Goal: Transaction & Acquisition: Purchase product/service

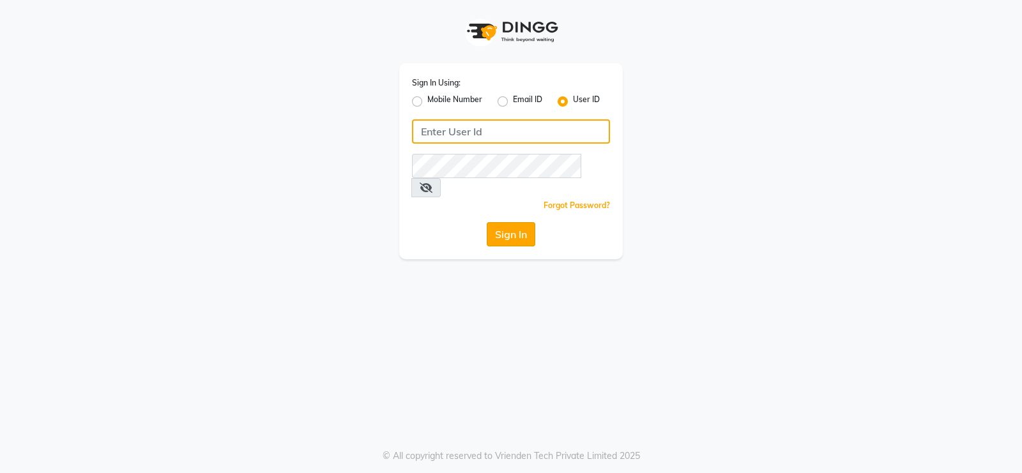
type input "Beauty"
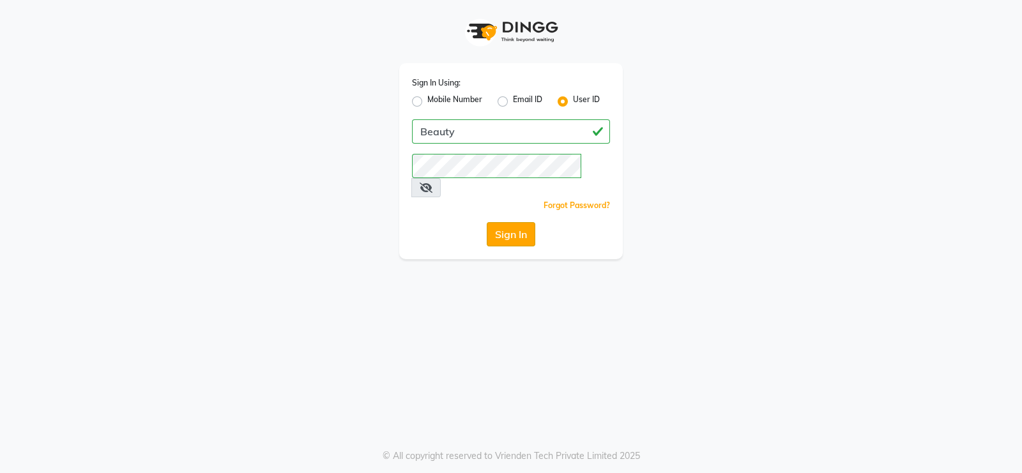
click at [513, 222] on button "Sign In" at bounding box center [511, 234] width 49 height 24
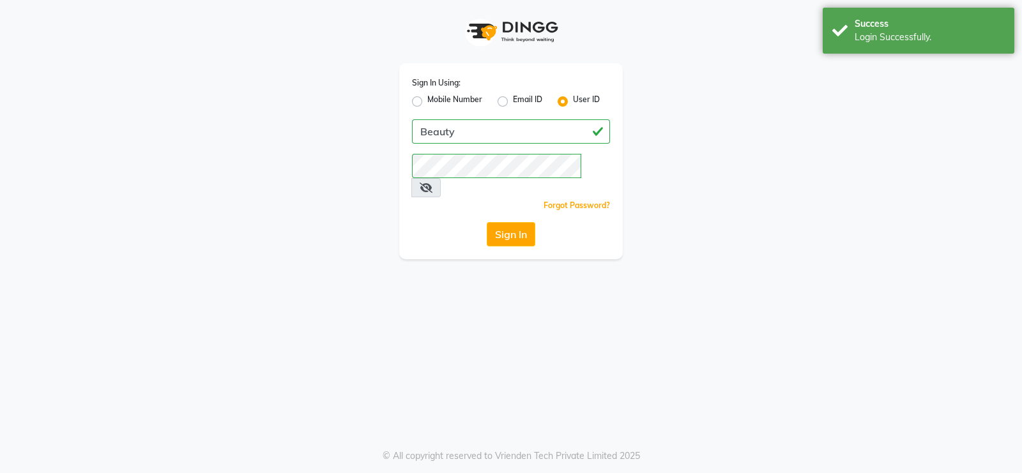
select select "100"
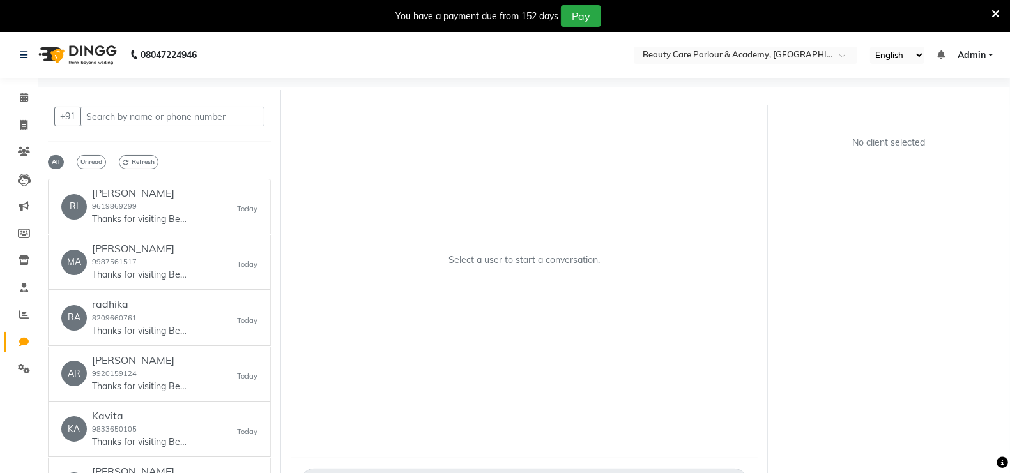
click at [537, 140] on div "Select a user to start a conversation." at bounding box center [524, 265] width 467 height 345
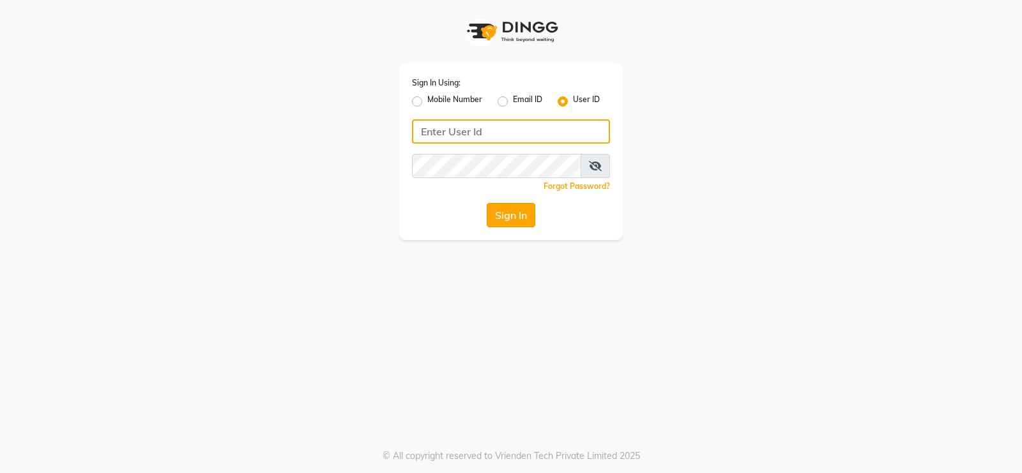
type input "Beauty"
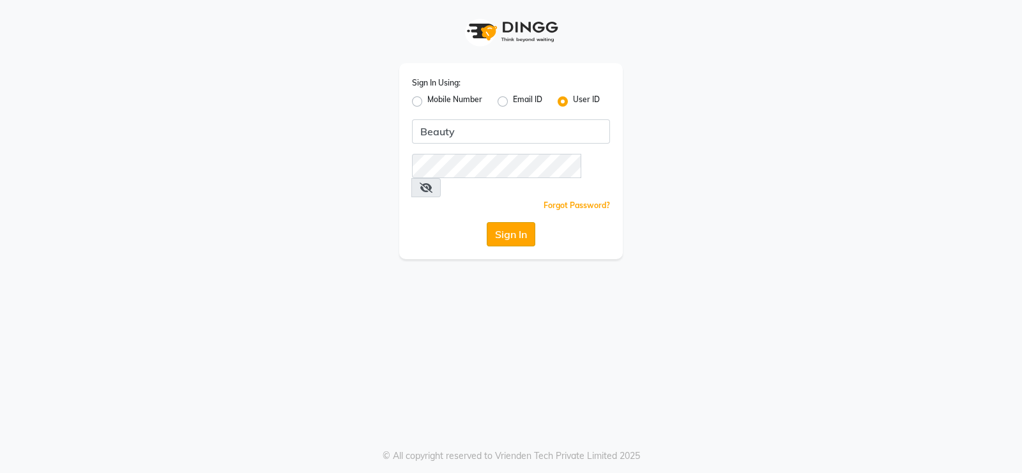
click at [514, 222] on button "Sign In" at bounding box center [511, 234] width 49 height 24
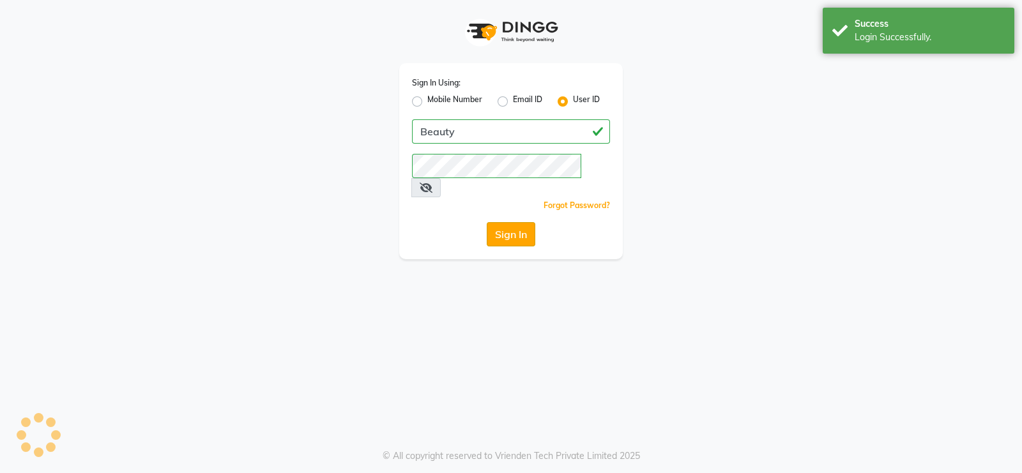
select select "100"
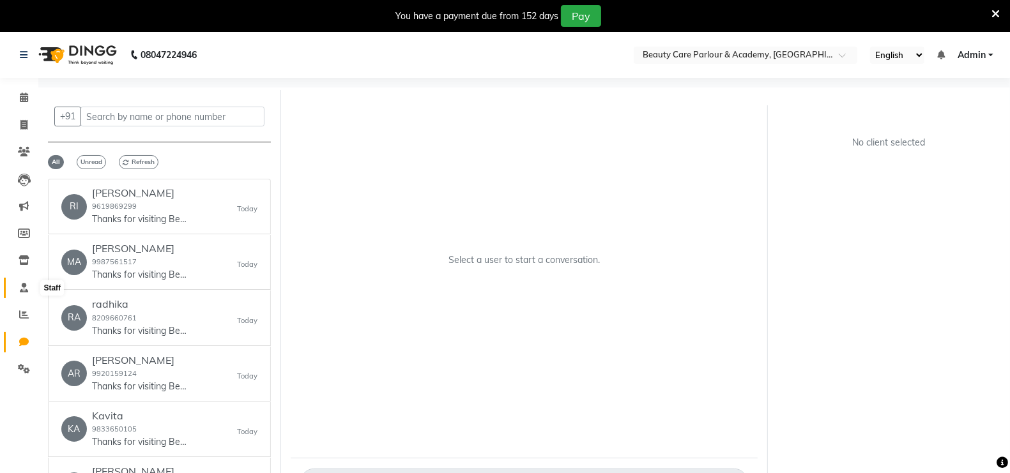
click at [24, 286] on icon at bounding box center [24, 288] width 8 height 10
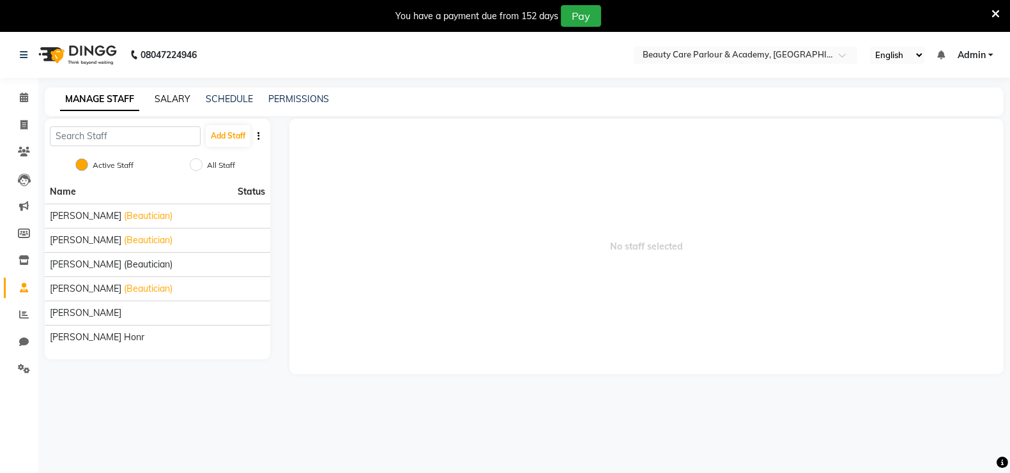
click at [174, 99] on link "SALARY" at bounding box center [173, 98] width 36 height 11
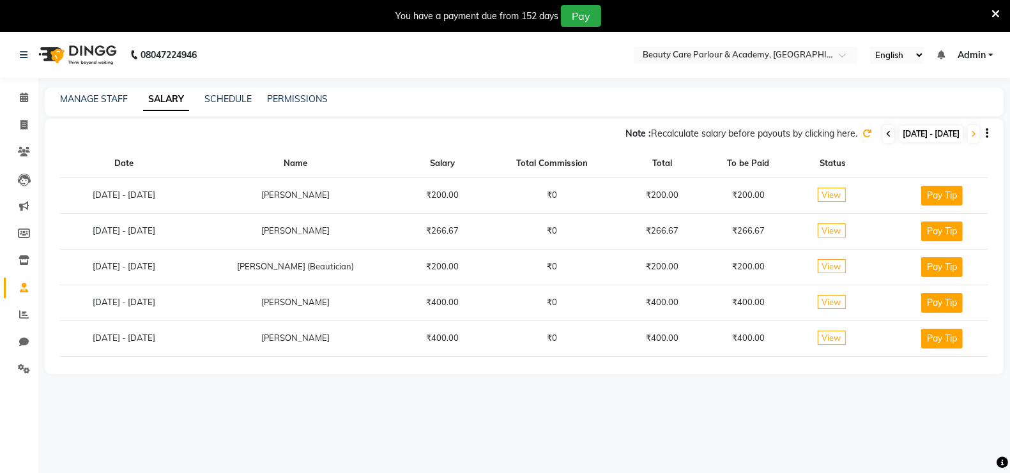
click at [886, 134] on icon at bounding box center [888, 134] width 5 height 8
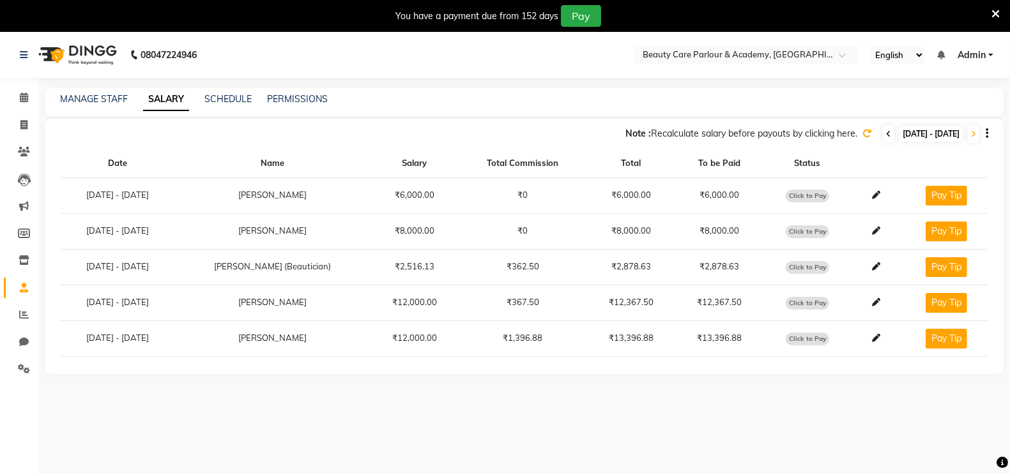
click at [886, 133] on icon at bounding box center [888, 134] width 5 height 8
click at [972, 130] on icon at bounding box center [973, 134] width 5 height 8
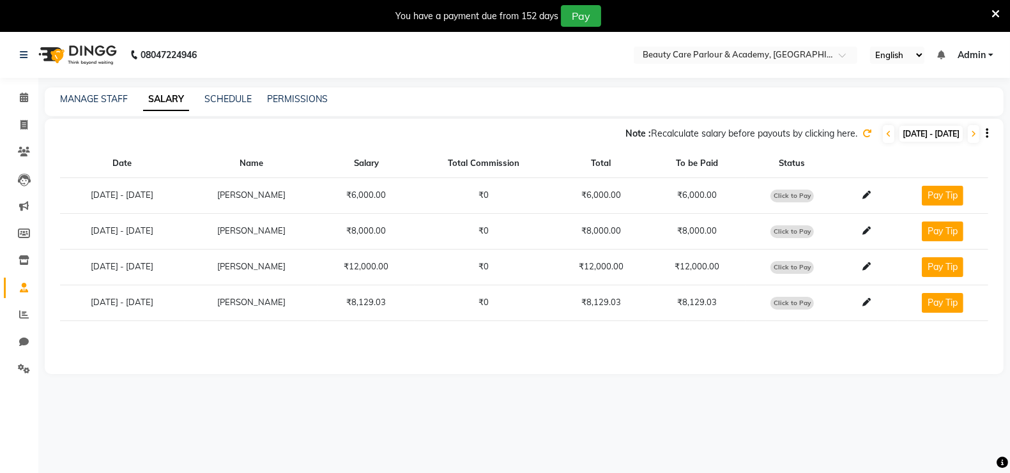
click at [987, 134] on icon "button" at bounding box center [987, 133] width 3 height 1
click at [831, 96] on div "MANAGE STAFF SALARY SCHEDULE PERMISSIONS" at bounding box center [516, 99] width 943 height 13
click at [237, 97] on link "SCHEDULE" at bounding box center [227, 98] width 47 height 11
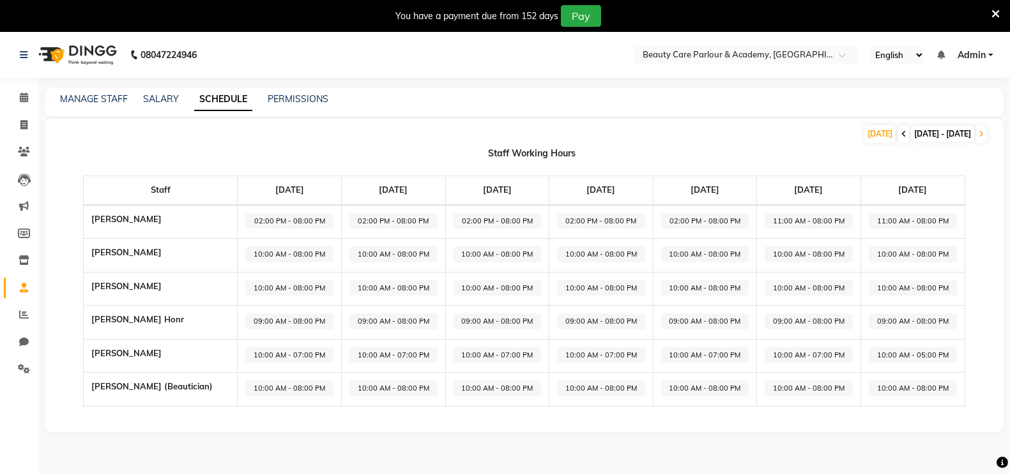
click at [901, 133] on icon at bounding box center [903, 134] width 5 height 8
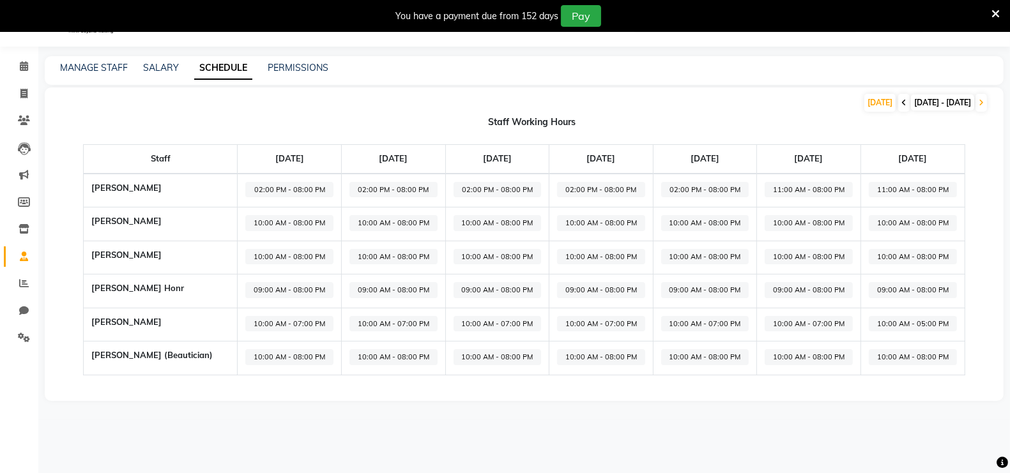
click at [901, 100] on icon at bounding box center [903, 103] width 5 height 8
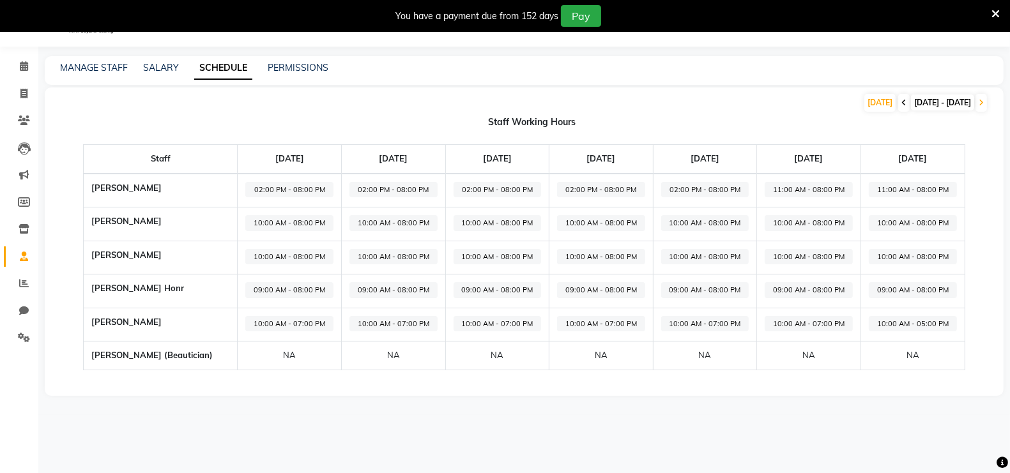
click at [901, 100] on icon at bounding box center [903, 103] width 5 height 8
click at [306, 66] on link "PERMISSIONS" at bounding box center [298, 67] width 61 height 11
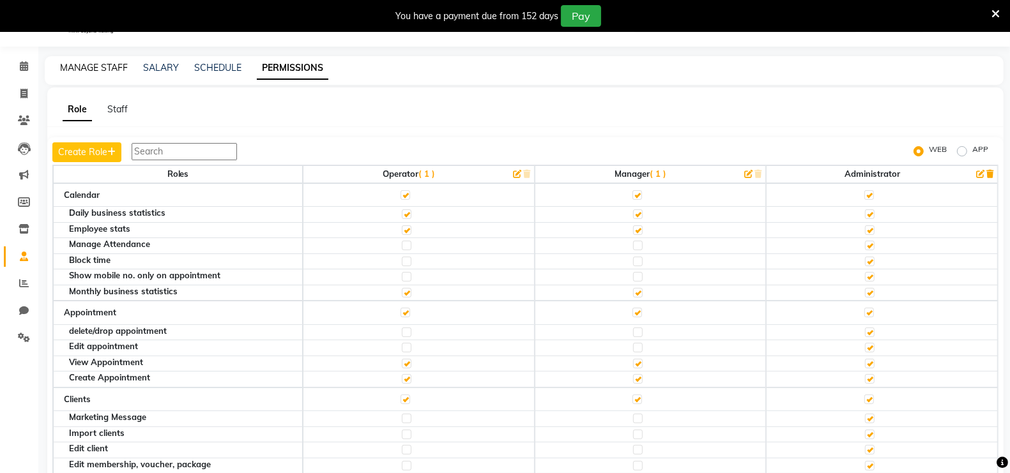
click at [107, 64] on link "MANAGE STAFF" at bounding box center [94, 67] width 68 height 11
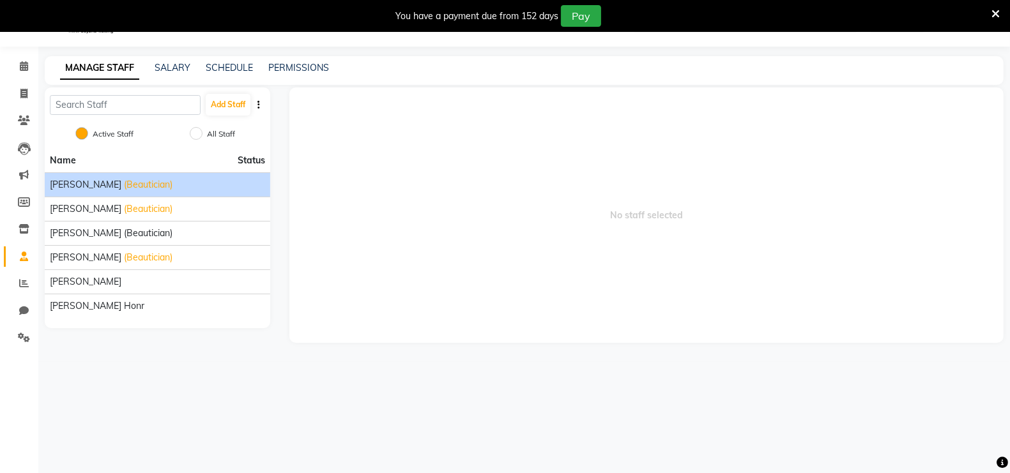
click at [208, 182] on div "Amita (Beautician)" at bounding box center [157, 184] width 215 height 13
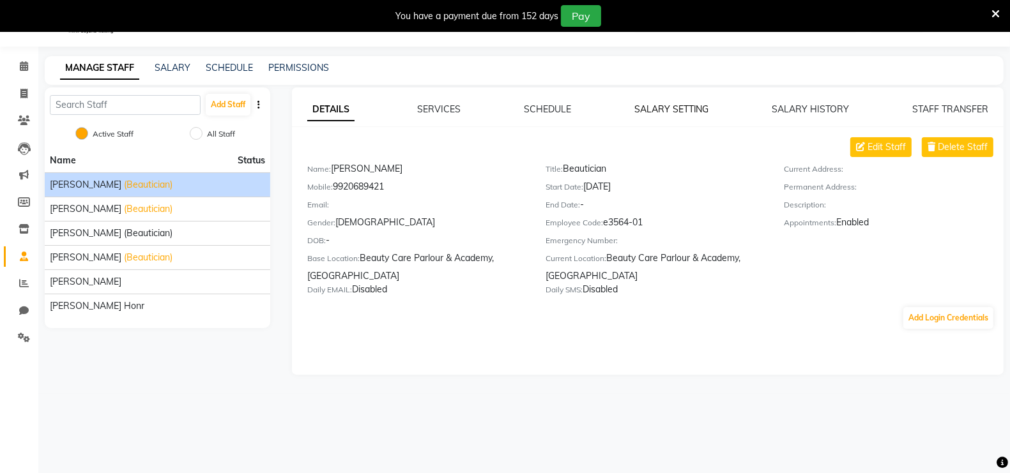
click at [673, 109] on link "SALARY SETTING" at bounding box center [671, 108] width 75 height 11
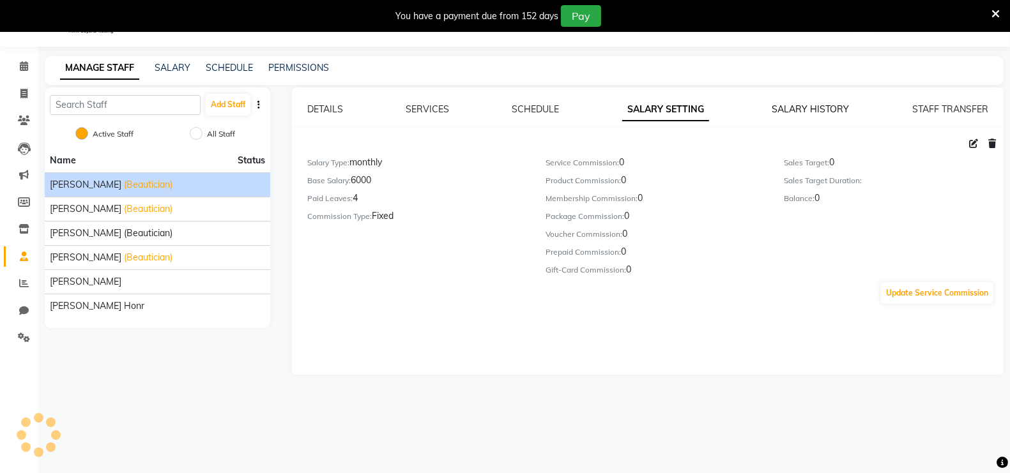
click at [801, 107] on link "SALARY HISTORY" at bounding box center [810, 108] width 77 height 11
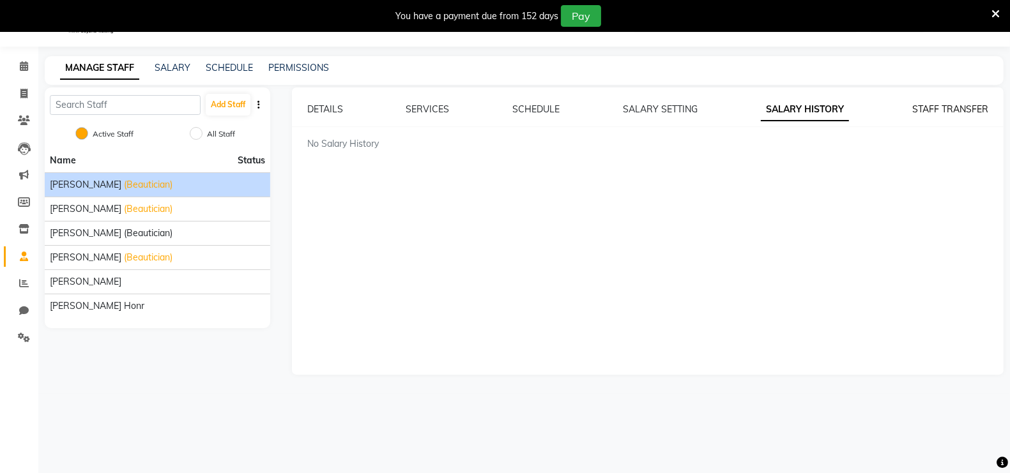
click at [934, 107] on link "STAFF TRANSFER" at bounding box center [950, 108] width 76 height 11
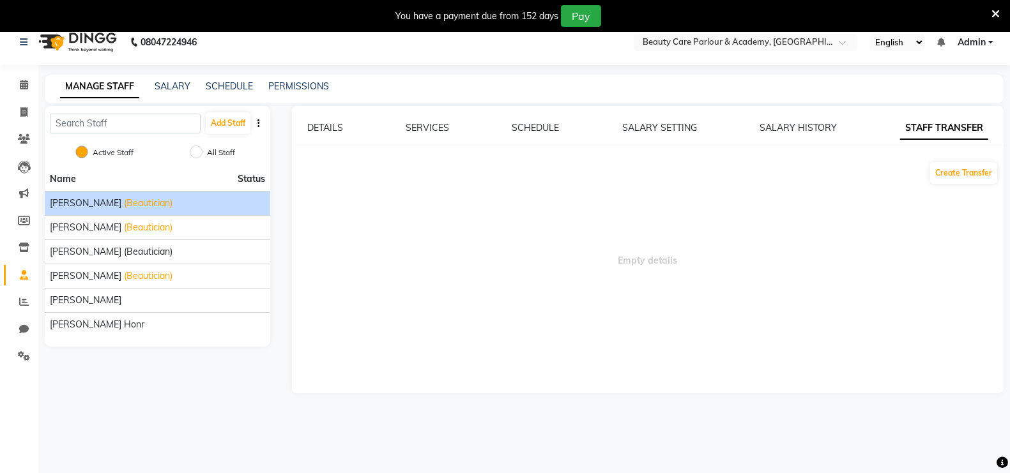
scroll to position [13, 0]
click at [329, 125] on link "DETAILS" at bounding box center [325, 126] width 36 height 11
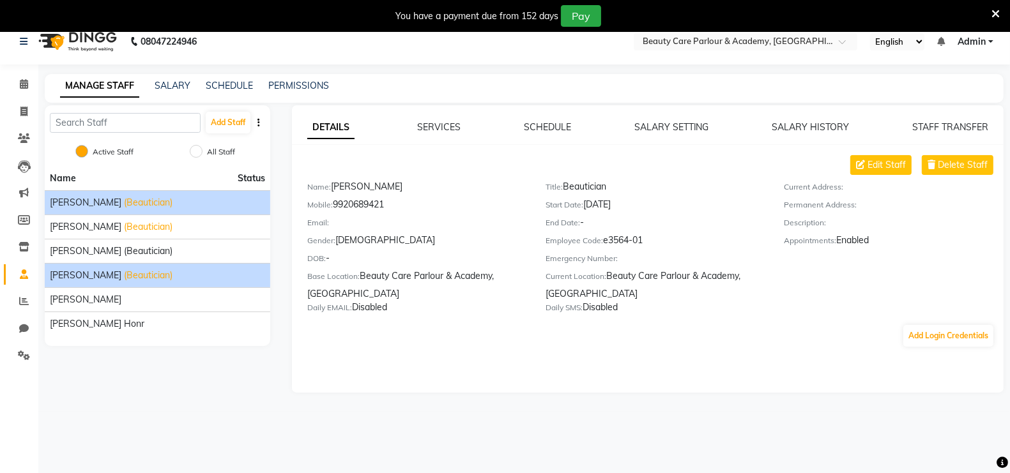
click at [190, 274] on div "Kajal Joshi (Beautician)" at bounding box center [157, 275] width 215 height 13
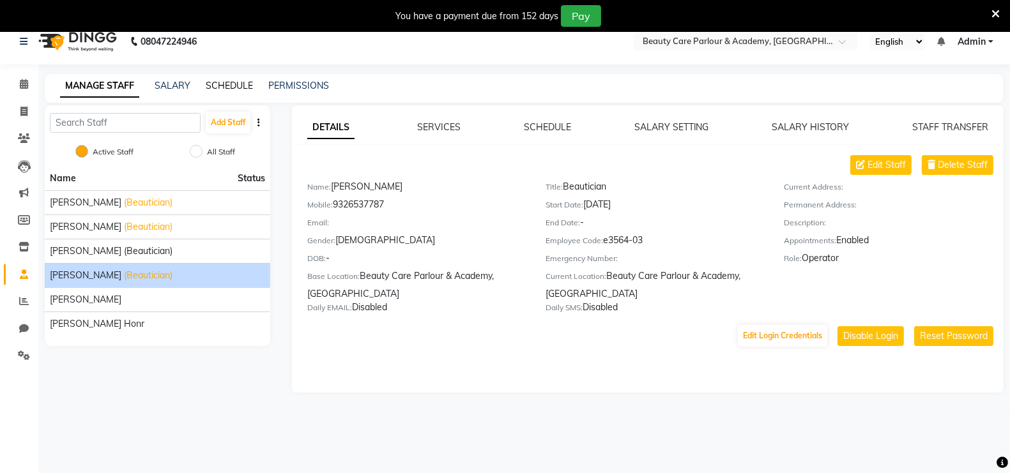
click at [220, 83] on link "SCHEDULE" at bounding box center [229, 85] width 47 height 11
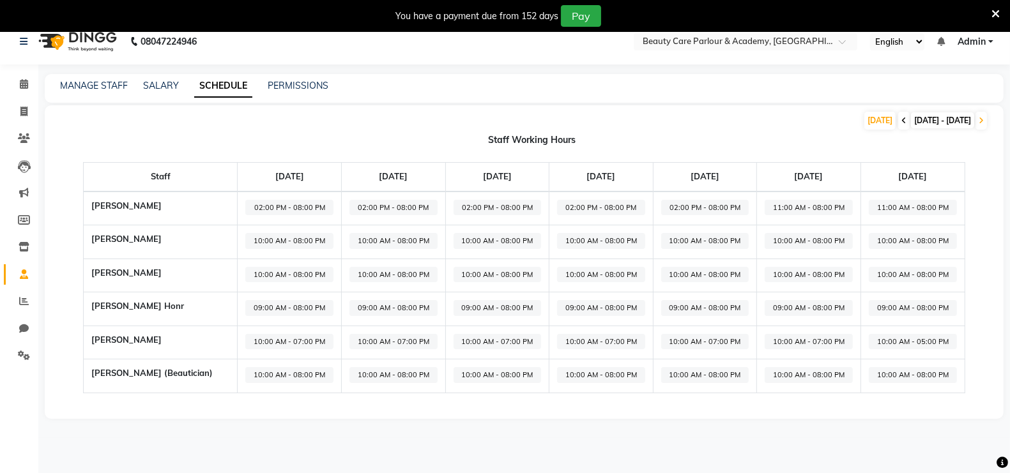
click at [901, 121] on icon at bounding box center [903, 121] width 5 height 8
click at [177, 176] on th "Staff" at bounding box center [161, 177] width 154 height 29
click at [169, 88] on link "SALARY" at bounding box center [161, 85] width 36 height 11
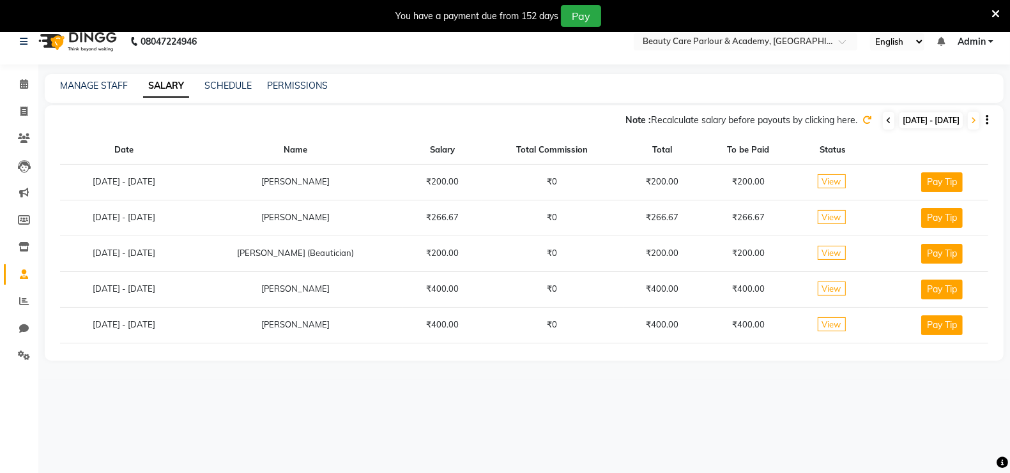
click at [886, 121] on icon at bounding box center [888, 121] width 5 height 8
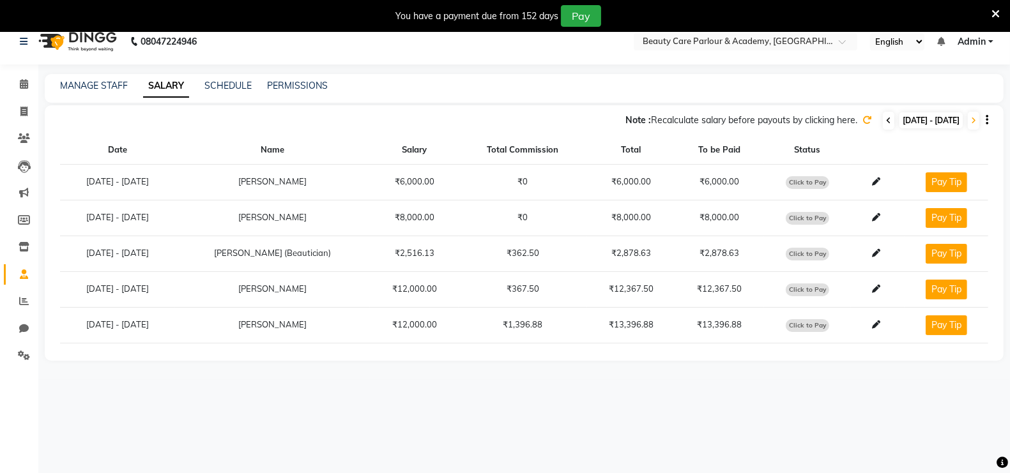
click at [886, 121] on icon at bounding box center [888, 121] width 5 height 8
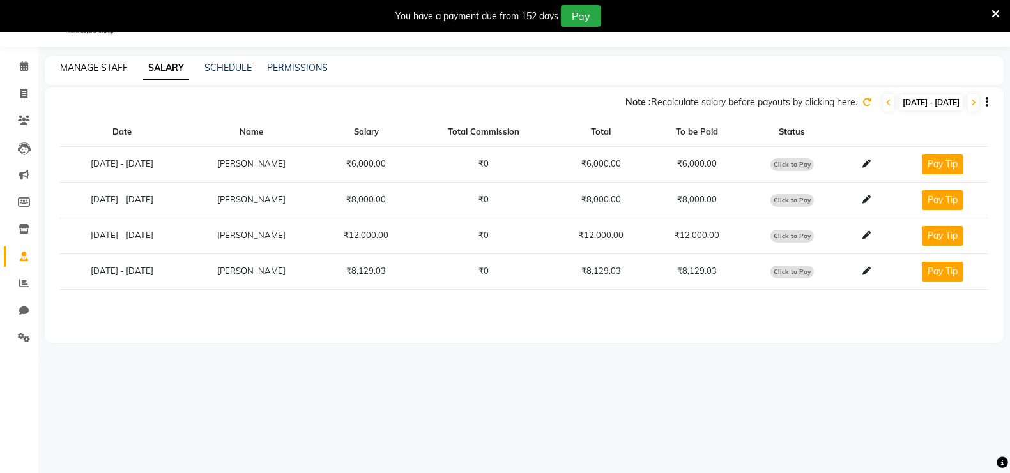
click at [112, 66] on link "MANAGE STAFF" at bounding box center [94, 67] width 68 height 11
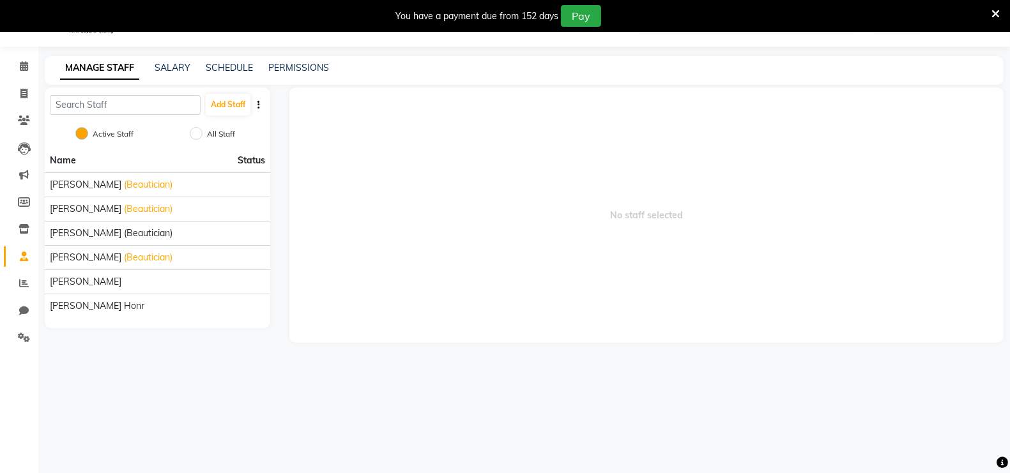
click at [258, 105] on icon "button" at bounding box center [258, 104] width 3 height 9
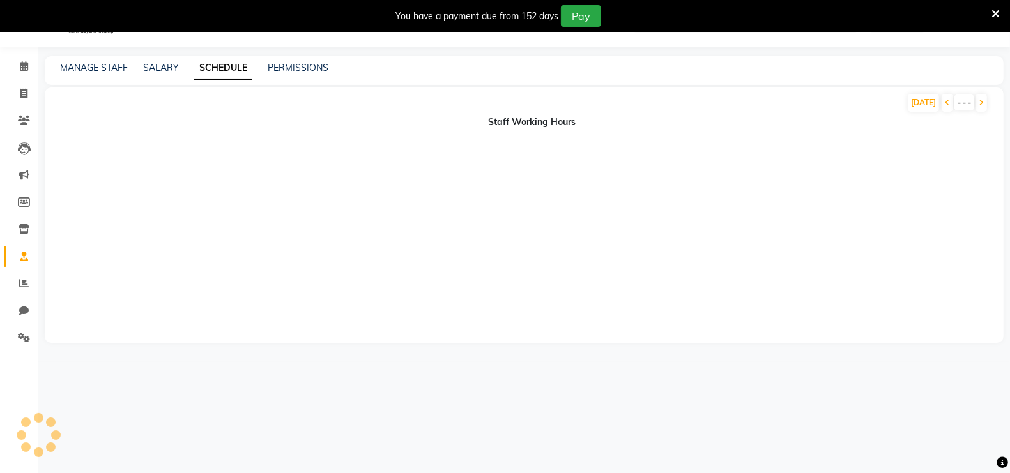
scroll to position [13, 0]
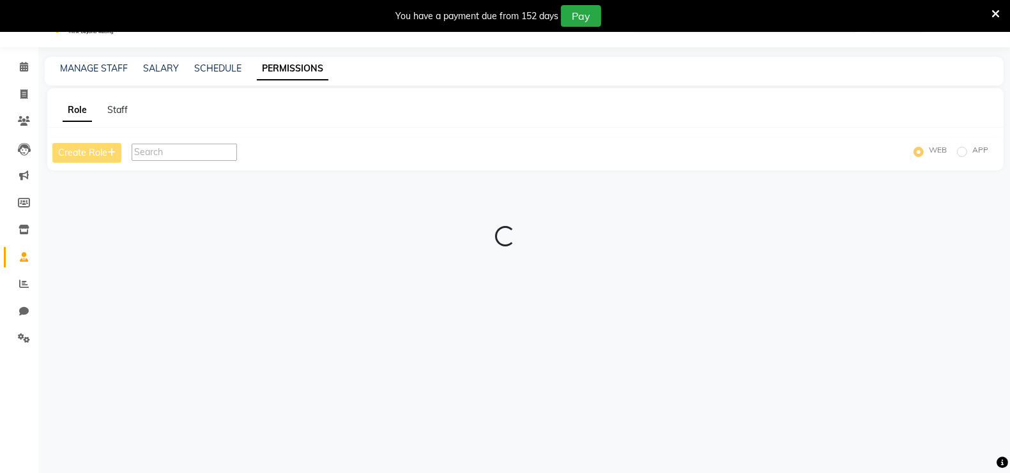
scroll to position [31, 0]
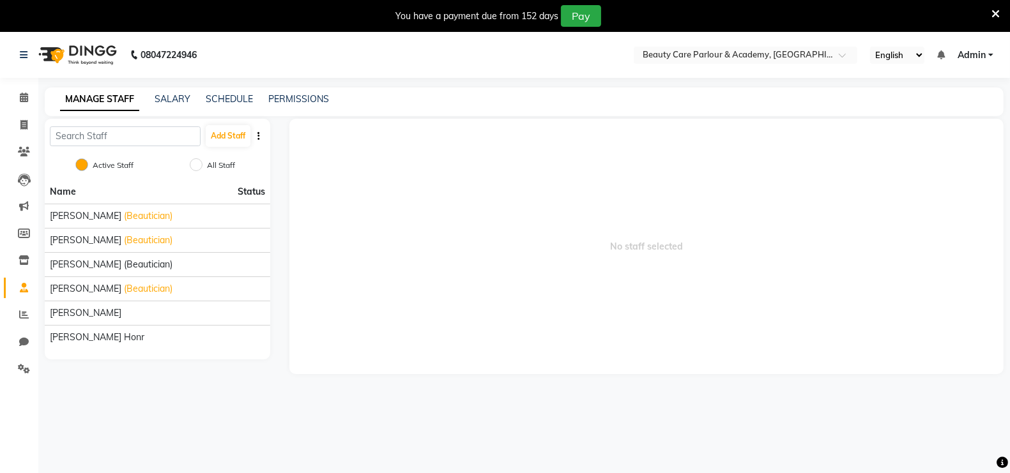
select select "100"
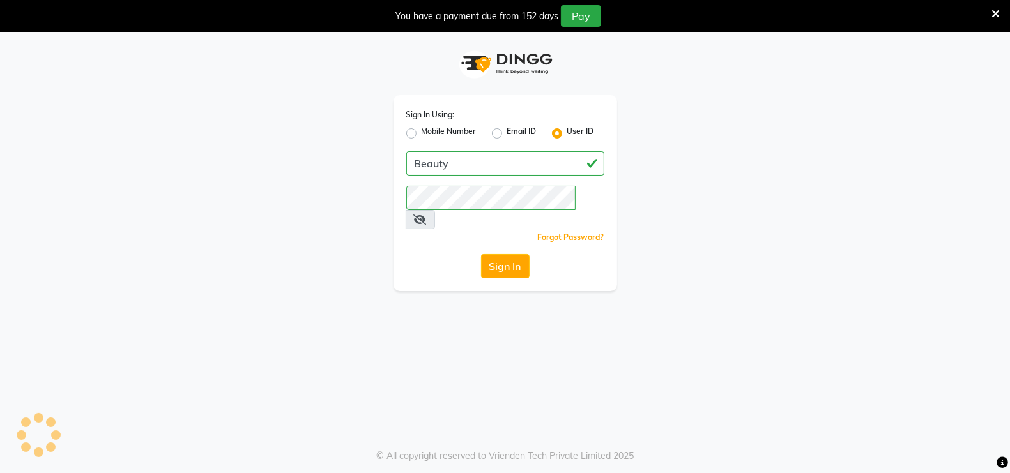
select select "100"
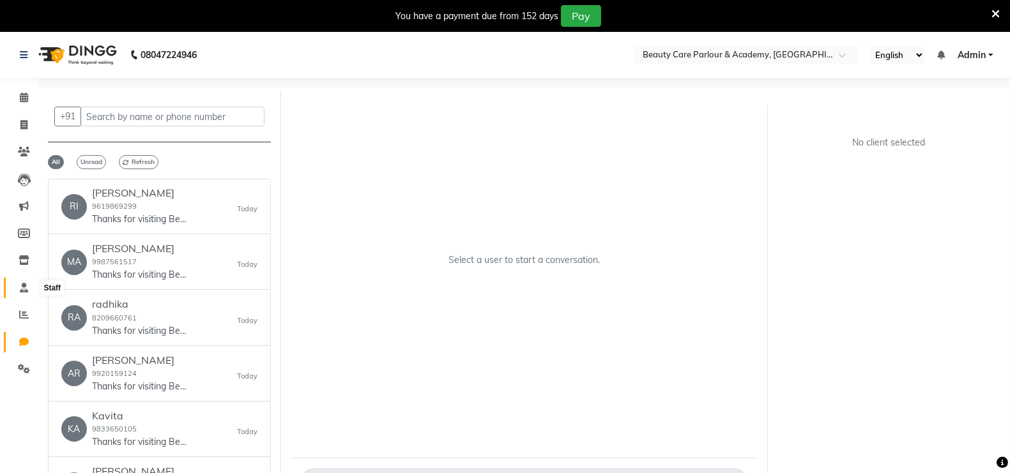
click at [24, 287] on icon at bounding box center [24, 288] width 8 height 10
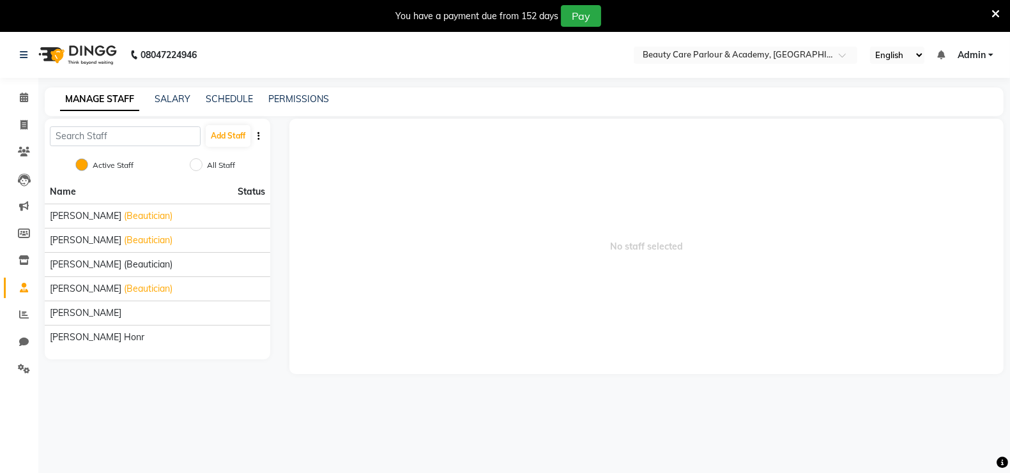
click at [252, 201] on li "Name Status" at bounding box center [157, 192] width 225 height 24
click at [252, 197] on span "Status" at bounding box center [251, 191] width 27 height 13
click at [355, 222] on span "No staff selected" at bounding box center [646, 247] width 714 height 256
click at [252, 197] on span "Status" at bounding box center [251, 191] width 27 height 13
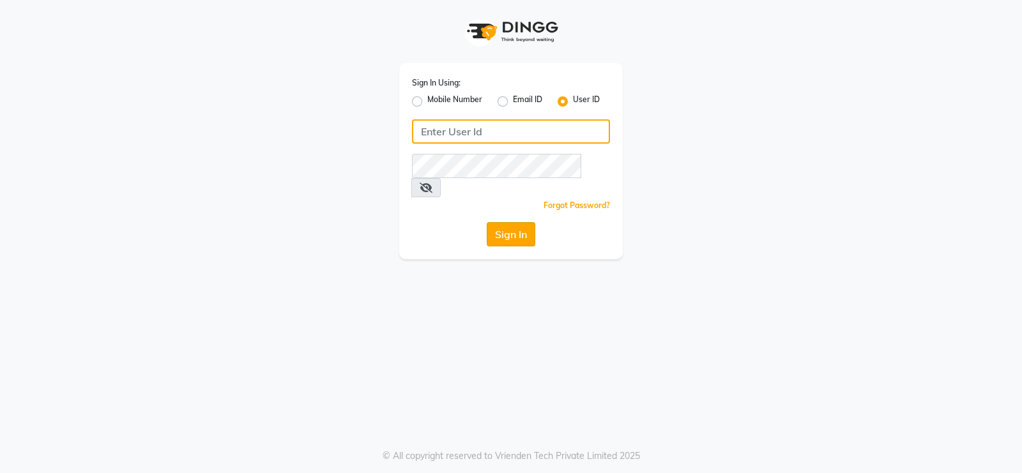
type input "Beauty"
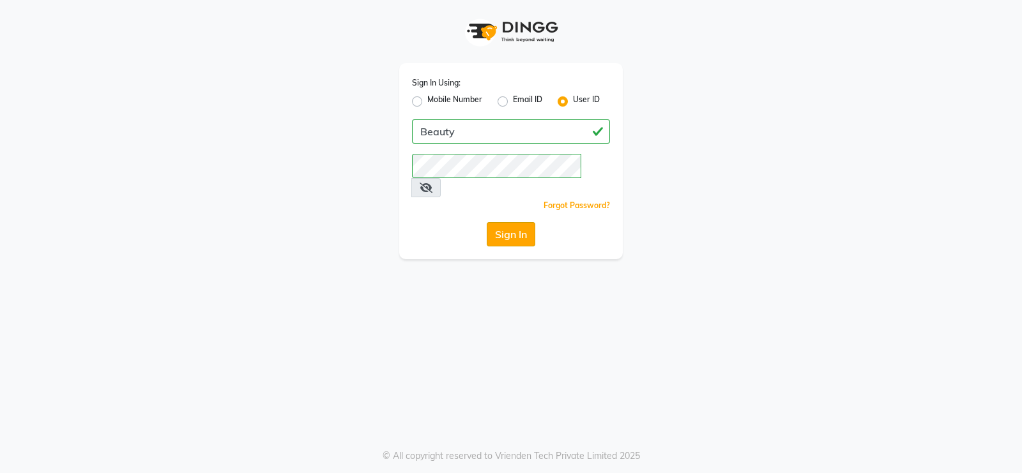
click at [521, 222] on button "Sign In" at bounding box center [511, 234] width 49 height 24
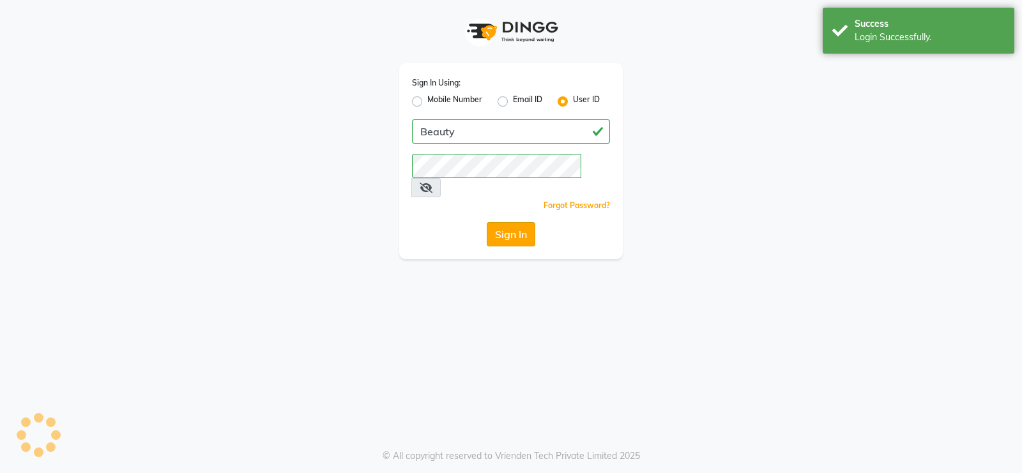
select select "100"
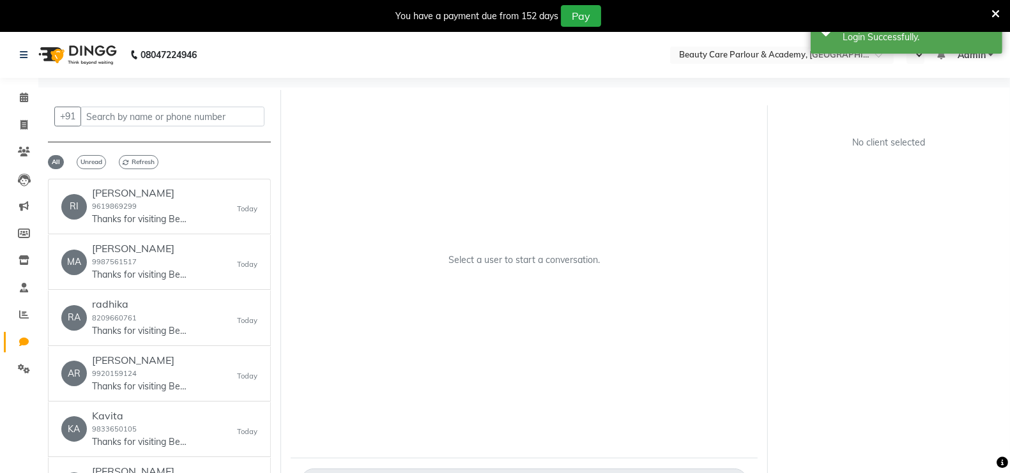
select select "en"
click at [24, 286] on icon at bounding box center [24, 288] width 8 height 10
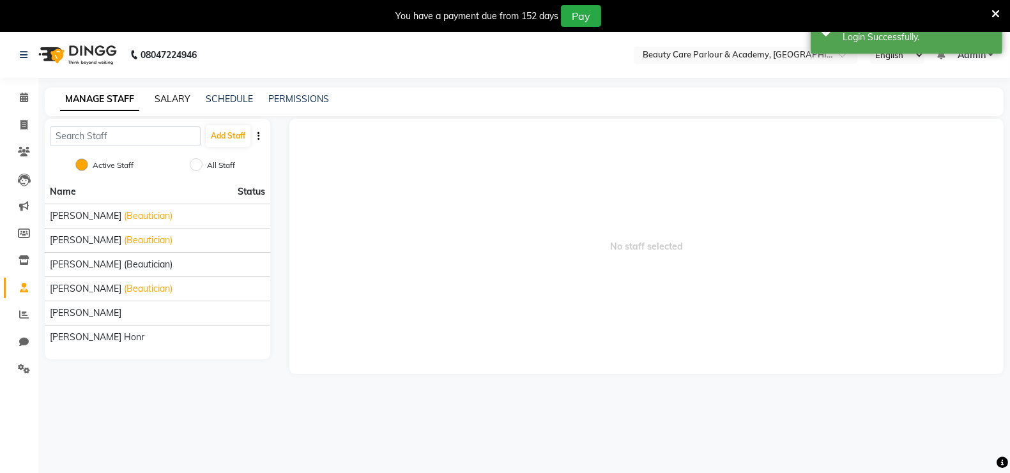
click at [180, 98] on link "SALARY" at bounding box center [173, 98] width 36 height 11
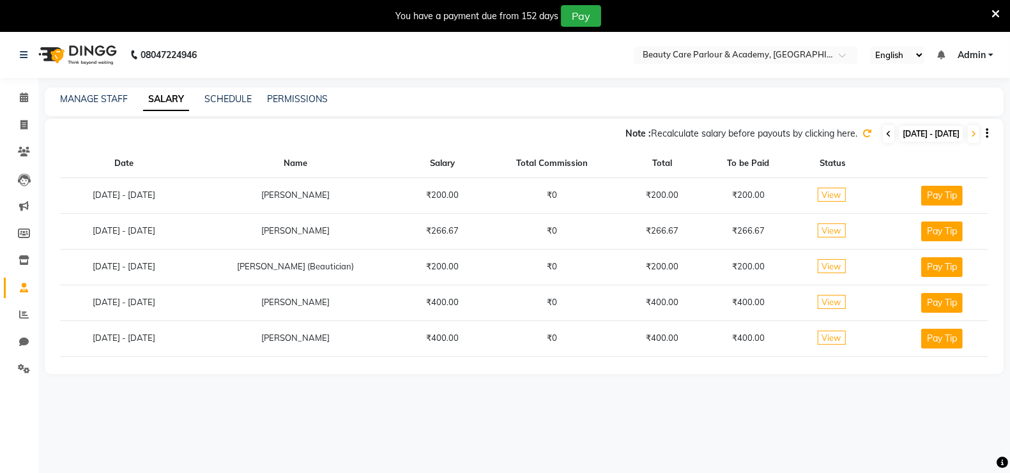
click at [886, 132] on icon at bounding box center [888, 134] width 5 height 8
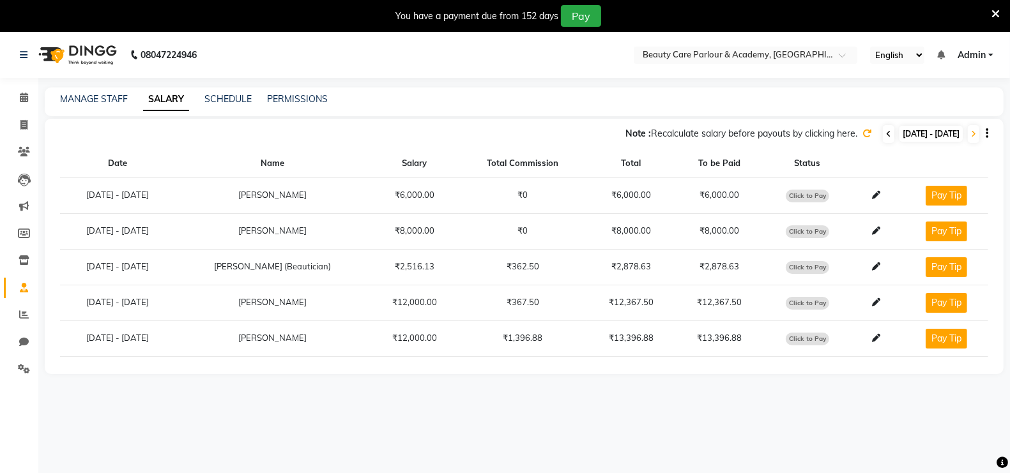
click at [886, 137] on icon at bounding box center [888, 134] width 5 height 8
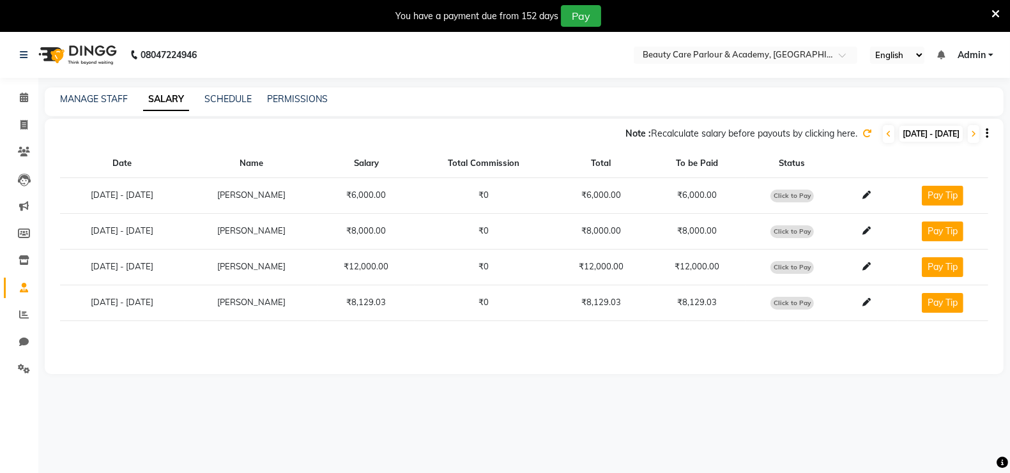
click at [318, 304] on td "[PERSON_NAME]" at bounding box center [251, 303] width 133 height 36
click at [79, 99] on link "MANAGE STAFF" at bounding box center [94, 98] width 68 height 11
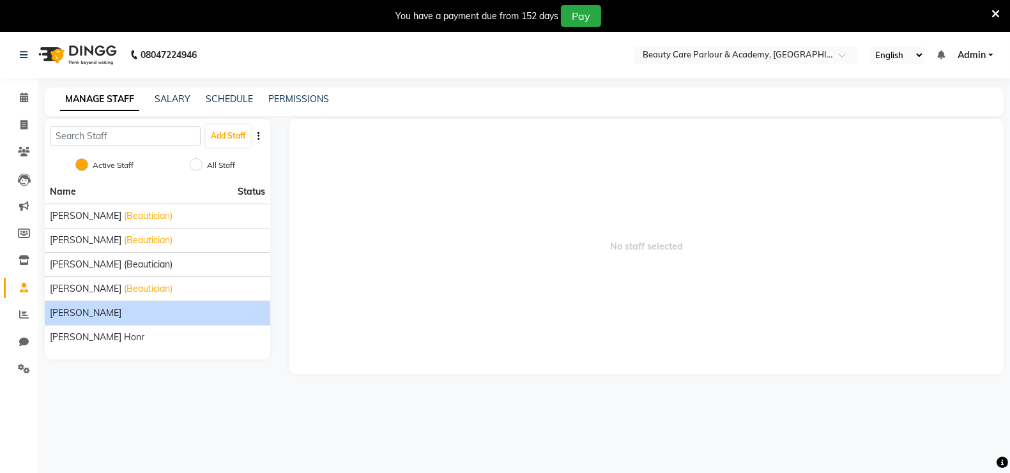
click at [172, 312] on div "[PERSON_NAME]" at bounding box center [157, 313] width 215 height 13
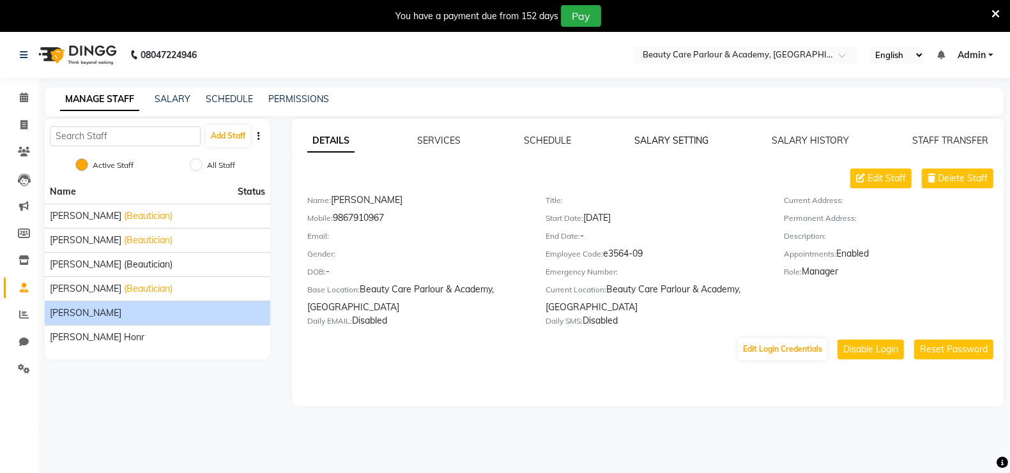
click at [662, 139] on link "SALARY SETTING" at bounding box center [671, 140] width 75 height 11
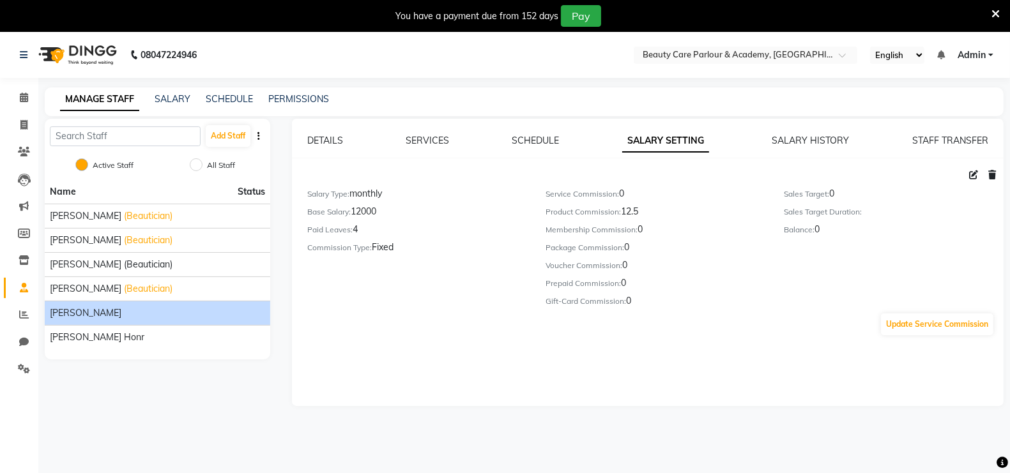
click at [643, 214] on div "Product Commission: 12.5" at bounding box center [654, 214] width 219 height 18
click at [974, 174] on icon at bounding box center [973, 175] width 9 height 9
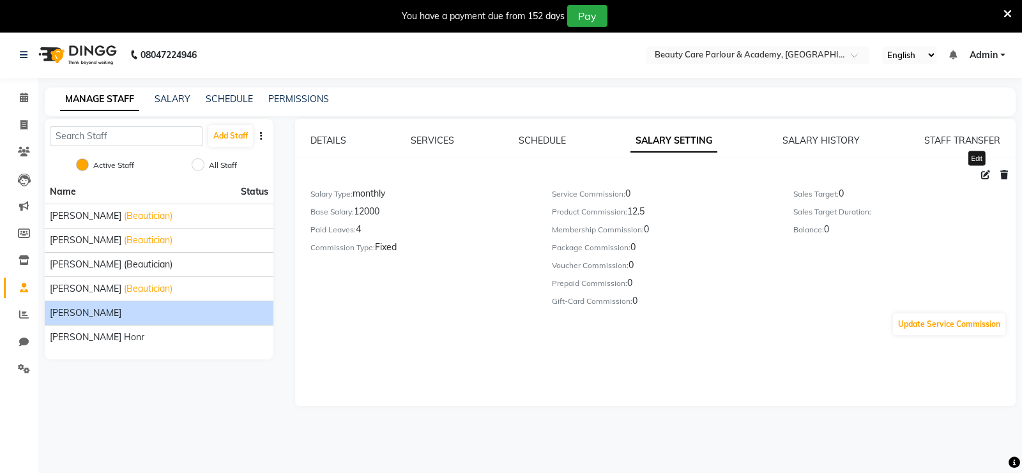
select select "monthly"
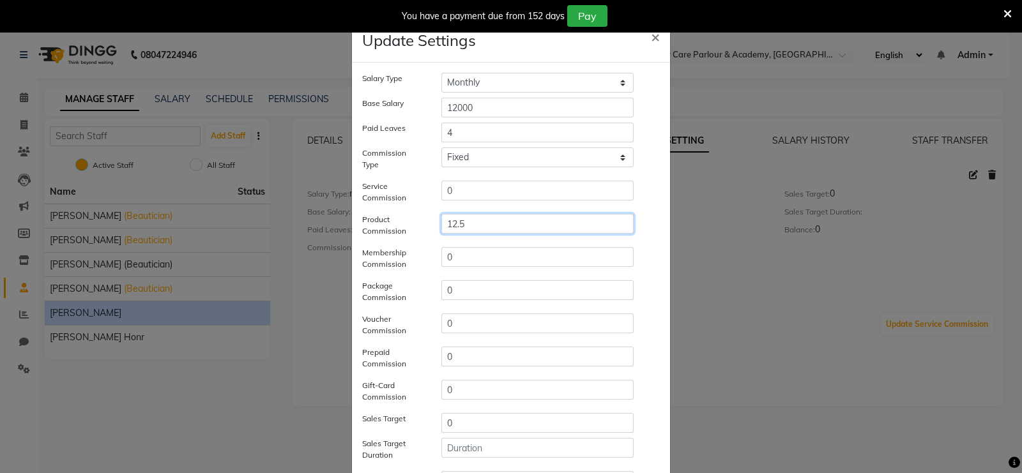
click at [524, 220] on input "12.5" at bounding box center [537, 224] width 192 height 20
type input "1"
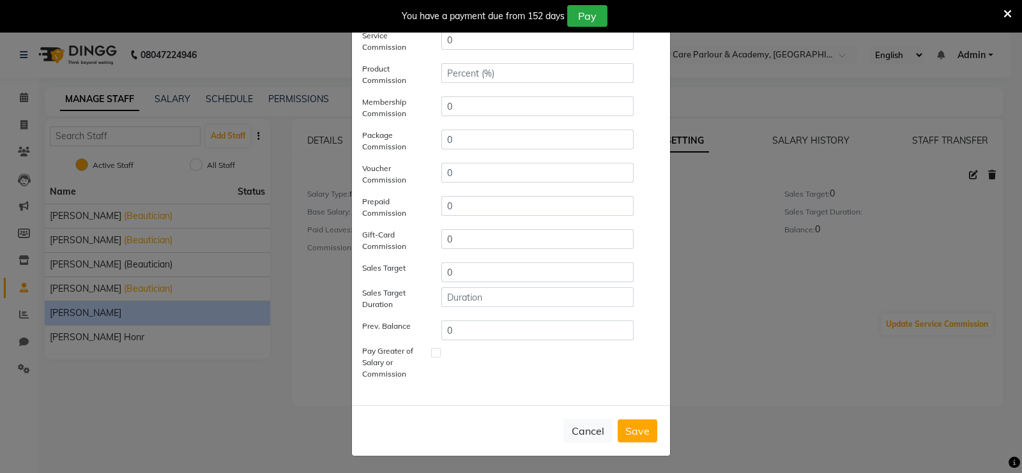
click at [630, 431] on button "Save" at bounding box center [638, 431] width 40 height 23
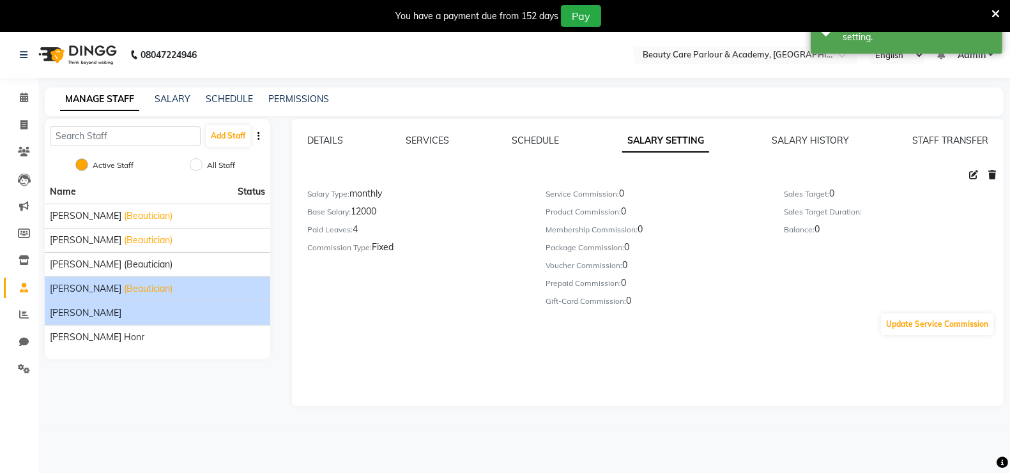
click at [223, 280] on li "Kajal Joshi (Beautician)" at bounding box center [157, 289] width 225 height 24
click at [223, 282] on div "Kajal Joshi (Beautician)" at bounding box center [157, 288] width 215 height 13
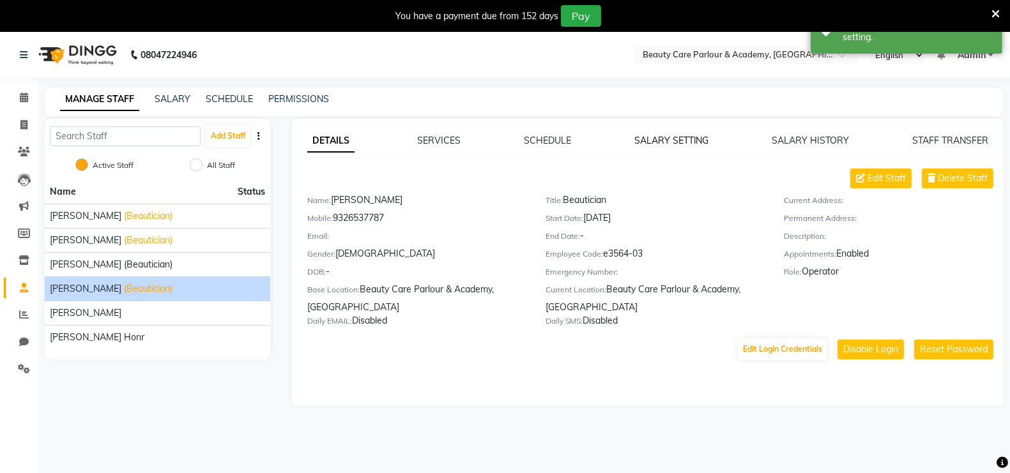
click at [691, 139] on link "SALARY SETTING" at bounding box center [671, 140] width 75 height 11
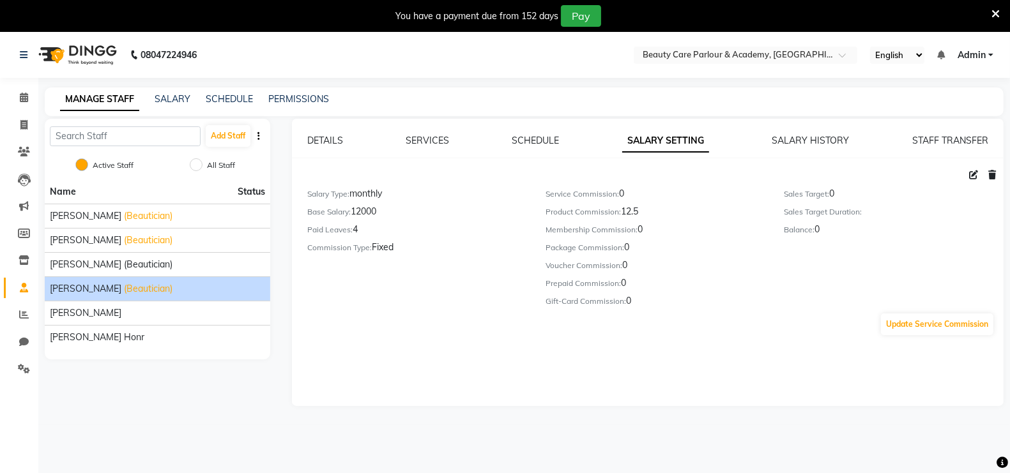
click at [970, 171] on icon at bounding box center [973, 175] width 9 height 9
select select "monthly"
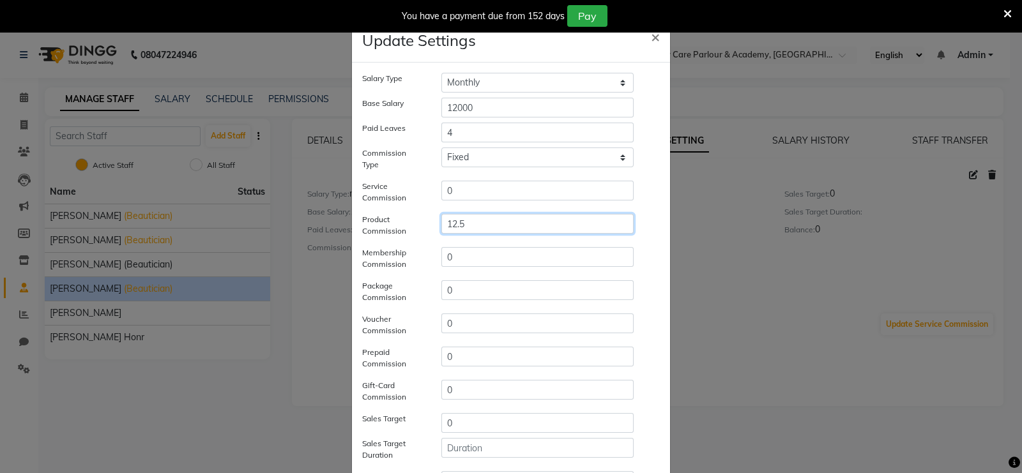
click at [548, 221] on input "12.5" at bounding box center [537, 224] width 192 height 20
type input "1"
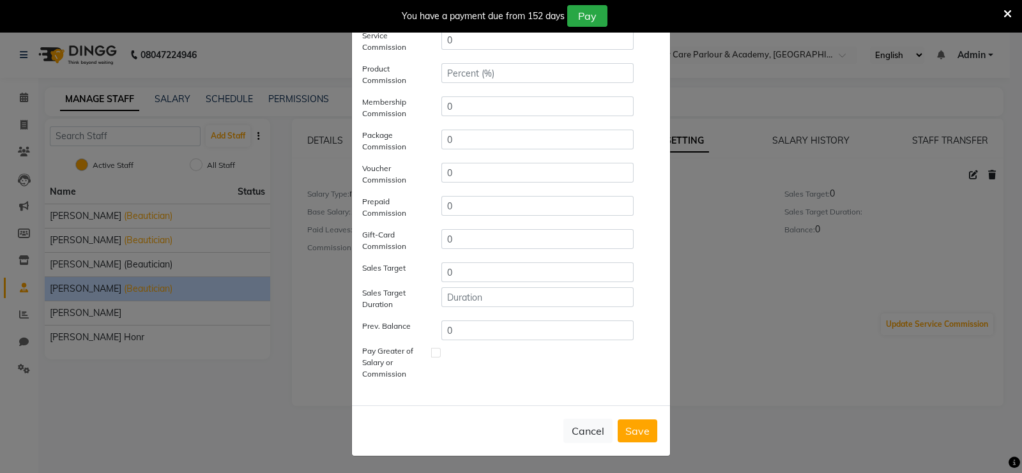
click at [636, 426] on button "Save" at bounding box center [638, 431] width 40 height 23
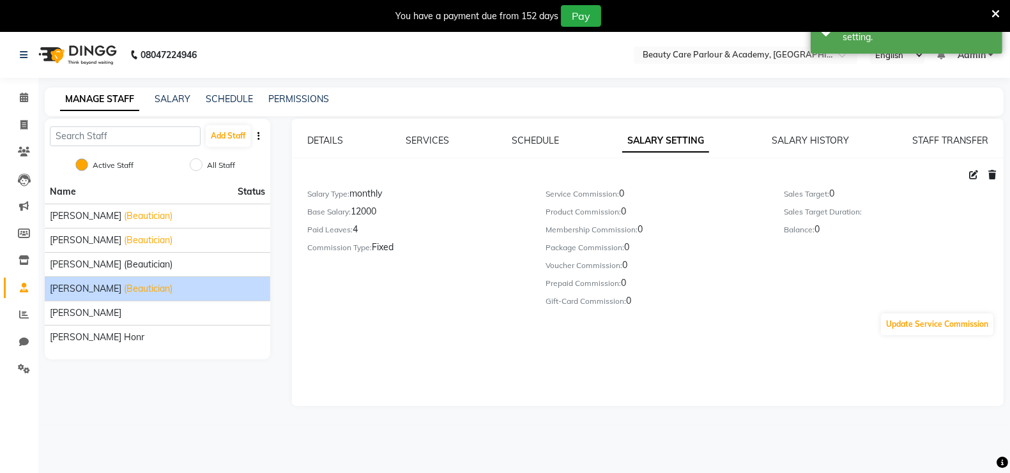
click at [171, 396] on div "Add Staff Active Staff All Staff Name Status Amita (Beautician) Arti Raut (Beau…" at bounding box center [157, 262] width 245 height 287
click at [173, 95] on link "SALARY" at bounding box center [173, 98] width 36 height 11
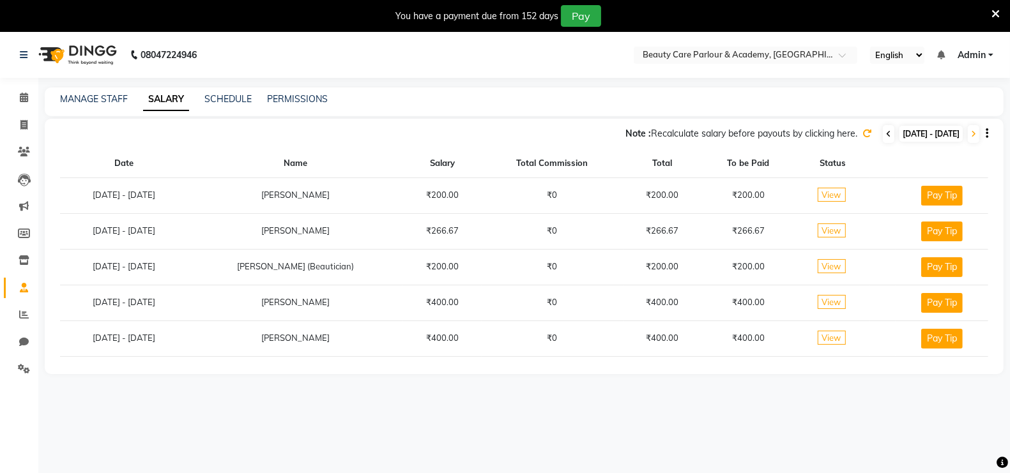
click at [886, 134] on icon at bounding box center [888, 134] width 5 height 8
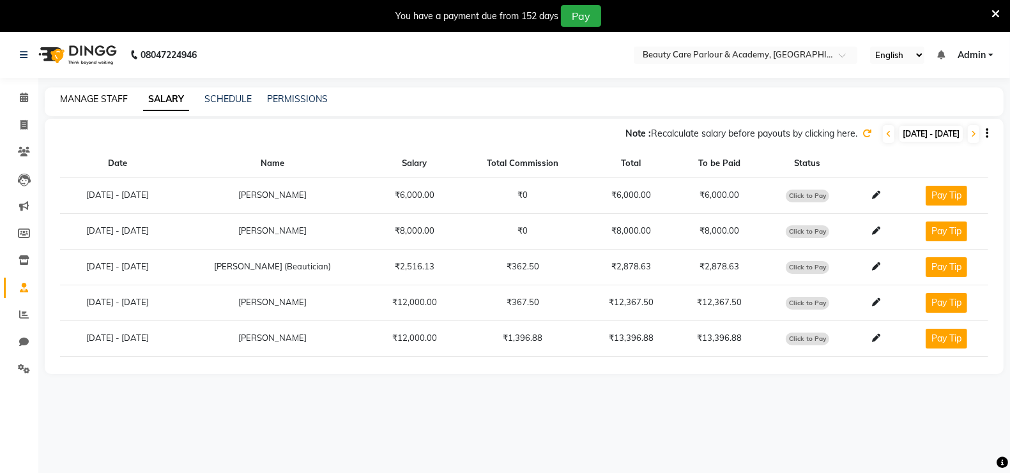
click at [85, 102] on link "MANAGE STAFF" at bounding box center [94, 98] width 68 height 11
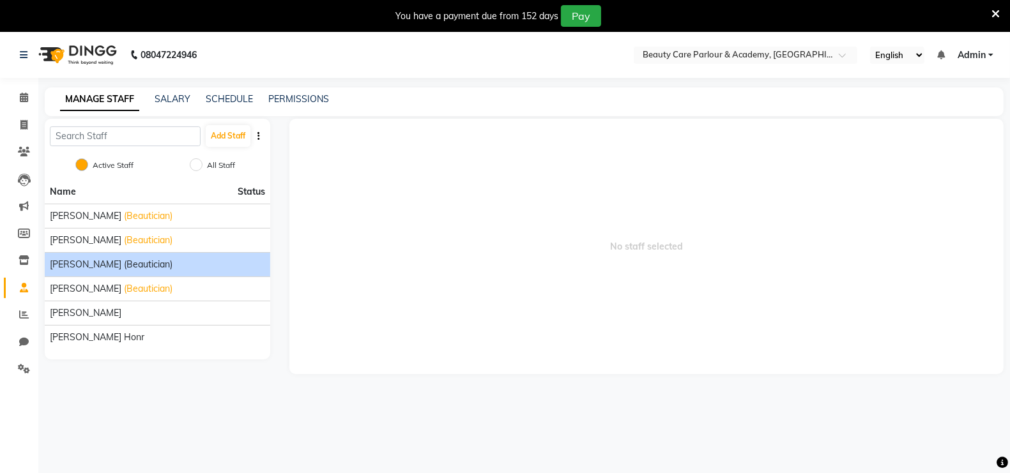
click at [151, 262] on span "[PERSON_NAME] (Beautician)" at bounding box center [111, 264] width 123 height 13
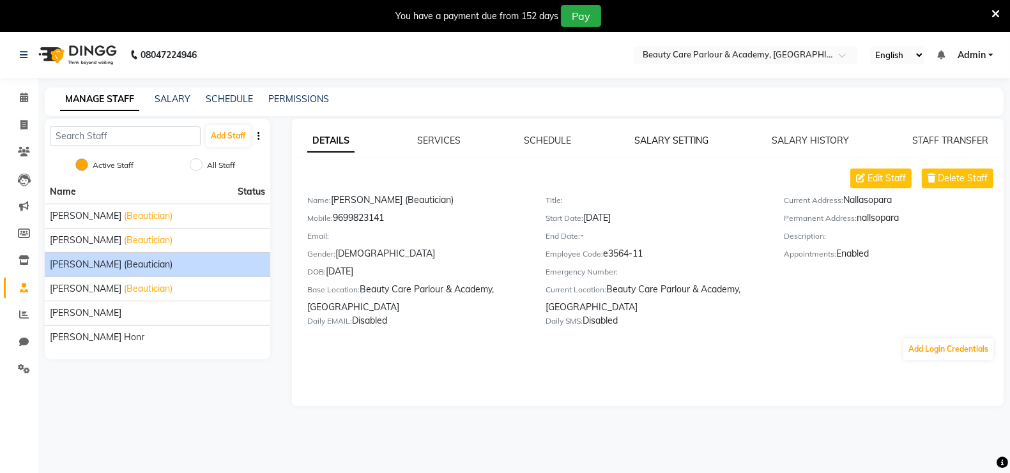
click at [686, 142] on link "SALARY SETTING" at bounding box center [671, 140] width 75 height 11
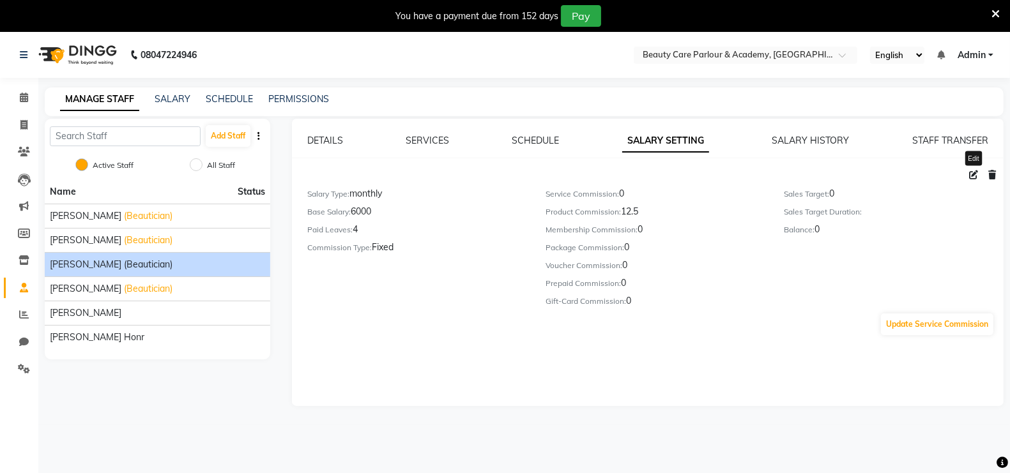
click at [973, 174] on icon at bounding box center [973, 175] width 9 height 9
select select "monthly"
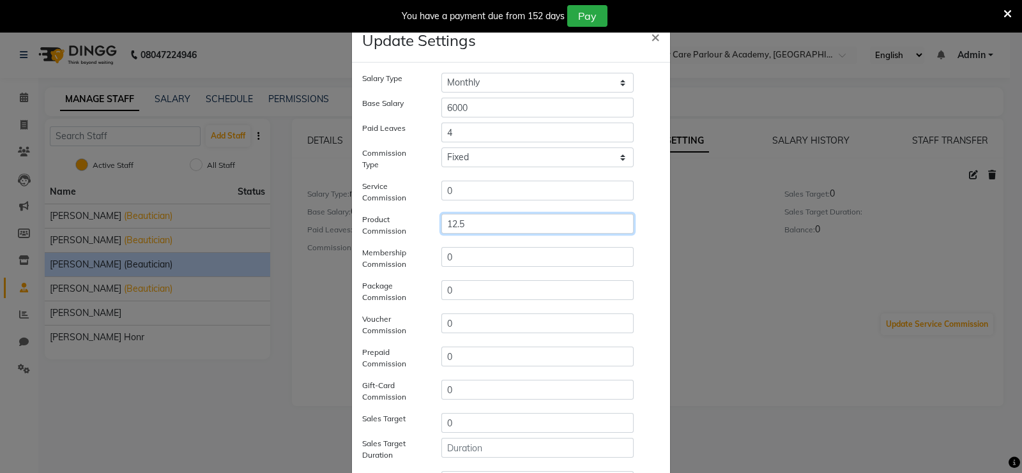
click at [540, 220] on input "12.5" at bounding box center [537, 224] width 192 height 20
type input "1"
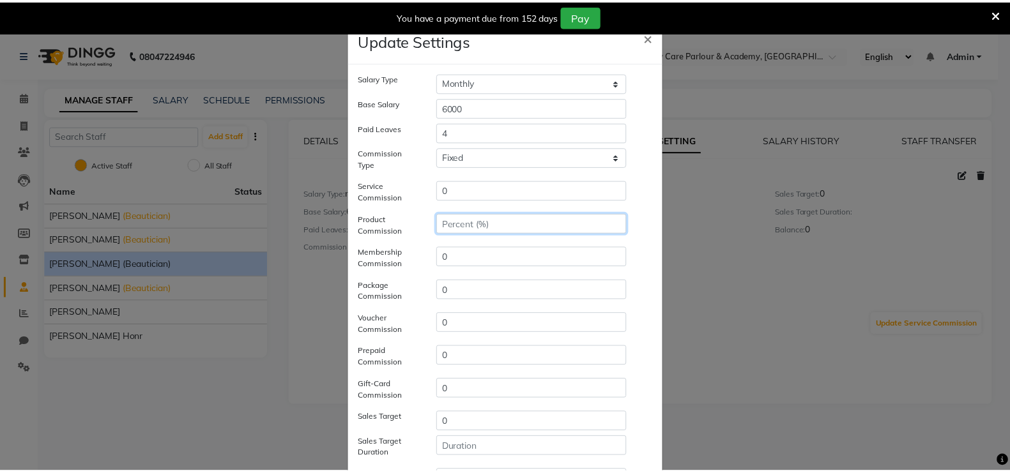
scroll to position [151, 0]
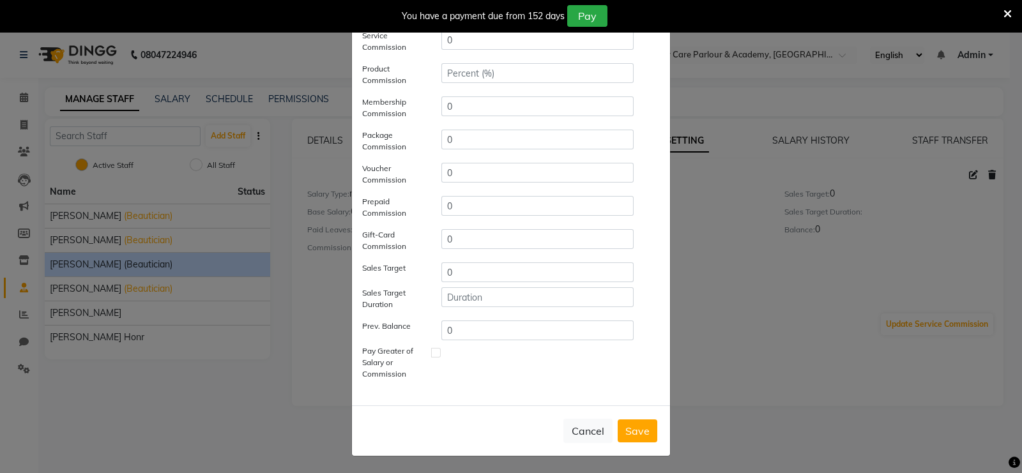
click at [641, 429] on button "Save" at bounding box center [638, 431] width 40 height 23
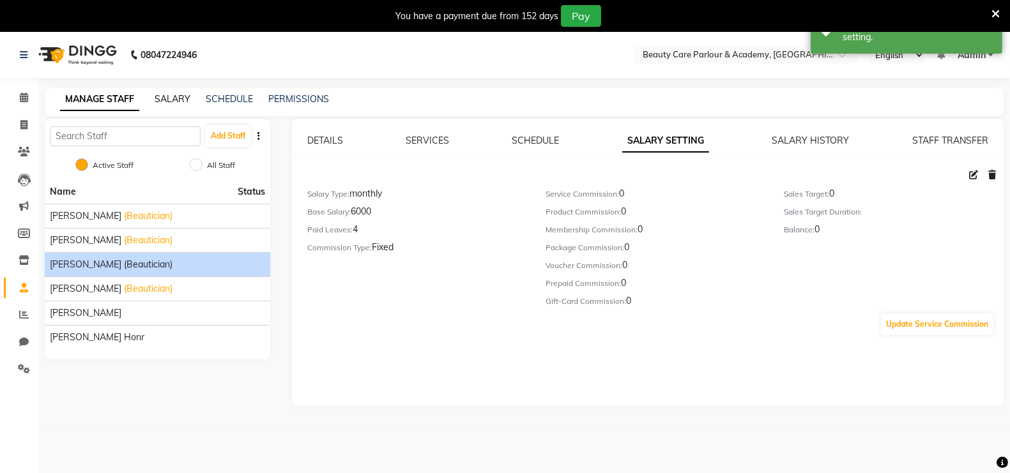
click at [179, 100] on link "SALARY" at bounding box center [173, 98] width 36 height 11
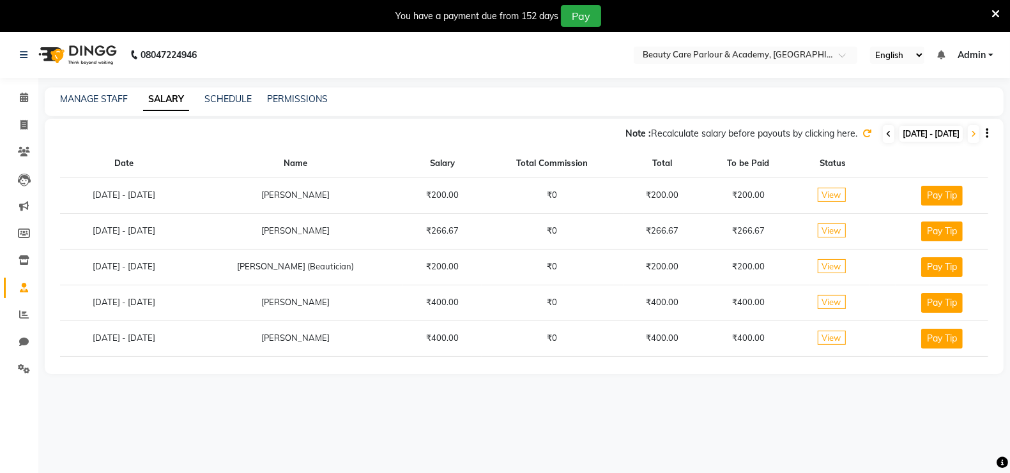
click at [886, 133] on icon at bounding box center [888, 134] width 5 height 8
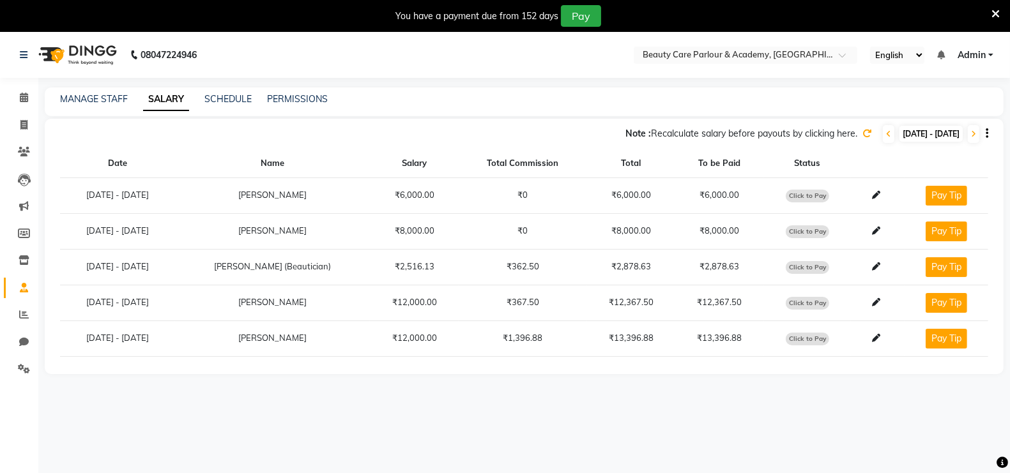
click at [570, 265] on td "₹362.50" at bounding box center [523, 267] width 128 height 36
click at [879, 268] on icon at bounding box center [876, 267] width 8 height 8
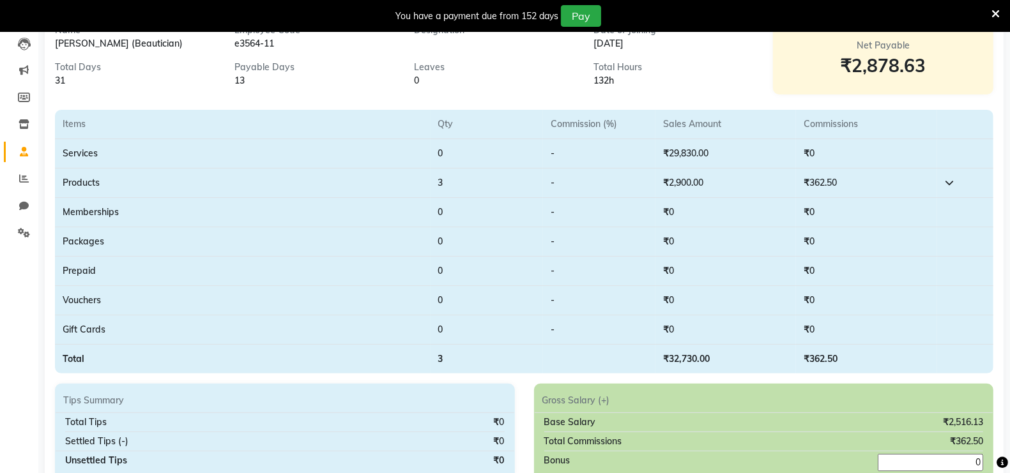
scroll to position [139, 0]
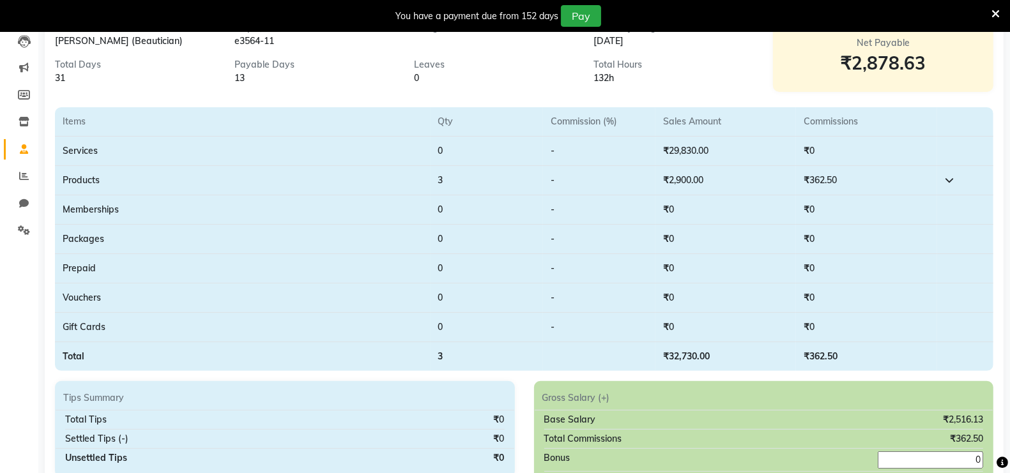
click at [842, 356] on td "₹362.50" at bounding box center [866, 356] width 141 height 29
click at [843, 350] on td "₹362.50" at bounding box center [866, 356] width 141 height 29
click at [850, 349] on td "₹362.50" at bounding box center [866, 356] width 141 height 29
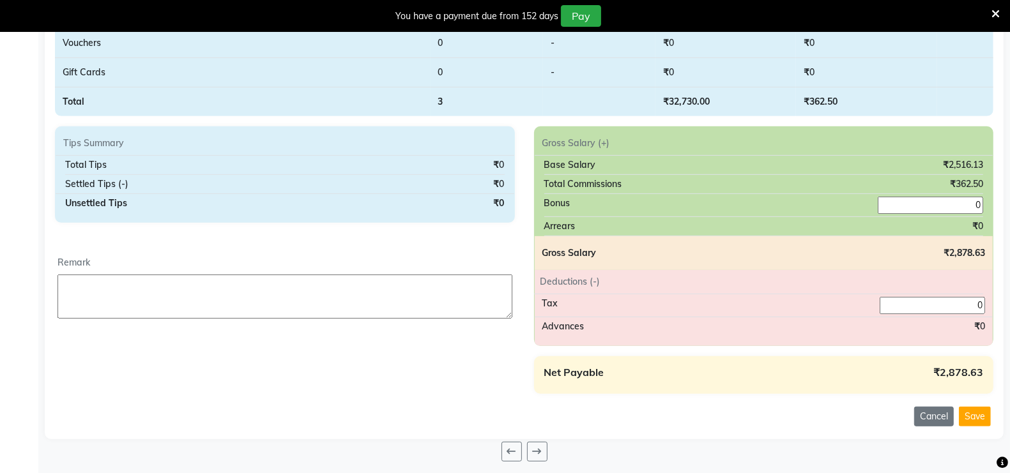
scroll to position [397, 0]
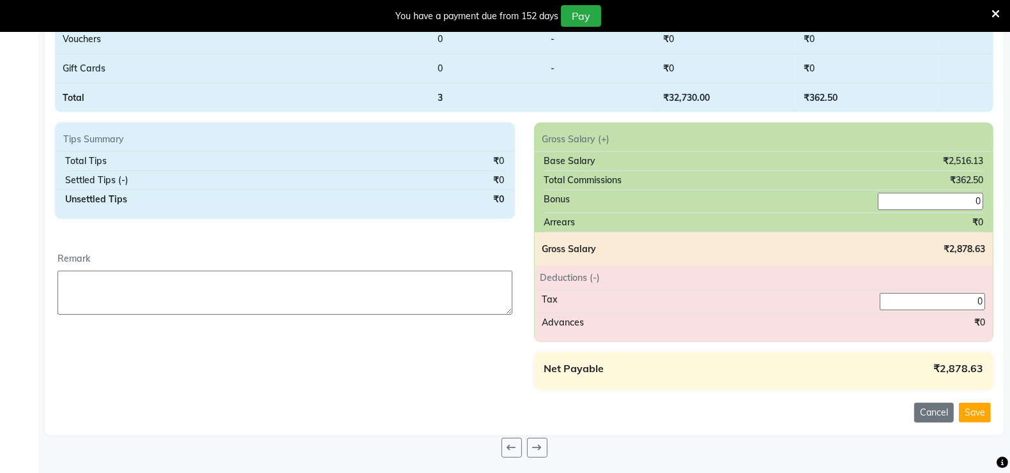
click at [977, 176] on div "₹362.50" at bounding box center [966, 180] width 33 height 13
click at [975, 183] on div "₹362.50" at bounding box center [966, 180] width 33 height 13
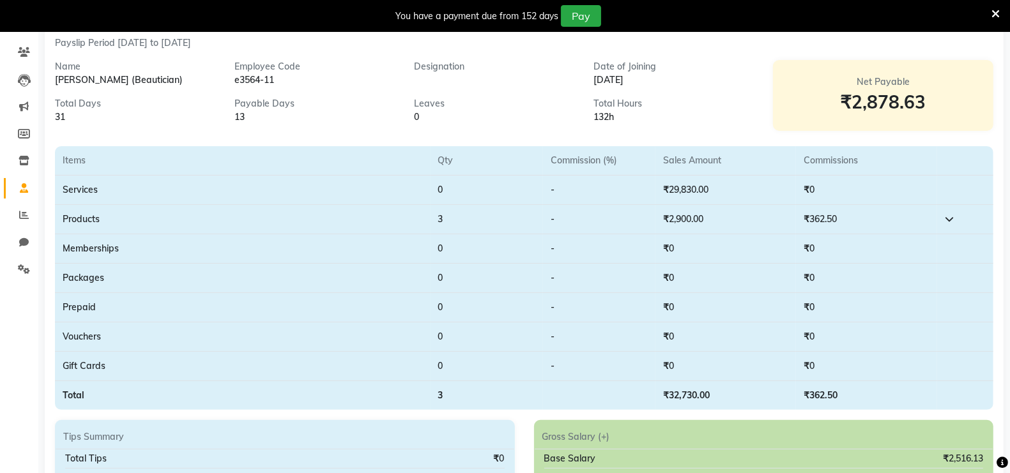
scroll to position [96, 0]
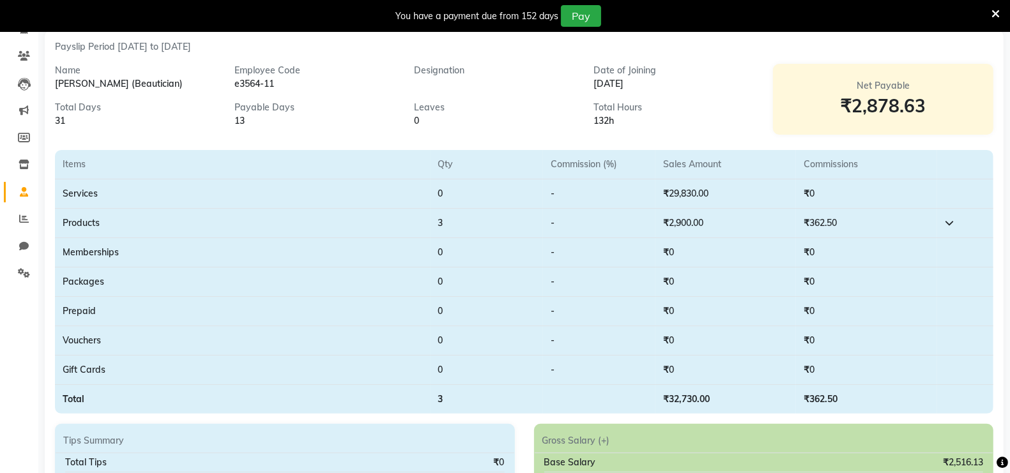
click at [950, 224] on icon at bounding box center [949, 222] width 9 height 9
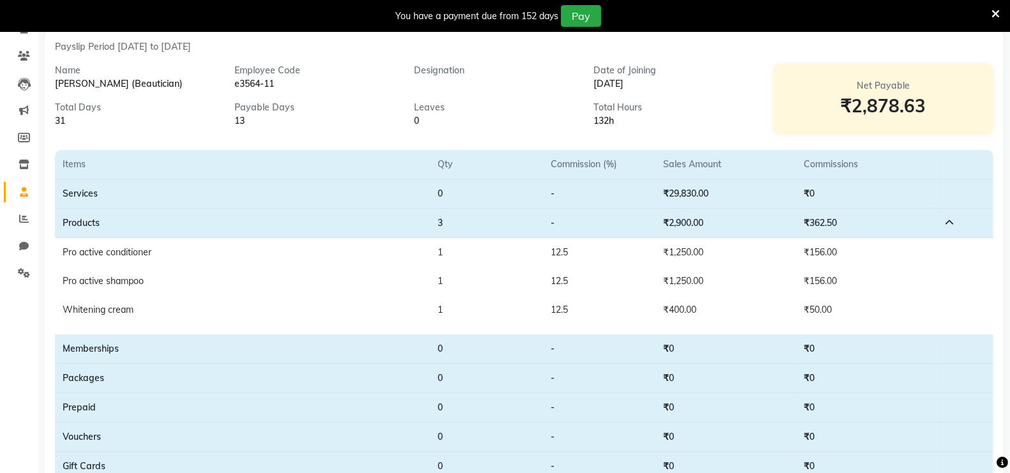
click at [996, 8] on icon at bounding box center [995, 13] width 8 height 11
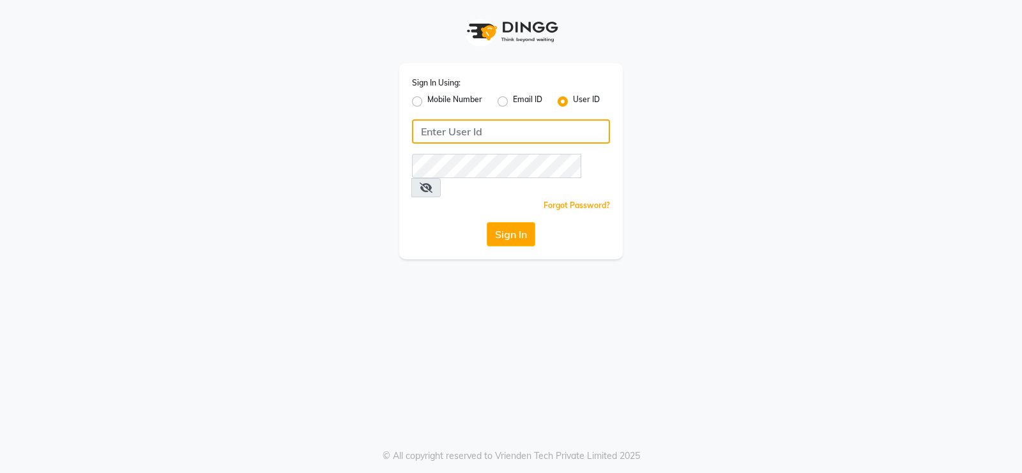
type input "Beauty"
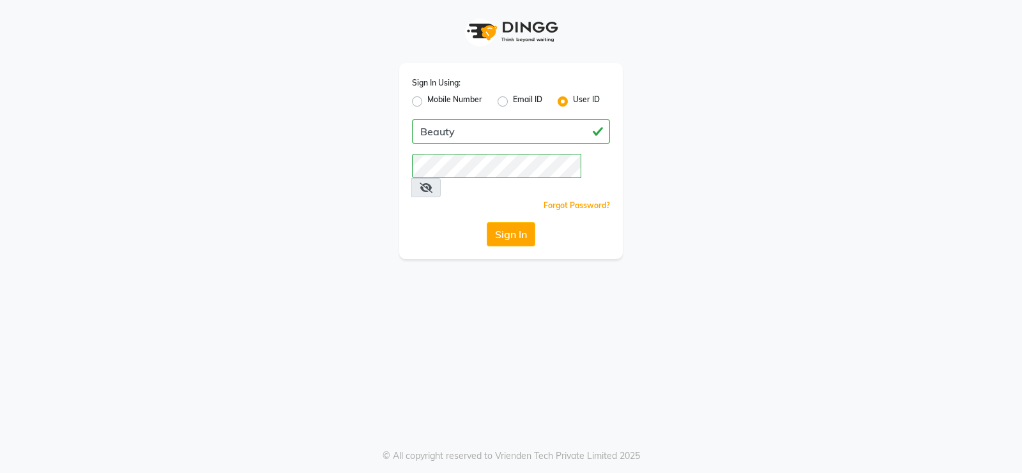
click at [506, 222] on button "Sign In" at bounding box center [511, 234] width 49 height 24
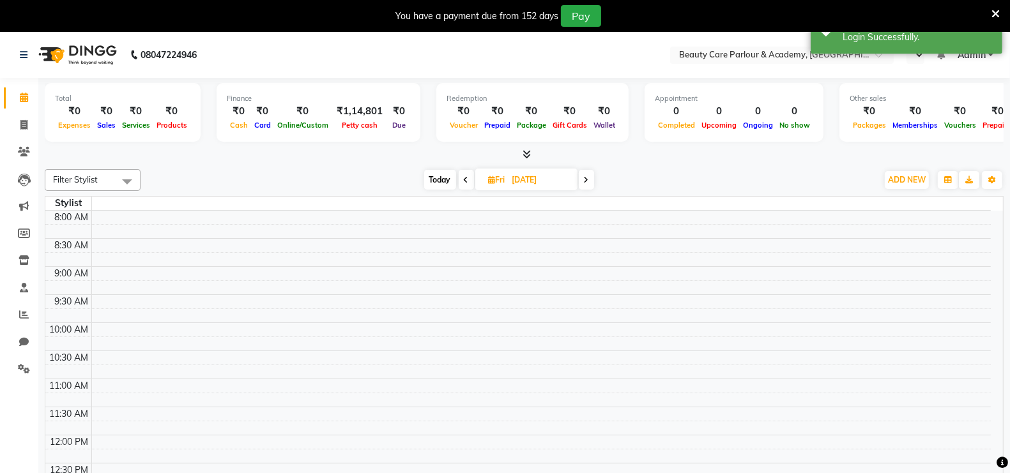
select select "en"
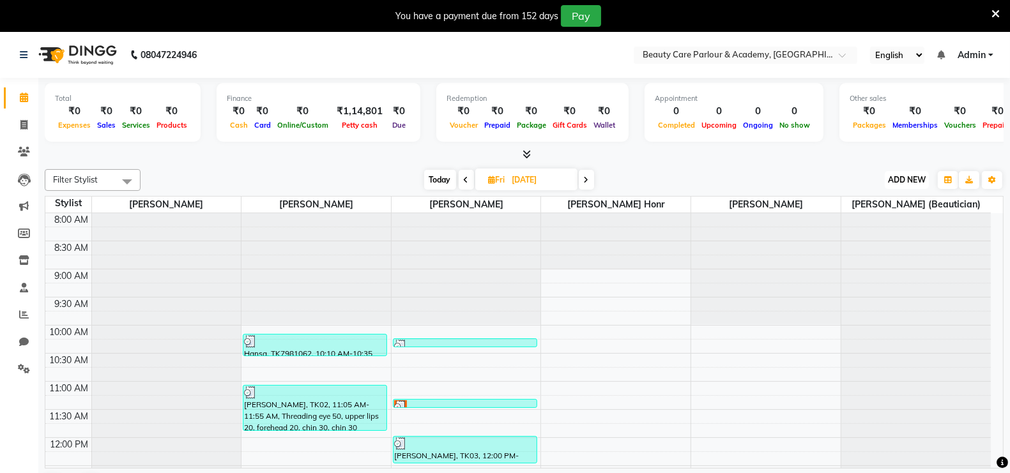
click at [910, 180] on span "ADD NEW" at bounding box center [907, 180] width 38 height 10
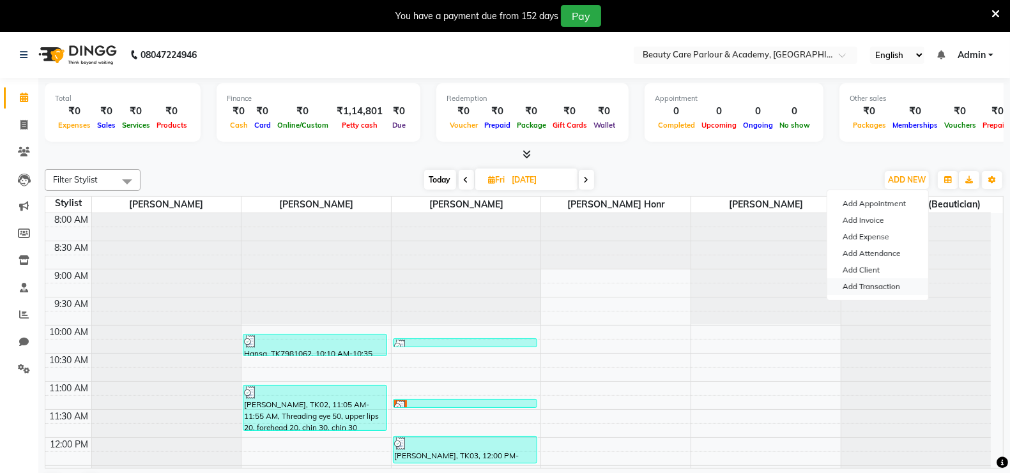
click at [871, 287] on link "Add Transaction" at bounding box center [877, 286] width 101 height 17
select select "direct"
select select
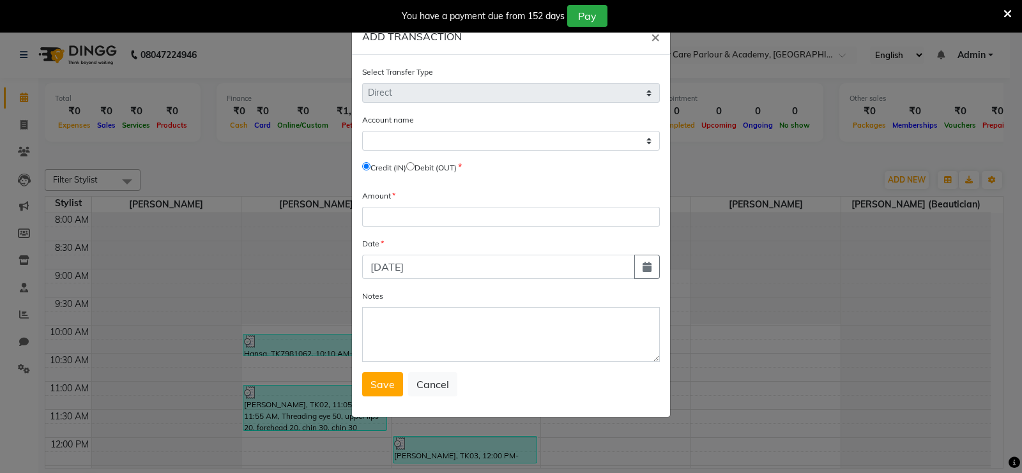
click at [415, 166] on input "radio" at bounding box center [410, 166] width 8 height 8
radio input "true"
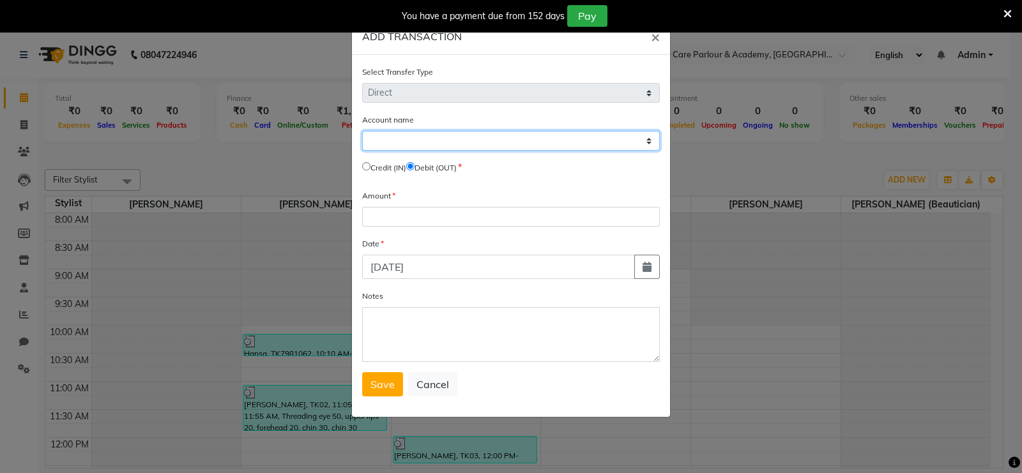
click at [439, 147] on select "Select Petty Cash Default Account" at bounding box center [511, 141] width 298 height 20
select select "7177"
click at [362, 131] on select "Select Petty Cash Default Account" at bounding box center [511, 141] width 298 height 20
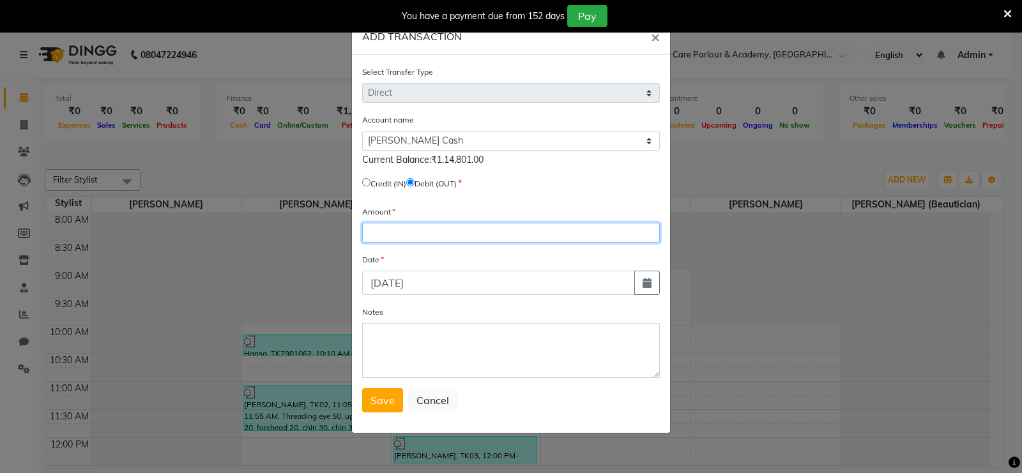
click at [397, 234] on input "number" at bounding box center [511, 233] width 298 height 20
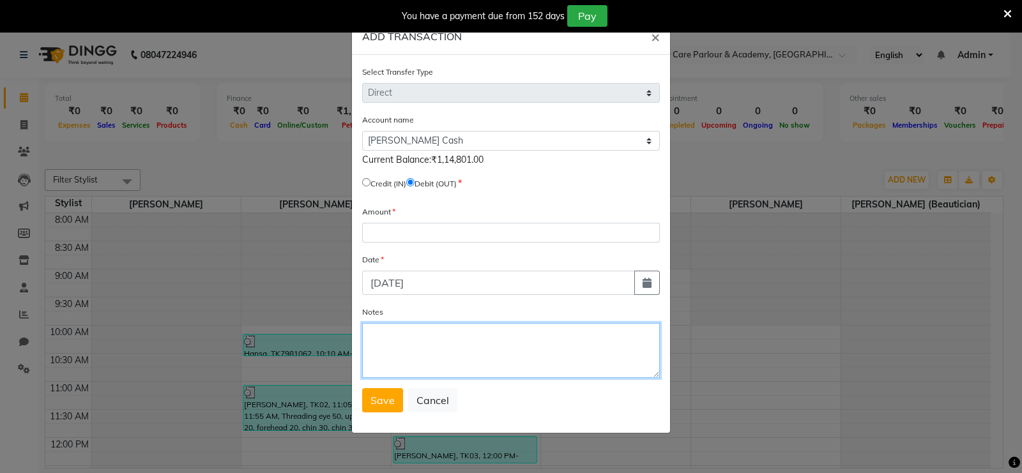
click at [386, 339] on textarea "Notes" at bounding box center [511, 350] width 298 height 55
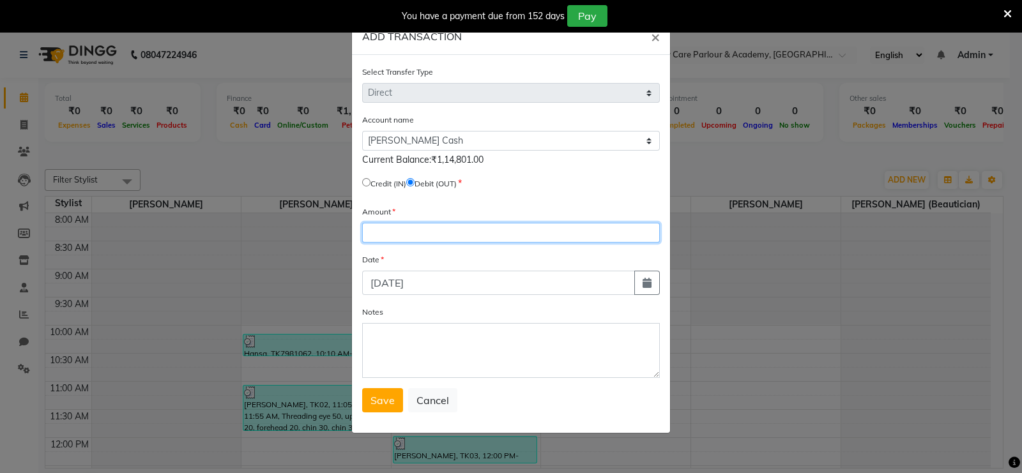
click at [369, 232] on input "number" at bounding box center [511, 233] width 298 height 20
type input "114801"
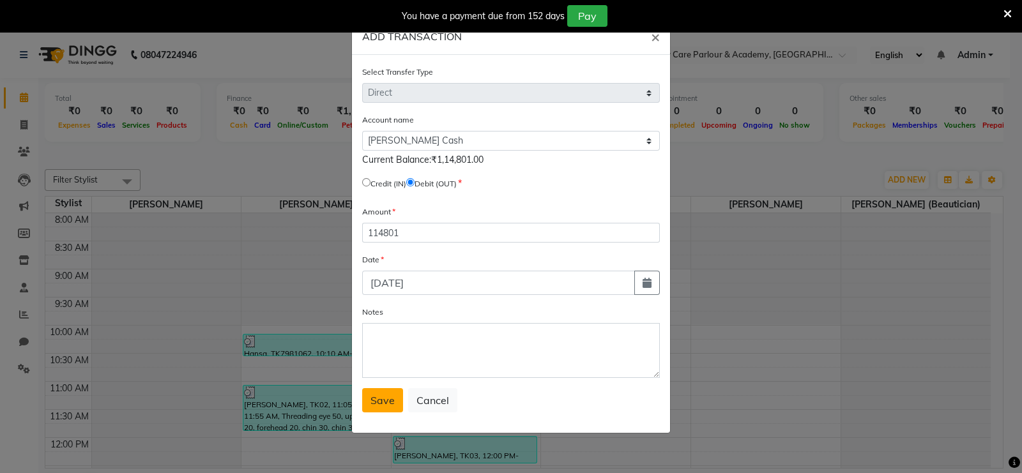
click at [383, 399] on span "Save" at bounding box center [382, 400] width 24 height 13
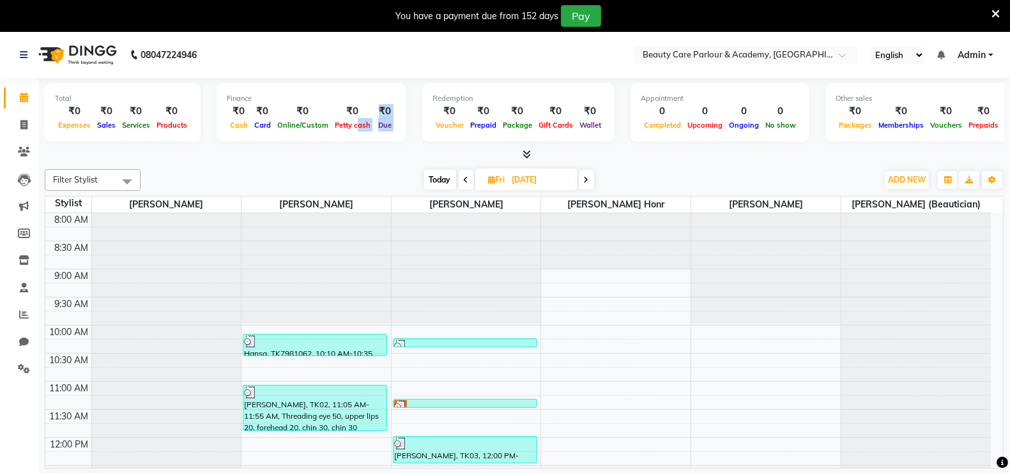
drag, startPoint x: 349, startPoint y: 129, endPoint x: 404, endPoint y: 131, distance: 54.3
click at [404, 131] on div "Total ₹0 Expenses ₹0 Sales ₹0 Services ₹0 Products Finance ₹0 Cash ₹0 Card ₹0 O…" at bounding box center [524, 114] width 959 height 63
click at [903, 179] on span "ADD NEW" at bounding box center [907, 180] width 38 height 10
click at [871, 289] on link "Add Transaction" at bounding box center [877, 286] width 101 height 17
select select "direct"
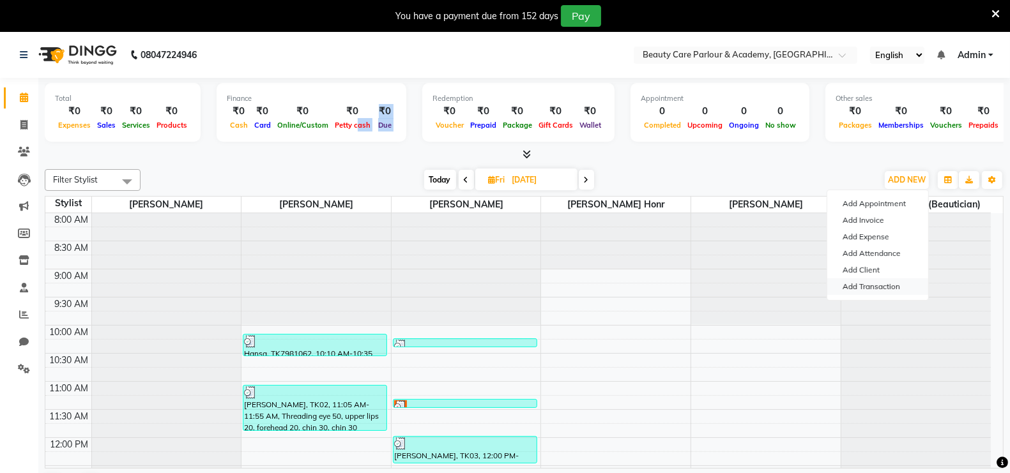
select select
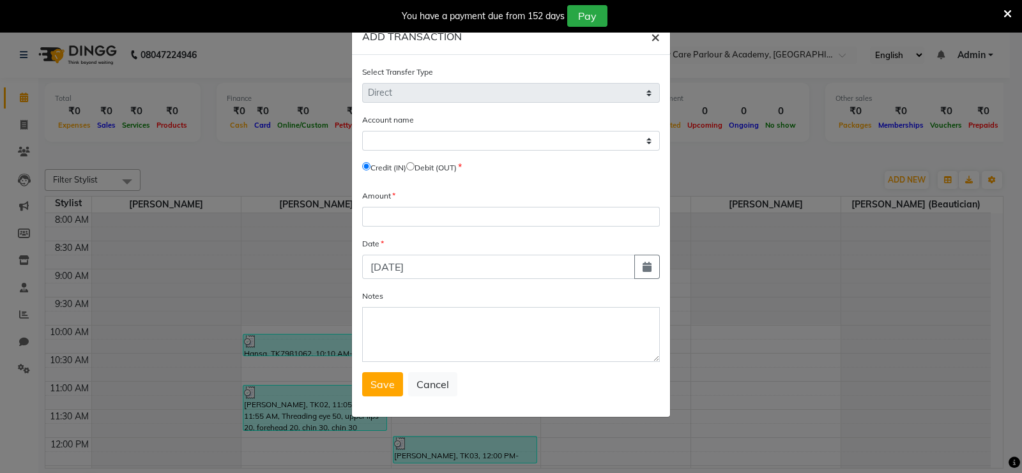
click at [659, 41] on span "×" at bounding box center [655, 36] width 9 height 19
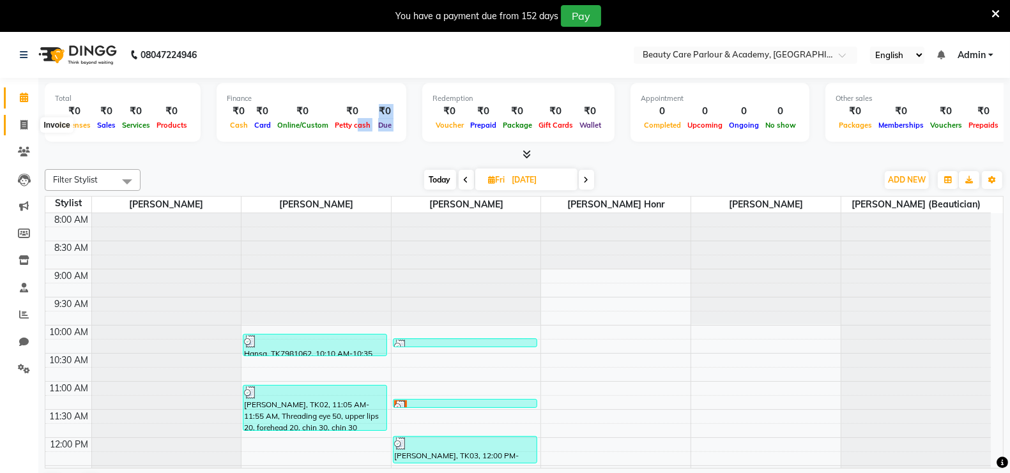
click at [24, 125] on icon at bounding box center [23, 125] width 7 height 10
select select "8049"
select select "service"
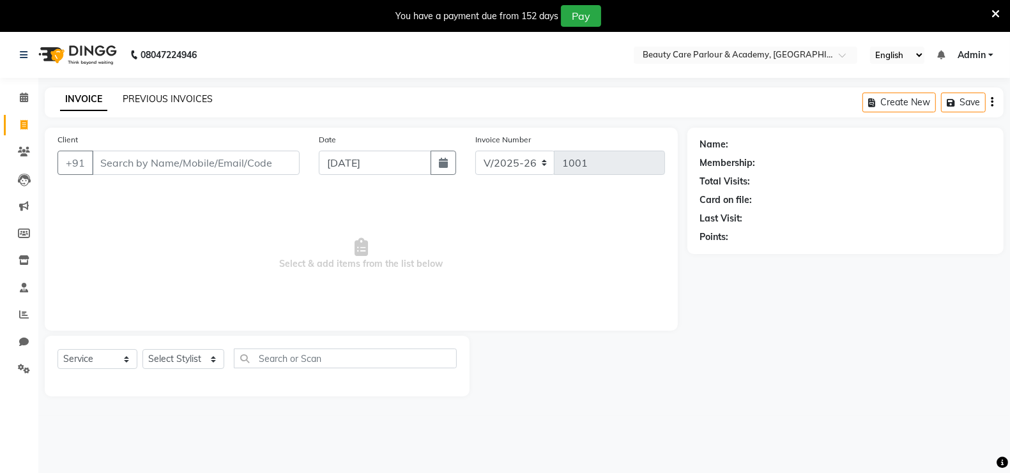
click at [171, 103] on link "PREVIOUS INVOICES" at bounding box center [168, 98] width 90 height 11
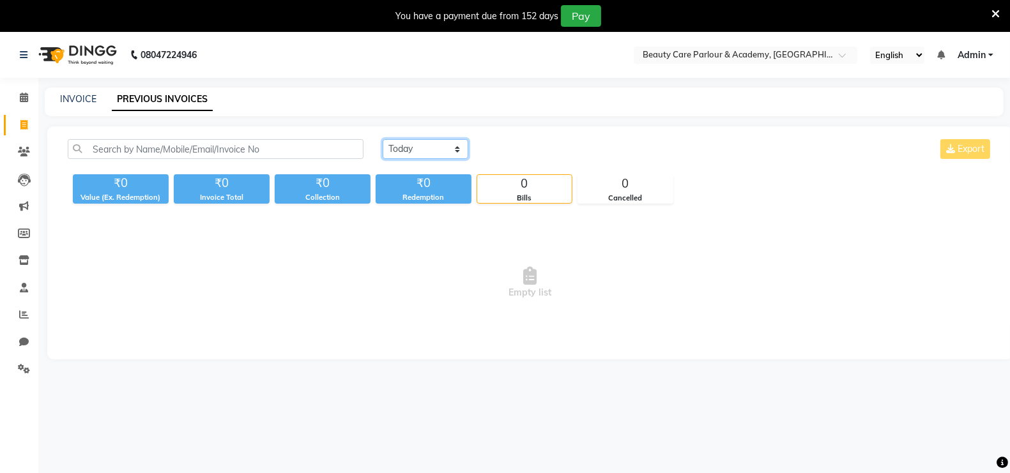
click at [431, 151] on select "[DATE] [DATE] Custom Range" at bounding box center [426, 149] width 86 height 20
select select "range"
click at [383, 139] on select "Today Yesterday Custom Range" at bounding box center [426, 149] width 86 height 20
click at [524, 146] on input "[DATE]" at bounding box center [529, 150] width 89 height 18
select select "9"
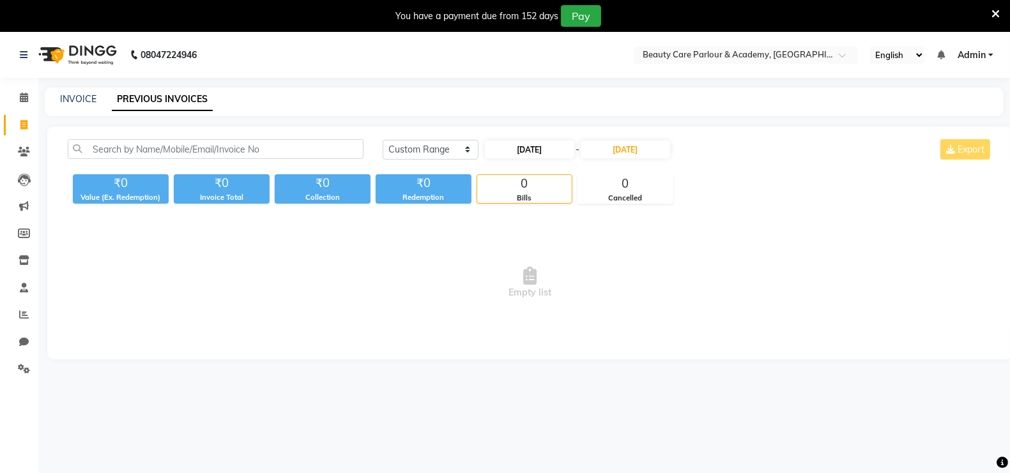
select select "2025"
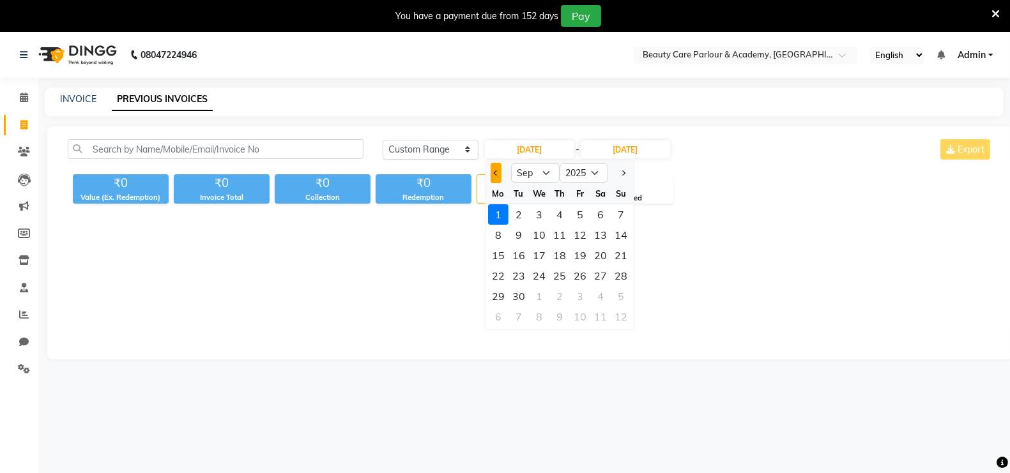
click at [495, 172] on span "Previous month" at bounding box center [495, 173] width 5 height 5
select select "8"
click at [579, 215] on div "1" at bounding box center [580, 214] width 20 height 20
type input "[DATE]"
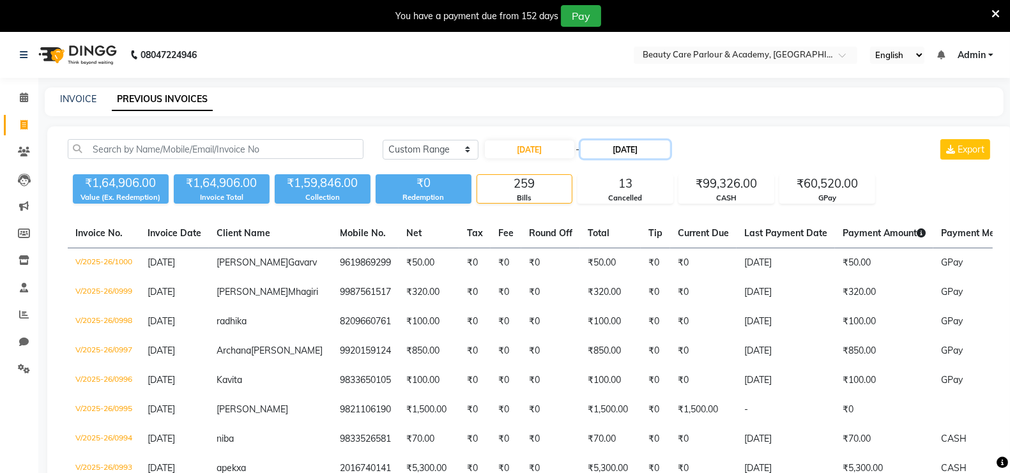
click at [618, 152] on input "[DATE]" at bounding box center [625, 150] width 89 height 18
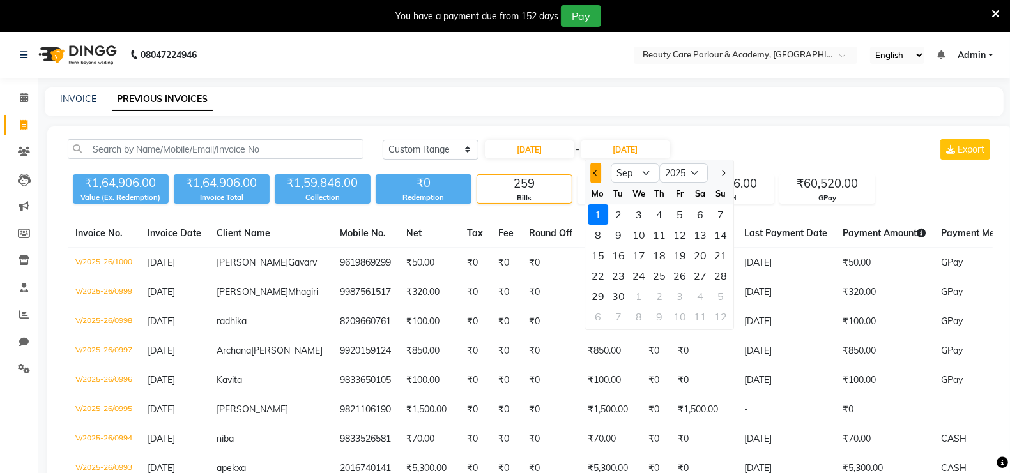
click at [597, 171] on span "Previous month" at bounding box center [595, 173] width 5 height 5
select select "8"
click at [719, 295] on div "31" at bounding box center [720, 296] width 20 height 20
type input "31-08-2025"
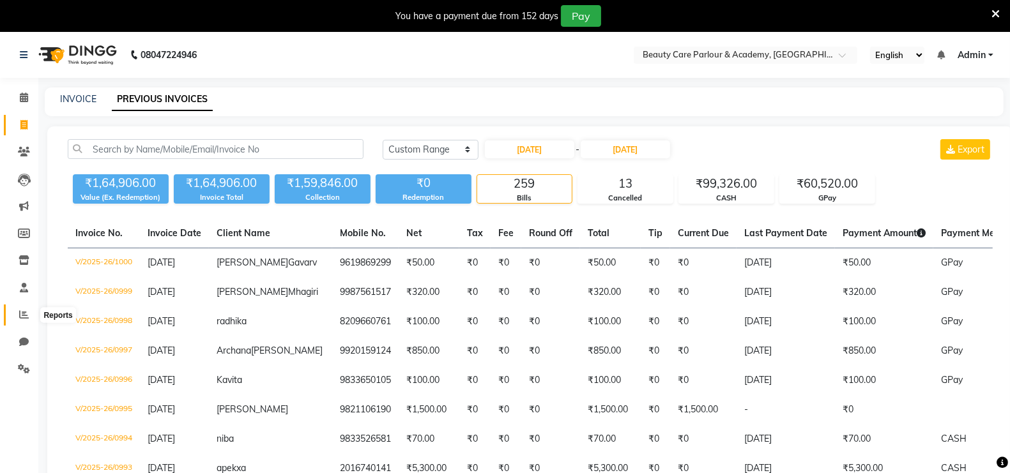
click at [20, 321] on span at bounding box center [24, 315] width 22 height 15
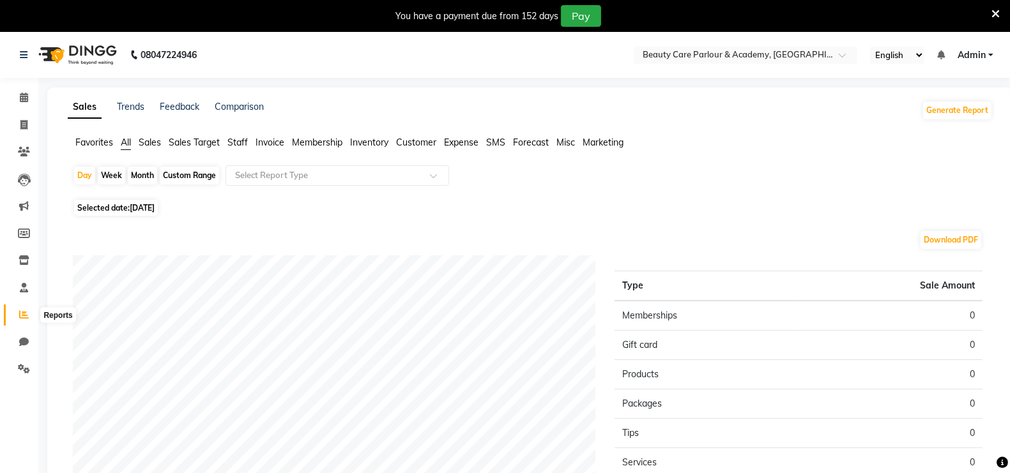
click at [24, 315] on icon at bounding box center [24, 315] width 10 height 10
click at [153, 146] on span "Sales" at bounding box center [150, 142] width 22 height 11
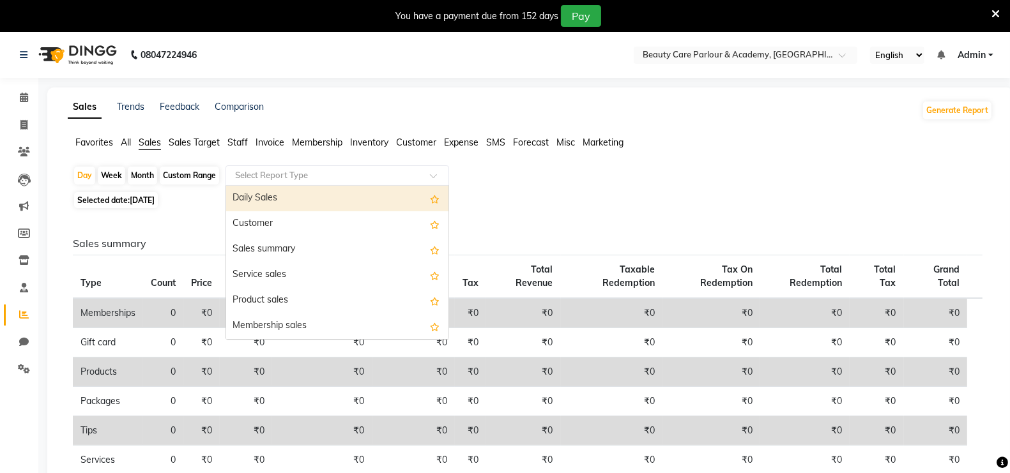
click at [249, 177] on input "text" at bounding box center [325, 175] width 184 height 13
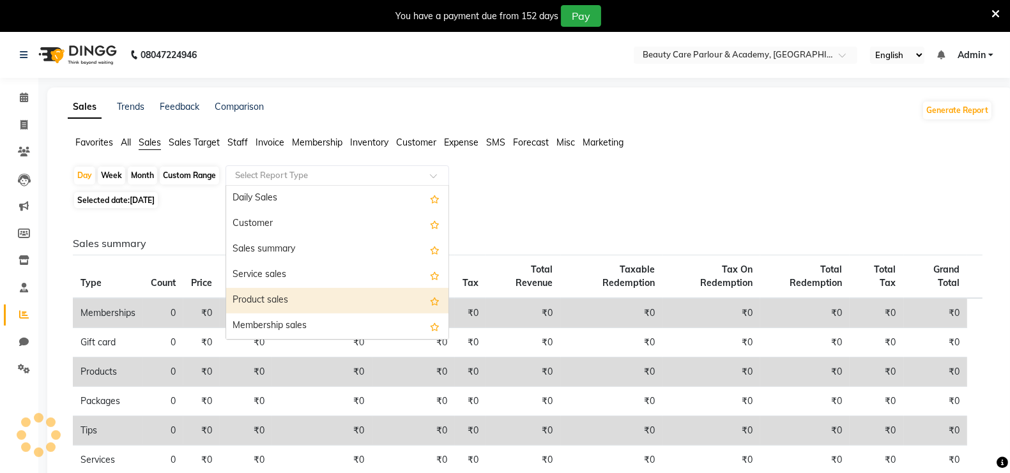
click at [257, 303] on div "Product sales" at bounding box center [337, 301] width 222 height 26
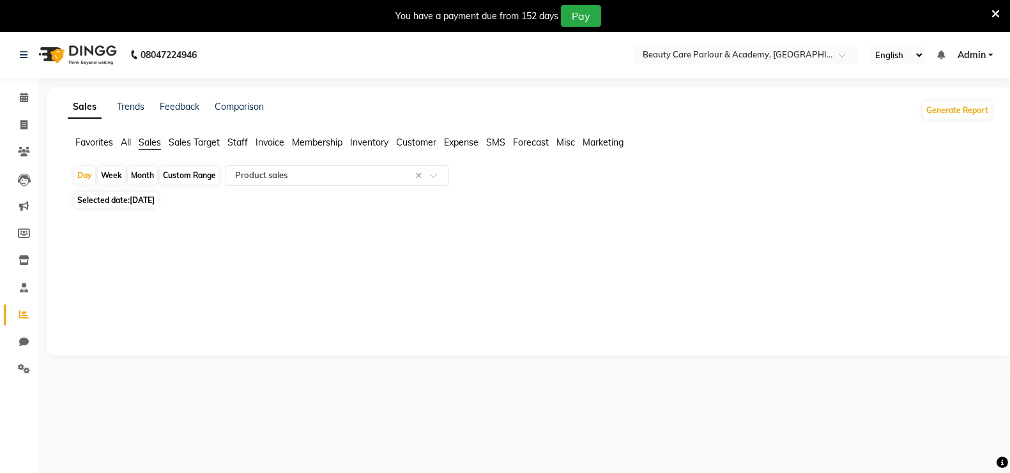
click at [139, 178] on div "Month" at bounding box center [142, 176] width 29 height 18
select select "9"
select select "2025"
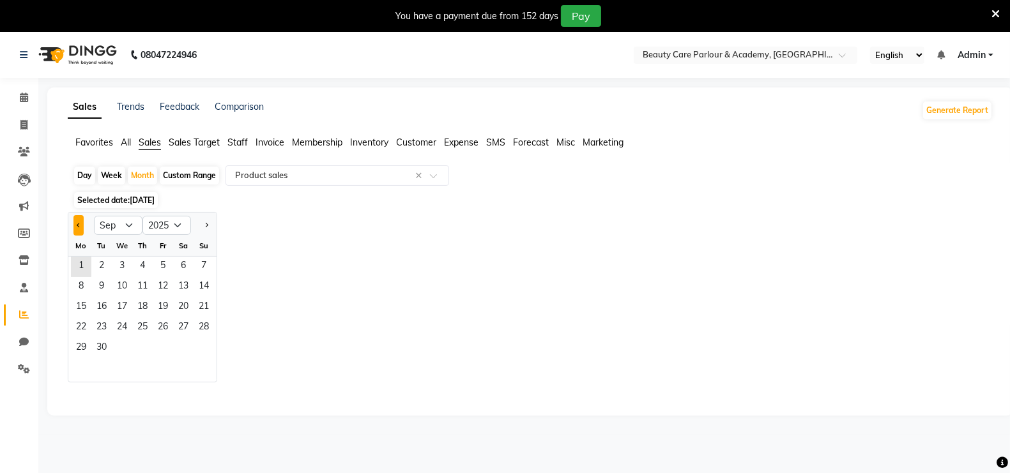
click at [81, 224] on button "Previous month" at bounding box center [78, 225] width 10 height 20
select select "8"
click at [165, 261] on span "1" at bounding box center [163, 267] width 20 height 20
select select "full_report"
select select "csv"
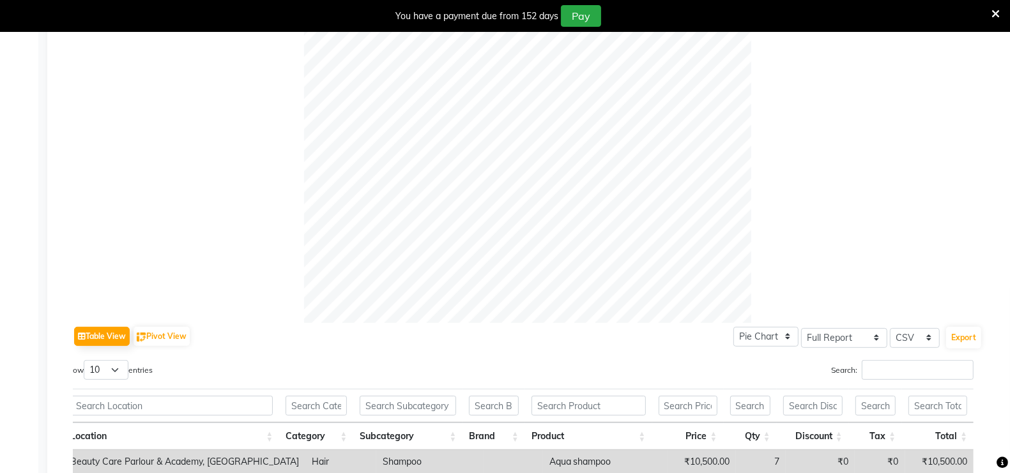
scroll to position [362, 0]
drag, startPoint x: 967, startPoint y: 336, endPoint x: 933, endPoint y: 265, distance: 78.8
click at [933, 265] on div "Table View Pivot View Pie Chart Bar Chart Select Full Report Filtered Report Se…" at bounding box center [528, 307] width 910 height 865
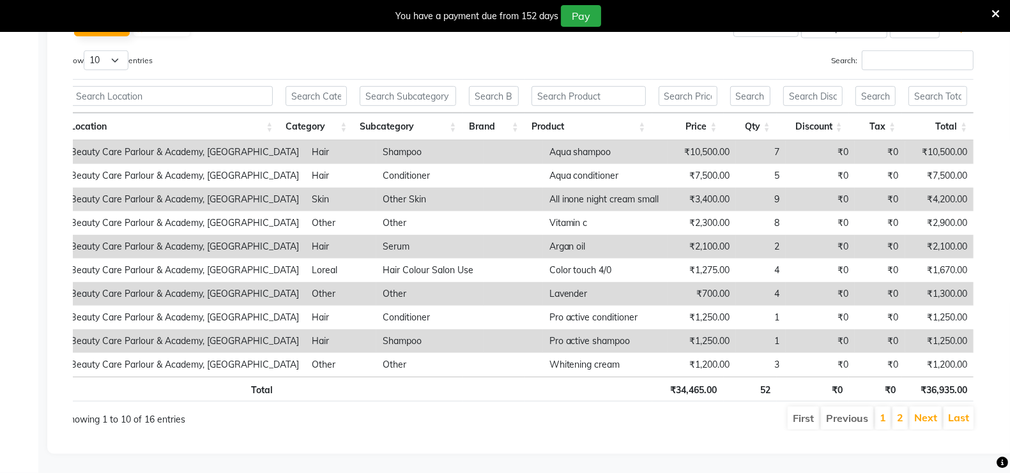
scroll to position [682, 0]
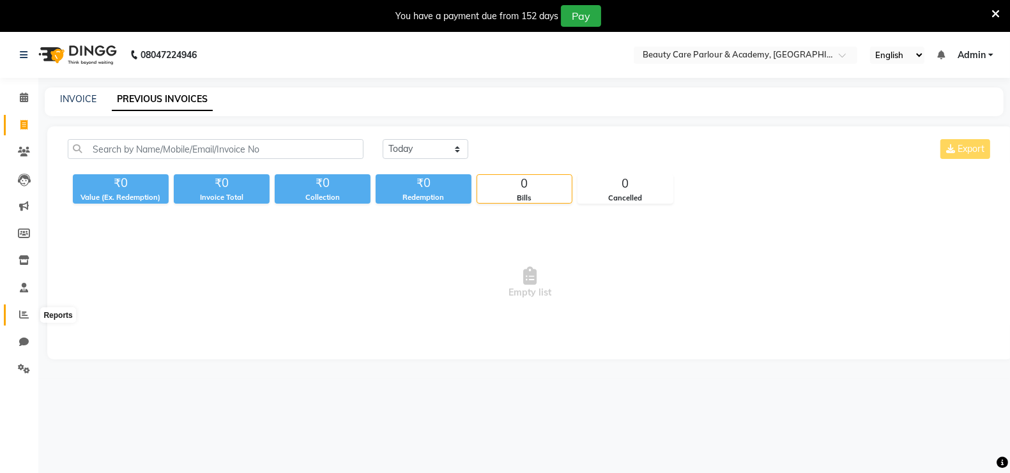
click at [24, 312] on icon at bounding box center [24, 315] width 10 height 10
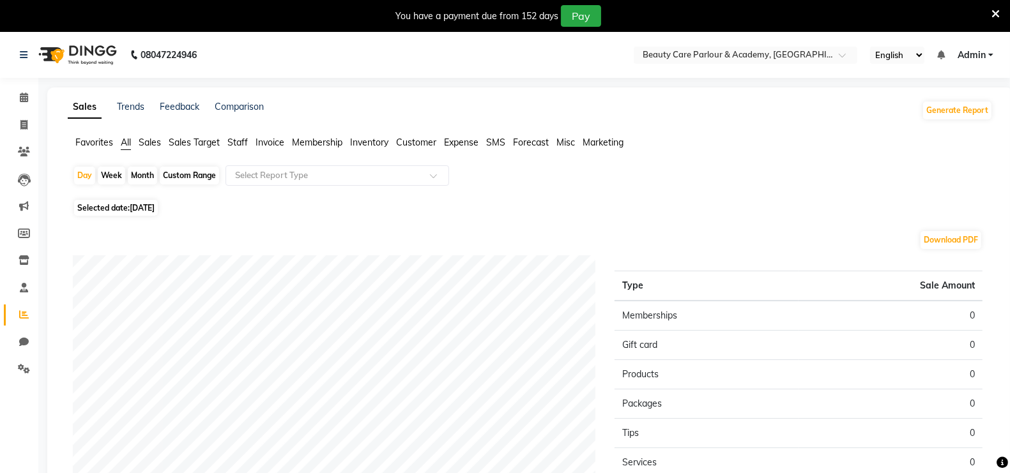
click at [155, 141] on span "Sales" at bounding box center [150, 142] width 22 height 11
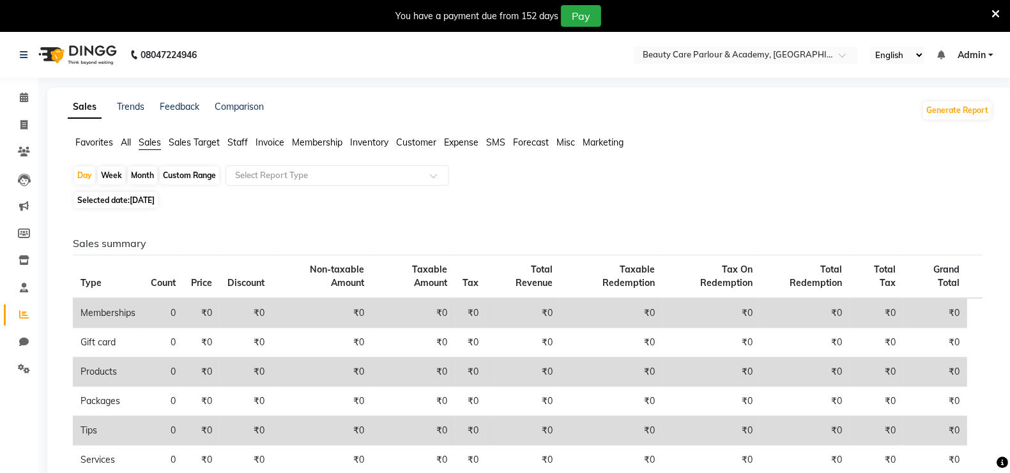
click at [183, 134] on div "Sales Trends Feedback Comparison Generate Report Favorites All Sales Sales Targ…" at bounding box center [530, 358] width 966 height 540
click at [179, 132] on div "Sales Trends Feedback Comparison Generate Report Favorites All Sales Sales Targ…" at bounding box center [530, 358] width 966 height 540
click at [144, 174] on div "Month" at bounding box center [142, 176] width 29 height 18
select select "9"
select select "2025"
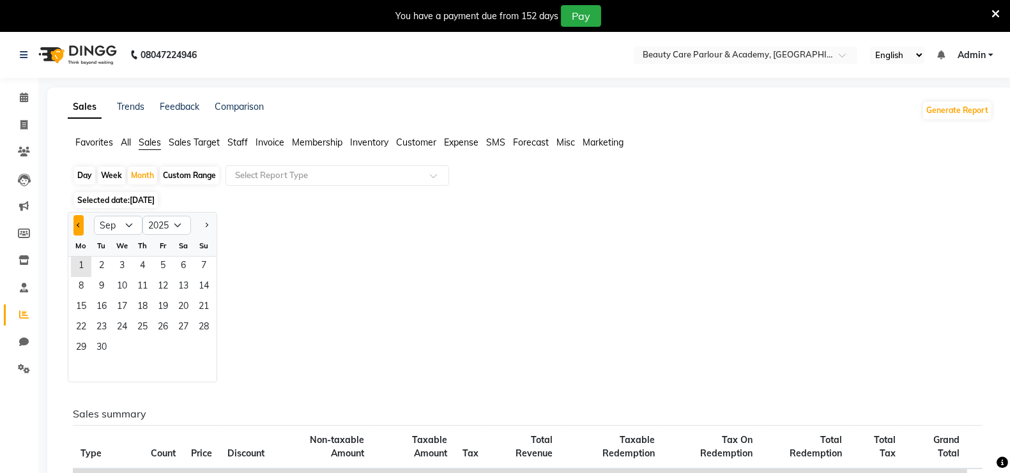
click at [79, 224] on button "Previous month" at bounding box center [78, 225] width 10 height 20
select select "8"
click at [164, 263] on span "1" at bounding box center [163, 267] width 20 height 20
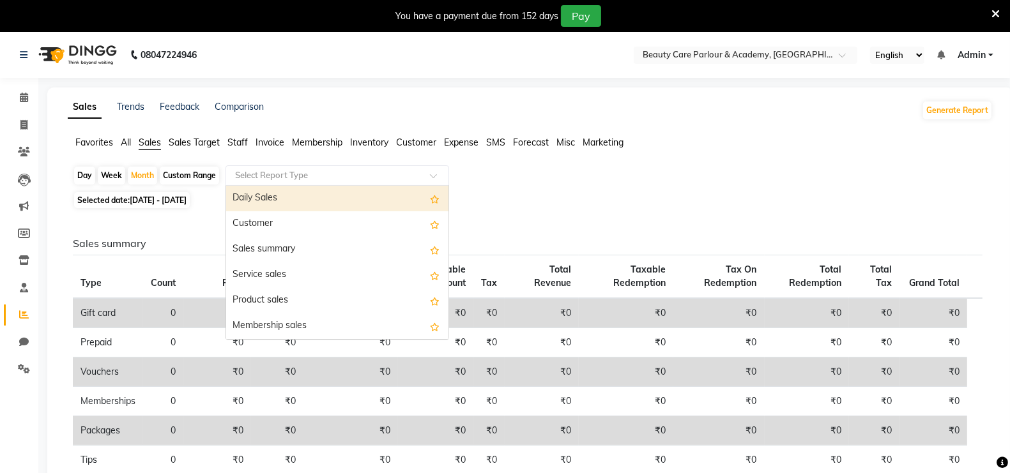
click at [257, 174] on input "text" at bounding box center [325, 175] width 184 height 13
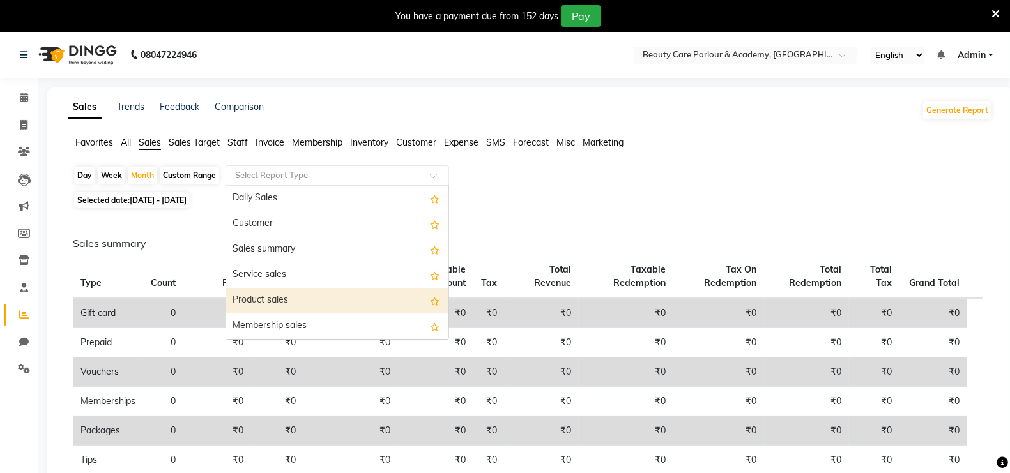
click at [318, 297] on div "Product sales" at bounding box center [337, 301] width 222 height 26
select select "full_report"
select select "csv"
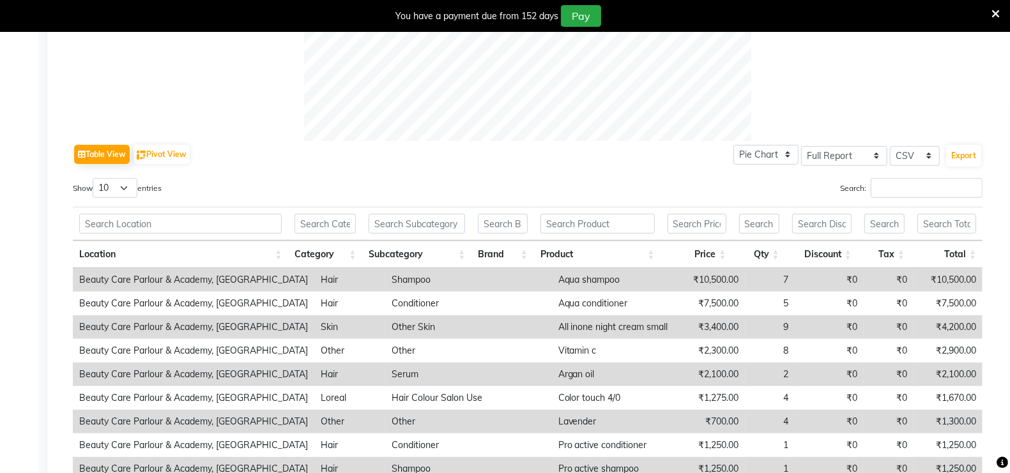
scroll to position [682, 0]
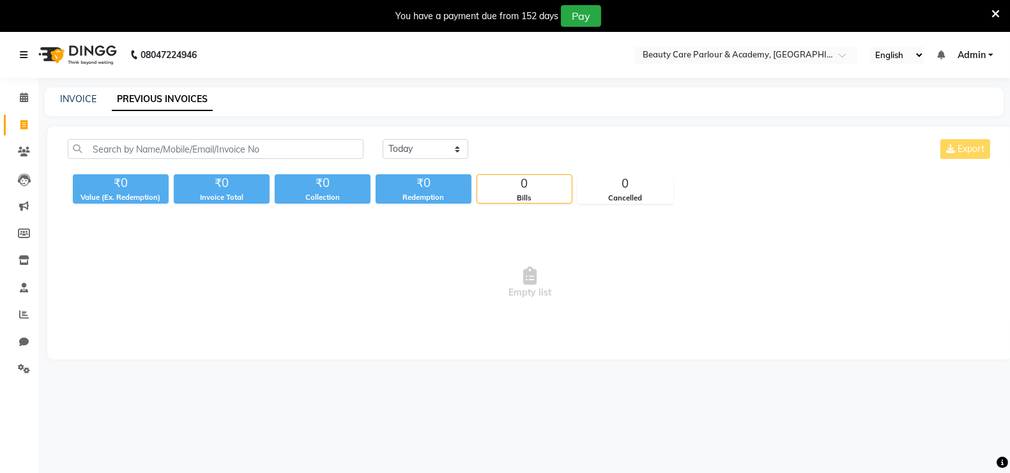
click at [22, 54] on icon at bounding box center [24, 54] width 8 height 9
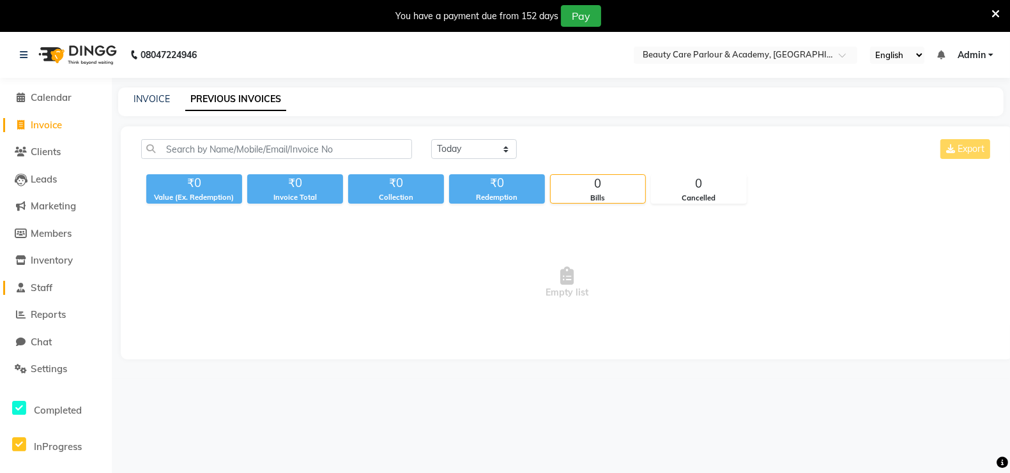
click at [22, 289] on icon at bounding box center [21, 288] width 8 height 10
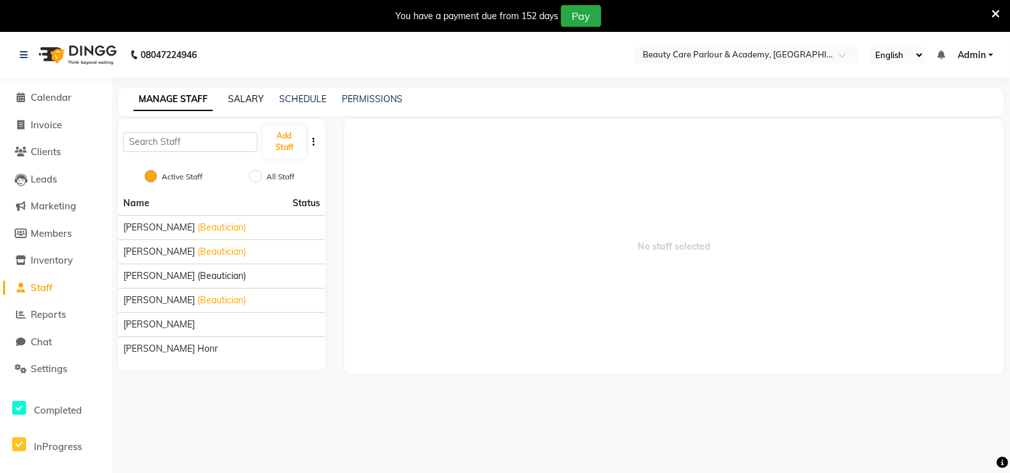
click at [248, 100] on link "SALARY" at bounding box center [246, 98] width 36 height 11
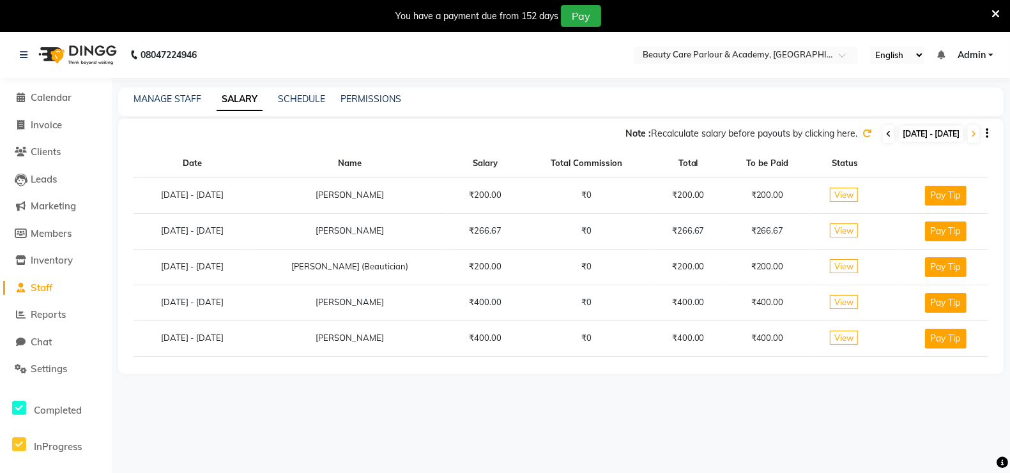
click at [886, 135] on icon at bounding box center [888, 134] width 5 height 8
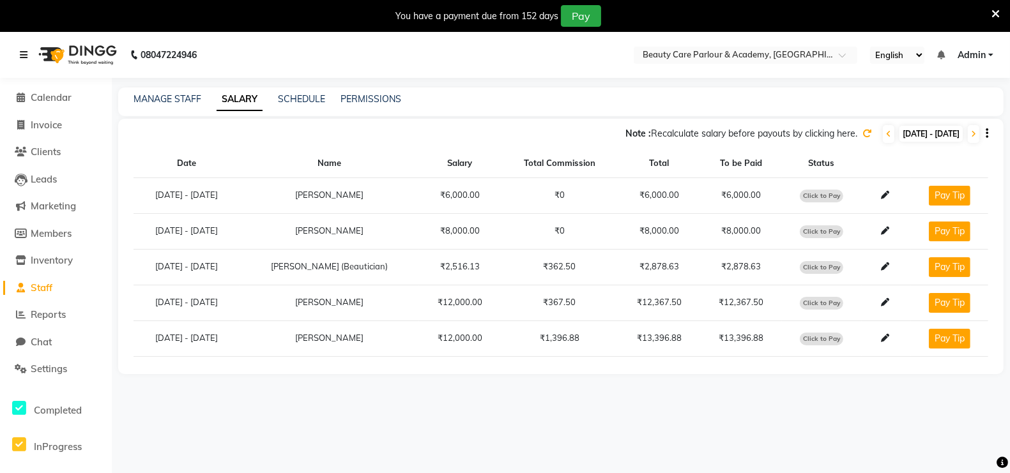
click at [22, 56] on icon at bounding box center [24, 54] width 8 height 9
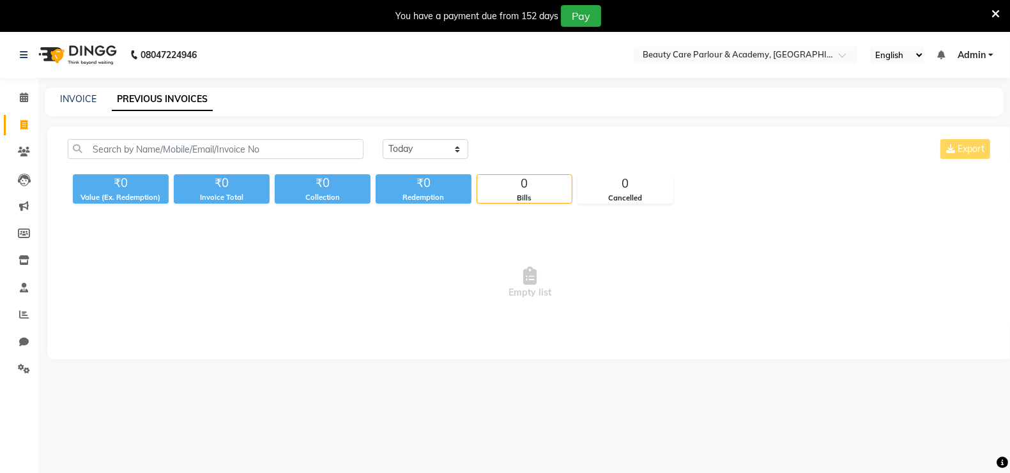
select select "8049"
select select "service"
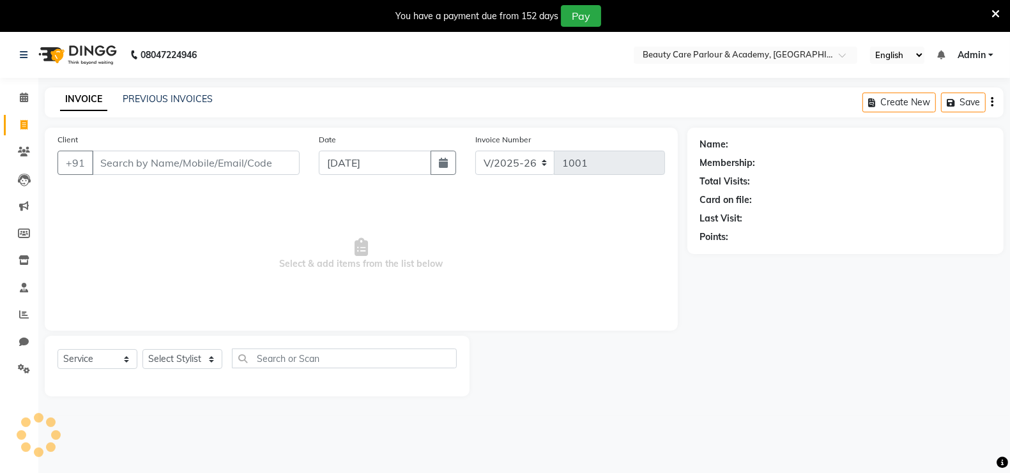
scroll to position [2, 0]
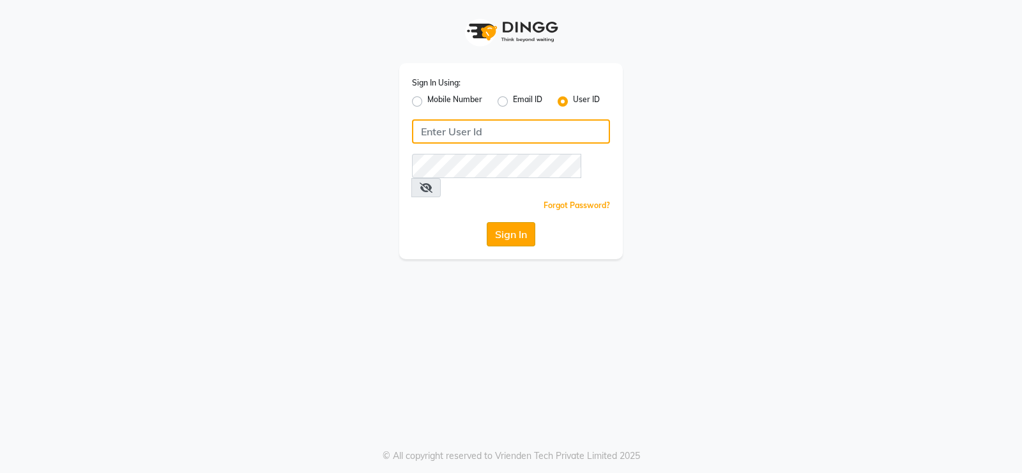
type input "Beauty"
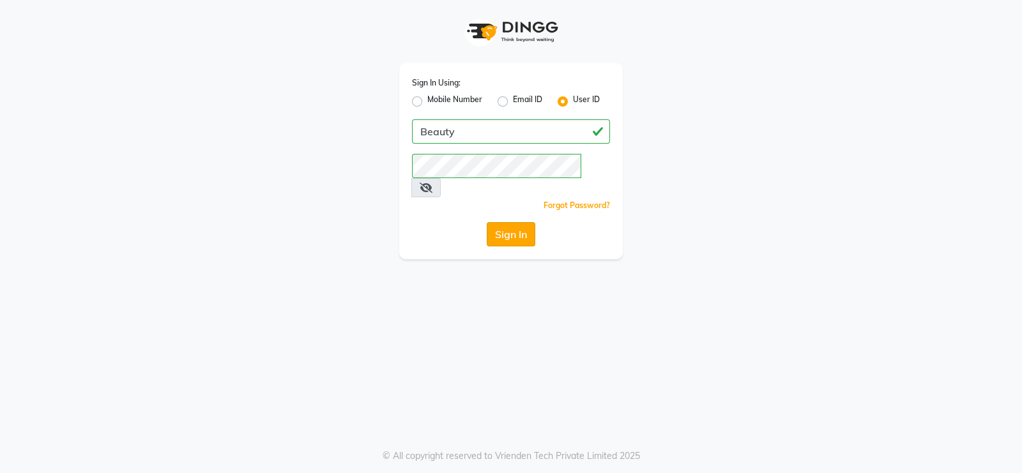
click at [517, 222] on button "Sign In" at bounding box center [511, 234] width 49 height 24
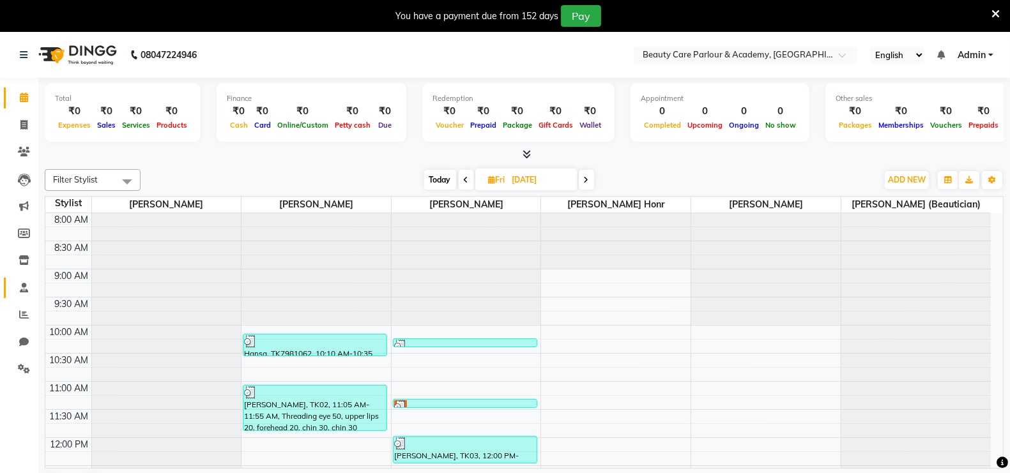
click at [27, 287] on icon at bounding box center [24, 288] width 8 height 10
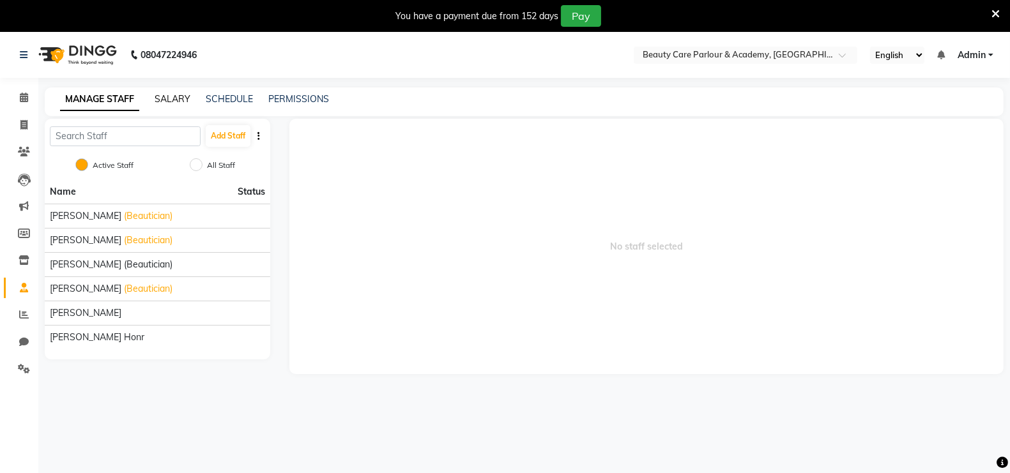
click at [174, 100] on link "SALARY" at bounding box center [173, 98] width 36 height 11
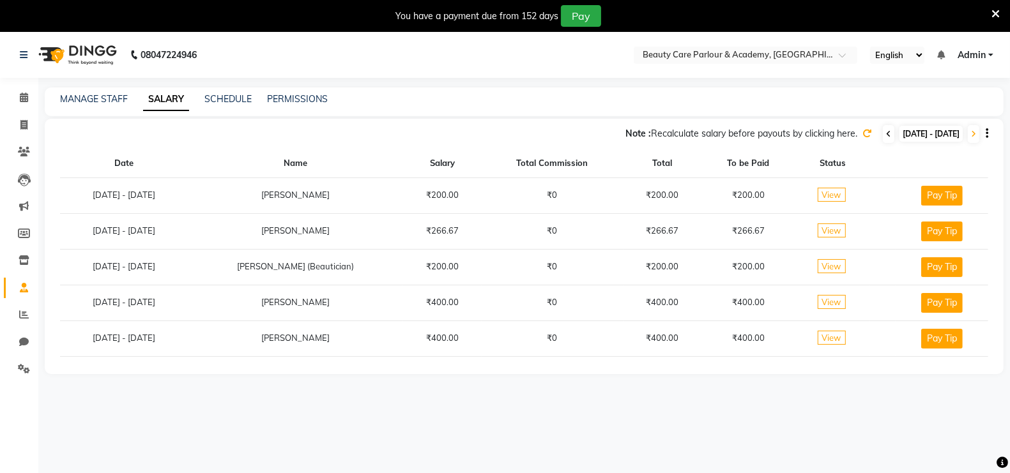
click at [886, 132] on icon at bounding box center [888, 134] width 5 height 8
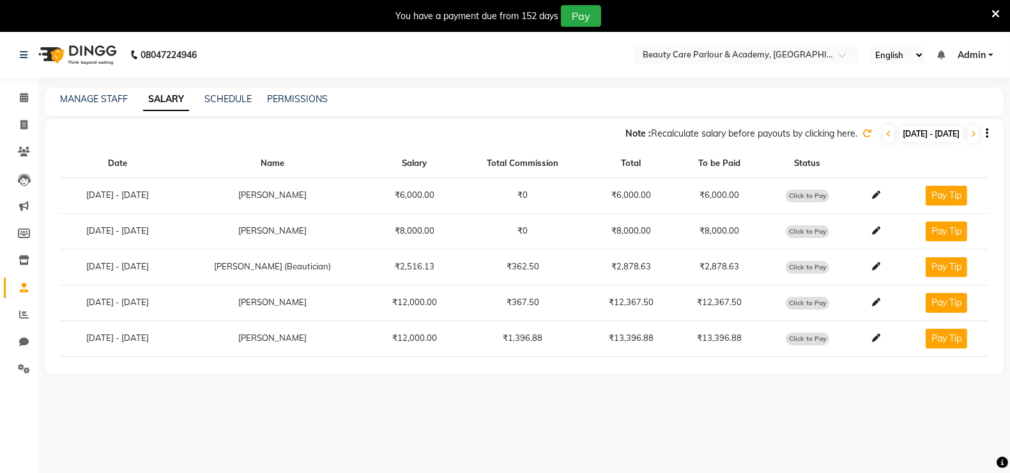
click at [862, 130] on icon at bounding box center [866, 133] width 9 height 9
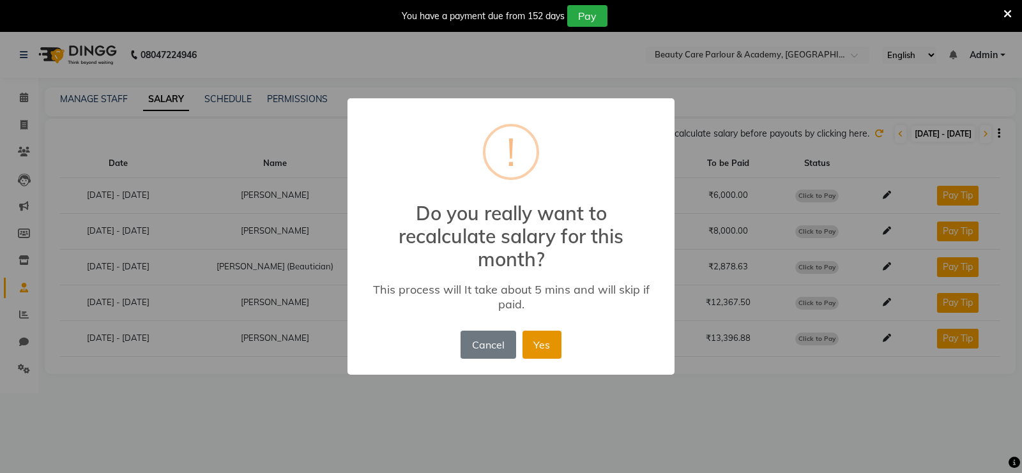
click at [542, 353] on button "Yes" at bounding box center [542, 345] width 39 height 28
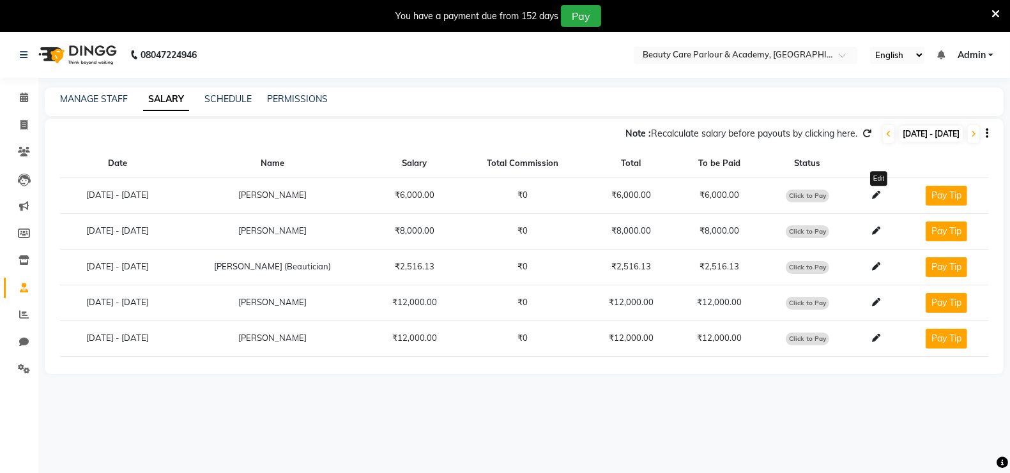
click at [875, 196] on icon at bounding box center [876, 195] width 8 height 8
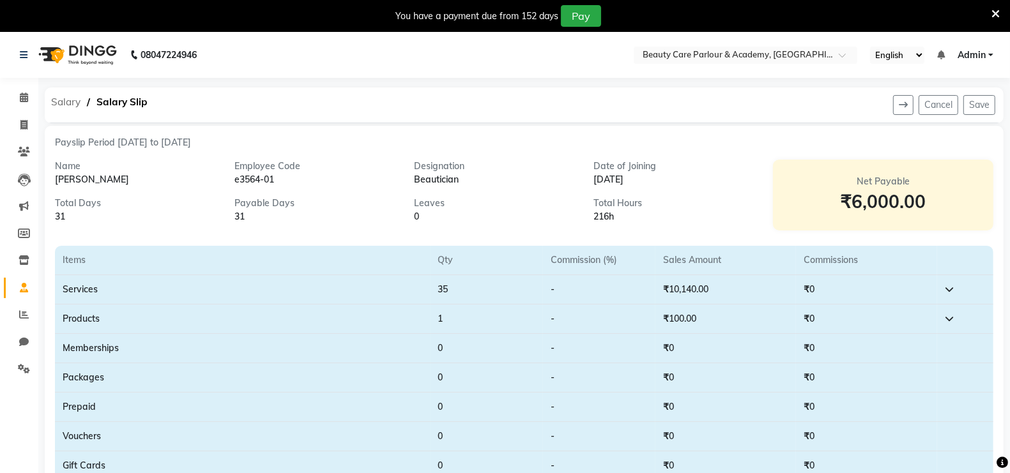
click at [55, 104] on span "Salary" at bounding box center [66, 102] width 42 height 23
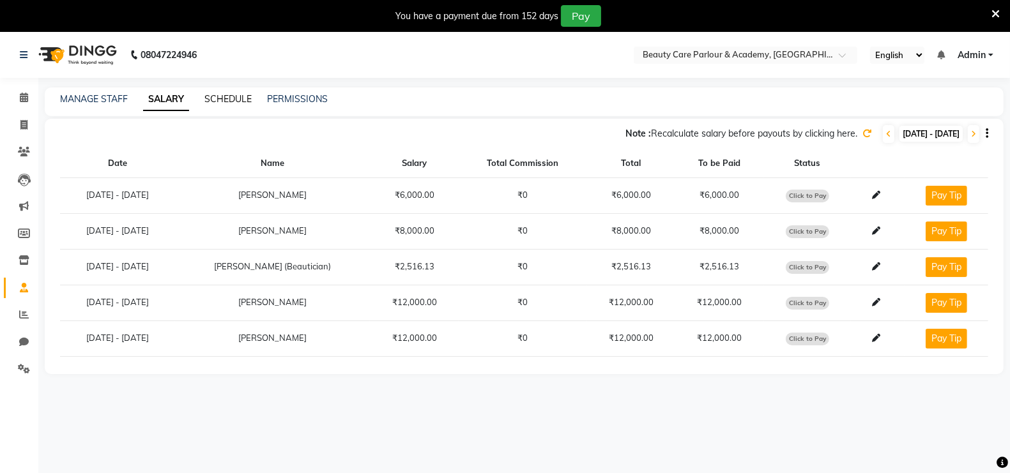
click at [235, 97] on link "SCHEDULE" at bounding box center [227, 98] width 47 height 11
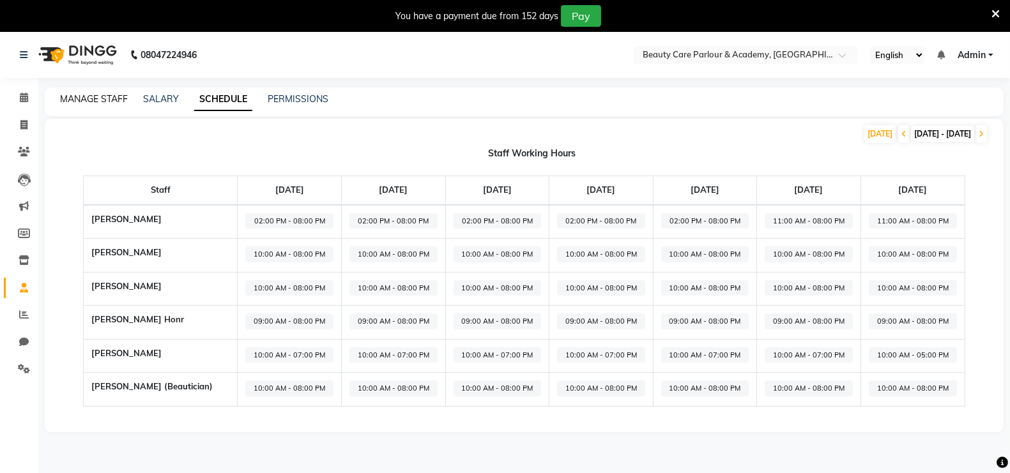
click at [93, 99] on link "MANAGE STAFF" at bounding box center [94, 98] width 68 height 11
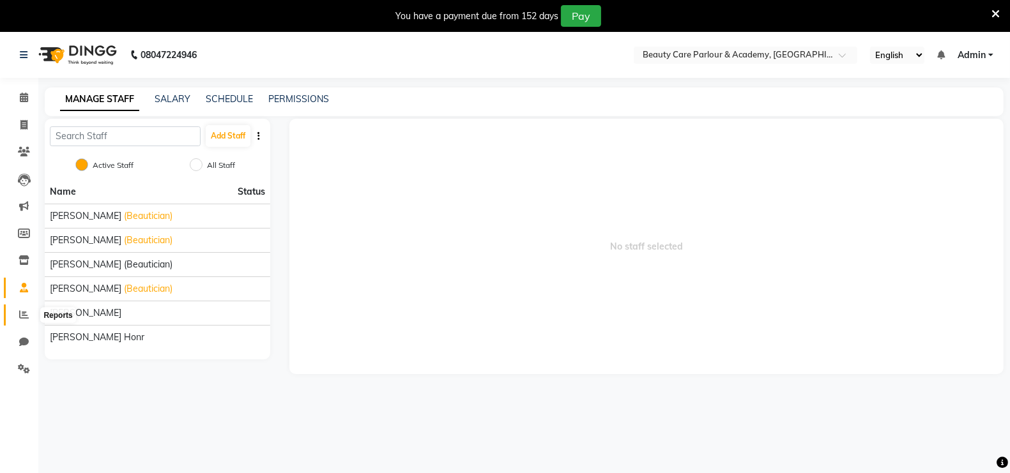
click at [25, 319] on icon at bounding box center [24, 315] width 10 height 10
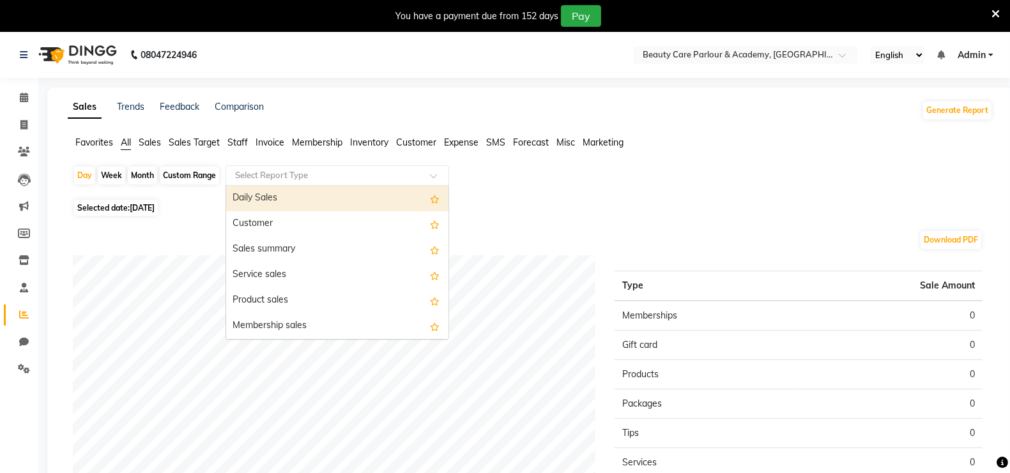
click at [279, 176] on input "text" at bounding box center [325, 175] width 184 height 13
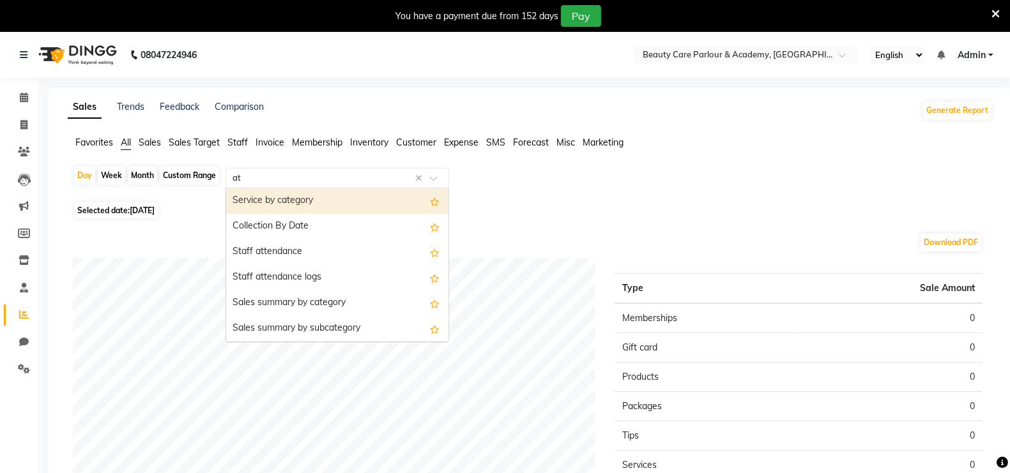
type input "att"
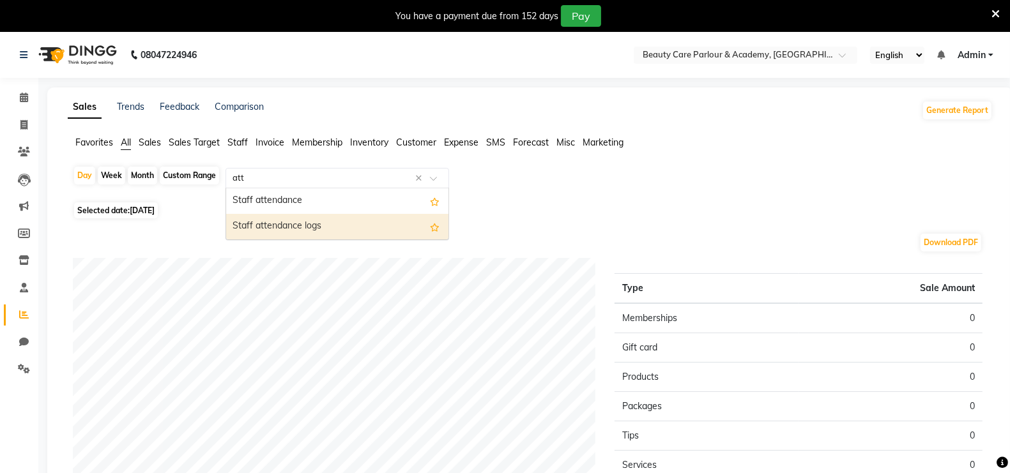
click at [298, 233] on div "Staff attendance logs" at bounding box center [337, 227] width 222 height 26
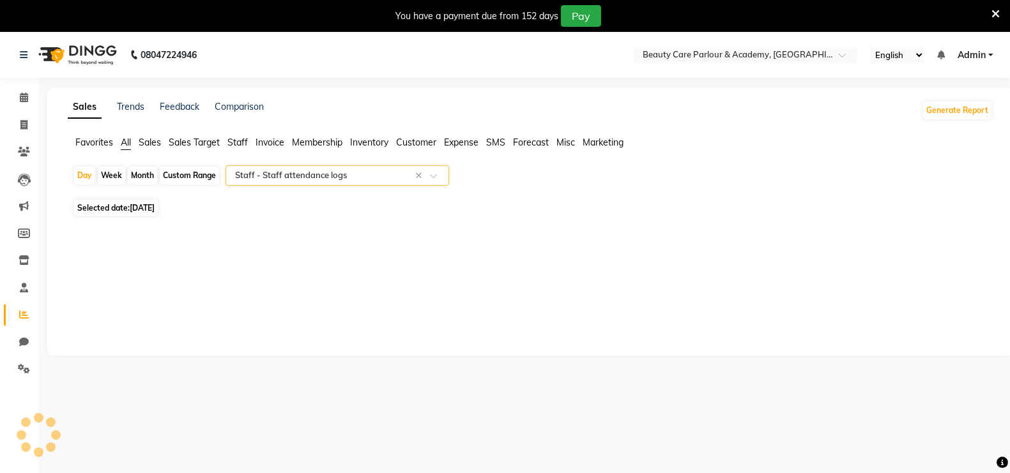
select select "full_report"
select select "csv"
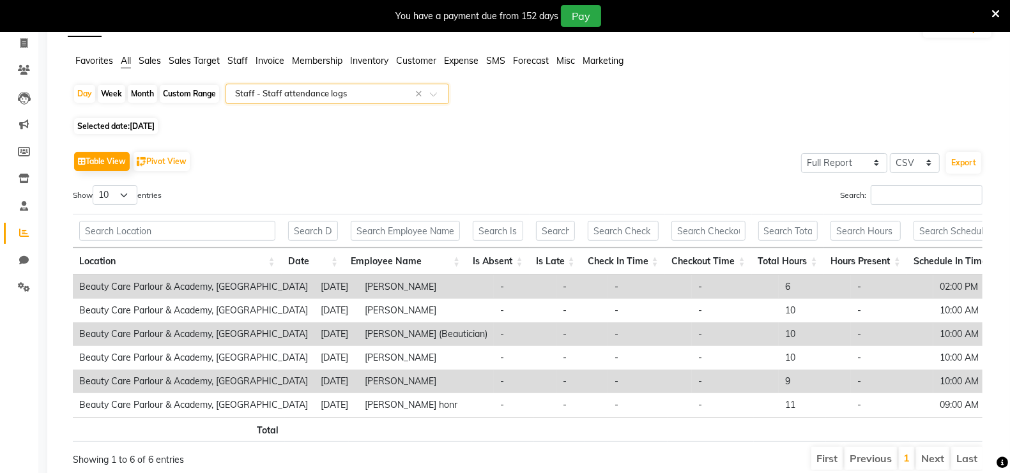
scroll to position [83, 0]
click at [146, 96] on div "Month" at bounding box center [142, 93] width 29 height 18
select select "9"
select select "2025"
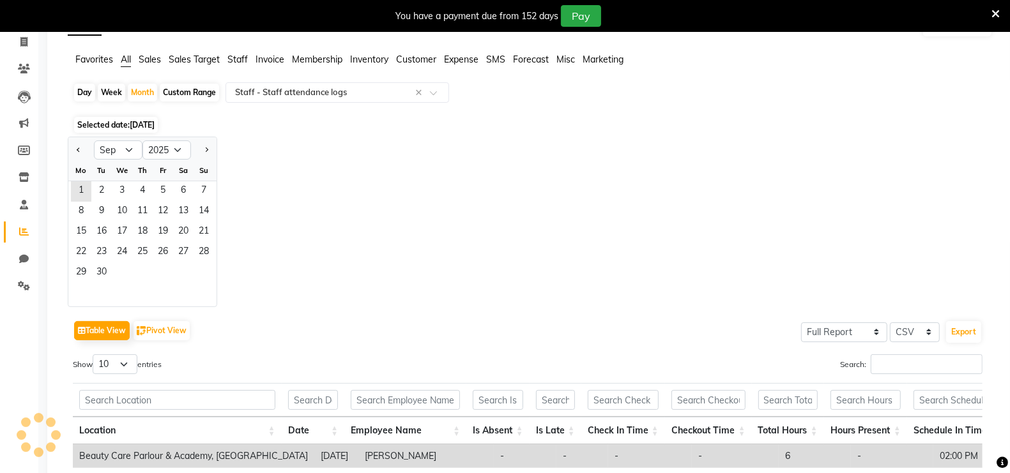
click at [84, 146] on div at bounding box center [81, 150] width 26 height 20
click at [76, 148] on button "Previous month" at bounding box center [78, 150] width 10 height 20
select select "8"
click at [162, 185] on span "1" at bounding box center [163, 191] width 20 height 20
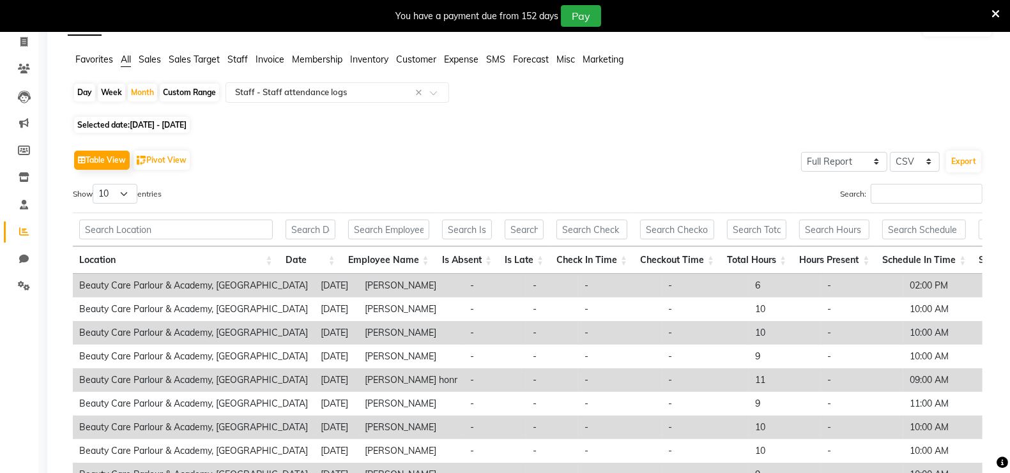
click at [187, 122] on span "[DATE] - [DATE]" at bounding box center [158, 125] width 57 height 10
select select "8"
select select "2025"
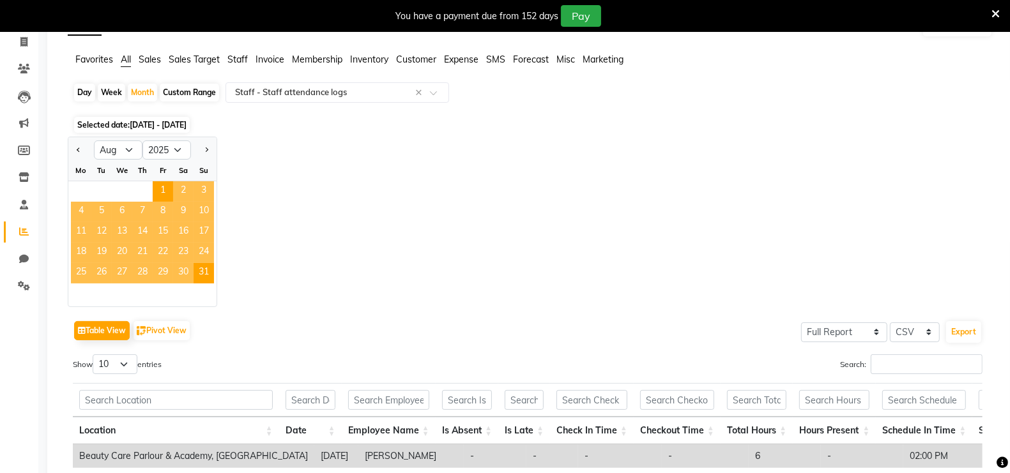
click at [312, 174] on div "Jan Feb Mar Apr May Jun [DATE] Aug Sep Oct Nov [DATE] 2016 2017 2018 2019 2020 …" at bounding box center [530, 222] width 925 height 171
click at [208, 146] on button "Next month" at bounding box center [206, 150] width 10 height 20
select select "9"
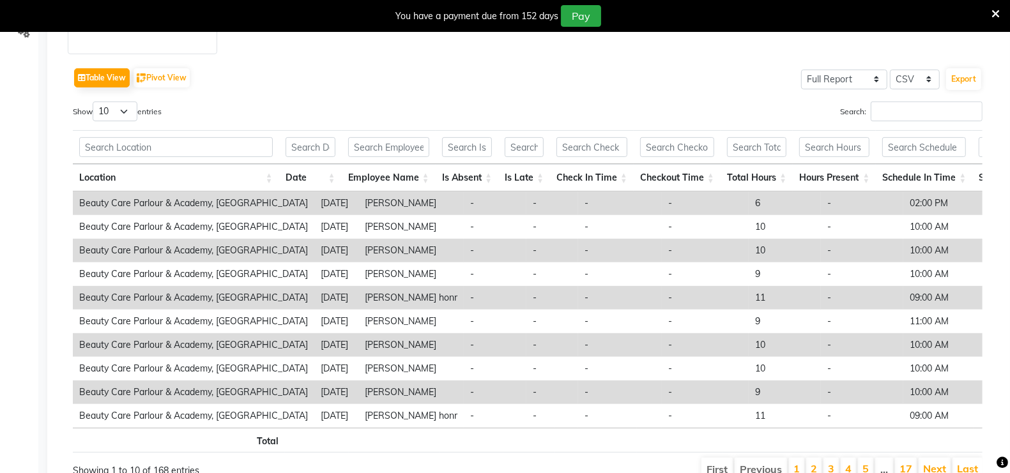
scroll to position [0, 0]
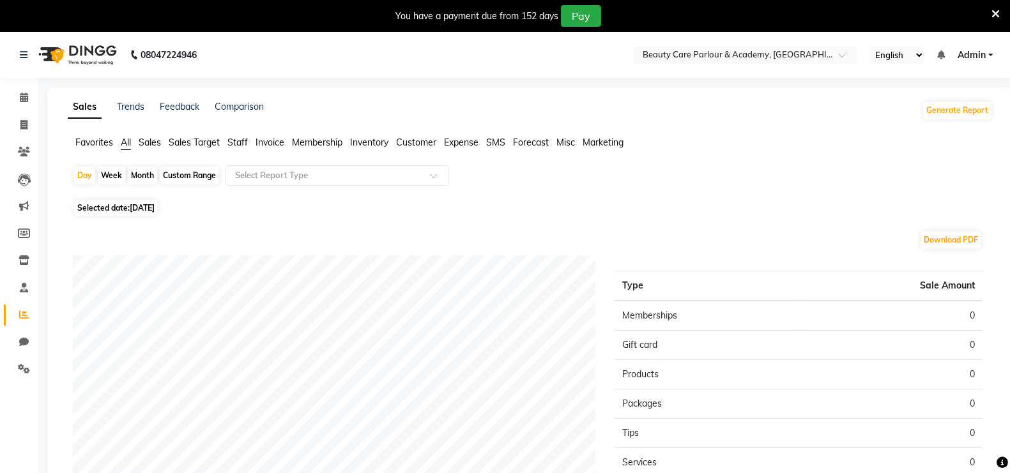
click at [240, 146] on span "Staff" at bounding box center [237, 142] width 20 height 11
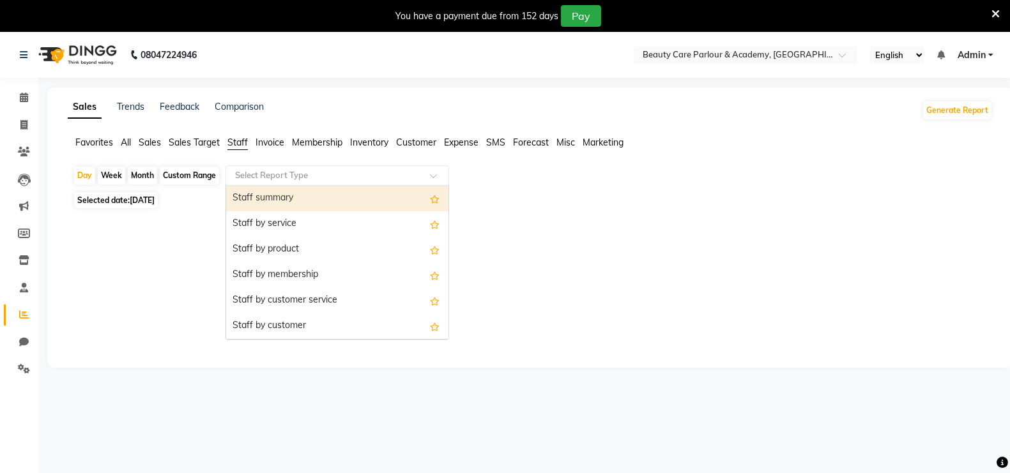
click at [259, 178] on input "text" at bounding box center [325, 175] width 184 height 13
type input "att"
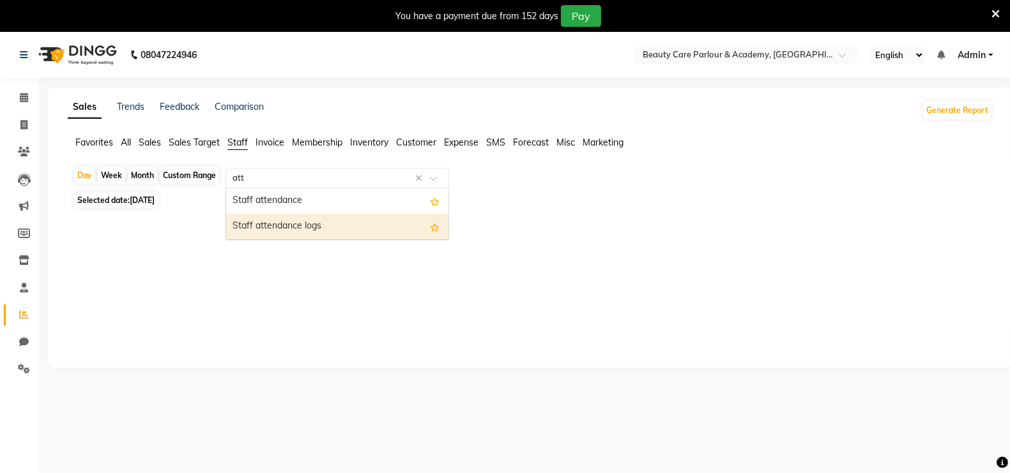
click at [278, 220] on div "Staff attendance logs" at bounding box center [337, 227] width 222 height 26
select select "full_report"
select select "csv"
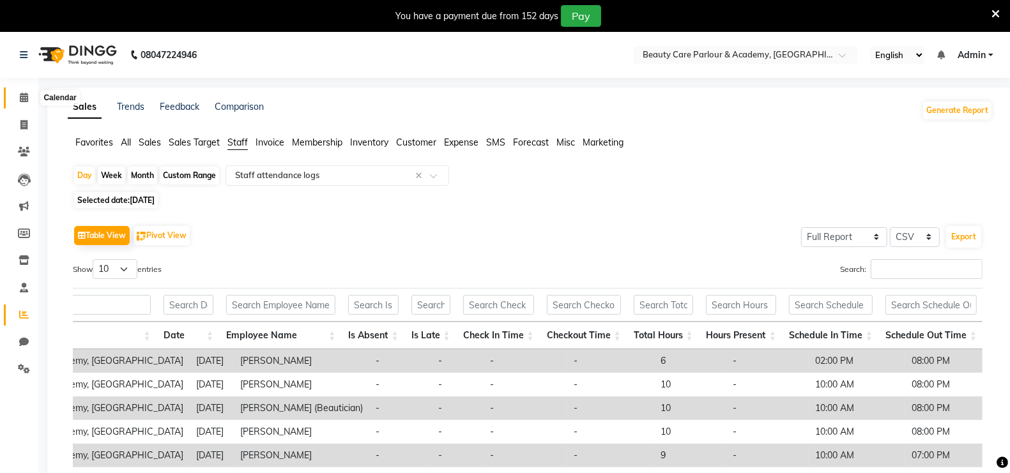
click at [24, 101] on icon at bounding box center [24, 98] width 8 height 10
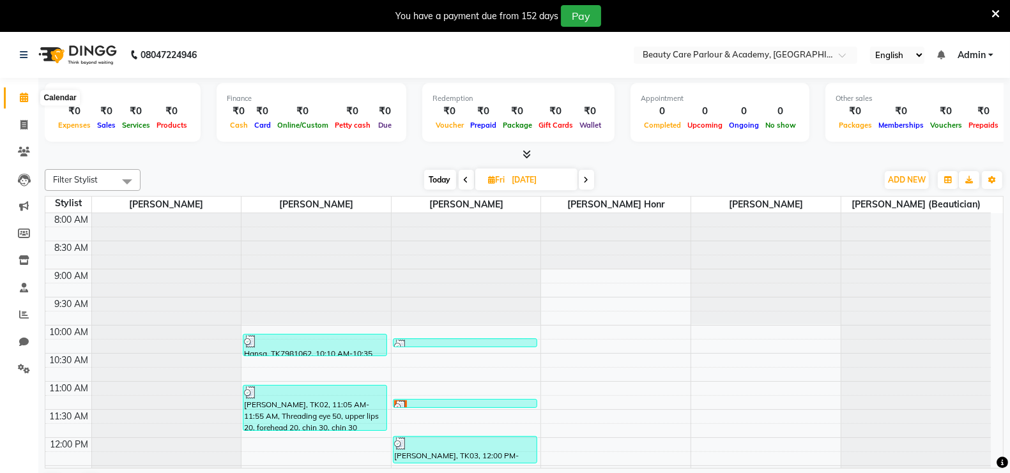
click at [25, 97] on icon at bounding box center [24, 98] width 8 height 10
click at [896, 178] on span "ADD NEW" at bounding box center [907, 180] width 38 height 10
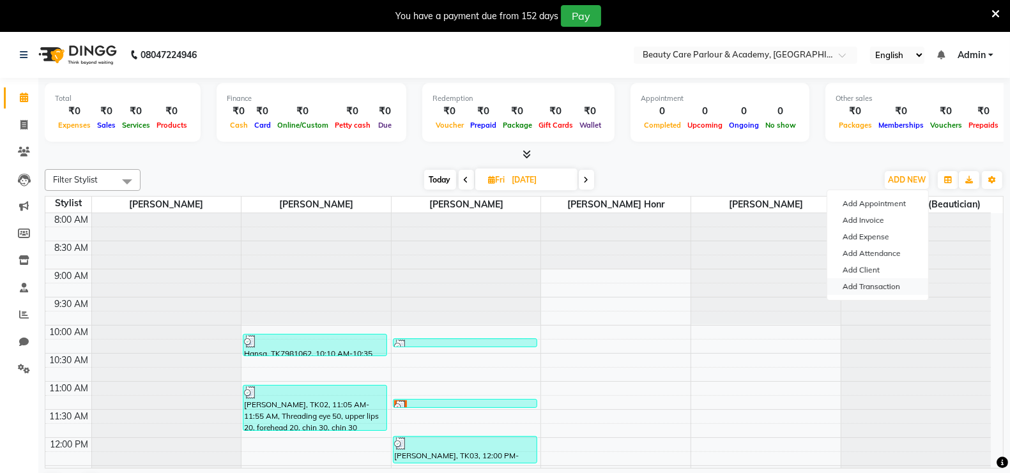
click at [869, 286] on link "Add Transaction" at bounding box center [877, 286] width 101 height 17
select select "direct"
select select
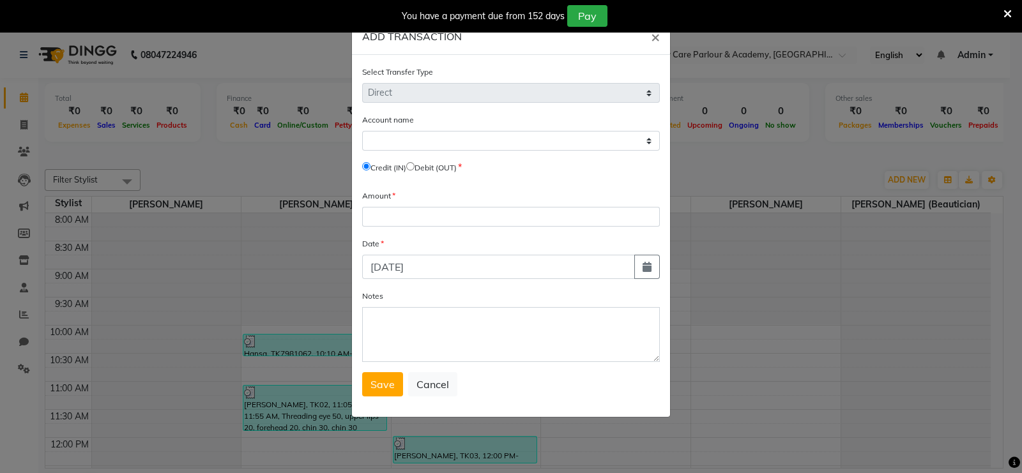
click at [415, 166] on input "radio" at bounding box center [410, 166] width 8 height 8
radio input "true"
click at [657, 36] on span "×" at bounding box center [655, 36] width 9 height 19
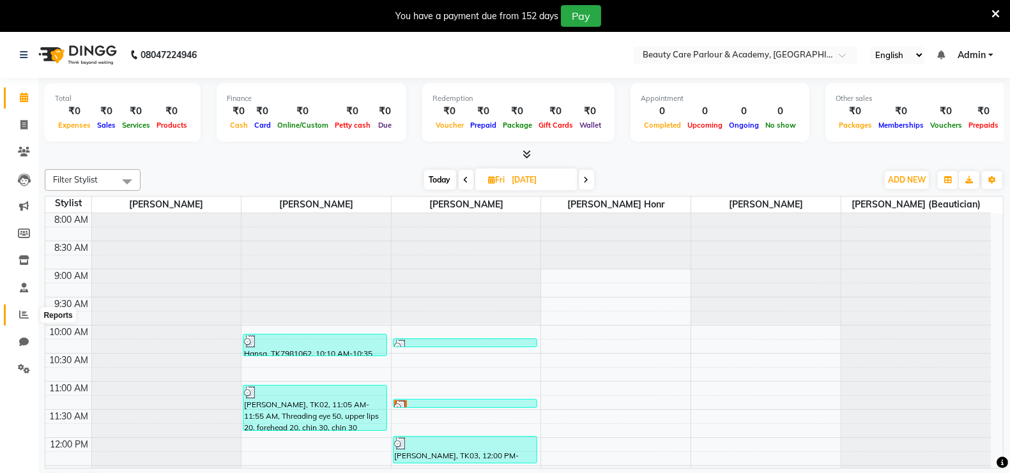
click at [24, 314] on icon at bounding box center [24, 315] width 10 height 10
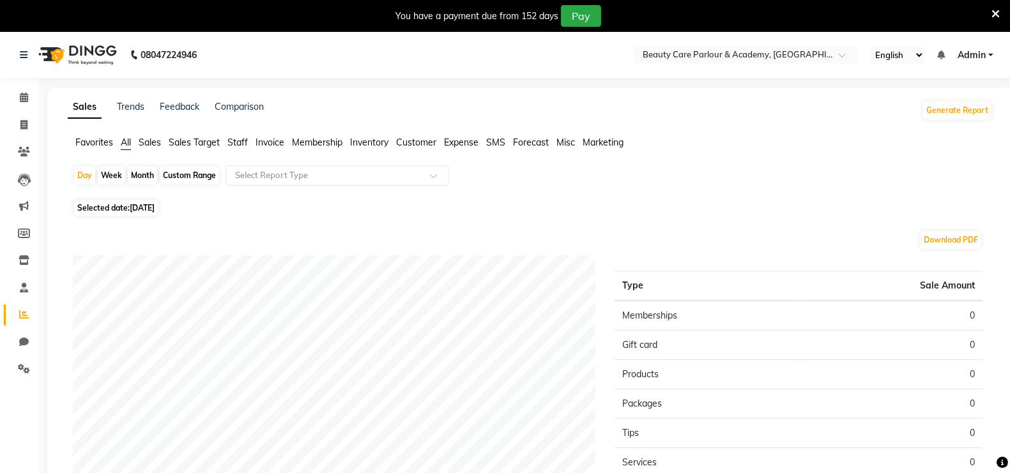
click at [155, 142] on span "Sales" at bounding box center [150, 142] width 22 height 11
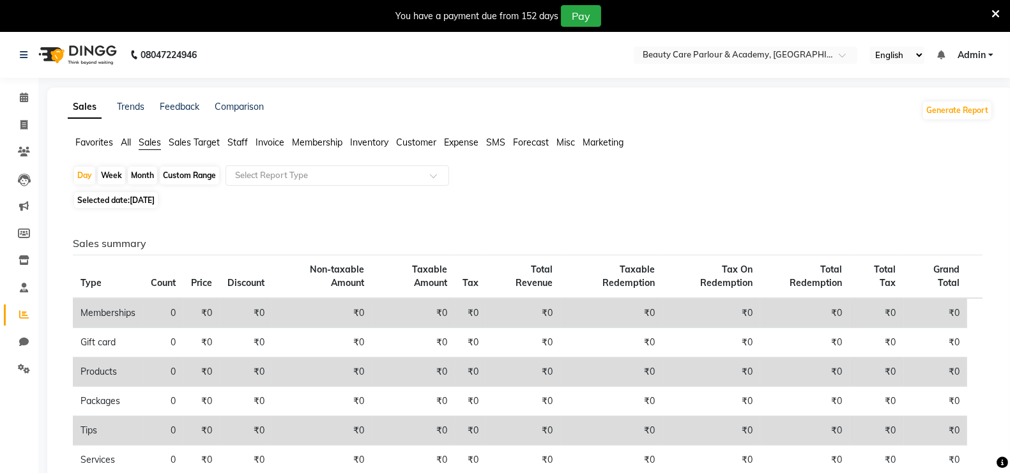
click at [146, 177] on div "Month" at bounding box center [142, 176] width 29 height 18
select select "9"
select select "2025"
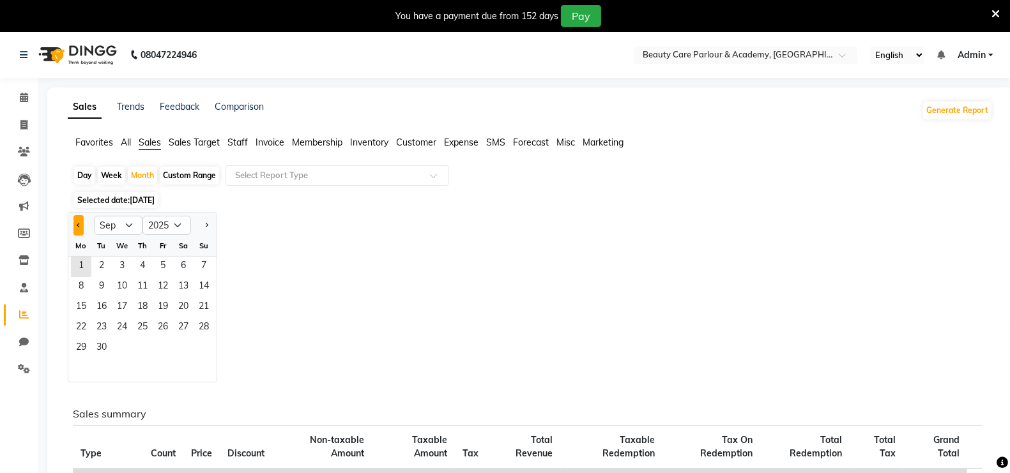
click at [80, 222] on button "Previous month" at bounding box center [78, 225] width 10 height 20
select select "8"
click at [162, 261] on span "1" at bounding box center [163, 267] width 20 height 20
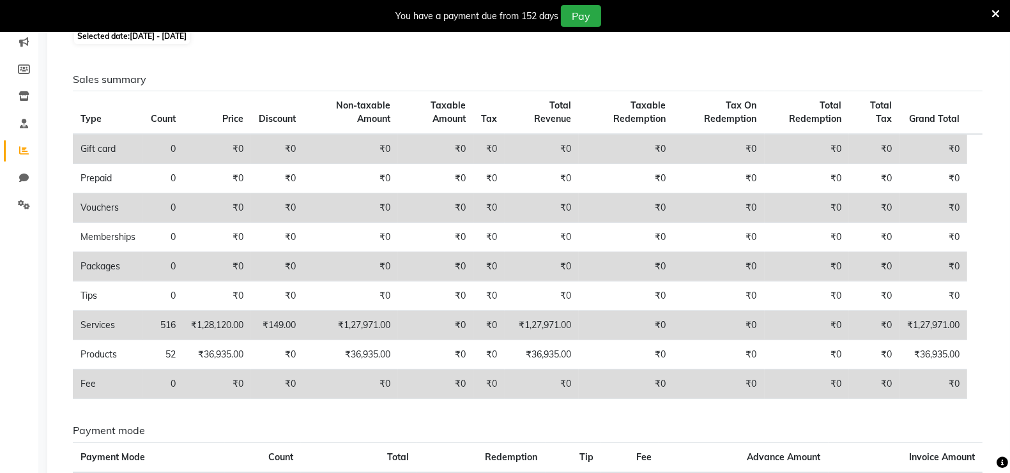
scroll to position [34, 0]
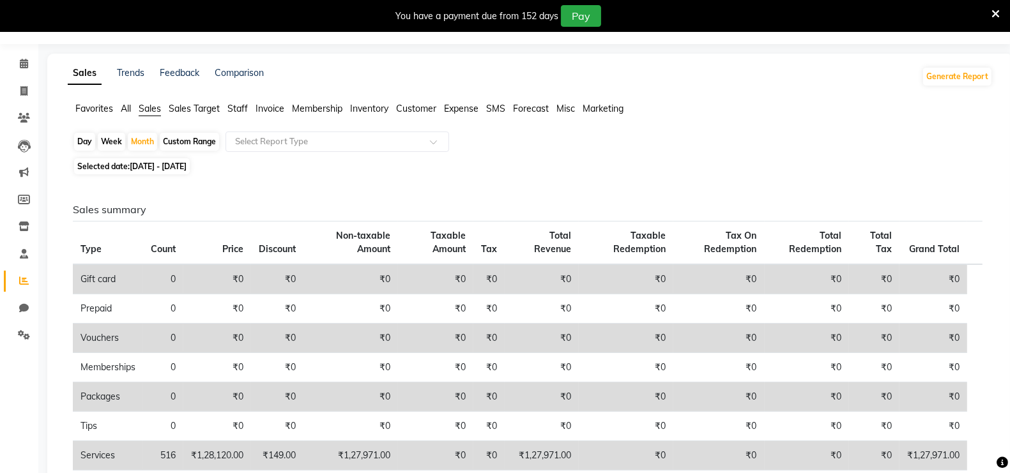
click at [181, 111] on span "Sales Target" at bounding box center [194, 108] width 51 height 11
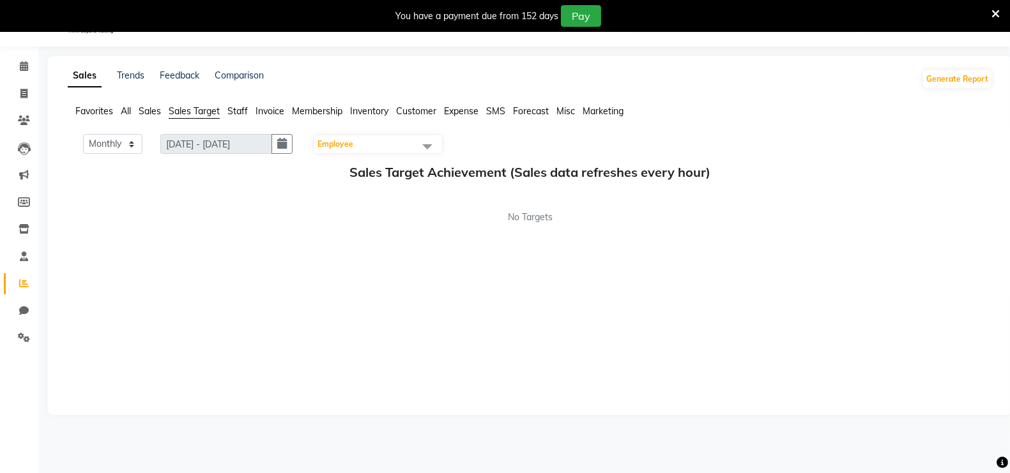
click at [150, 109] on span "Sales" at bounding box center [150, 110] width 22 height 11
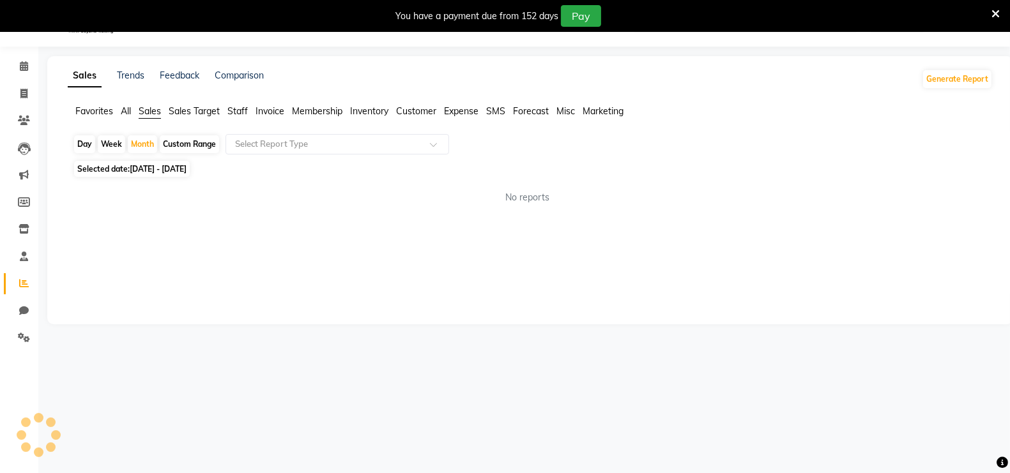
scroll to position [34, 0]
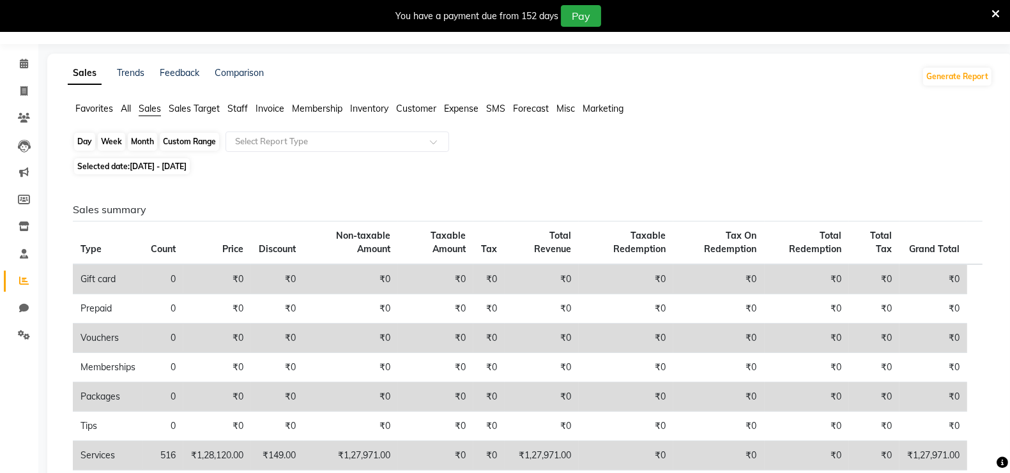
click at [142, 141] on div "Month" at bounding box center [142, 142] width 29 height 18
select select "8"
select select "2025"
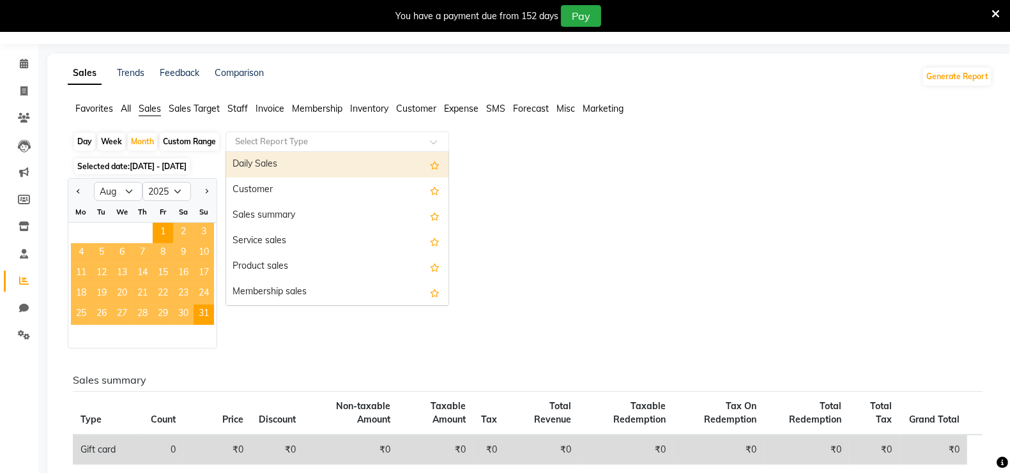
click at [257, 142] on input "text" at bounding box center [325, 141] width 184 height 13
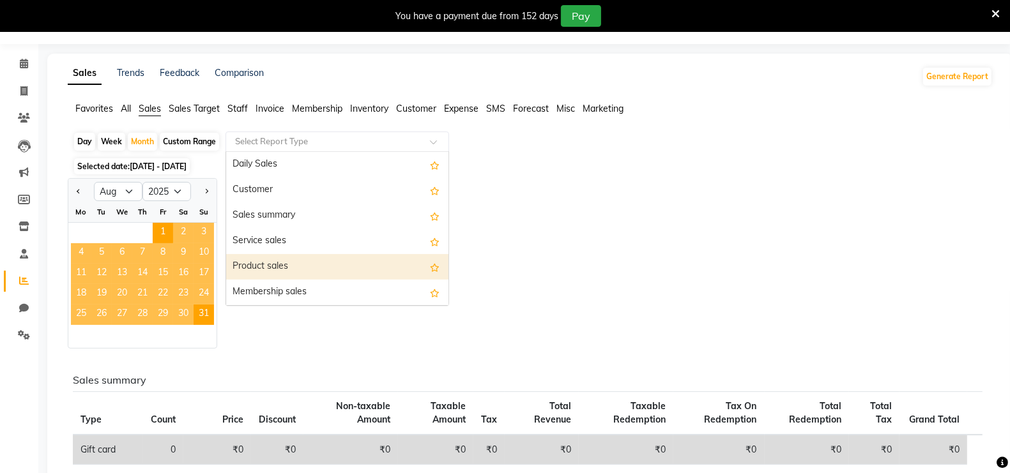
click at [278, 267] on div "Product sales" at bounding box center [337, 267] width 222 height 26
select select "full_report"
select select "csv"
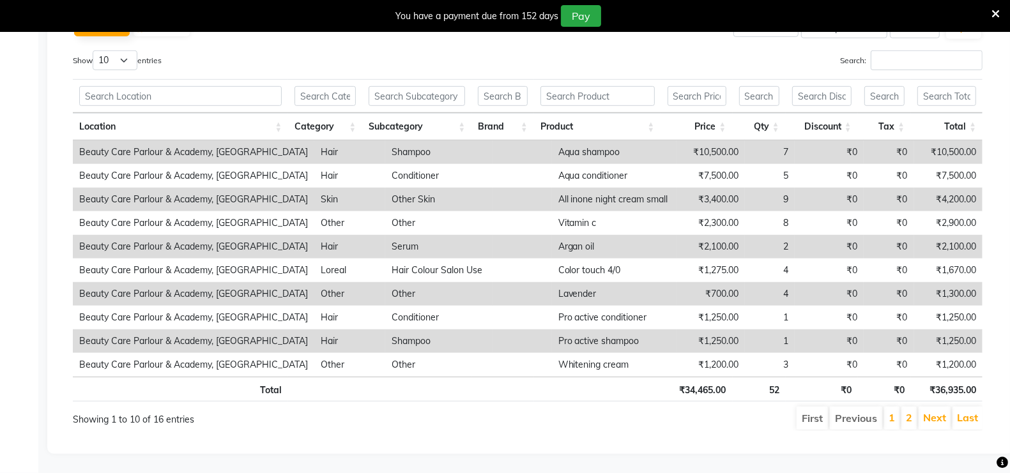
scroll to position [0, 9]
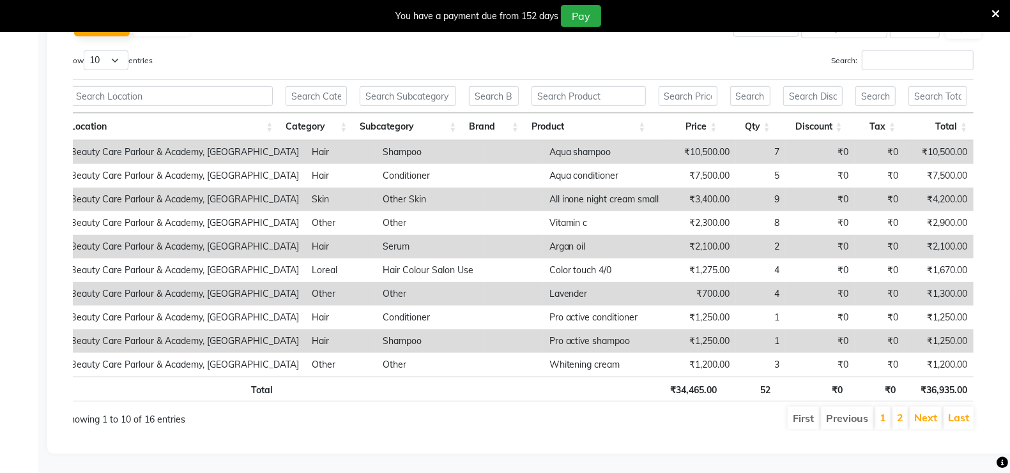
click at [603, 142] on td "Aqua shampoo" at bounding box center [605, 153] width 125 height 24
click at [625, 141] on td "Aqua shampoo" at bounding box center [605, 153] width 125 height 24
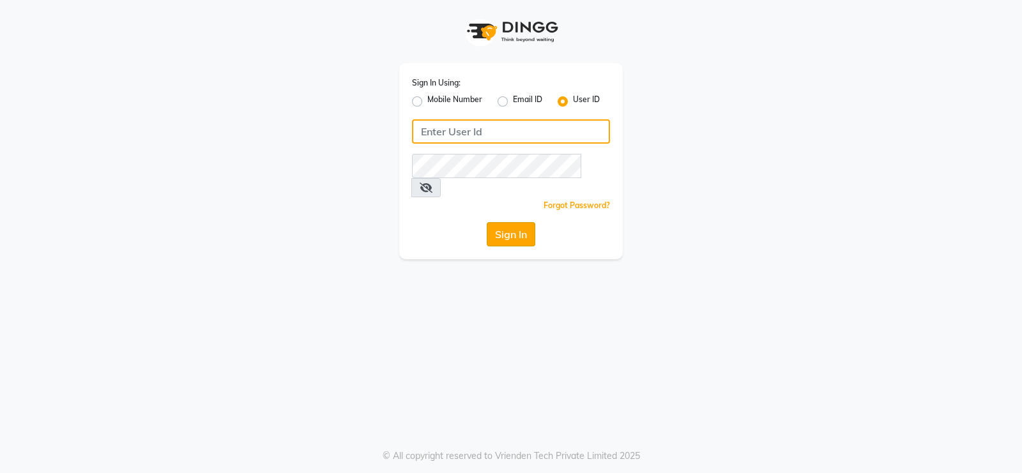
type input "Beauty"
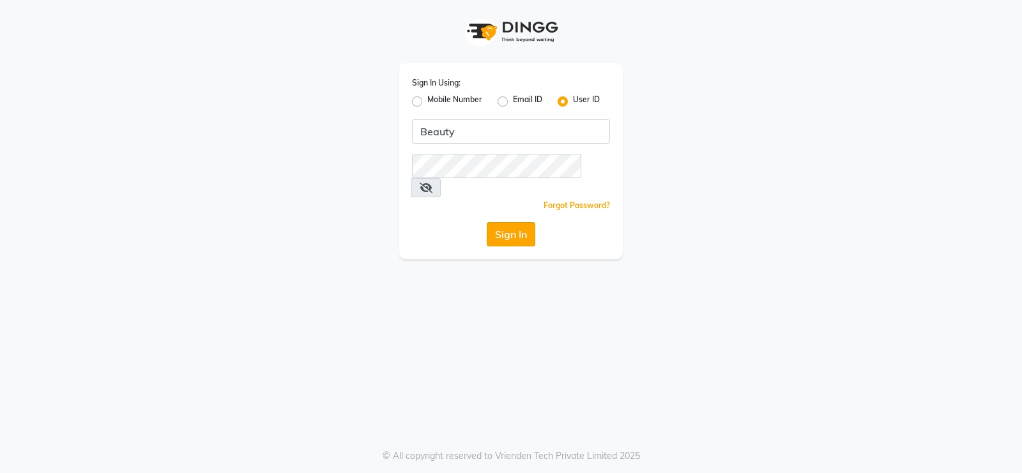
click at [519, 222] on button "Sign In" at bounding box center [511, 234] width 49 height 24
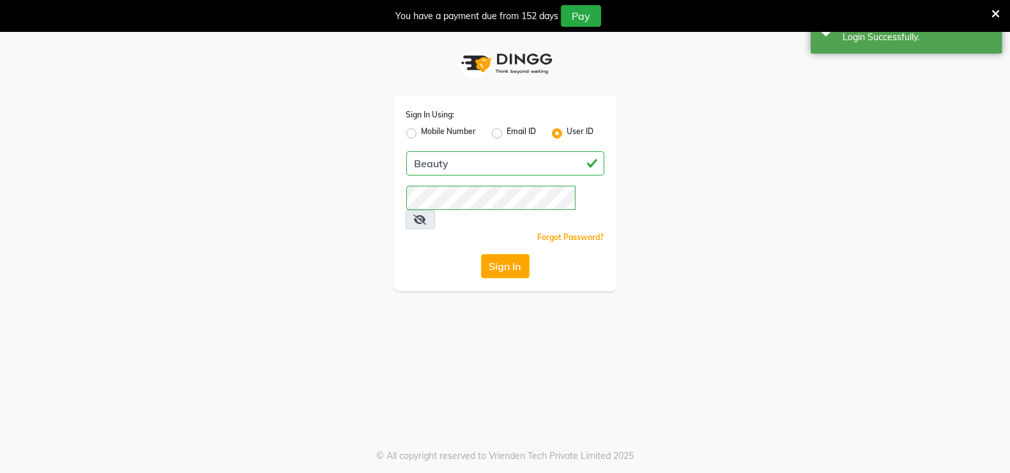
select select "100"
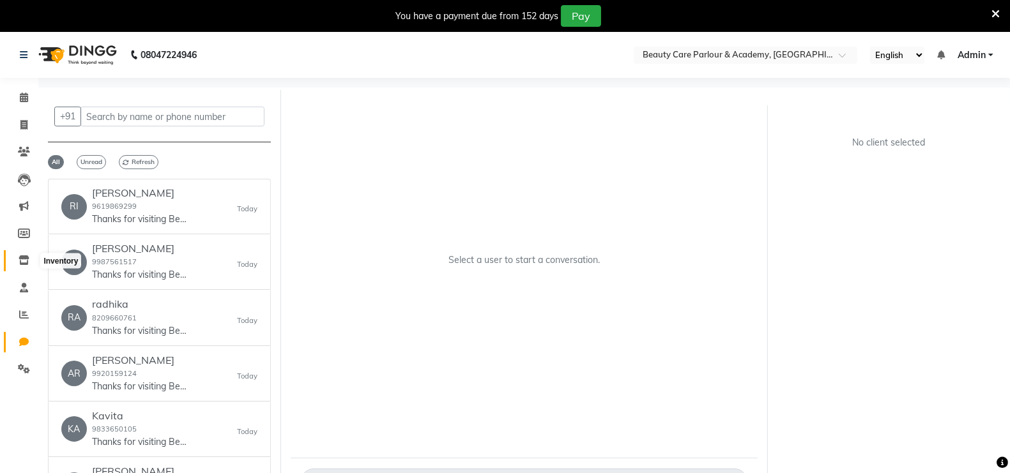
click at [24, 258] on icon at bounding box center [24, 261] width 11 height 10
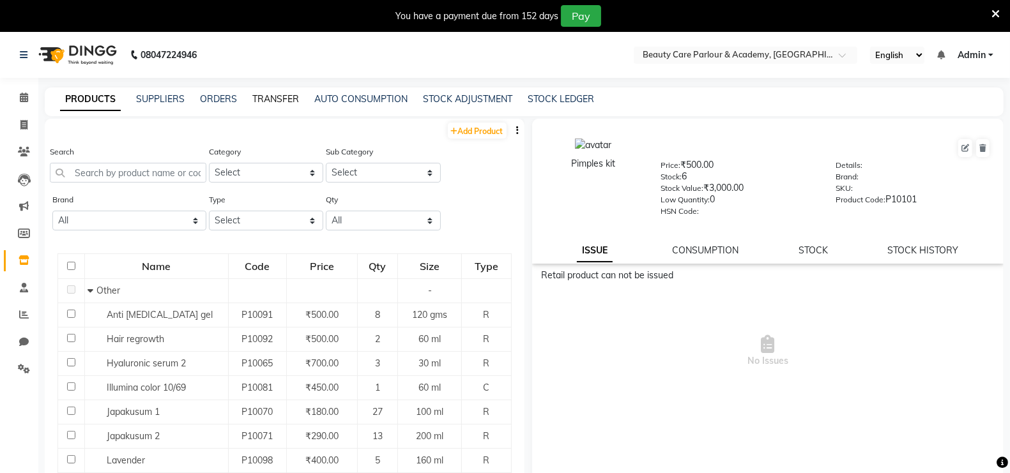
click at [278, 100] on link "TRANSFER" at bounding box center [275, 98] width 47 height 11
select select "sender"
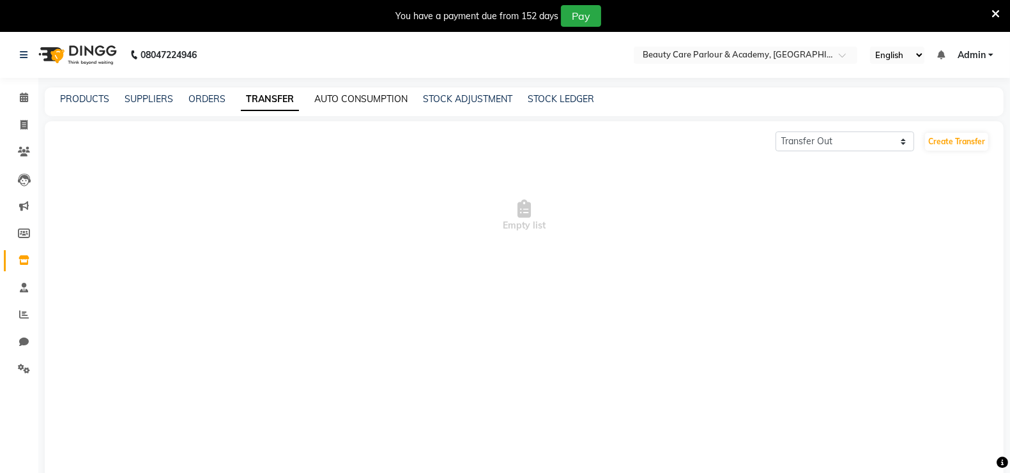
click at [327, 97] on link "AUTO CONSUMPTION" at bounding box center [360, 98] width 93 height 11
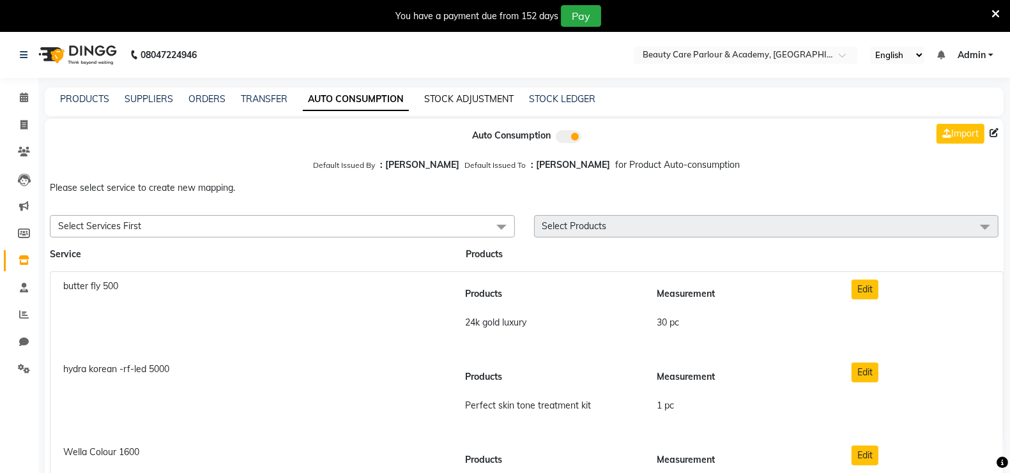
click at [450, 102] on link "STOCK ADJUSTMENT" at bounding box center [468, 98] width 89 height 11
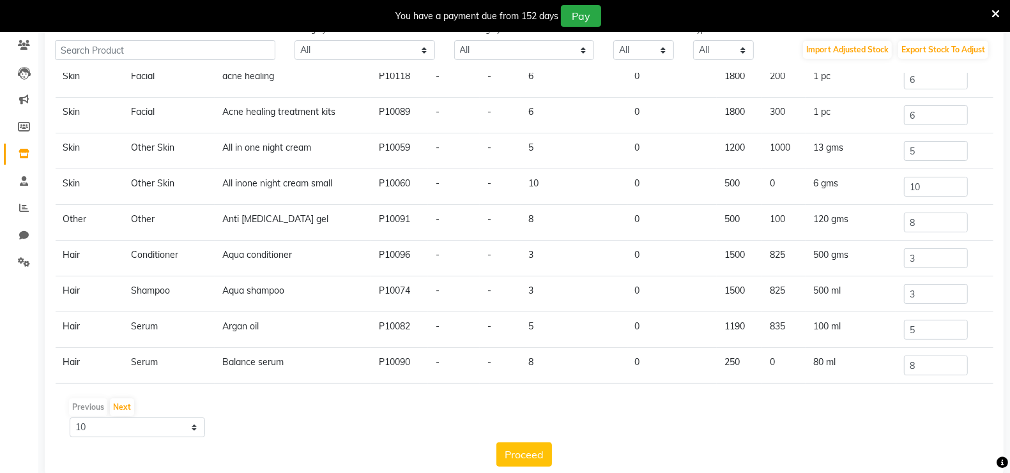
scroll to position [129, 0]
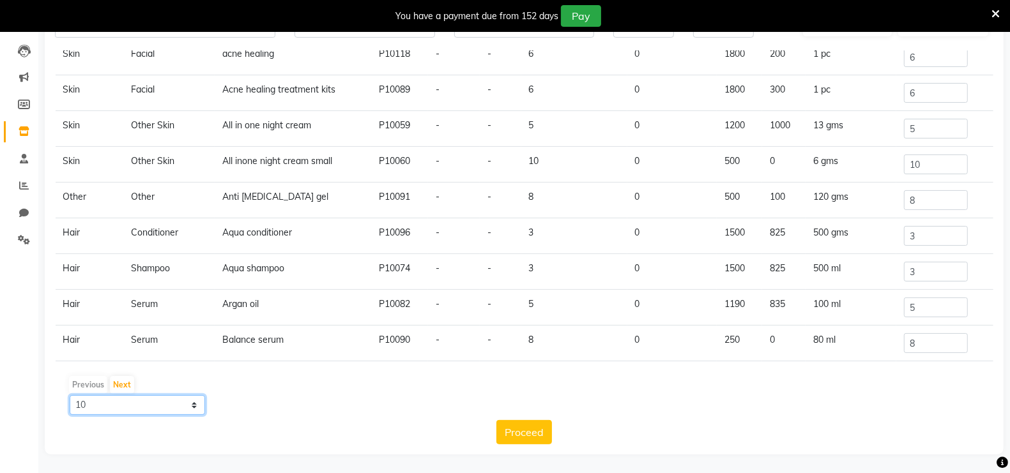
click at [194, 403] on select "10 50 100" at bounding box center [137, 405] width 135 height 20
click at [121, 383] on button "Next" at bounding box center [122, 385] width 24 height 18
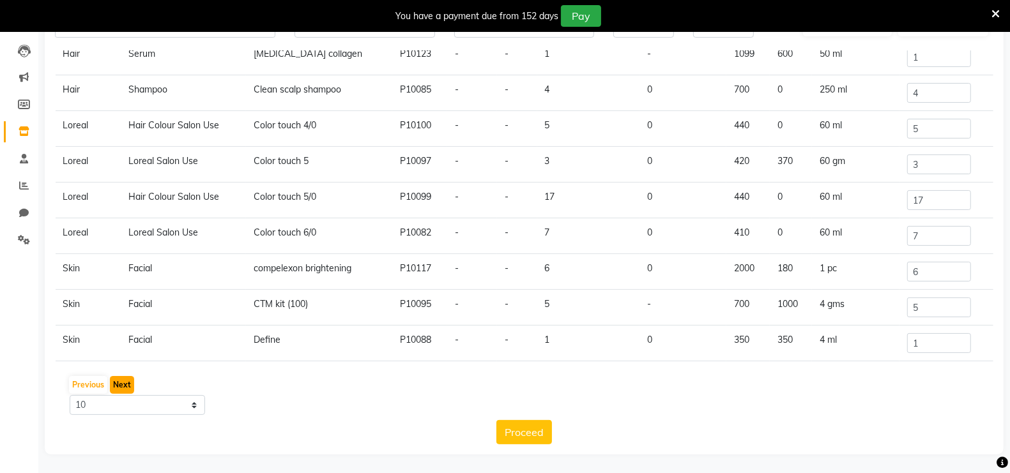
click at [125, 381] on button "Next" at bounding box center [122, 385] width 24 height 18
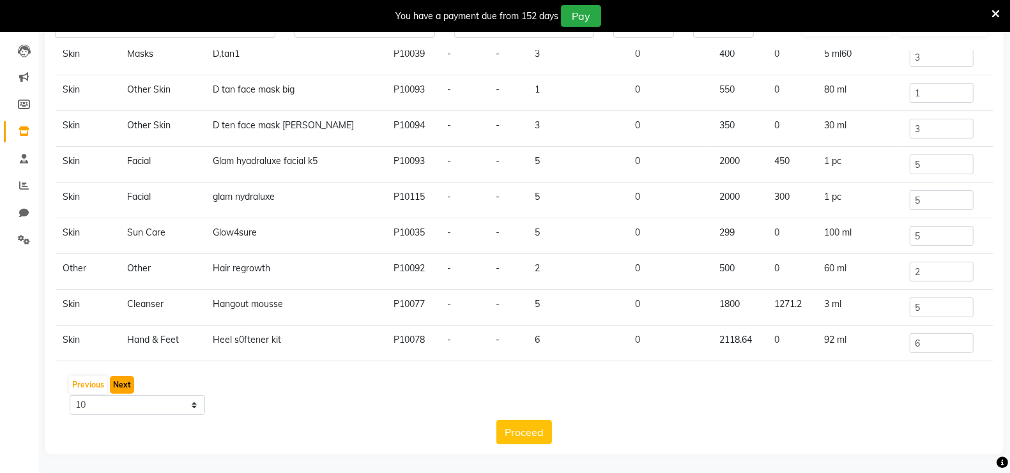
click at [125, 383] on button "Next" at bounding box center [122, 385] width 24 height 18
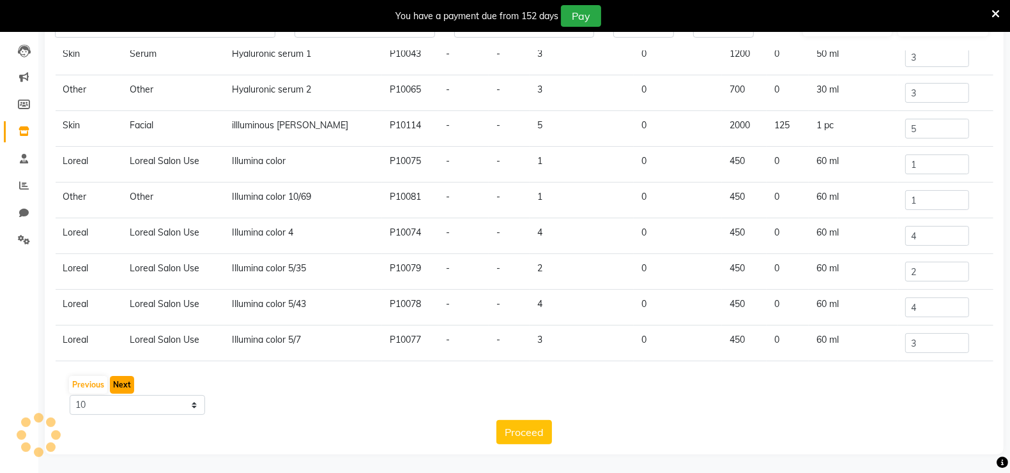
click at [125, 383] on button "Next" at bounding box center [122, 385] width 24 height 18
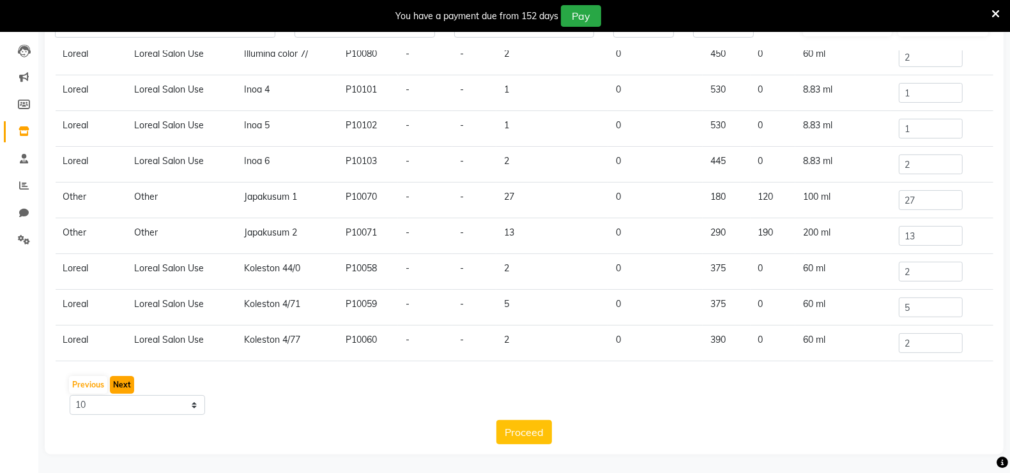
click at [125, 383] on button "Next" at bounding box center [122, 385] width 24 height 18
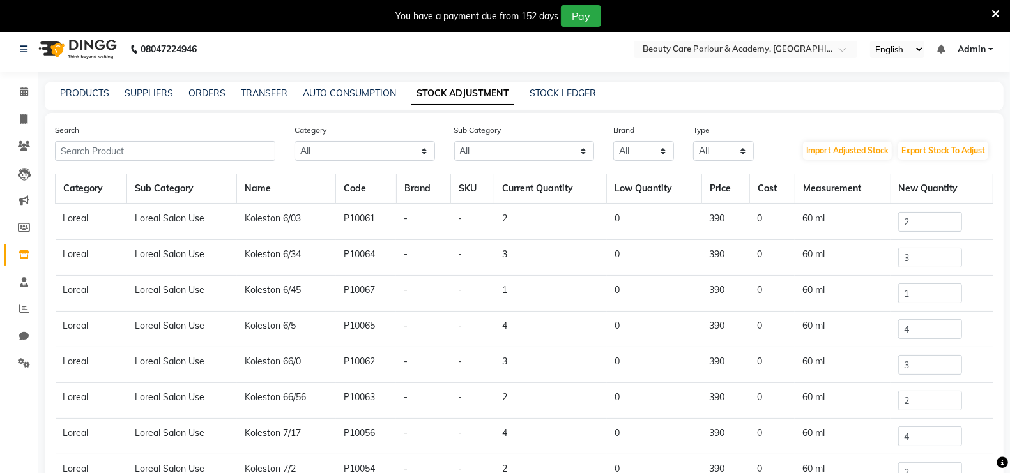
scroll to position [4, 0]
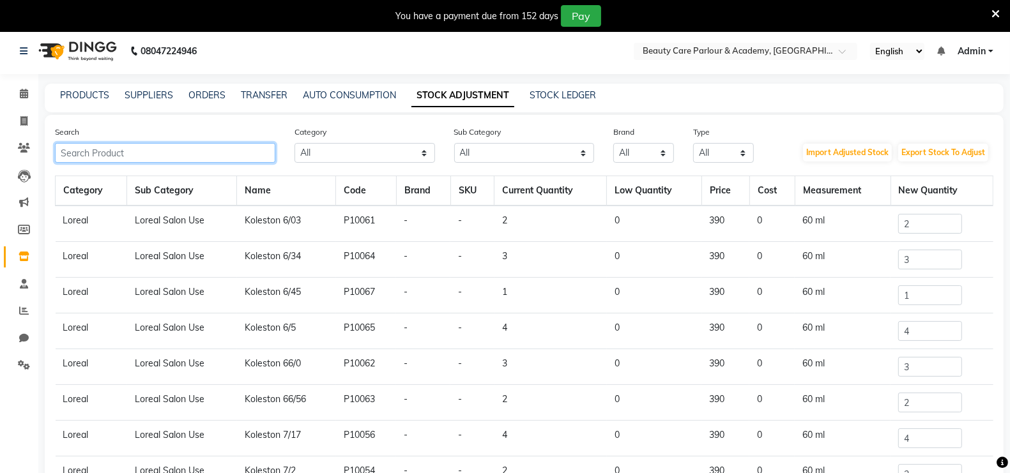
click at [82, 151] on input "text" at bounding box center [165, 153] width 220 height 20
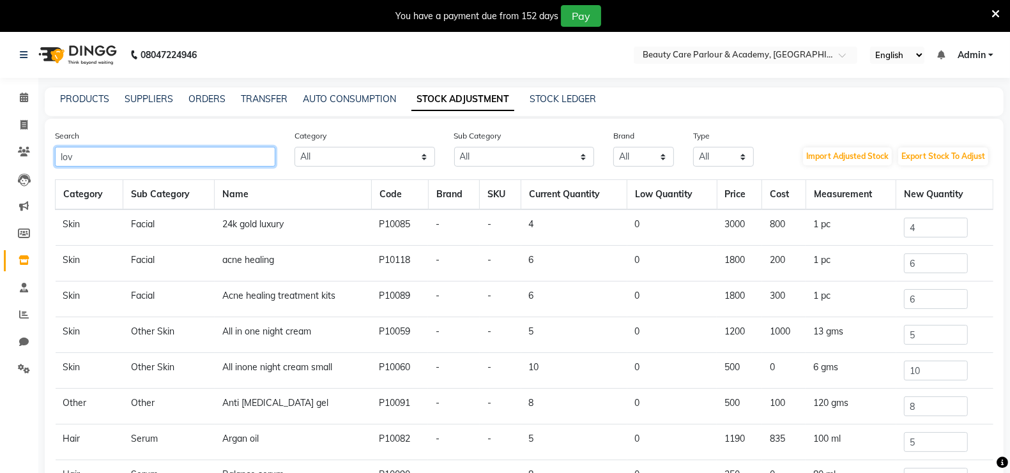
scroll to position [3, 0]
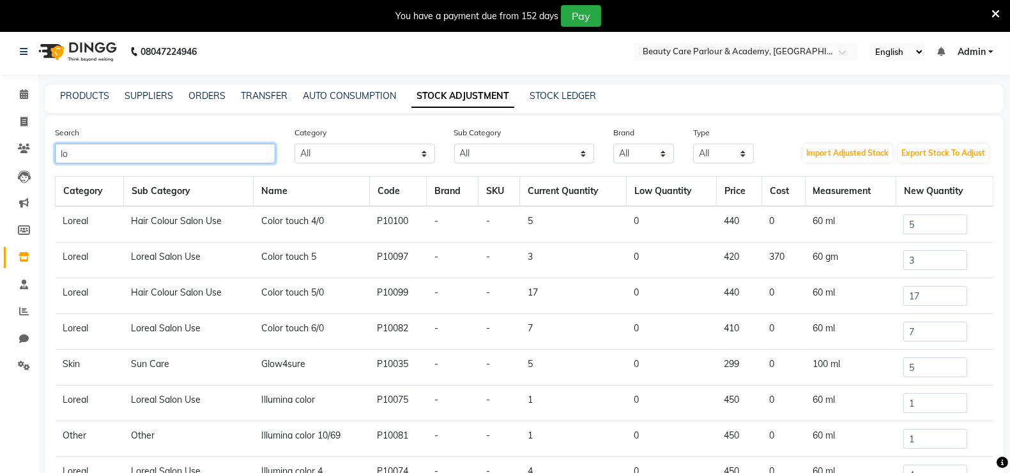
type input "l"
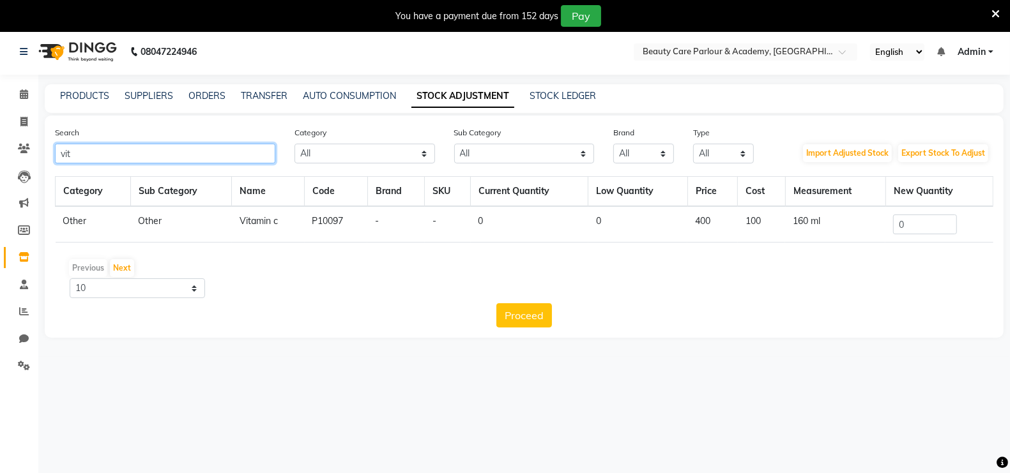
type input "vit"
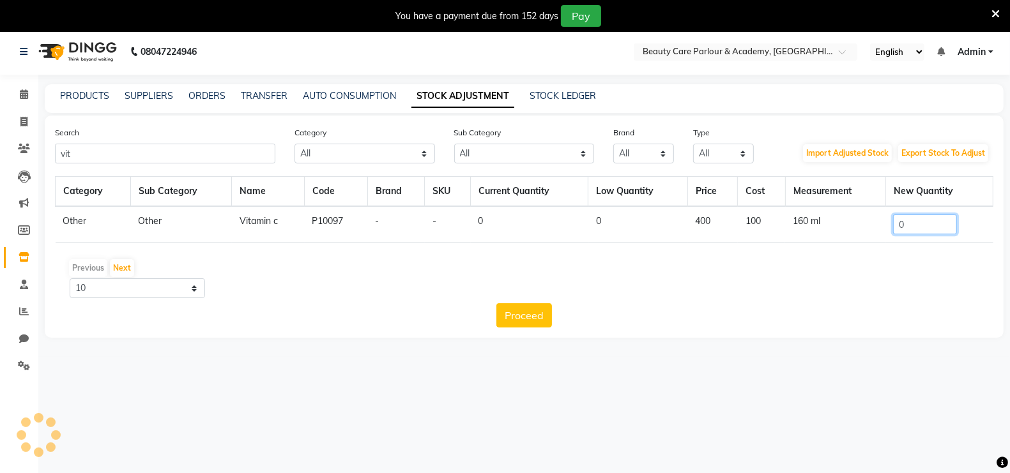
click at [914, 224] on input "0" at bounding box center [925, 225] width 64 height 20
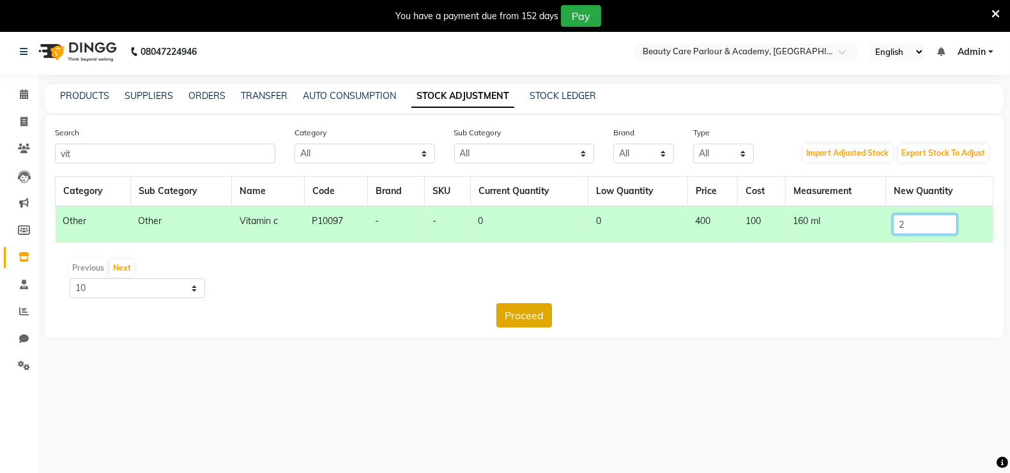
type input "2"
click at [524, 312] on button "Proceed" at bounding box center [524, 315] width 56 height 24
click at [547, 317] on button "Submit" at bounding box center [552, 315] width 50 height 24
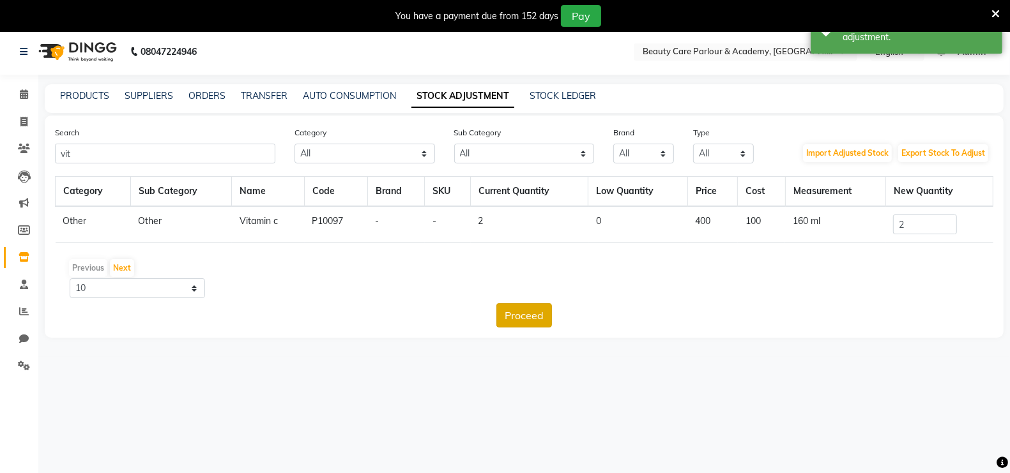
click at [535, 310] on button "Proceed" at bounding box center [524, 315] width 56 height 24
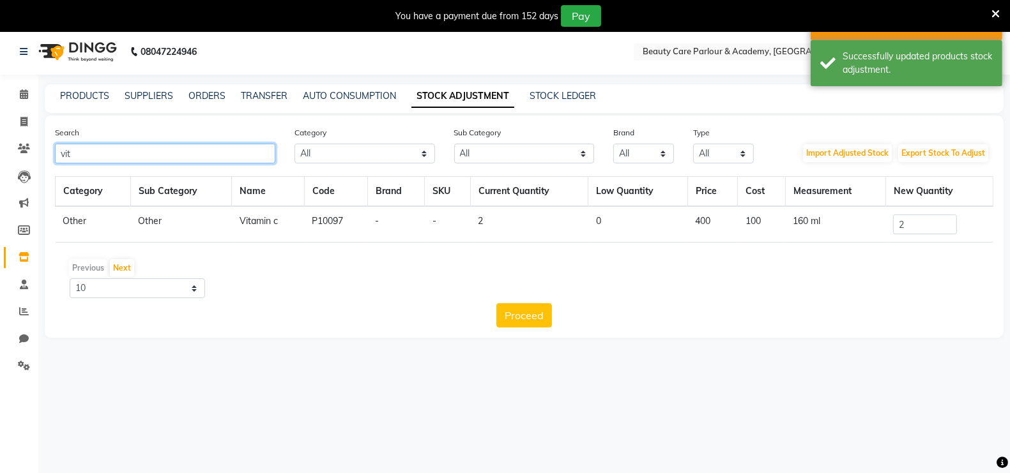
click at [76, 156] on input "vit" at bounding box center [165, 154] width 220 height 20
type input "v"
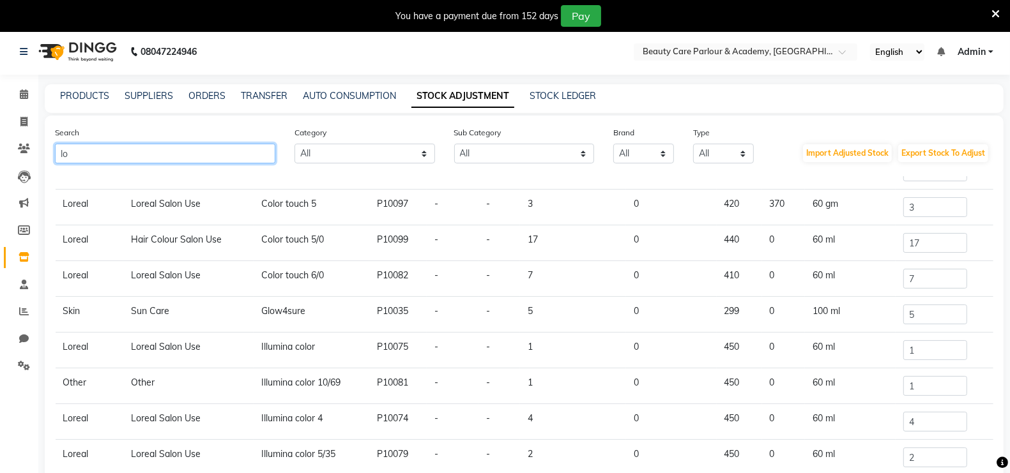
scroll to position [77, 0]
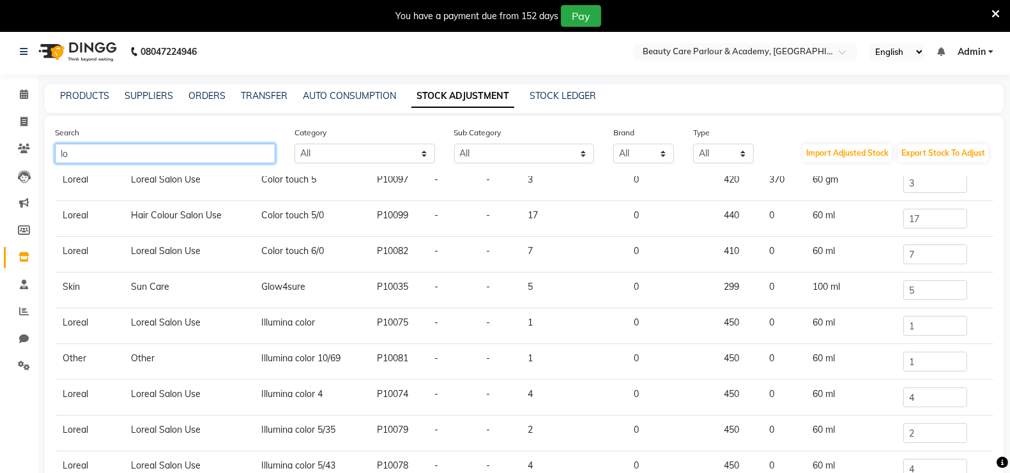
click at [70, 155] on input "lo" at bounding box center [165, 154] width 220 height 20
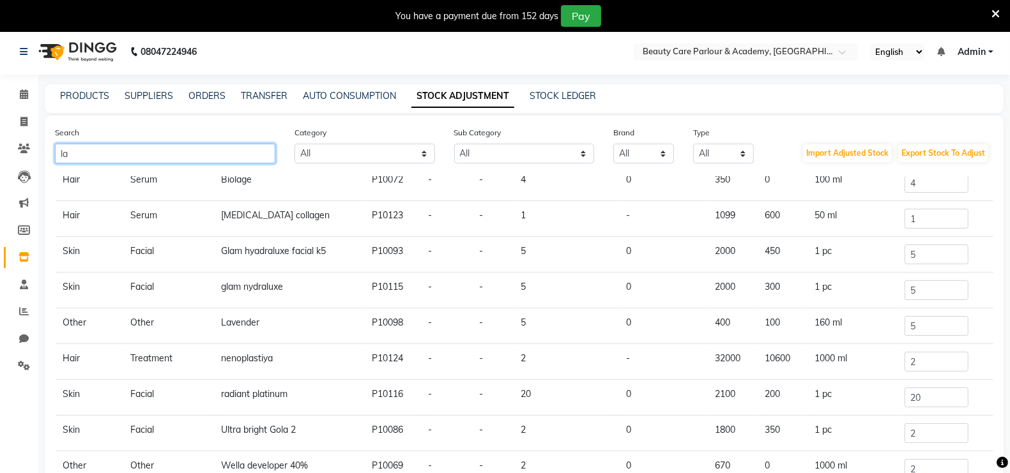
type input "la"
click at [266, 323] on td "Lavender" at bounding box center [288, 327] width 151 height 36
drag, startPoint x: 908, startPoint y: 328, endPoint x: 942, endPoint y: 316, distance: 36.0
click at [942, 316] on input "5" at bounding box center [936, 326] width 64 height 20
click at [913, 326] on input "5" at bounding box center [936, 326] width 64 height 20
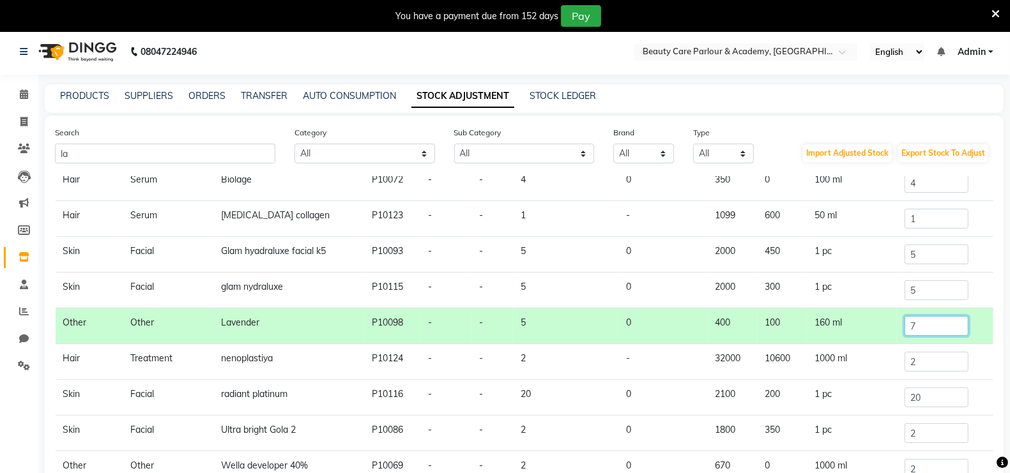
scroll to position [129, 0]
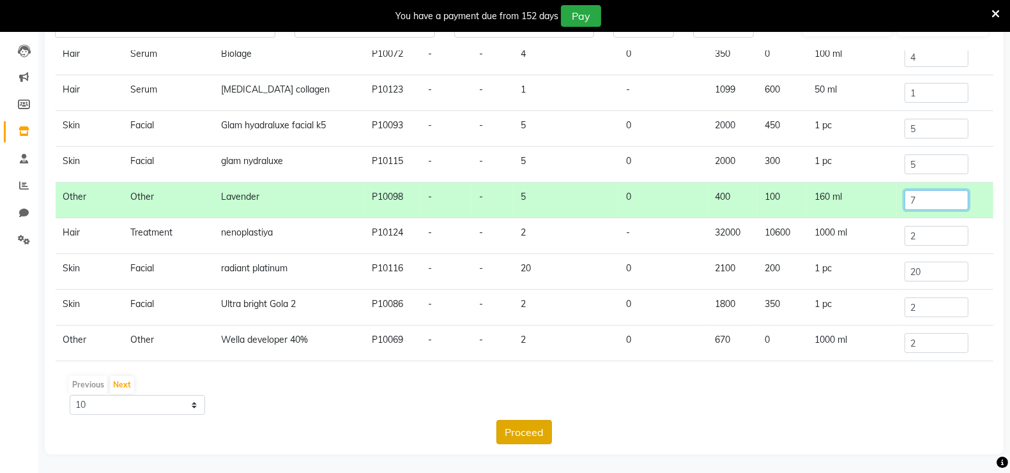
type input "7"
click at [538, 433] on button "Proceed" at bounding box center [524, 432] width 56 height 24
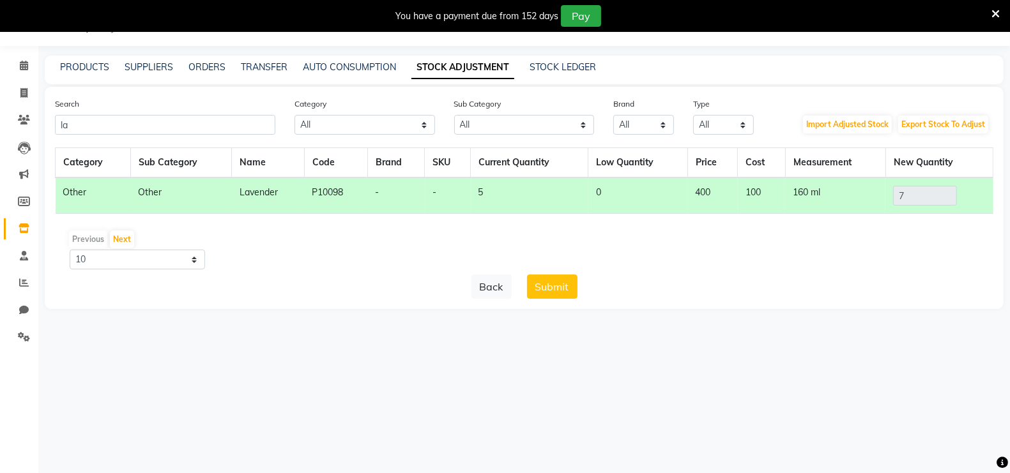
scroll to position [0, 0]
click at [554, 283] on button "Submit" at bounding box center [552, 287] width 50 height 24
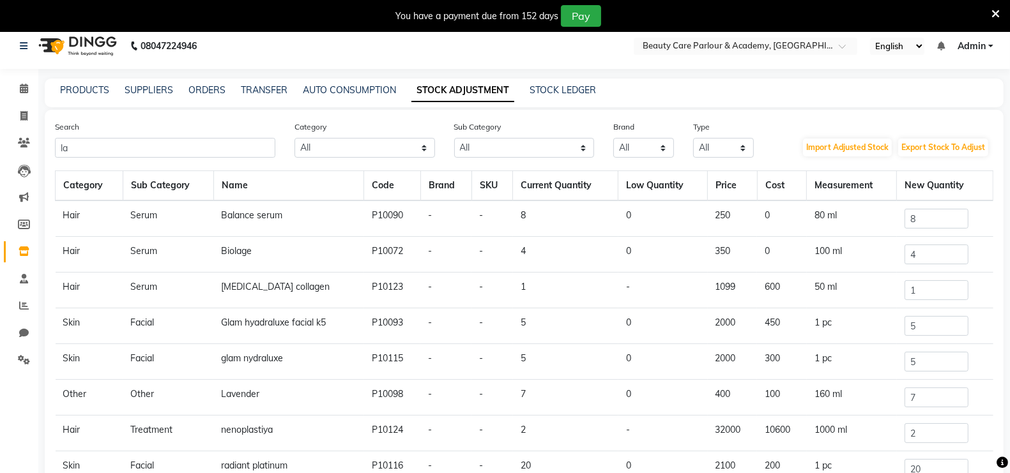
scroll to position [1, 0]
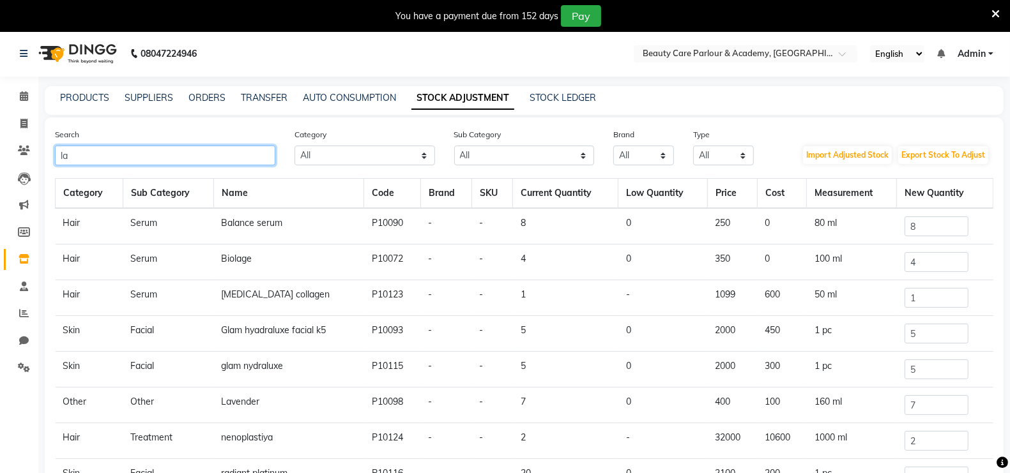
click at [106, 156] on input "la" at bounding box center [165, 156] width 220 height 20
type input "l"
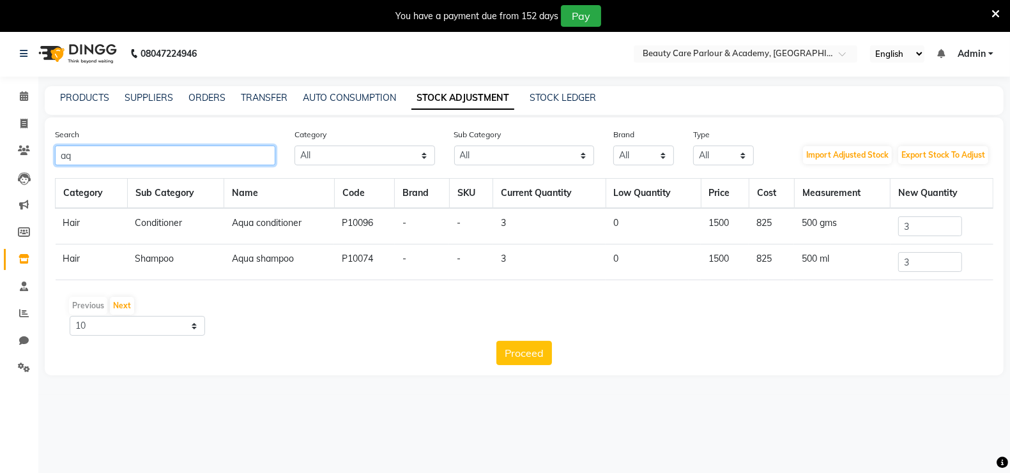
type input "aq"
click at [998, 11] on icon at bounding box center [995, 13] width 8 height 11
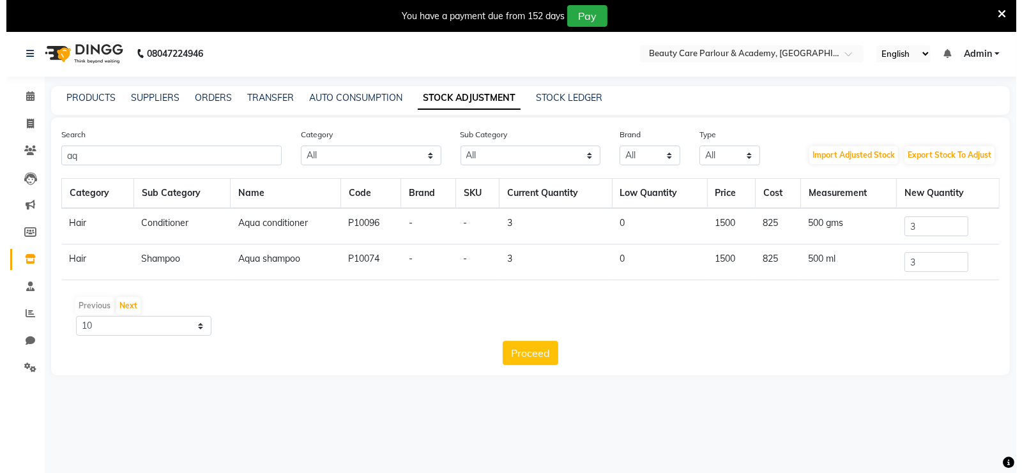
scroll to position [0, 0]
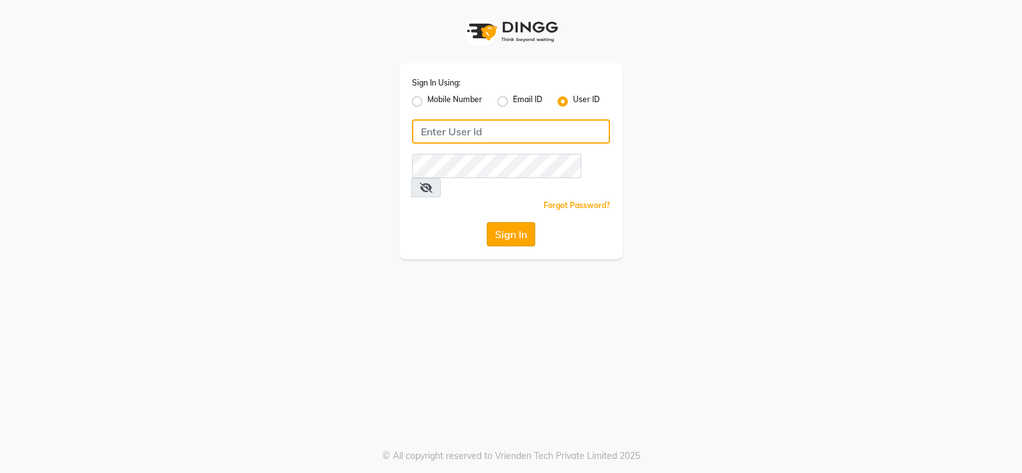
type input "Beauty"
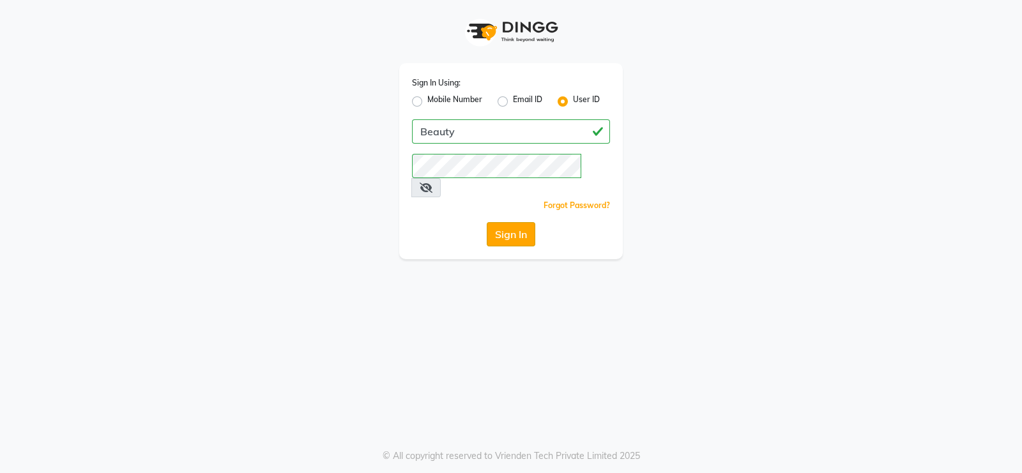
click at [513, 222] on button "Sign In" at bounding box center [511, 234] width 49 height 24
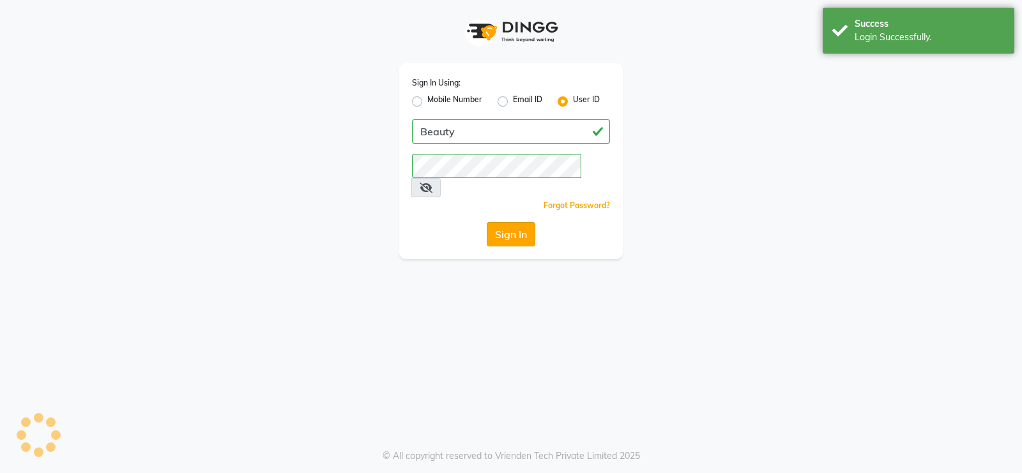
select select "100"
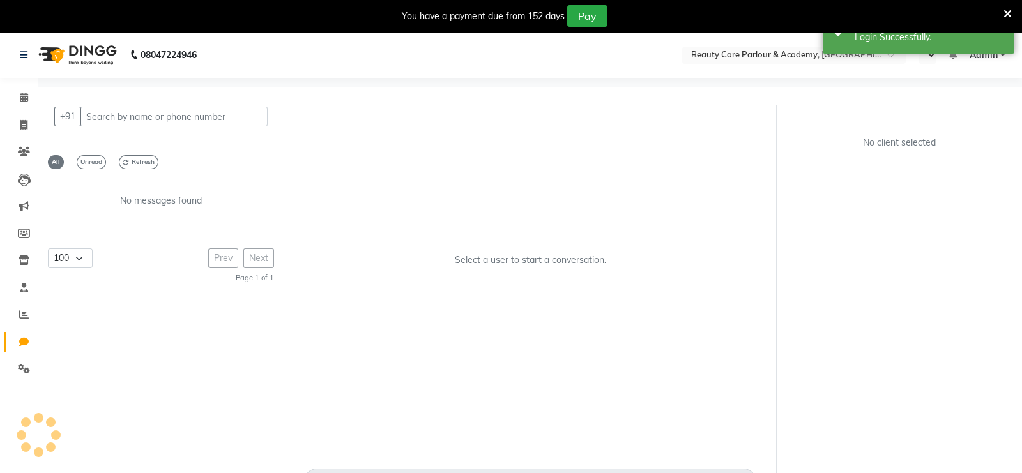
select select "en"
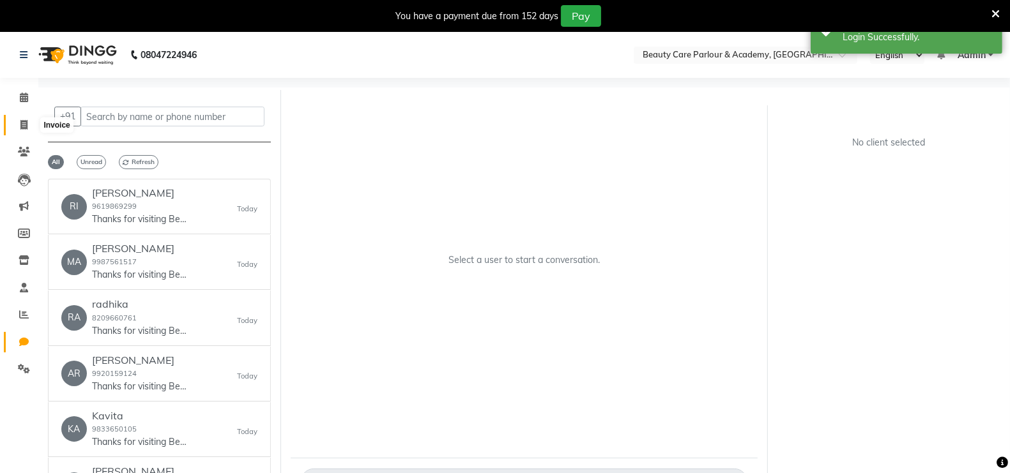
click at [24, 123] on icon at bounding box center [23, 125] width 7 height 10
select select "8049"
select select "service"
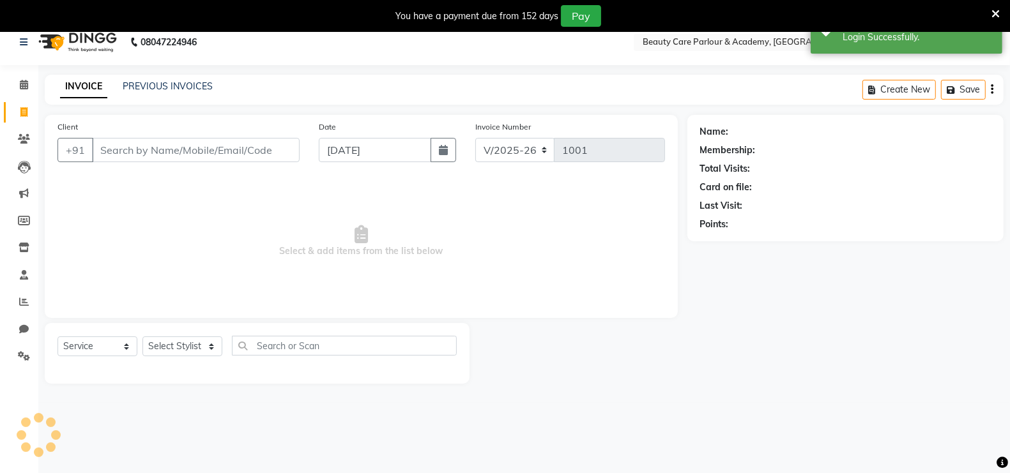
scroll to position [31, 0]
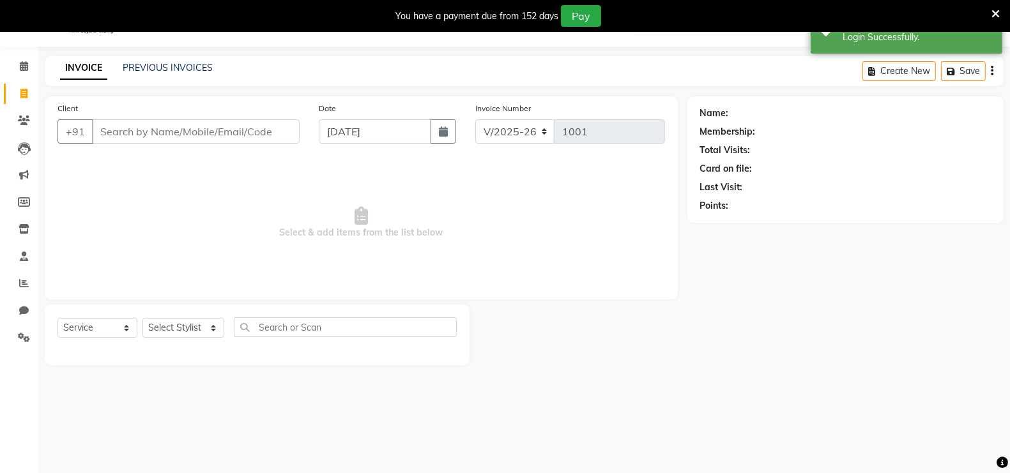
click at [109, 128] on input "Client" at bounding box center [196, 131] width 208 height 24
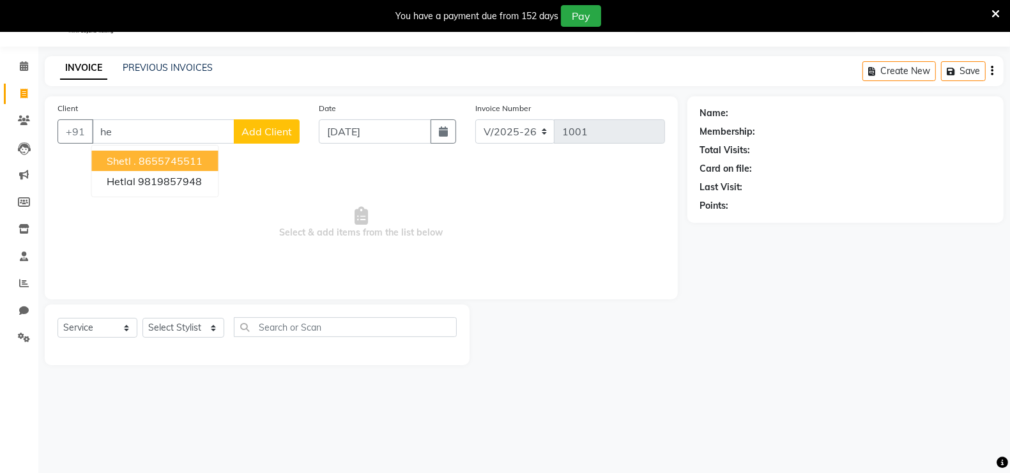
type input "h"
click at [154, 157] on span "[PERSON_NAME] Kandivali" at bounding box center [172, 161] width 130 height 13
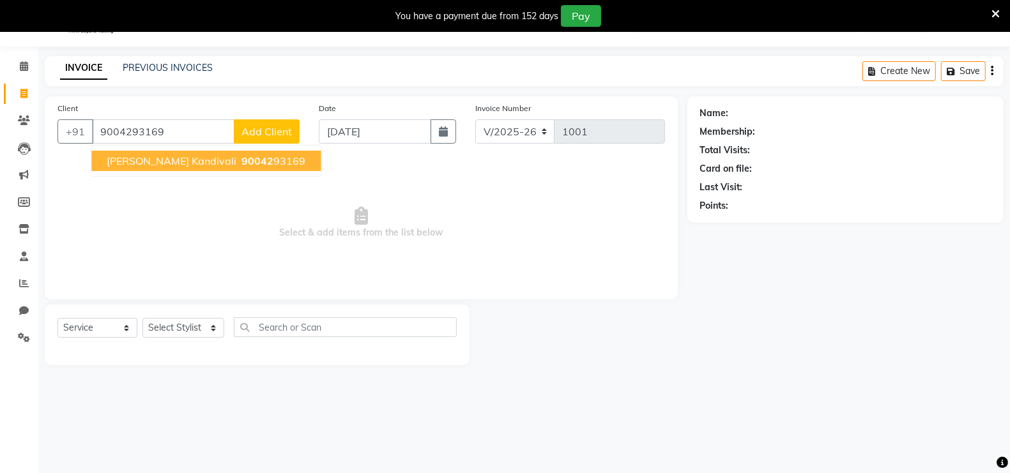
type input "9004293169"
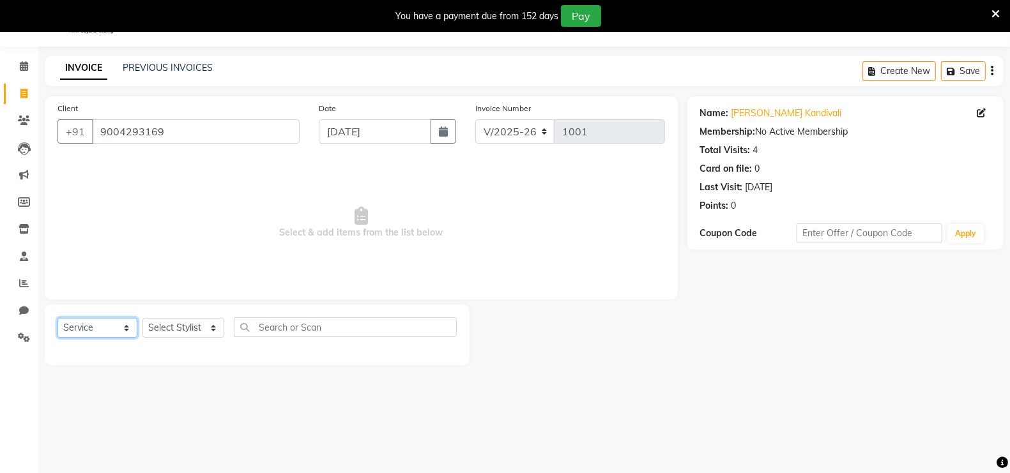
click at [102, 324] on select "Select Service Product Membership Package Voucher Prepaid Gift Card" at bounding box center [97, 328] width 80 height 20
click at [57, 318] on select "Select Service Product Membership Package Voucher Prepaid Gift Card" at bounding box center [97, 328] width 80 height 20
click at [168, 326] on select "Select Stylist [PERSON_NAME] [PERSON_NAME] [PERSON_NAME] (Beautician) [PERSON_N…" at bounding box center [183, 328] width 82 height 20
select select "76923"
click at [142, 318] on select "Select Stylist [PERSON_NAME] [PERSON_NAME] [PERSON_NAME] (Beautician) [PERSON_N…" at bounding box center [183, 328] width 82 height 20
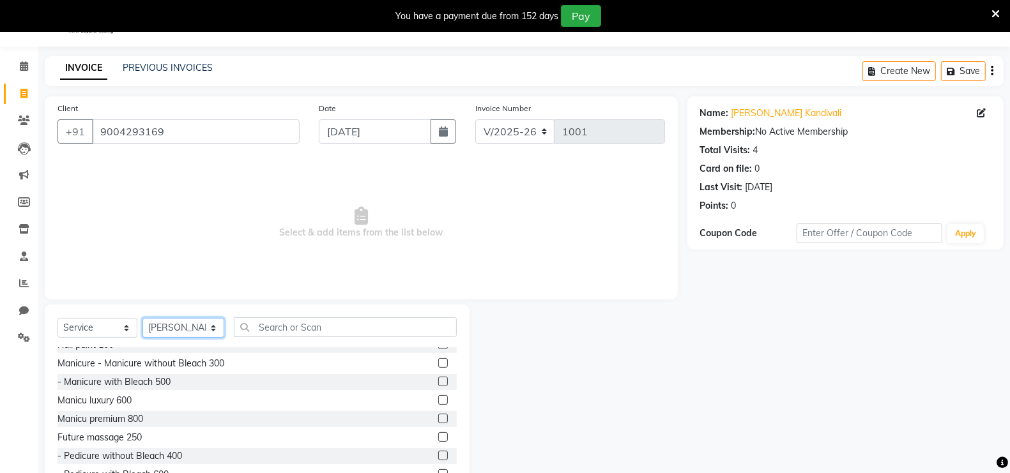
scroll to position [618, 0]
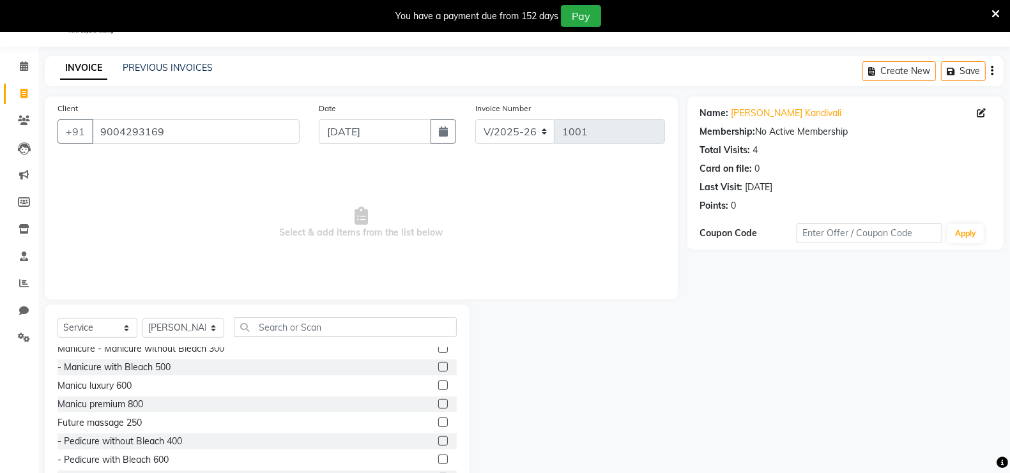
click at [438, 438] on label at bounding box center [443, 441] width 10 height 10
click at [438, 438] on input "checkbox" at bounding box center [442, 442] width 8 height 8
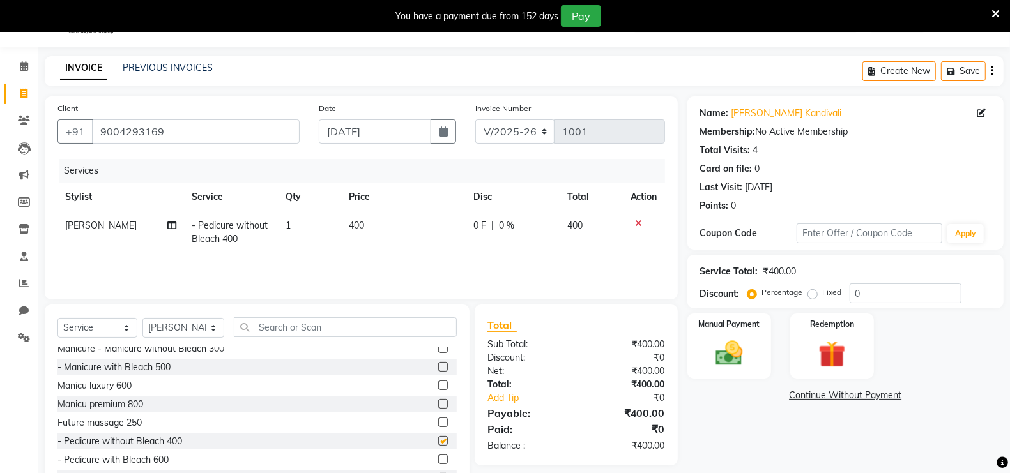
checkbox input "false"
click at [729, 344] on img at bounding box center [728, 353] width 45 height 32
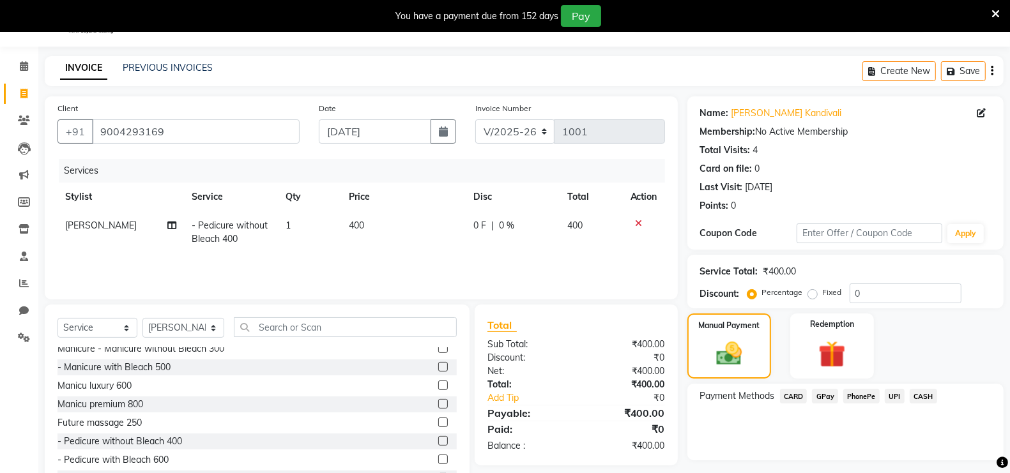
click at [828, 398] on span "GPay" at bounding box center [825, 396] width 26 height 15
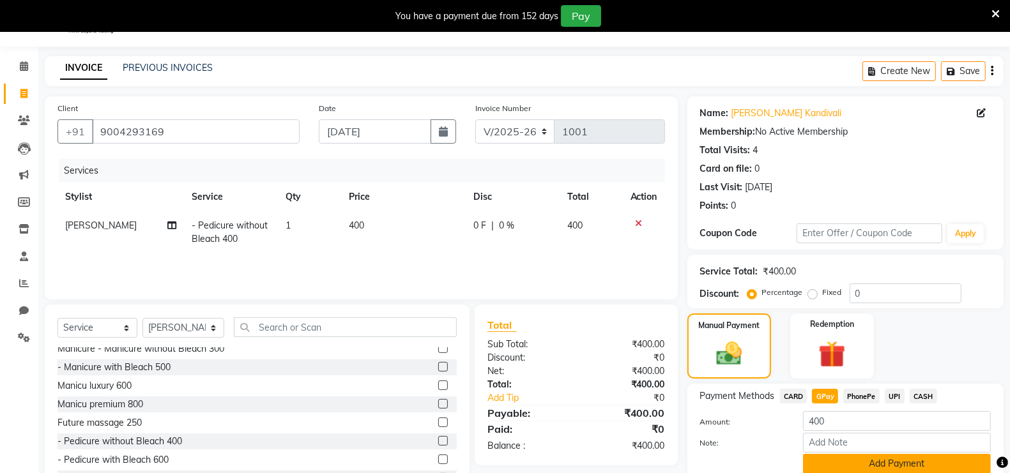
click at [851, 464] on button "Add Payment" at bounding box center [897, 464] width 188 height 20
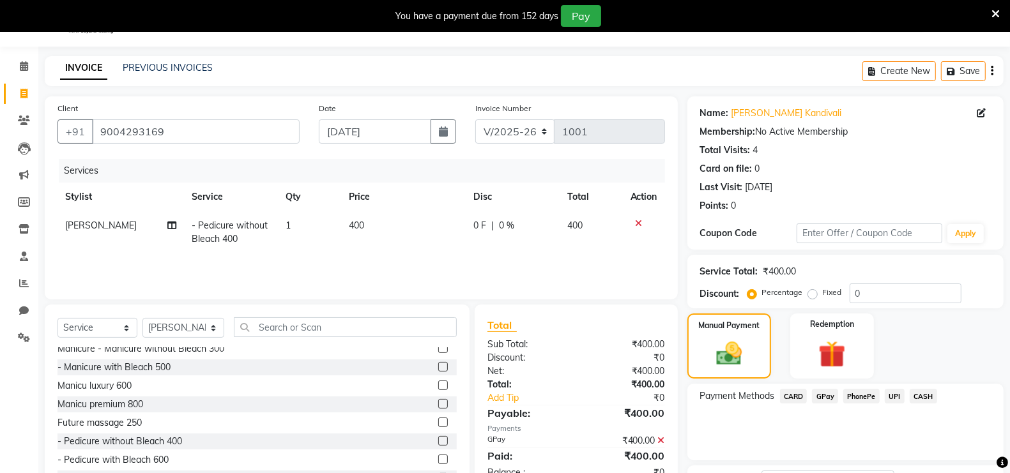
scroll to position [135, 0]
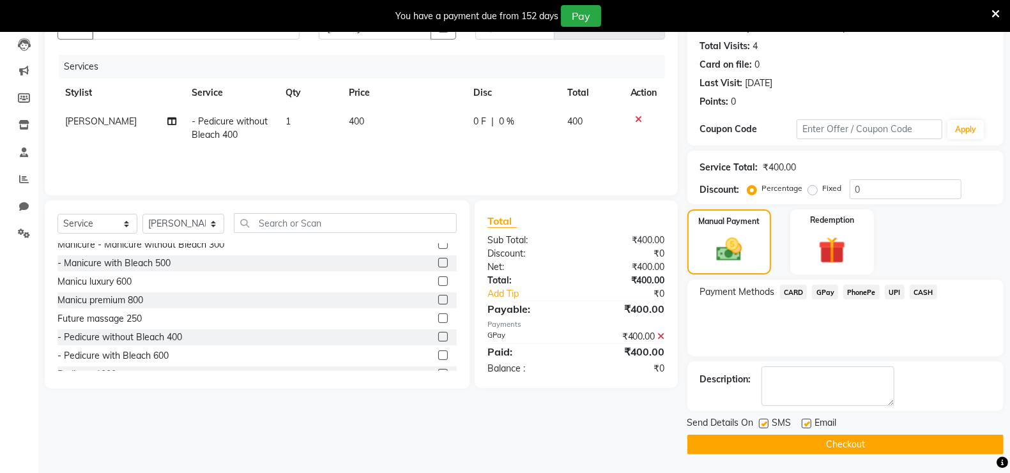
click at [840, 438] on button "Checkout" at bounding box center [845, 445] width 316 height 20
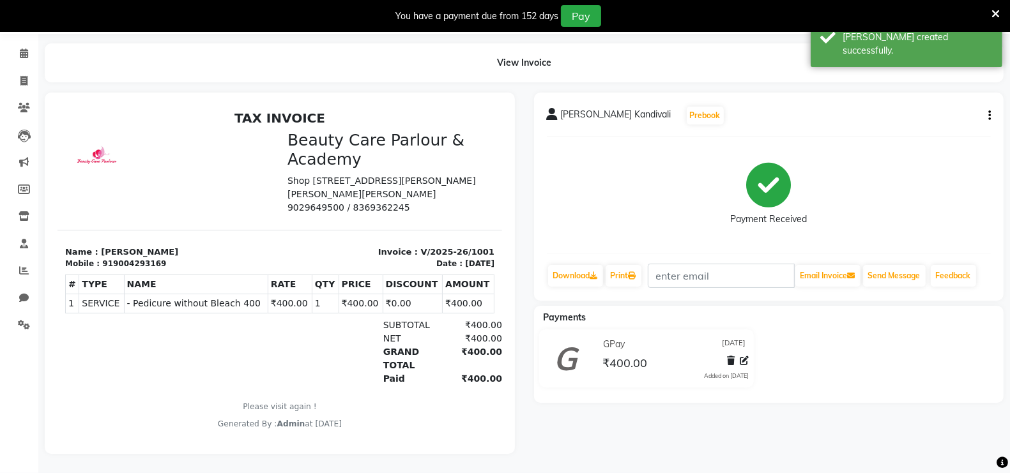
scroll to position [31, 0]
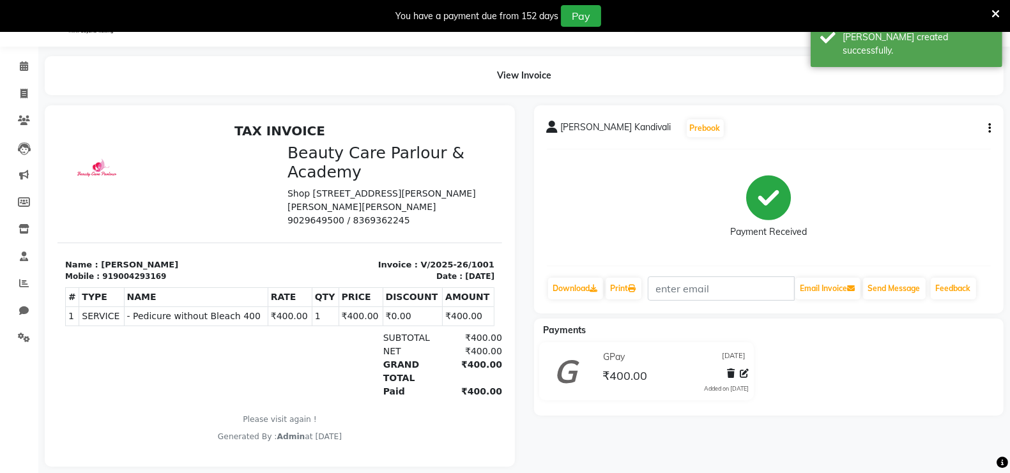
select select "8049"
select select "service"
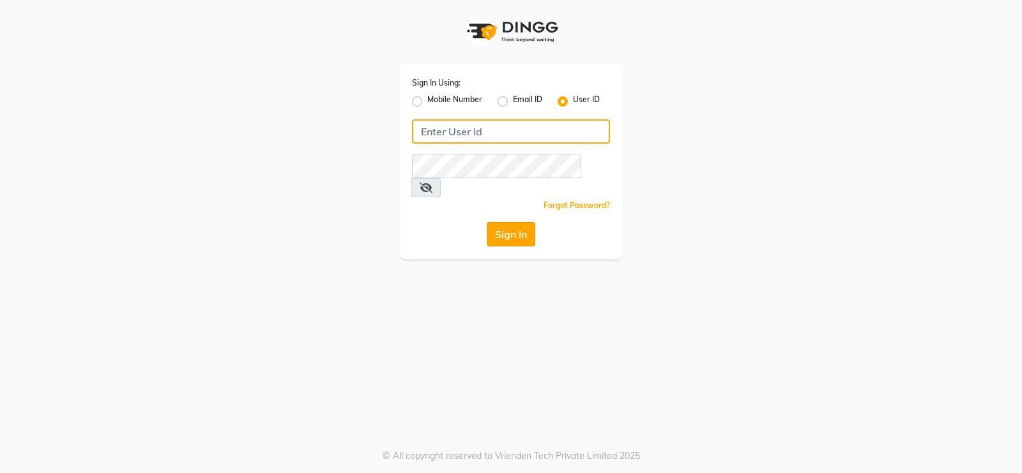
type input "Beauty"
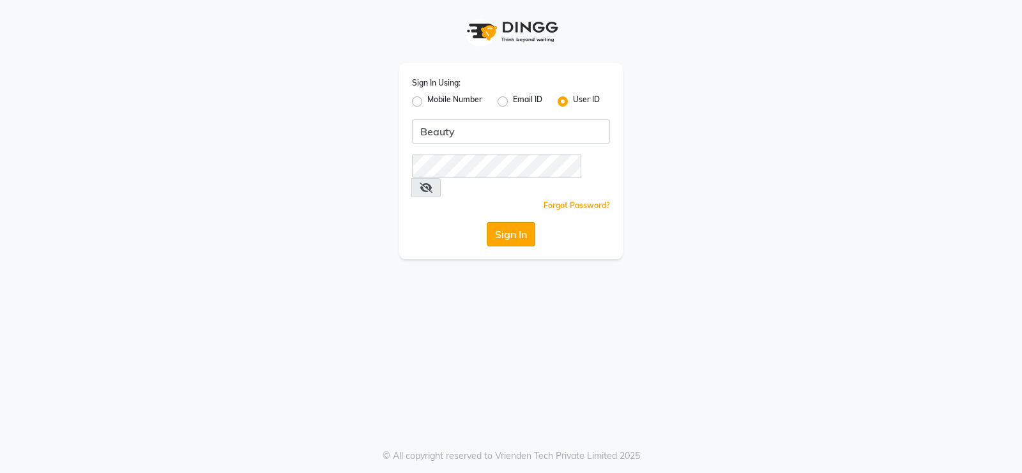
click at [510, 222] on button "Sign In" at bounding box center [511, 234] width 49 height 24
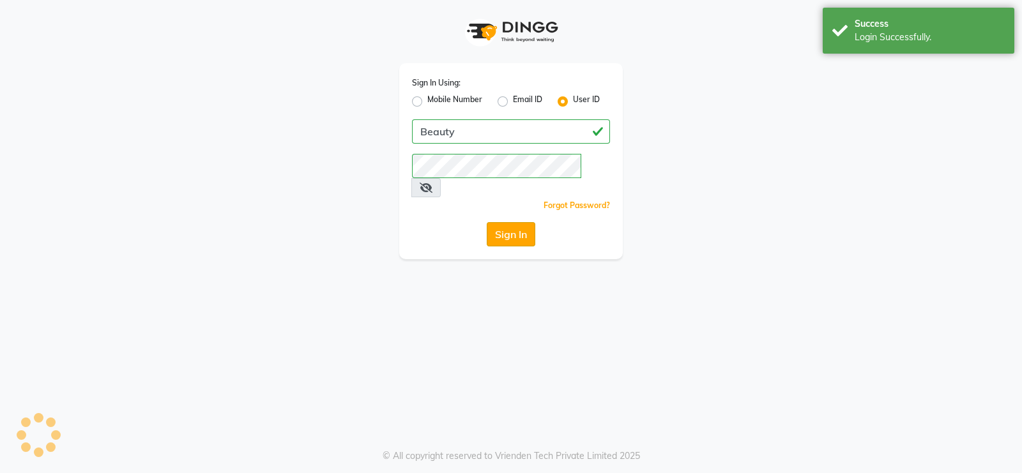
click at [508, 222] on button "Sign In" at bounding box center [511, 234] width 49 height 24
select select "100"
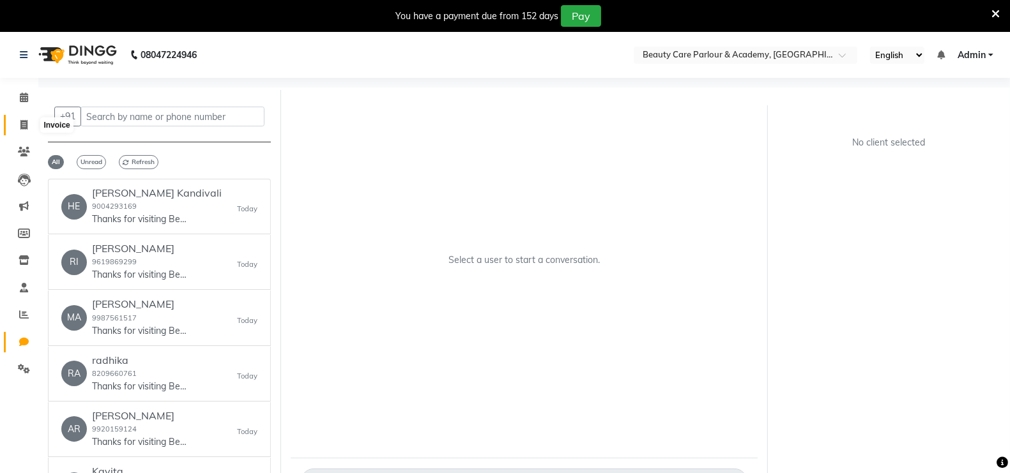
click at [24, 124] on icon at bounding box center [23, 125] width 7 height 10
select select "8049"
select select "service"
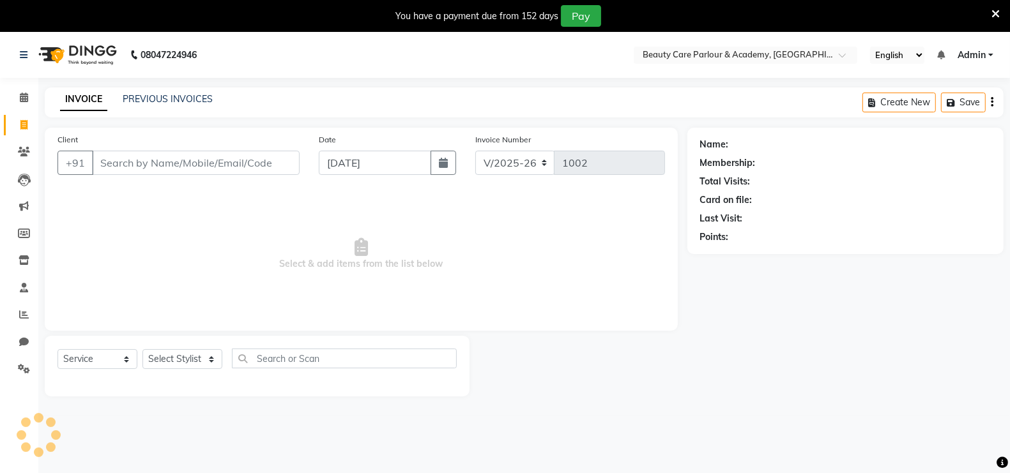
scroll to position [31, 0]
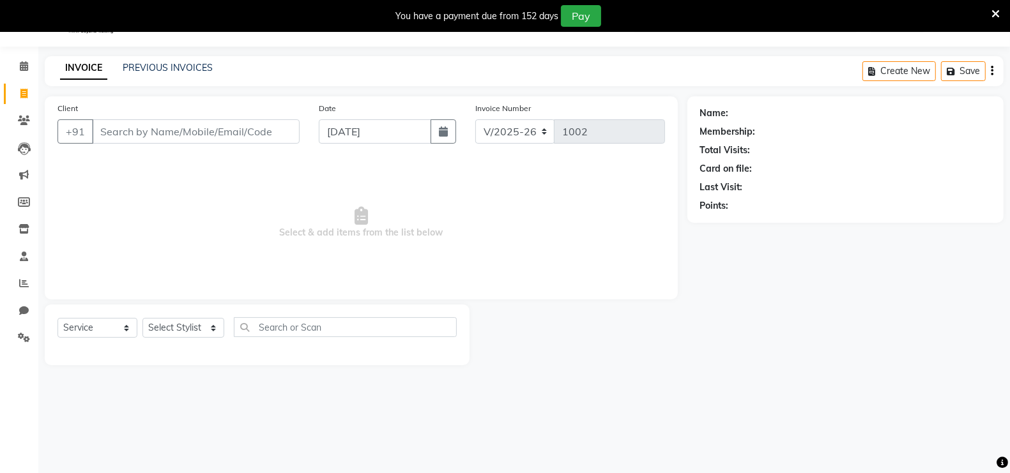
click at [105, 131] on input "Client" at bounding box center [196, 131] width 208 height 24
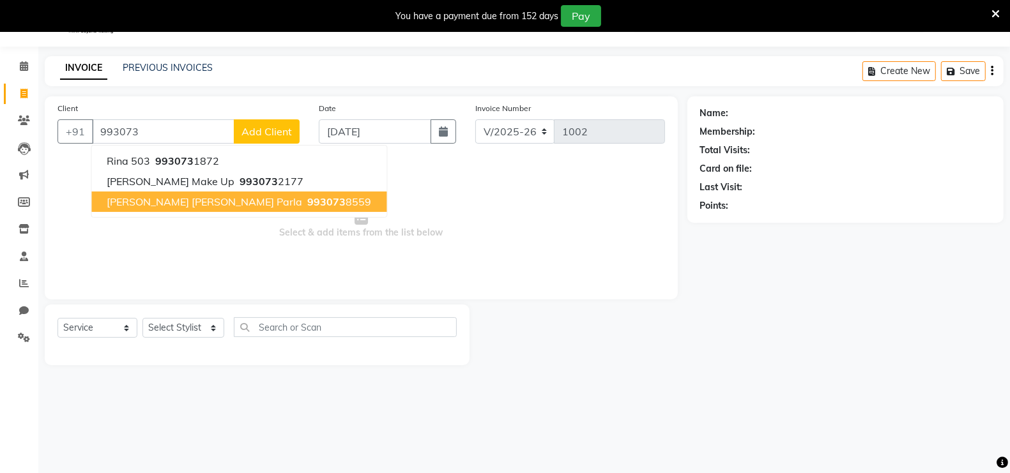
click at [180, 199] on span "[PERSON_NAME] [PERSON_NAME] Parla" at bounding box center [204, 201] width 195 height 13
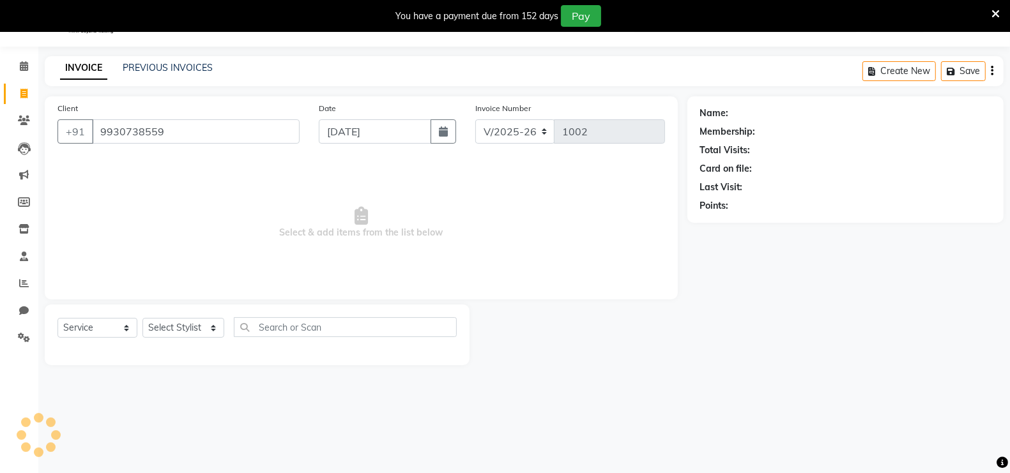
type input "9930738559"
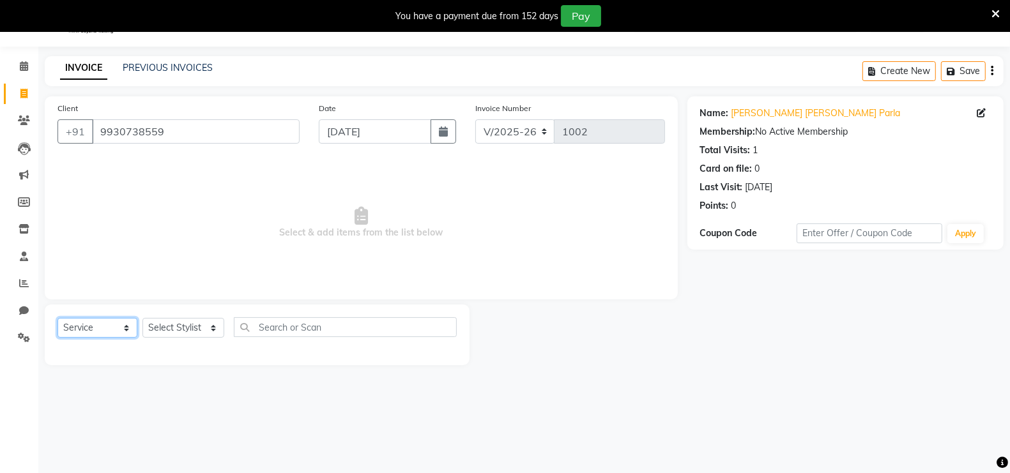
click at [105, 325] on select "Select Service Product Membership Package Voucher Prepaid Gift Card" at bounding box center [97, 328] width 80 height 20
select select "product"
click at [57, 318] on select "Select Service Product Membership Package Voucher Prepaid Gift Card" at bounding box center [97, 328] width 80 height 20
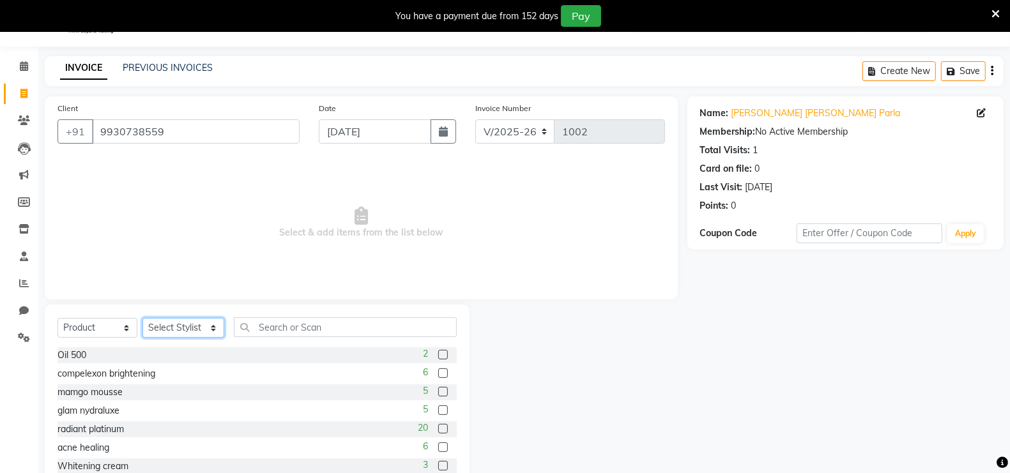
click at [180, 324] on select "Select Stylist [PERSON_NAME] [PERSON_NAME] [PERSON_NAME] (Beautician) [PERSON_N…" at bounding box center [183, 328] width 82 height 20
select select "80220"
click at [142, 318] on select "Select Stylist [PERSON_NAME] [PERSON_NAME] [PERSON_NAME] (Beautician) [PERSON_N…" at bounding box center [183, 328] width 82 height 20
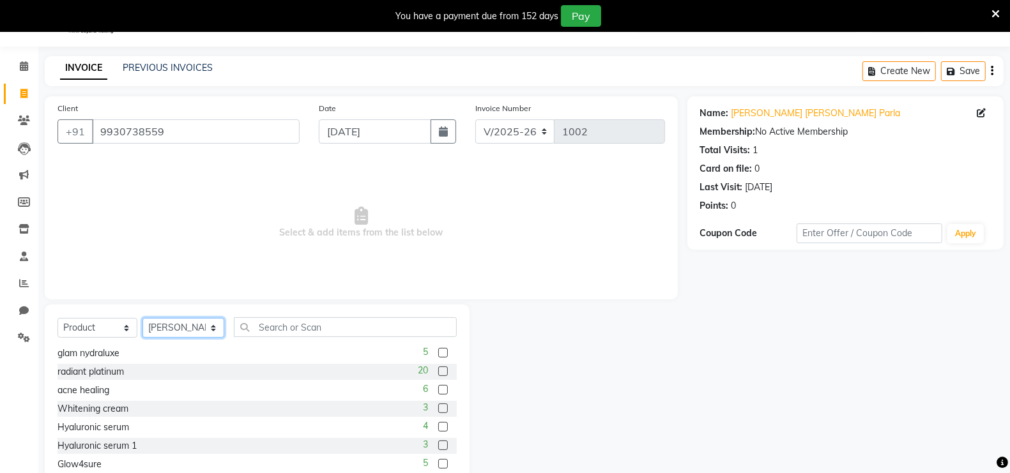
scroll to position [59, 0]
click at [438, 405] on label at bounding box center [443, 407] width 10 height 10
click at [438, 405] on input "checkbox" at bounding box center [442, 408] width 8 height 8
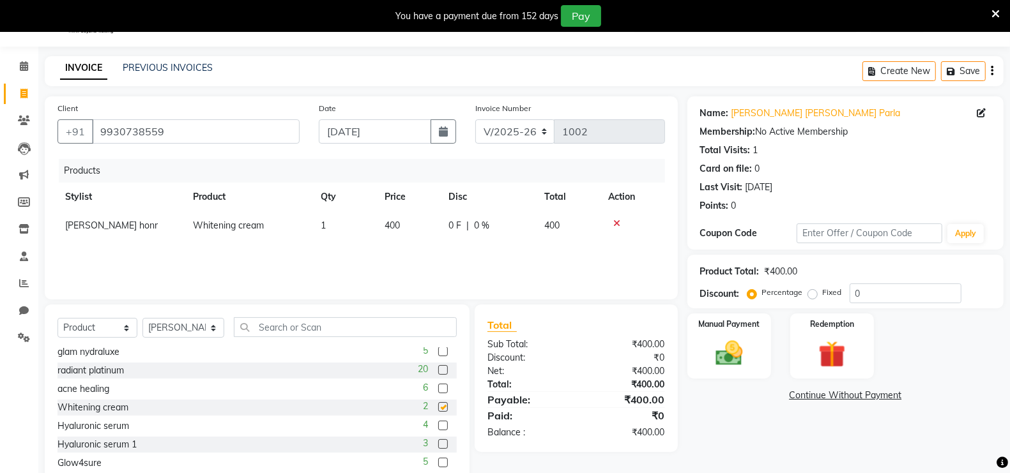
checkbox input "false"
click at [735, 342] on img at bounding box center [728, 353] width 45 height 32
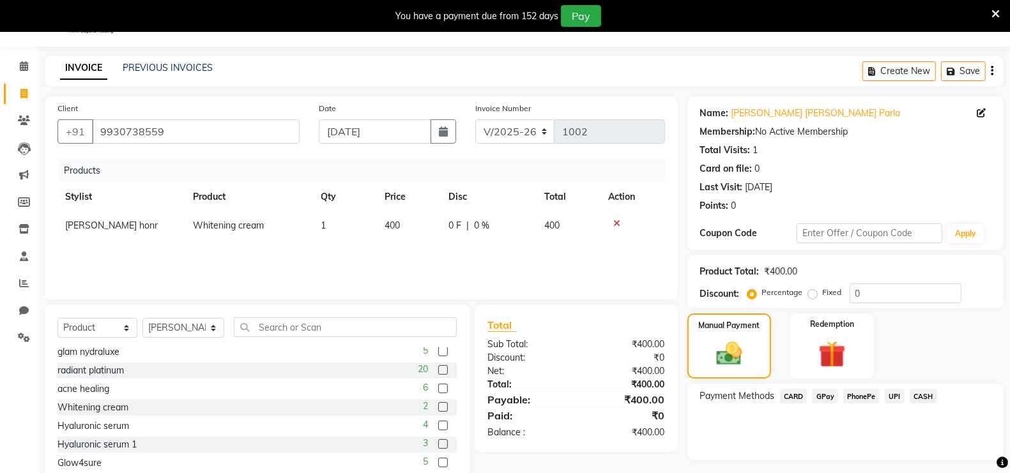
click at [928, 393] on span "CASH" at bounding box center [923, 396] width 27 height 15
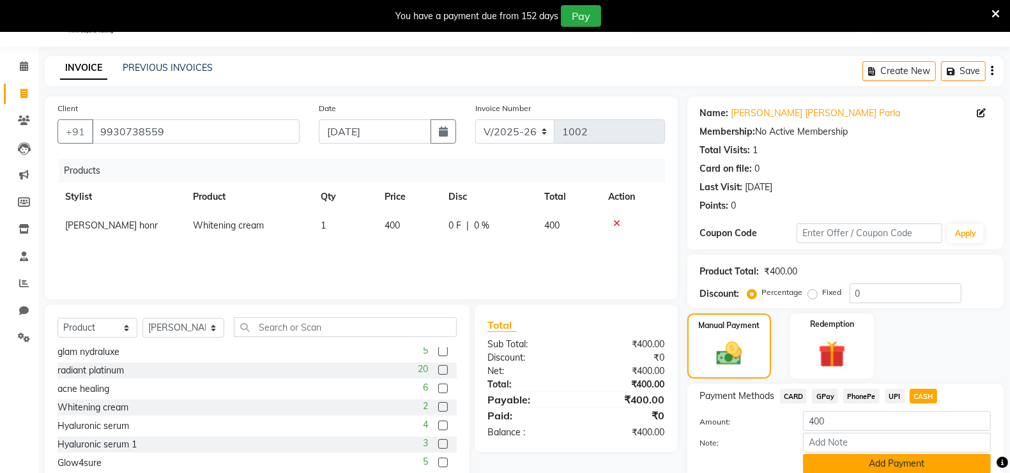
click at [881, 462] on button "Add Payment" at bounding box center [897, 464] width 188 height 20
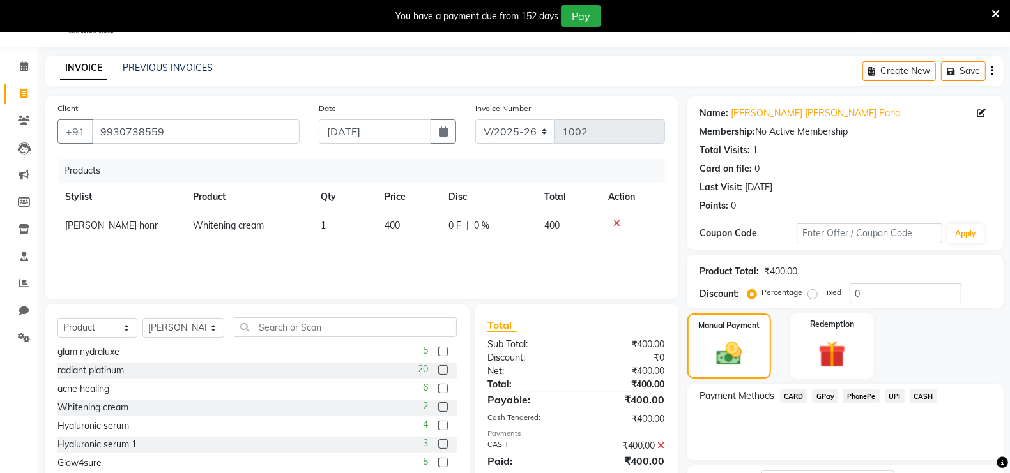
scroll to position [135, 0]
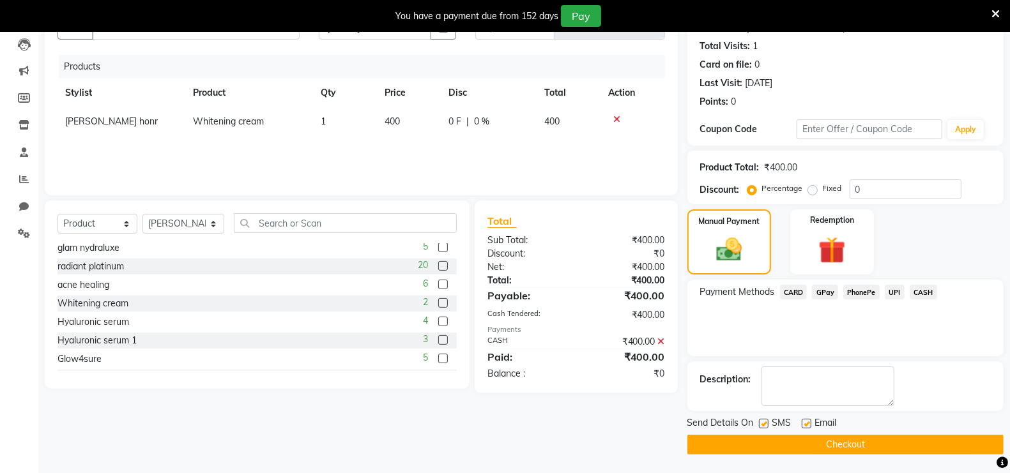
click at [861, 444] on button "Checkout" at bounding box center [845, 445] width 316 height 20
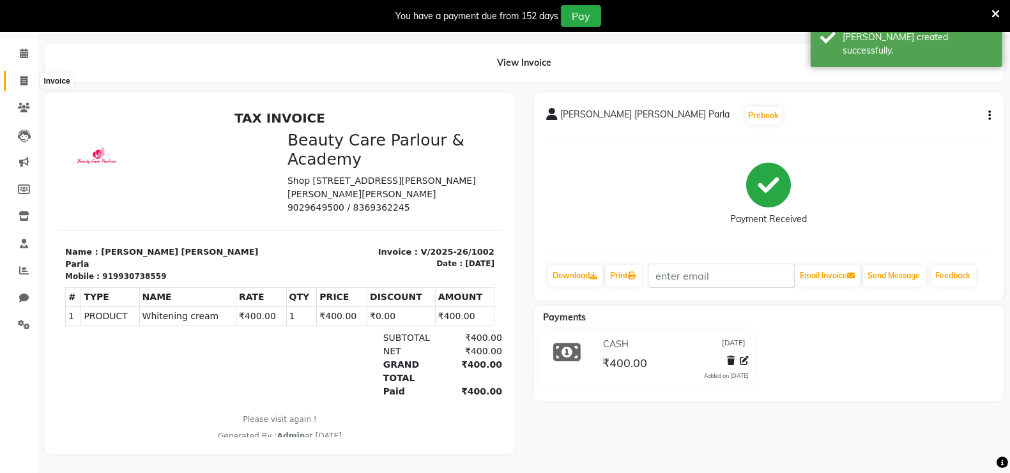
click at [26, 76] on icon at bounding box center [23, 81] width 7 height 10
select select "service"
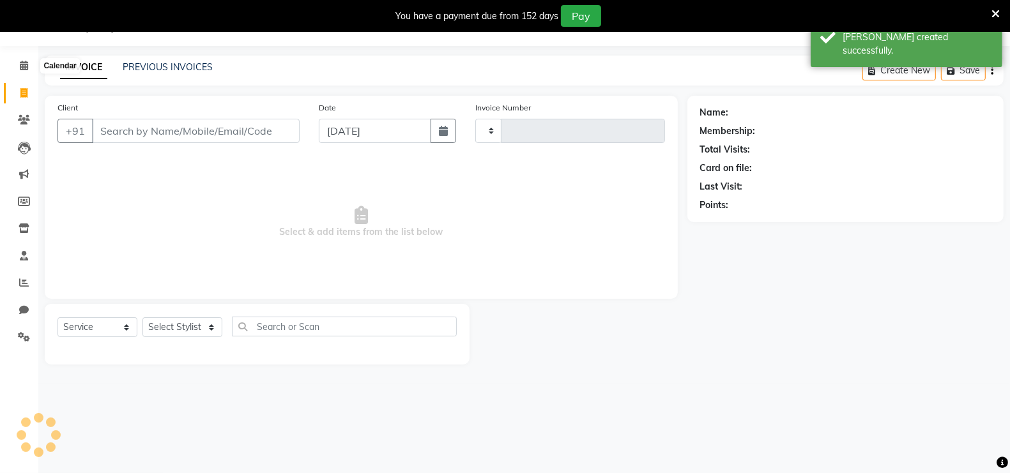
scroll to position [31, 0]
type input "1003"
select select "8049"
click at [105, 130] on input "Client" at bounding box center [196, 131] width 208 height 24
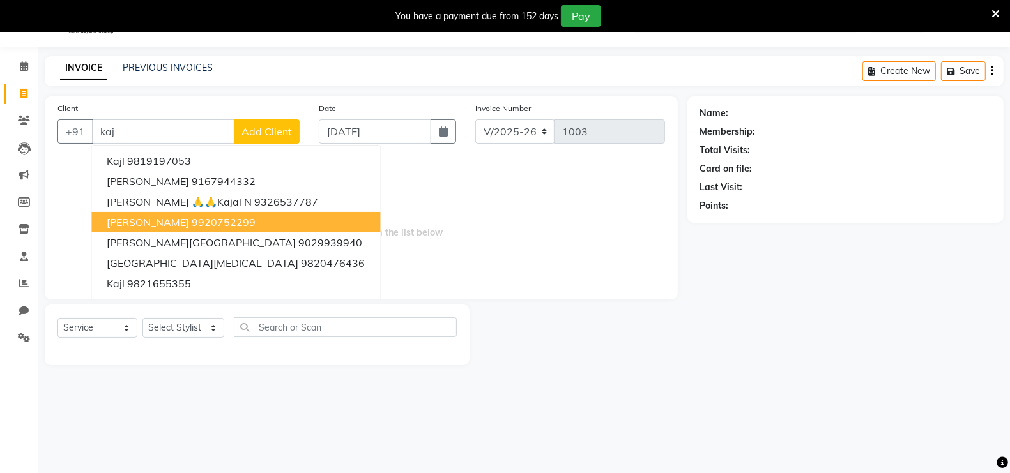
click at [192, 222] on ngb-highlight "9920752299" at bounding box center [224, 222] width 64 height 13
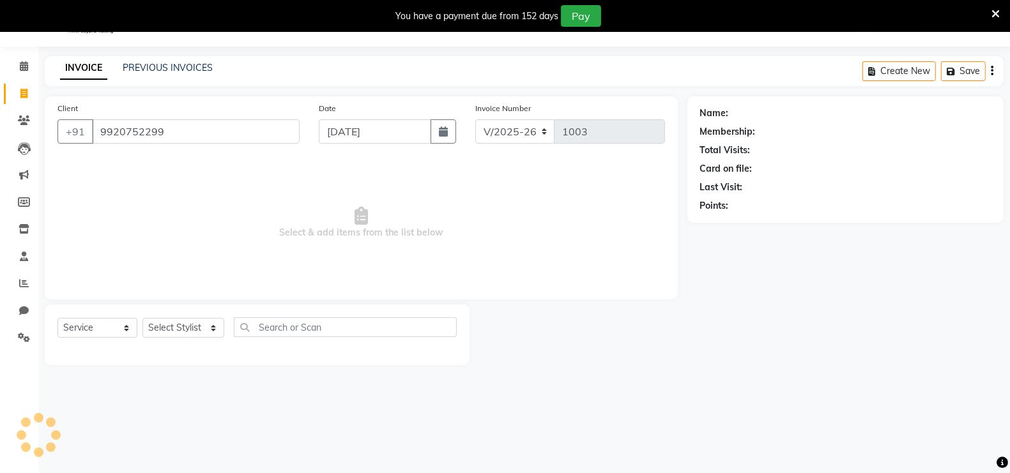
type input "9920752299"
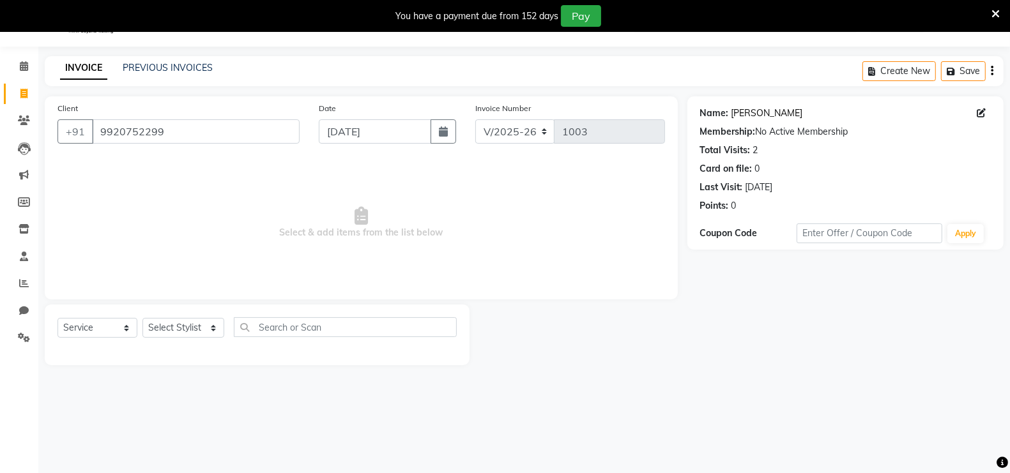
click at [757, 115] on link "Kajal Parla" at bounding box center [767, 113] width 72 height 13
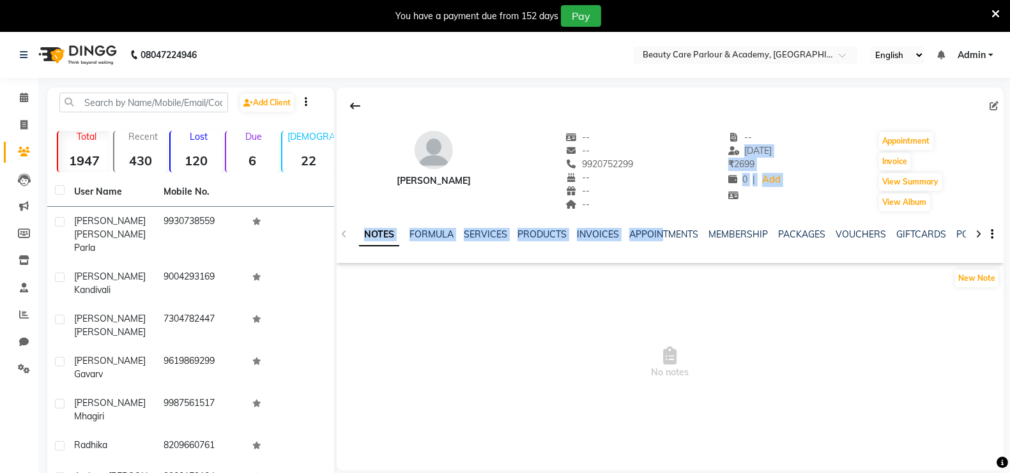
drag, startPoint x: 0, startPoint y: 0, endPoint x: 659, endPoint y: 251, distance: 704.8
click at [659, 251] on div "[PERSON_NAME] -- -- 9920752299 -- -- -- -- [DATE] ₹ 2699 0 | Add Appointment In…" at bounding box center [670, 176] width 667 height 176
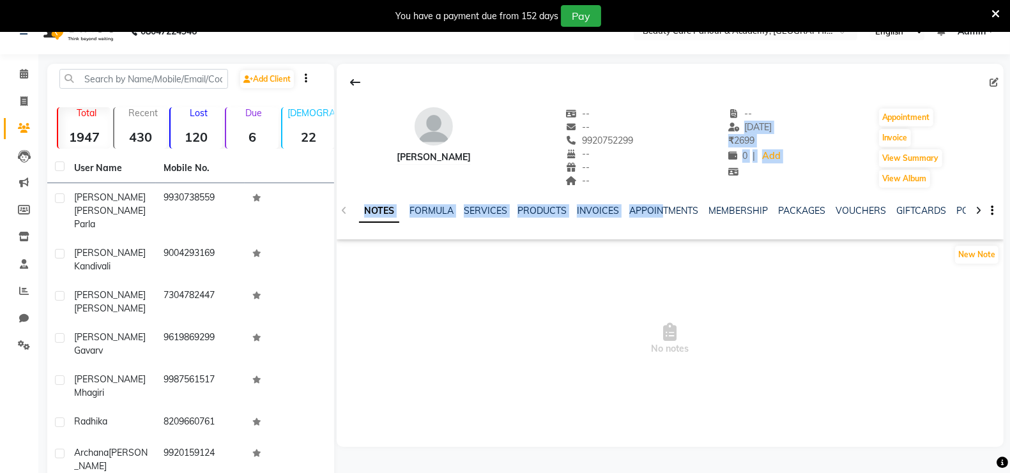
scroll to position [22, 0]
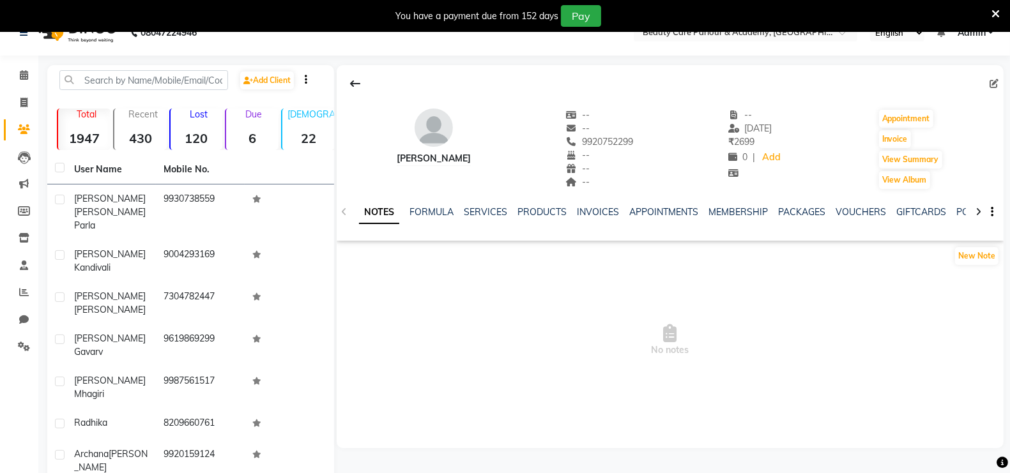
click at [779, 293] on span "No notes" at bounding box center [670, 341] width 667 height 128
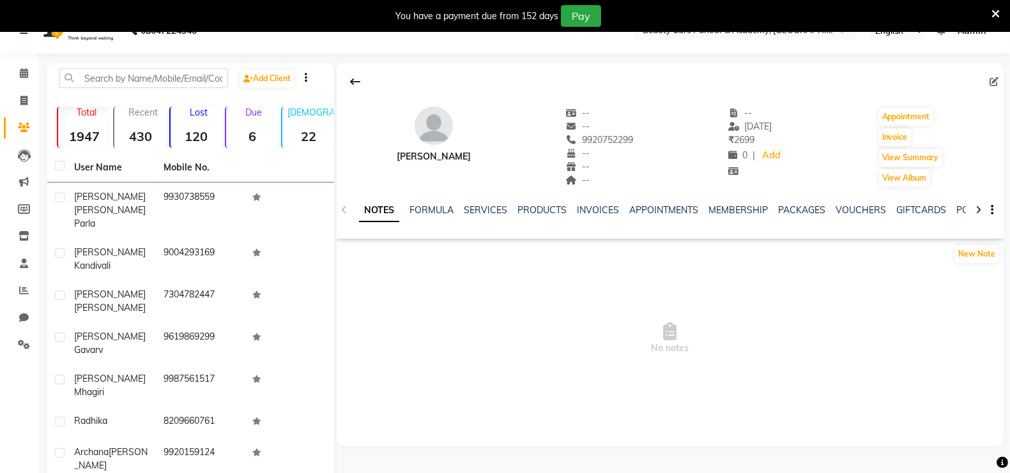
scroll to position [0, 0]
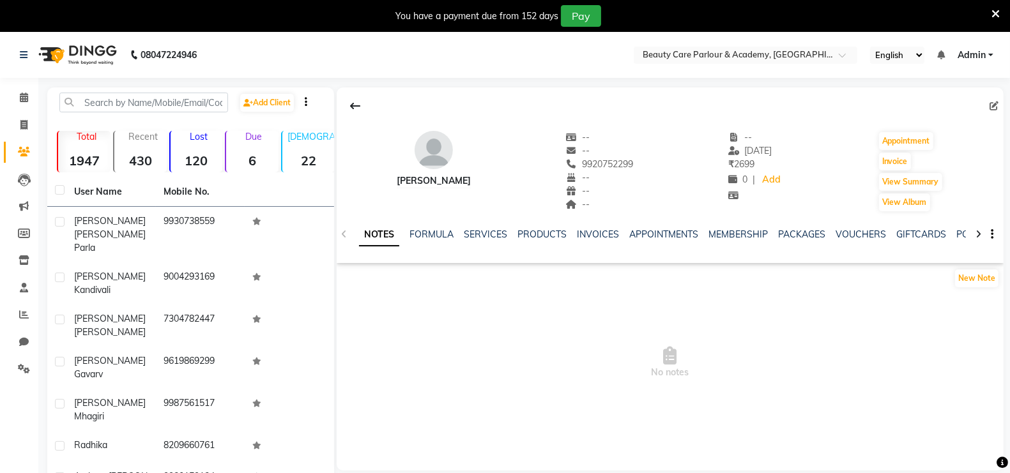
click at [703, 132] on div "[PERSON_NAME] -- -- 9920752299 -- -- -- -- [DATE] ₹ 2699 0 | Add Appointment In…" at bounding box center [670, 165] width 667 height 95
drag, startPoint x: 703, startPoint y: 132, endPoint x: 630, endPoint y: 181, distance: 87.9
click at [630, 181] on div "[PERSON_NAME] -- -- 9920752299 -- -- -- -- [DATE] ₹ 2699 0 | Add Appointment In…" at bounding box center [670, 165] width 667 height 95
drag, startPoint x: 547, startPoint y: 236, endPoint x: 432, endPoint y: 365, distance: 172.9
click at [432, 365] on span "No notes" at bounding box center [670, 363] width 667 height 128
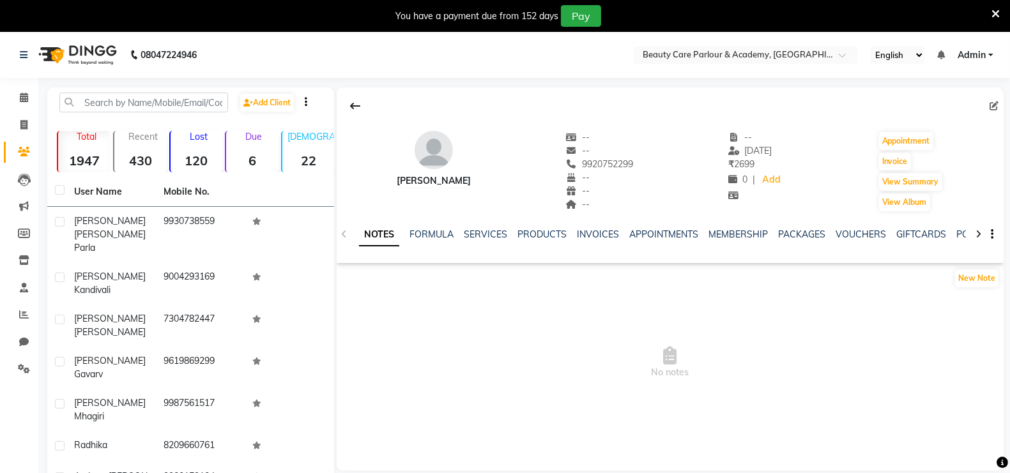
click at [996, 8] on icon at bounding box center [995, 13] width 8 height 11
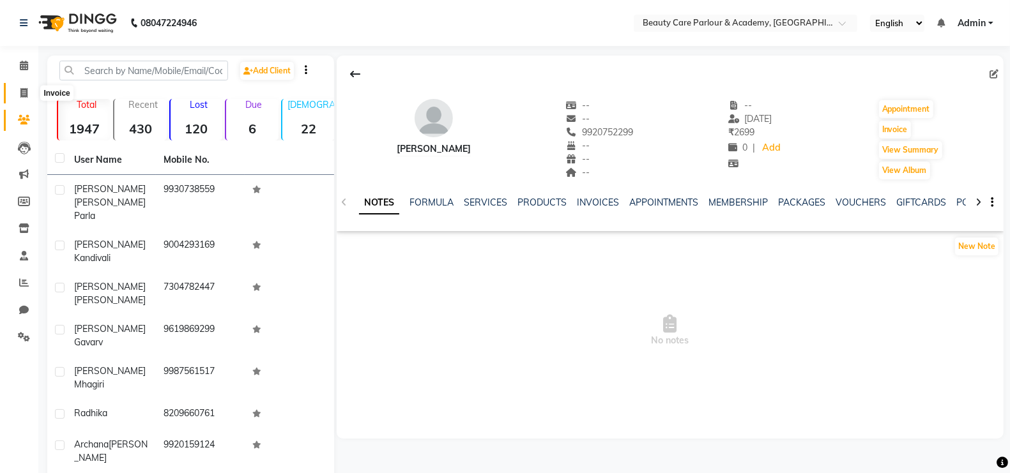
click at [22, 89] on icon at bounding box center [23, 93] width 7 height 10
select select "8049"
select select "service"
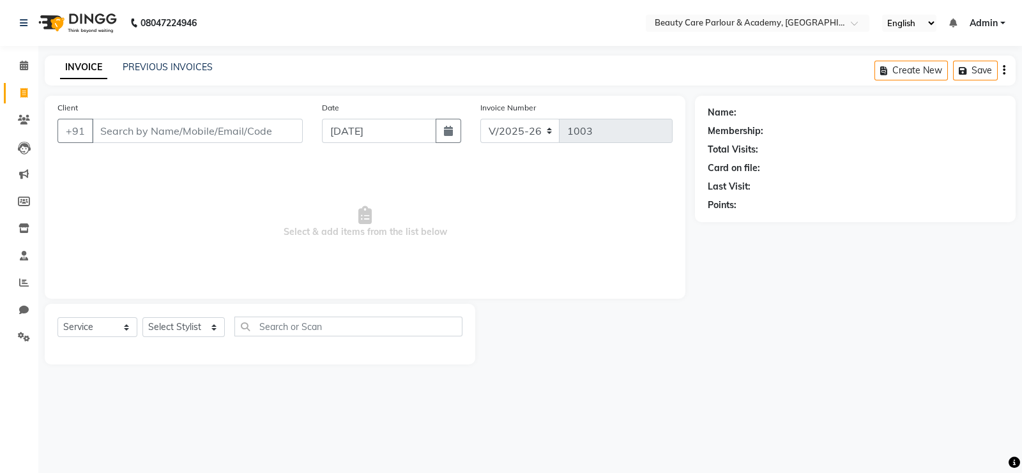
click at [116, 129] on input "Client" at bounding box center [197, 131] width 211 height 24
type input "j"
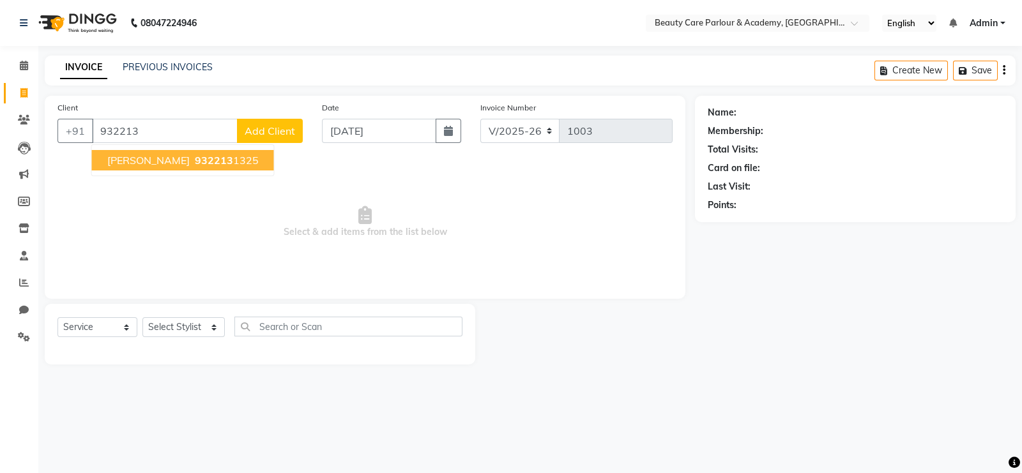
click at [192, 174] on ngb-typeahead-window "Jasmina B 932213 1325" at bounding box center [182, 160] width 183 height 32
click at [195, 165] on span "932213" at bounding box center [214, 160] width 38 height 13
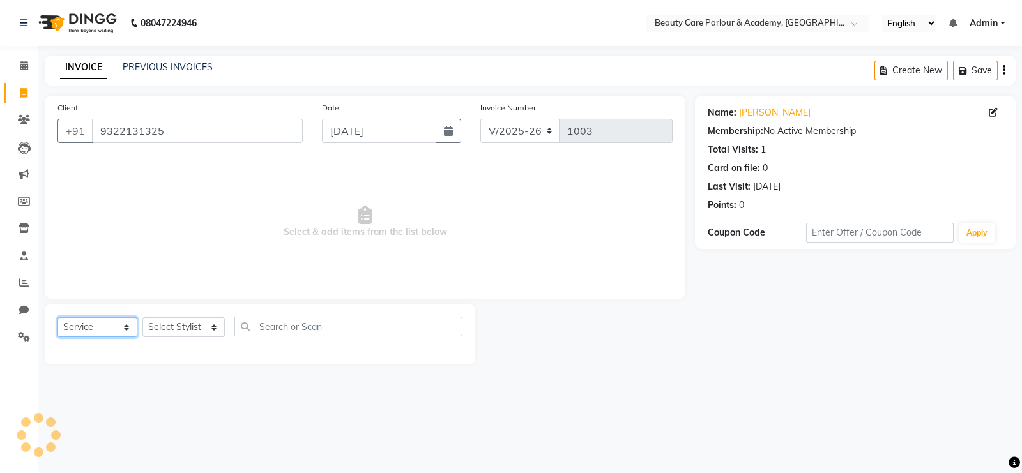
click at [100, 323] on select "Select Service Product Membership Package Voucher Prepaid Gift Card" at bounding box center [97, 327] width 80 height 20
click at [172, 130] on input "9322131325" at bounding box center [197, 131] width 211 height 24
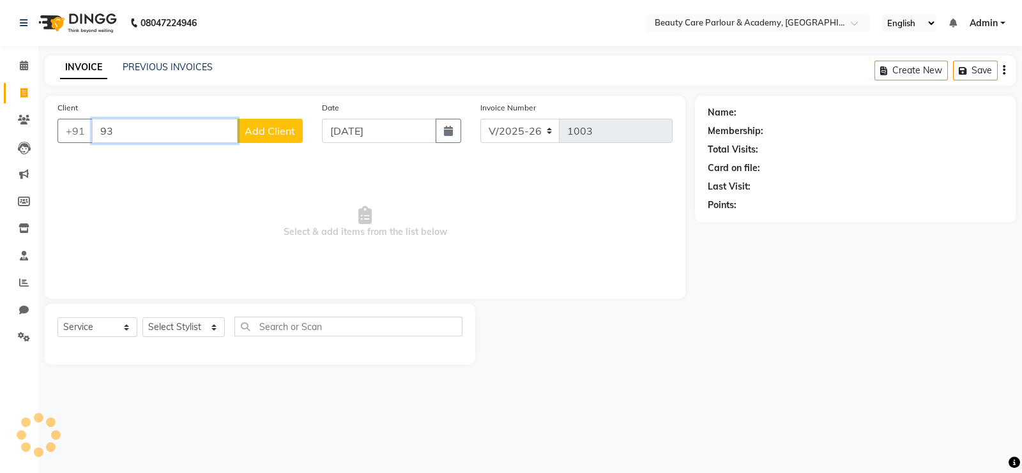
type input "9"
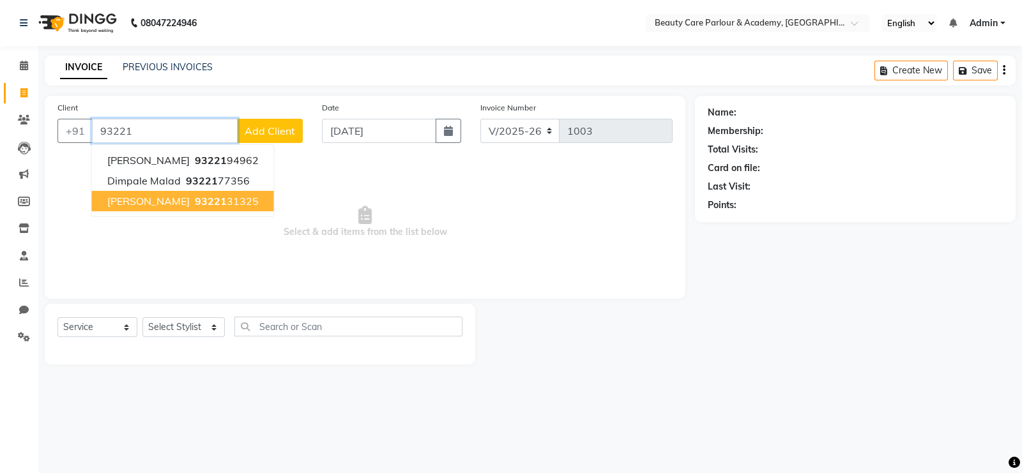
click at [194, 199] on ngb-highlight "93221 31325" at bounding box center [225, 201] width 66 height 13
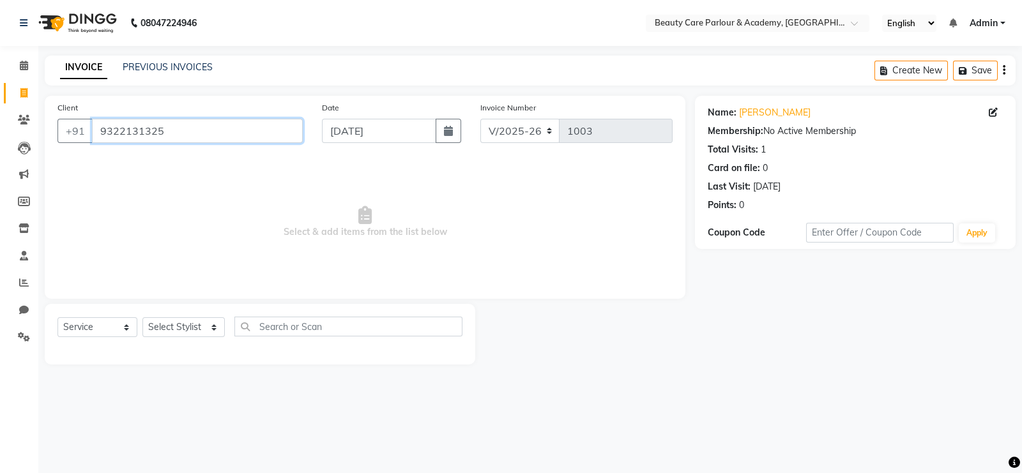
click at [170, 128] on input "9322131325" at bounding box center [197, 131] width 211 height 24
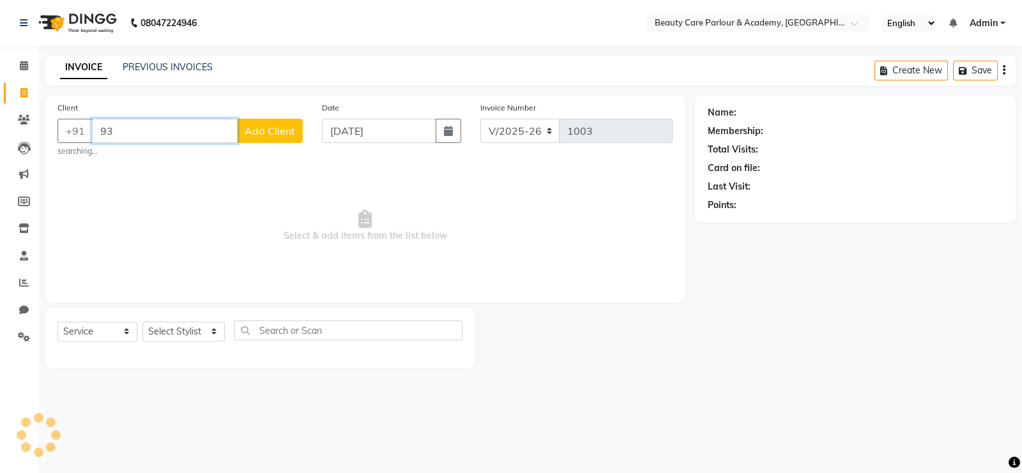
type input "9"
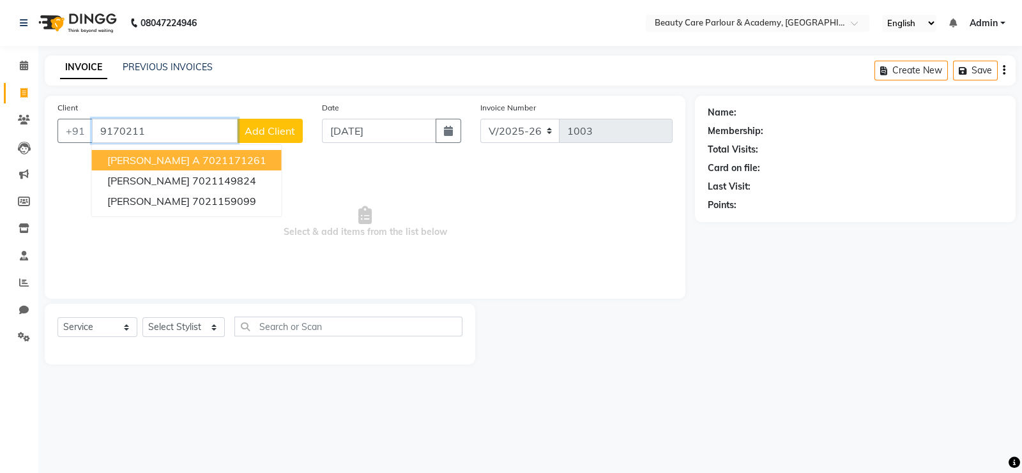
click at [238, 156] on ngb-highlight "7021171261" at bounding box center [234, 160] width 64 height 13
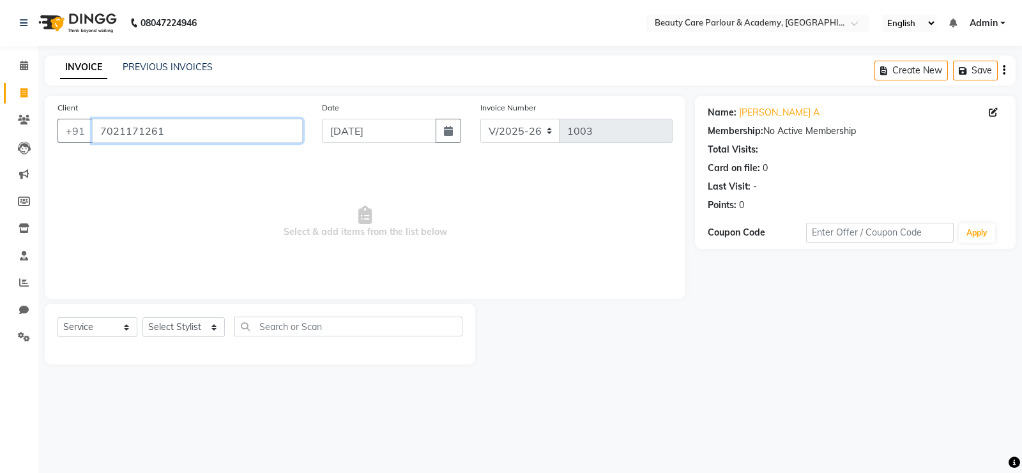
click at [176, 128] on input "7021171261" at bounding box center [197, 131] width 211 height 24
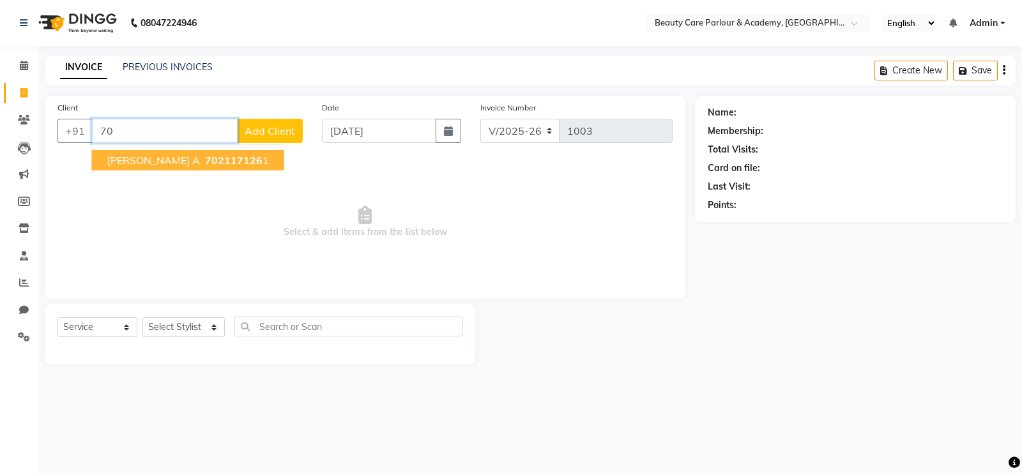
type input "7"
click at [217, 159] on ngb-highlight "932213 1325" at bounding box center [225, 160] width 66 height 13
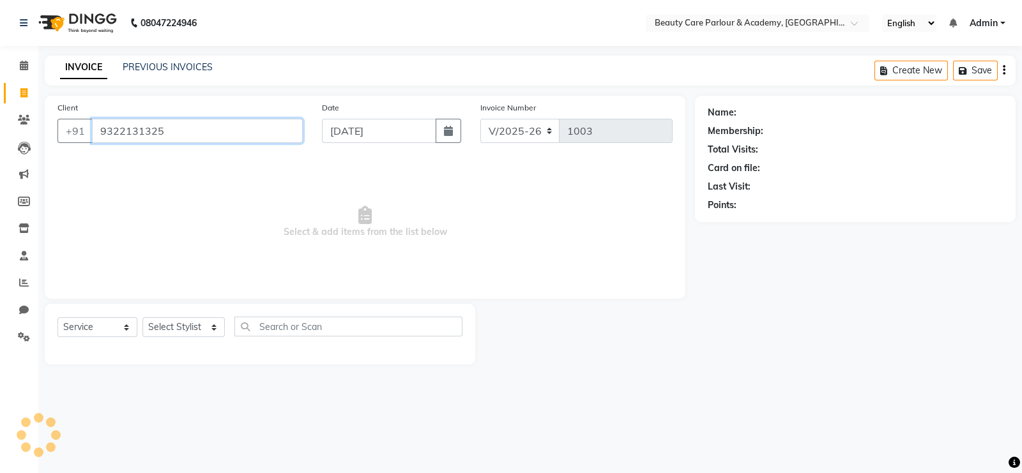
type input "9322131325"
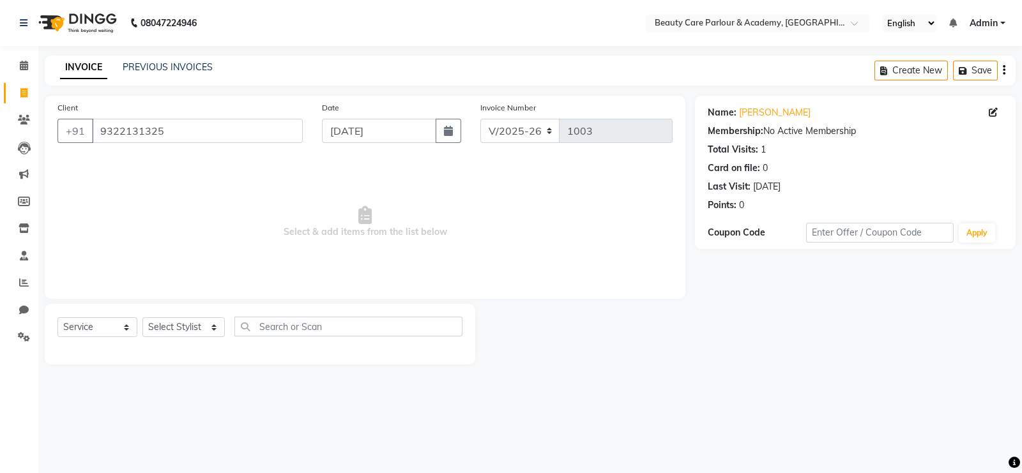
click at [103, 317] on div "Select Service Product Membership Package Voucher Prepaid Gift Card Select Styl…" at bounding box center [259, 332] width 405 height 30
click at [102, 319] on select "Select Service Product Membership Package Voucher Prepaid Gift Card" at bounding box center [97, 327] width 80 height 20
click at [57, 317] on select "Select Service Product Membership Package Voucher Prepaid Gift Card" at bounding box center [97, 327] width 80 height 20
click at [162, 330] on select "Select Stylist [PERSON_NAME] [PERSON_NAME] [PERSON_NAME] (Beautician) [PERSON_N…" at bounding box center [183, 327] width 82 height 20
select select "80220"
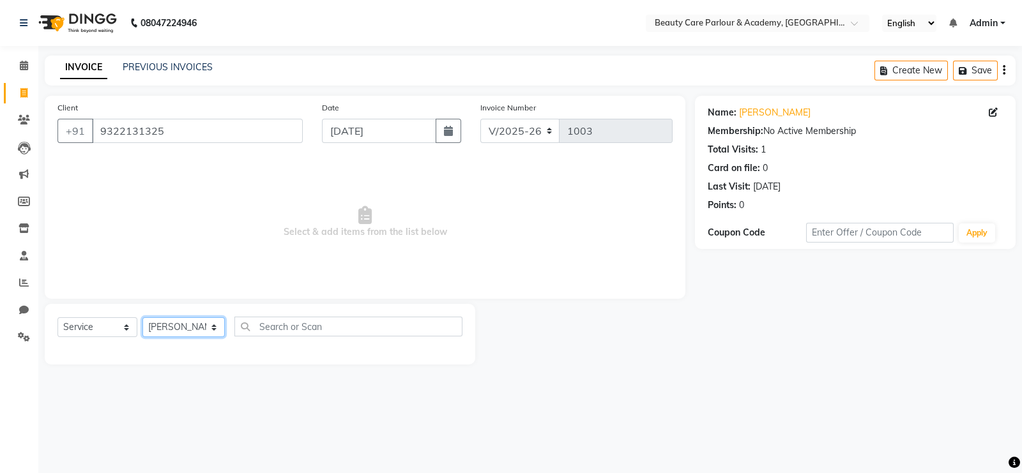
click at [142, 317] on select "Select Stylist [PERSON_NAME] [PERSON_NAME] [PERSON_NAME] (Beautician) [PERSON_N…" at bounding box center [183, 327] width 82 height 20
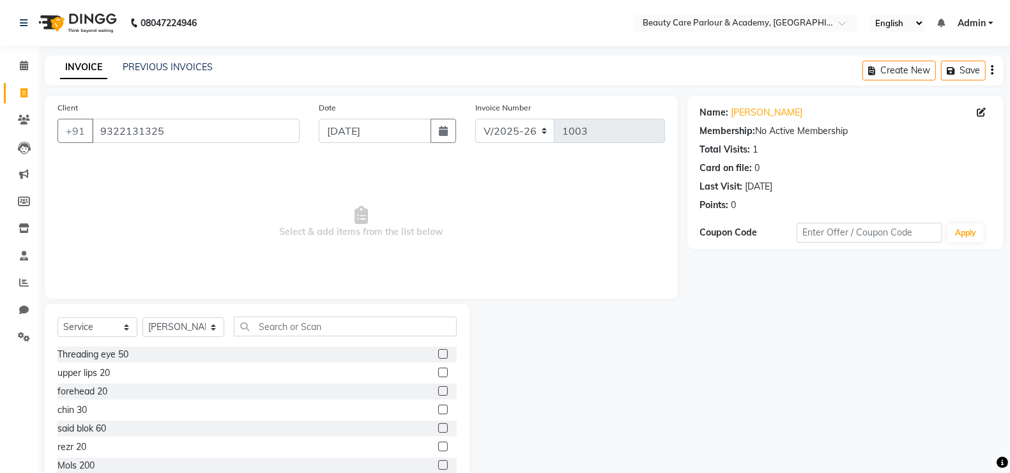
click at [438, 354] on label at bounding box center [443, 354] width 10 height 10
click at [438, 354] on input "checkbox" at bounding box center [442, 355] width 8 height 8
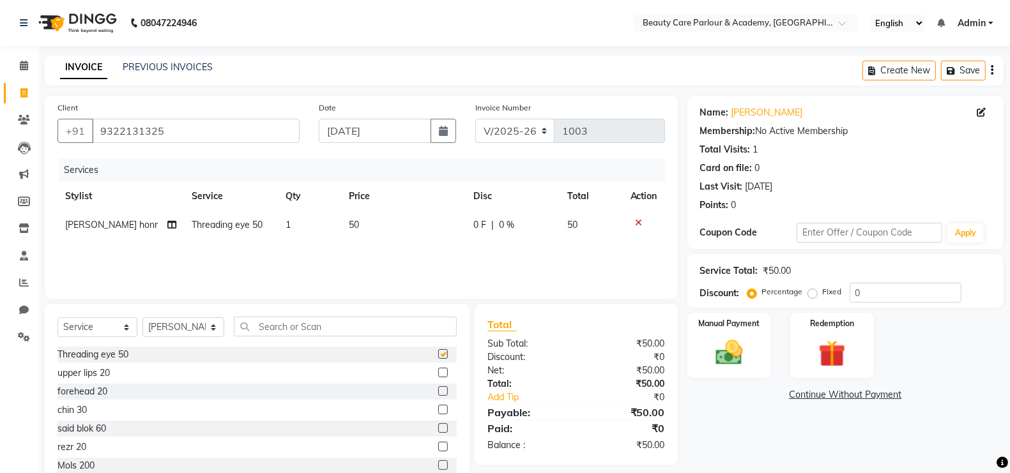
checkbox input "false"
click at [438, 375] on label at bounding box center [443, 373] width 10 height 10
click at [438, 375] on input "checkbox" at bounding box center [442, 373] width 8 height 8
checkbox input "false"
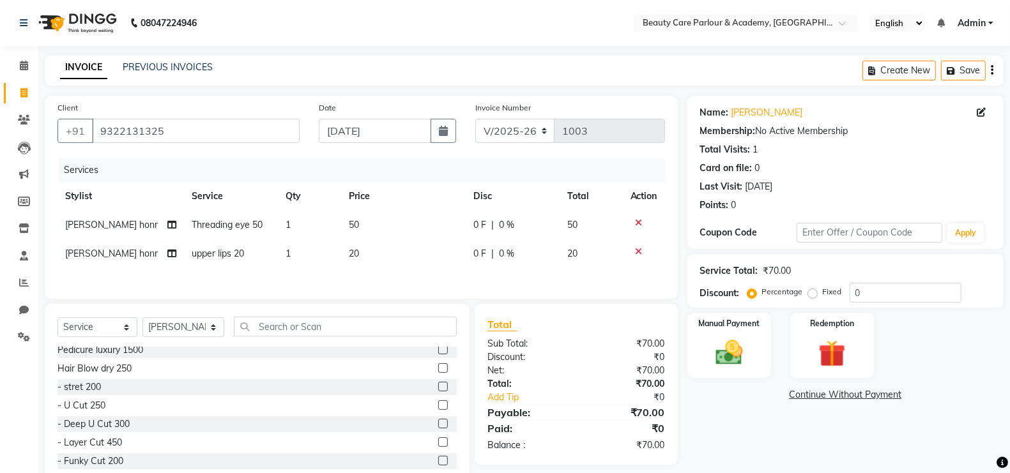
scroll to position [765, 0]
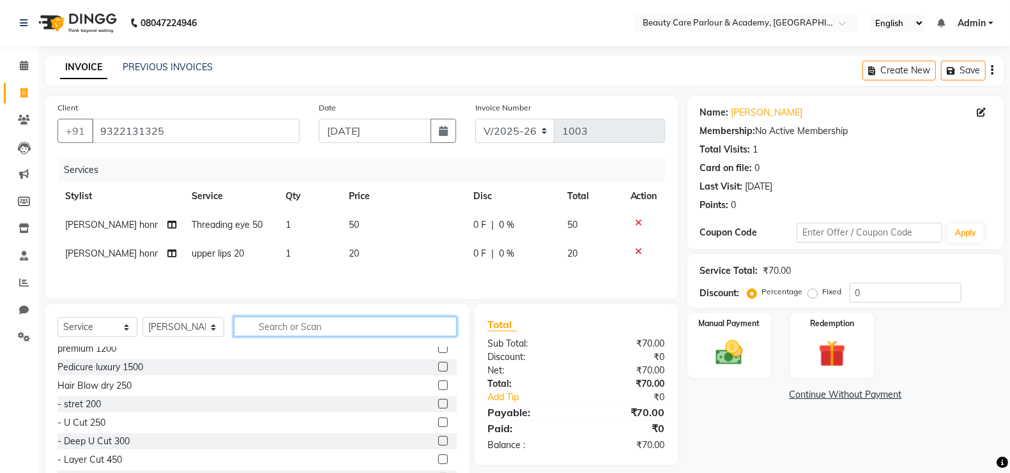
click at [323, 332] on input "text" at bounding box center [345, 327] width 223 height 20
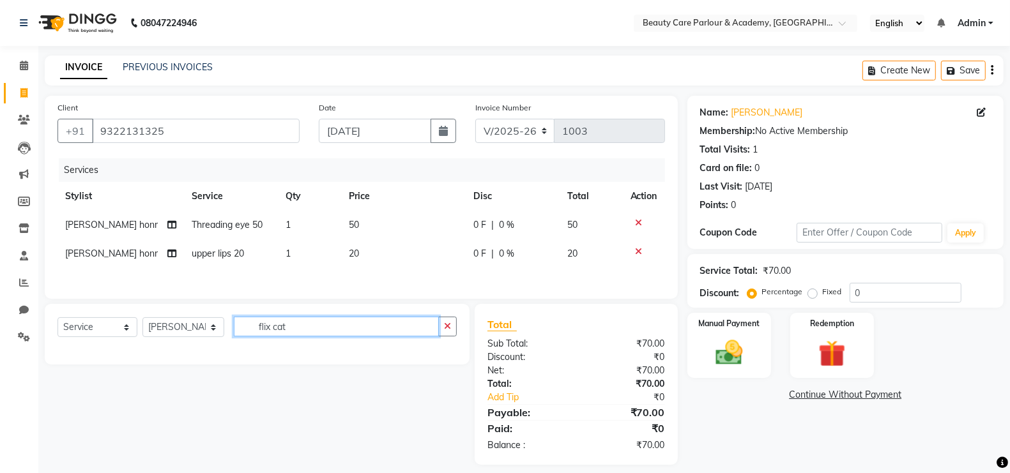
click at [355, 326] on input "flix cat" at bounding box center [336, 327] width 205 height 20
type input "f"
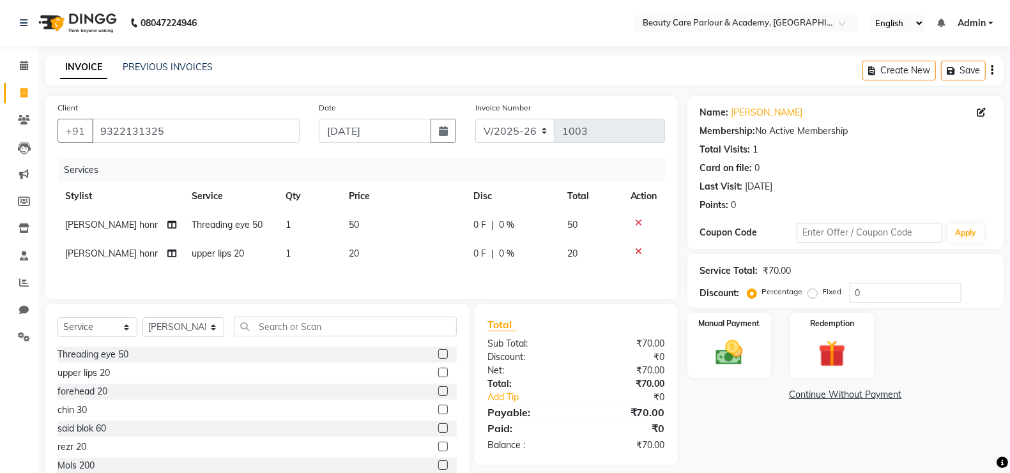
click at [438, 356] on label at bounding box center [443, 354] width 10 height 10
click at [438, 356] on input "checkbox" at bounding box center [442, 355] width 8 height 8
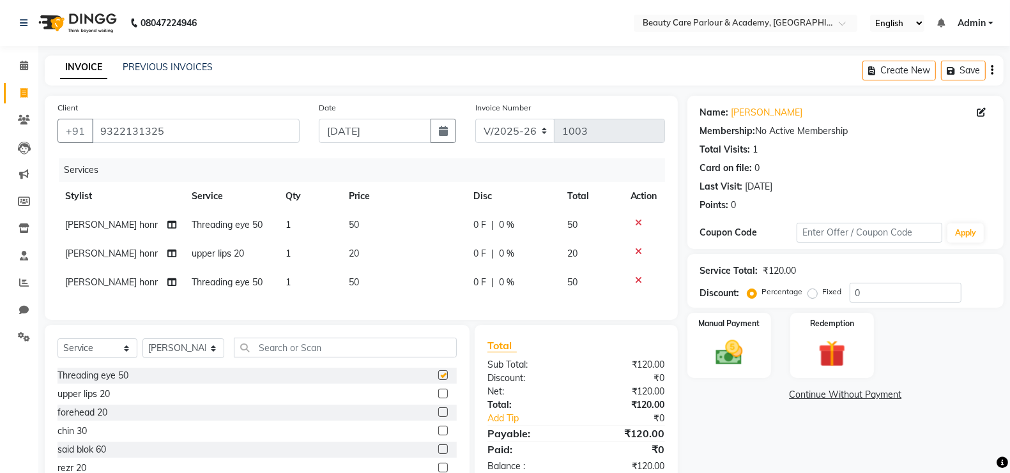
checkbox input "false"
click at [735, 350] on img at bounding box center [728, 353] width 45 height 32
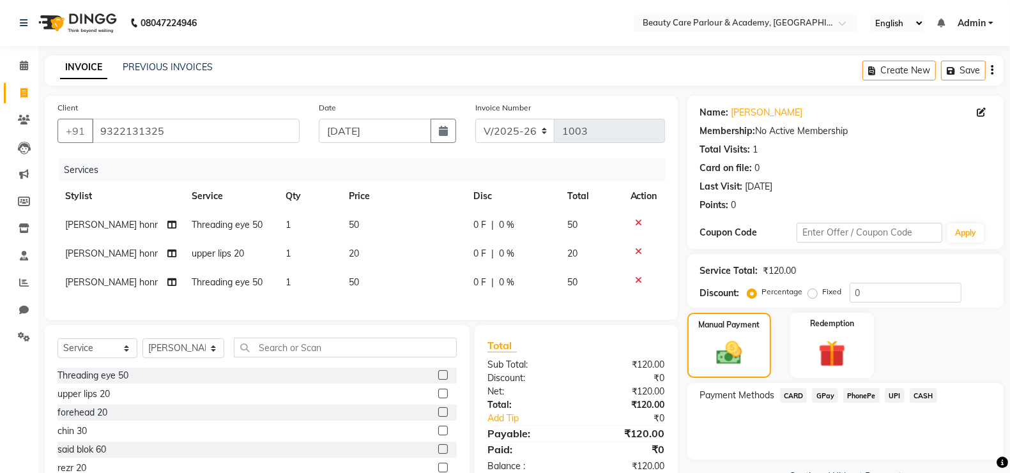
click at [922, 396] on span "CASH" at bounding box center [923, 395] width 27 height 15
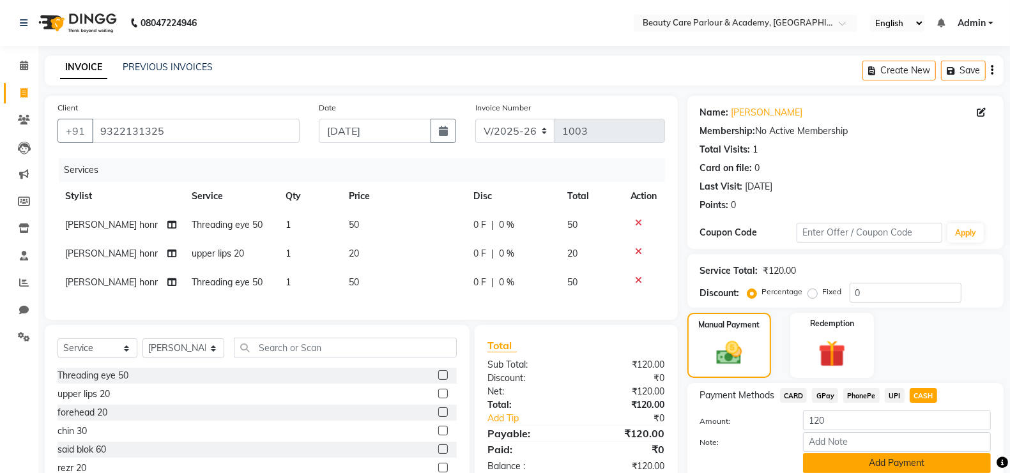
click at [880, 459] on button "Add Payment" at bounding box center [897, 464] width 188 height 20
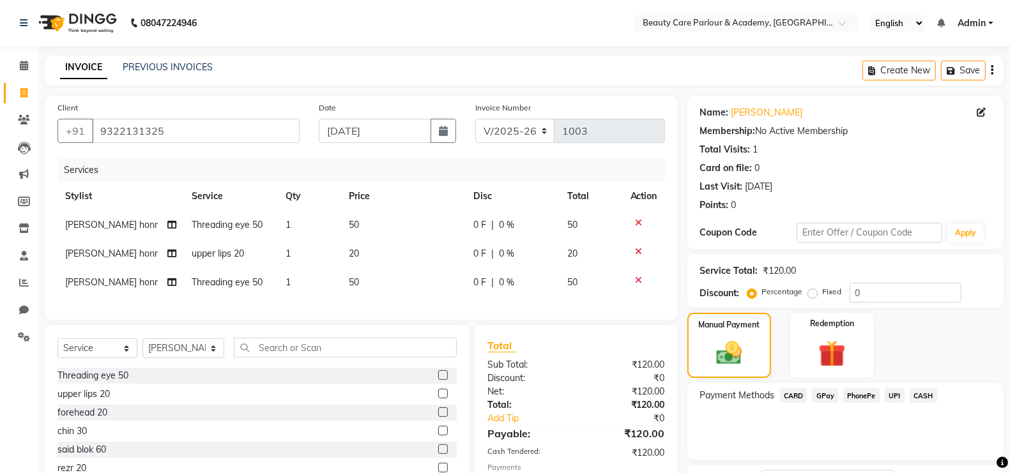
scroll to position [103, 0]
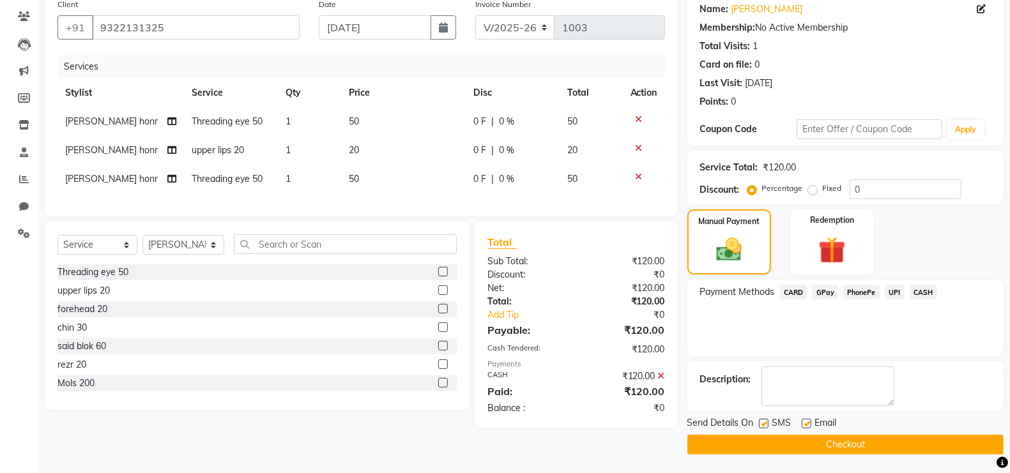
click at [857, 440] on button "Checkout" at bounding box center [845, 445] width 316 height 20
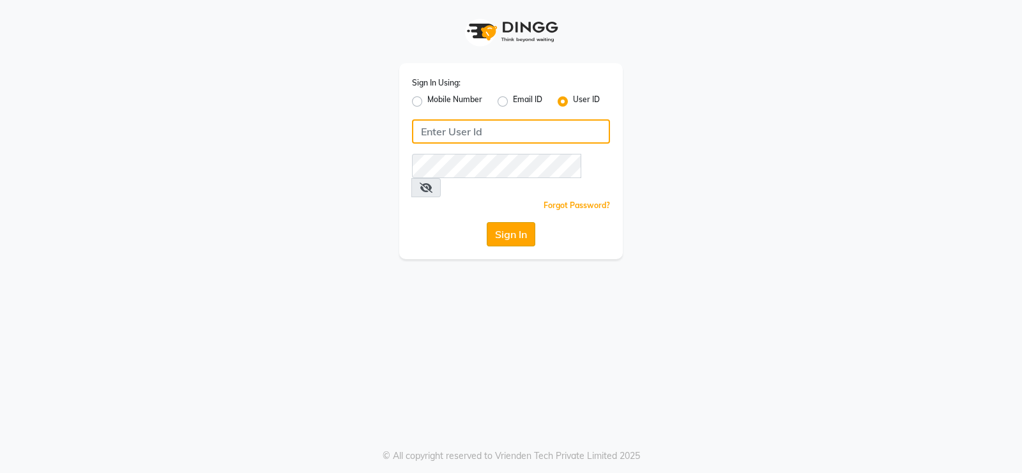
type input "Beauty"
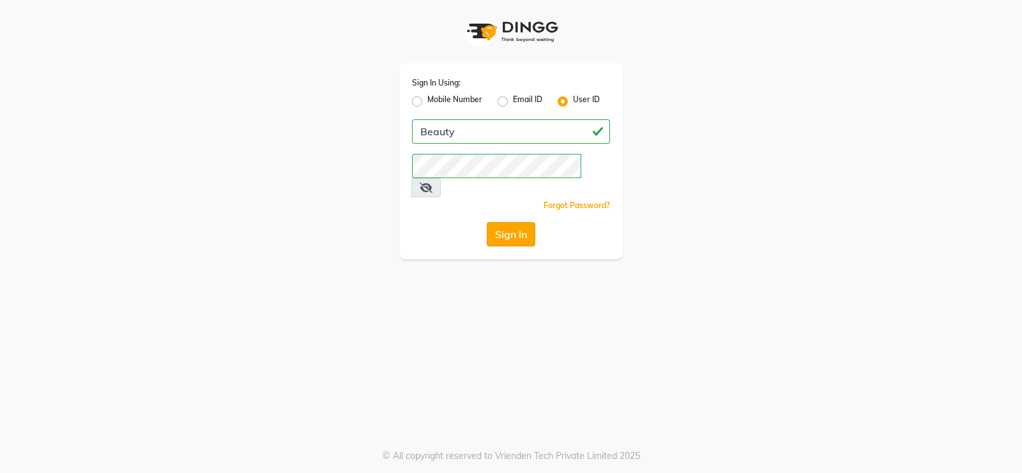
click at [520, 222] on button "Sign In" at bounding box center [511, 234] width 49 height 24
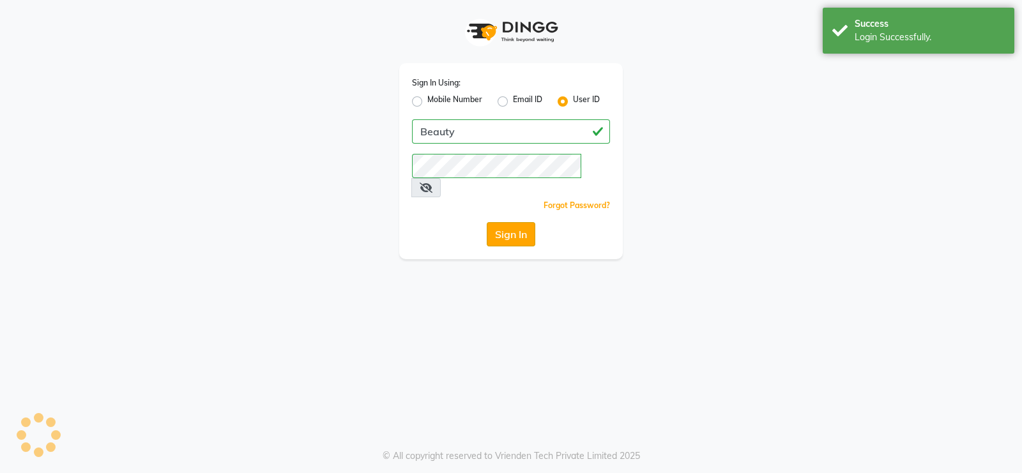
select select "100"
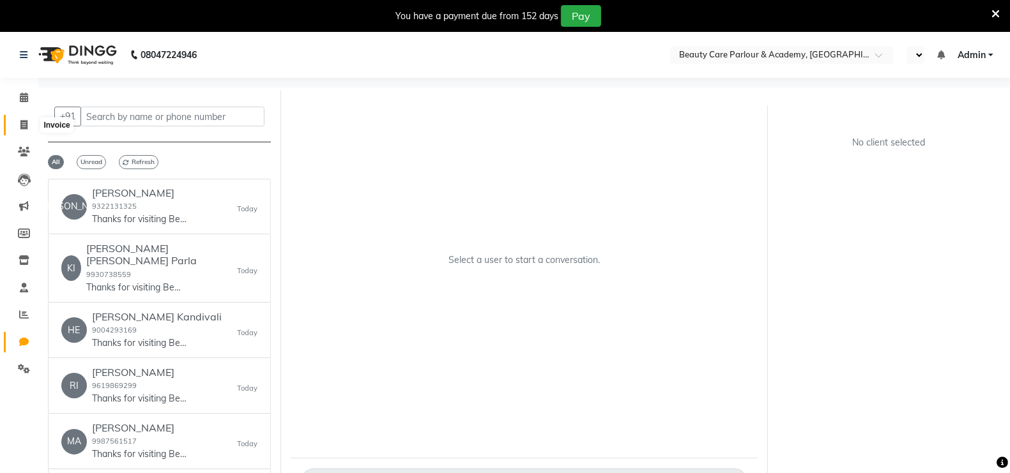
click at [26, 129] on icon at bounding box center [23, 125] width 7 height 10
select select "8049"
select select "service"
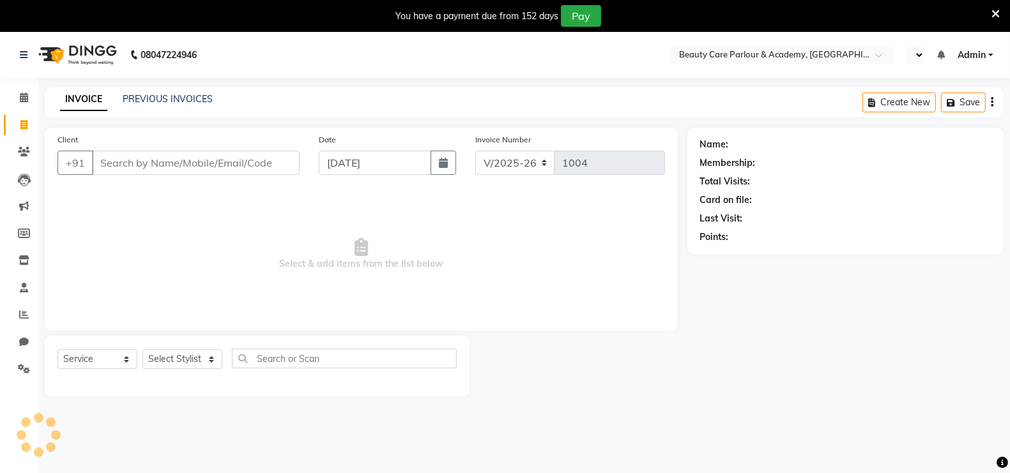
scroll to position [31, 0]
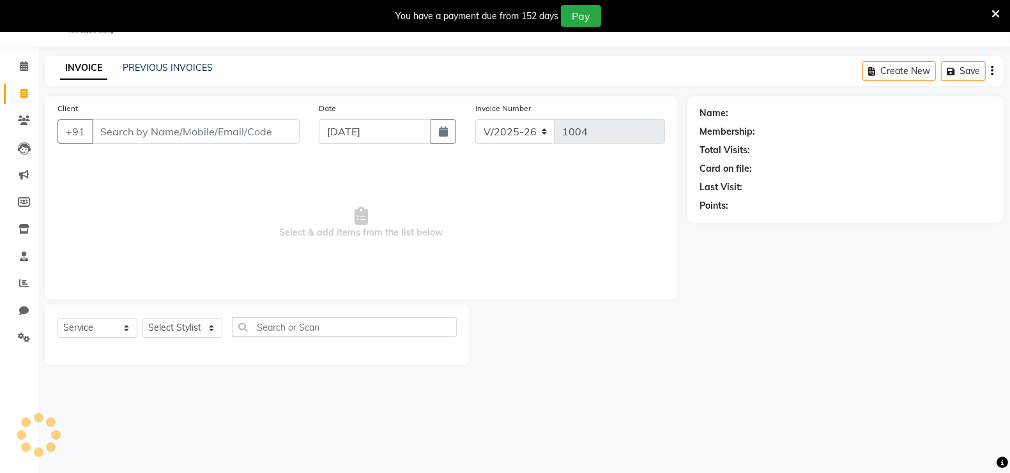
click at [115, 132] on input "Client" at bounding box center [196, 131] width 208 height 24
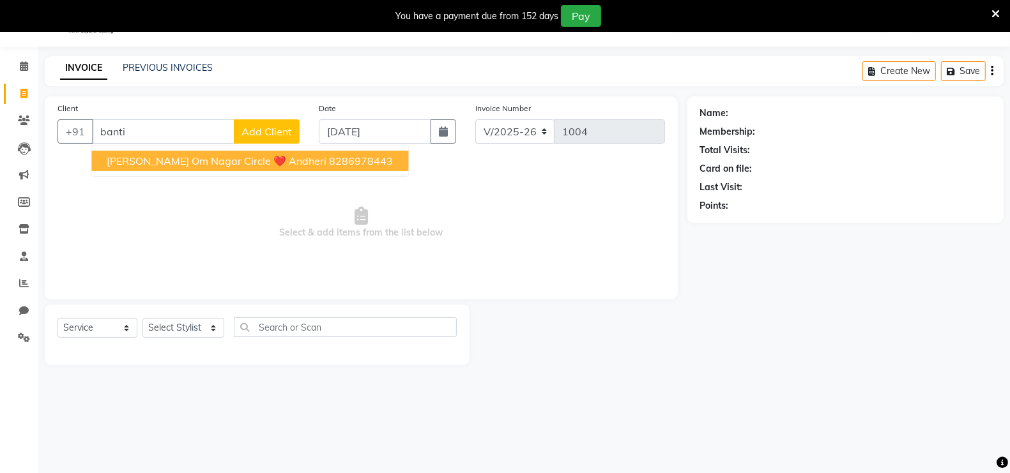
click at [162, 160] on span "[PERSON_NAME] Om Nagar Circle ❤️ Andheri" at bounding box center [217, 161] width 220 height 13
type input "8286978443"
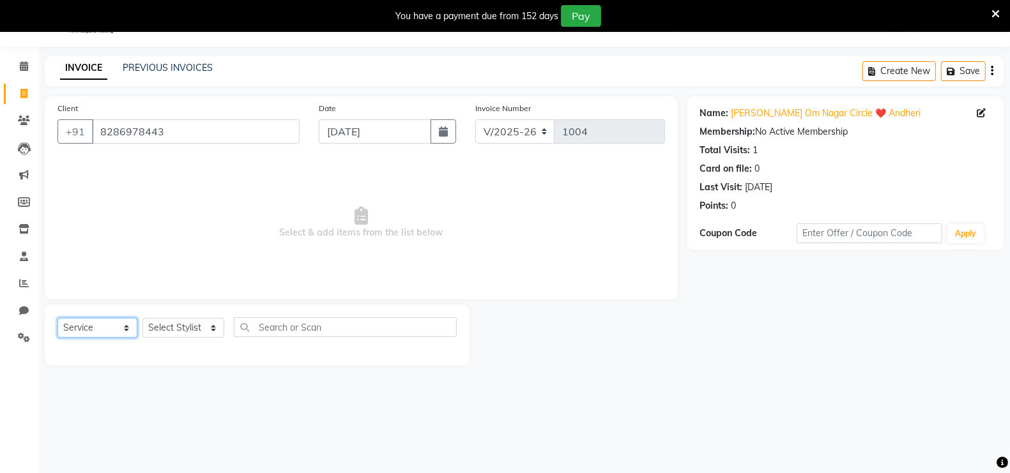
click at [80, 329] on select "Select Service Product Membership Package Voucher Prepaid Gift Card" at bounding box center [97, 328] width 80 height 20
select select "product"
click at [57, 318] on select "Select Service Product Membership Package Voucher Prepaid Gift Card" at bounding box center [97, 328] width 80 height 20
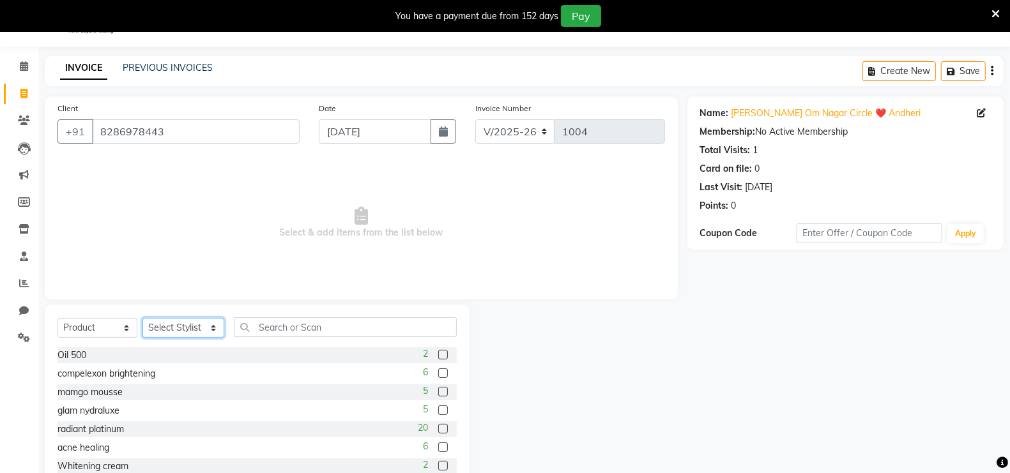
click at [167, 326] on select "Select Stylist [PERSON_NAME] [PERSON_NAME] [PERSON_NAME] (Beautician) [PERSON_N…" at bounding box center [183, 328] width 82 height 20
select select "80220"
click at [142, 318] on select "Select Stylist [PERSON_NAME] [PERSON_NAME] [PERSON_NAME] (Beautician) [PERSON_N…" at bounding box center [183, 328] width 82 height 20
click at [362, 392] on div "mamgo mousse 5" at bounding box center [256, 393] width 399 height 16
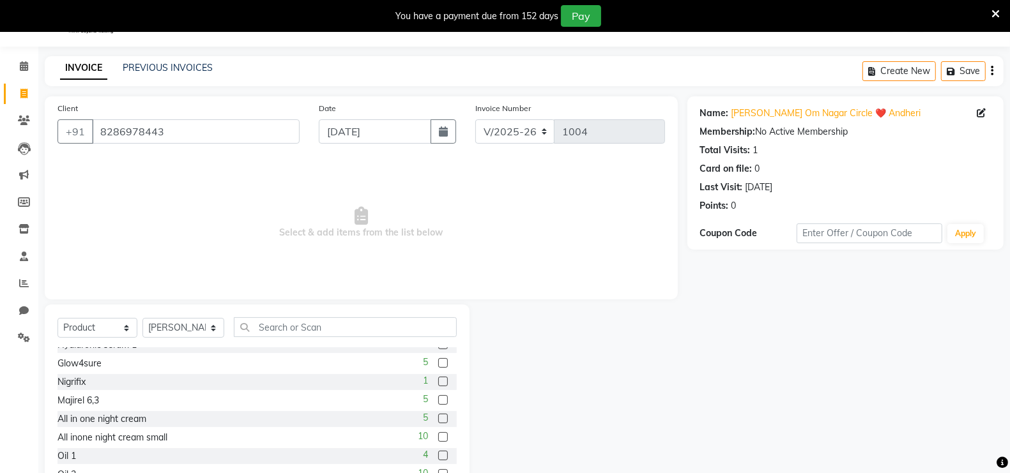
scroll to position [159, 0]
click at [438, 436] on label at bounding box center [443, 437] width 10 height 10
click at [438, 436] on input "checkbox" at bounding box center [442, 437] width 8 height 8
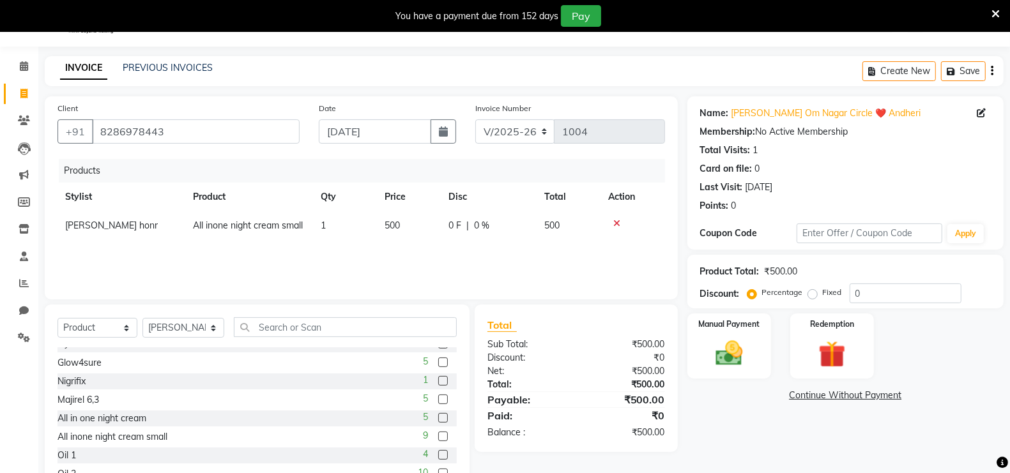
click at [438, 436] on label at bounding box center [443, 437] width 10 height 10
click at [438, 436] on input "checkbox" at bounding box center [442, 437] width 8 height 8
click at [438, 440] on label at bounding box center [443, 437] width 10 height 10
click at [438, 440] on input "checkbox" at bounding box center [442, 437] width 8 height 8
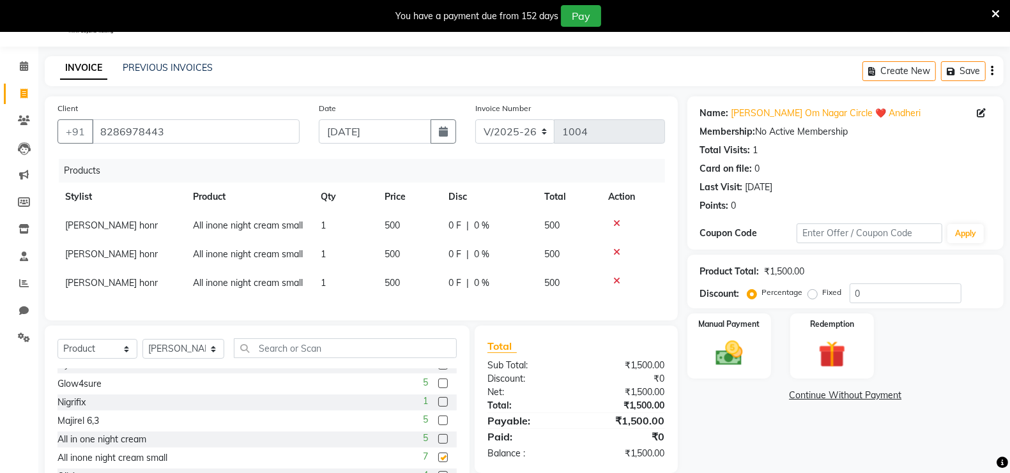
checkbox input "false"
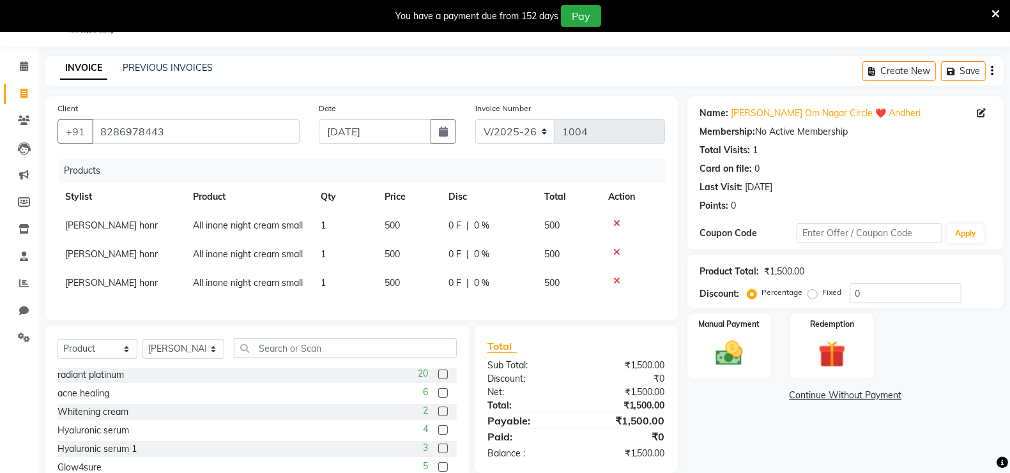
scroll to position [75, 0]
click at [438, 417] on label at bounding box center [443, 413] width 10 height 10
click at [438, 417] on input "checkbox" at bounding box center [442, 413] width 8 height 8
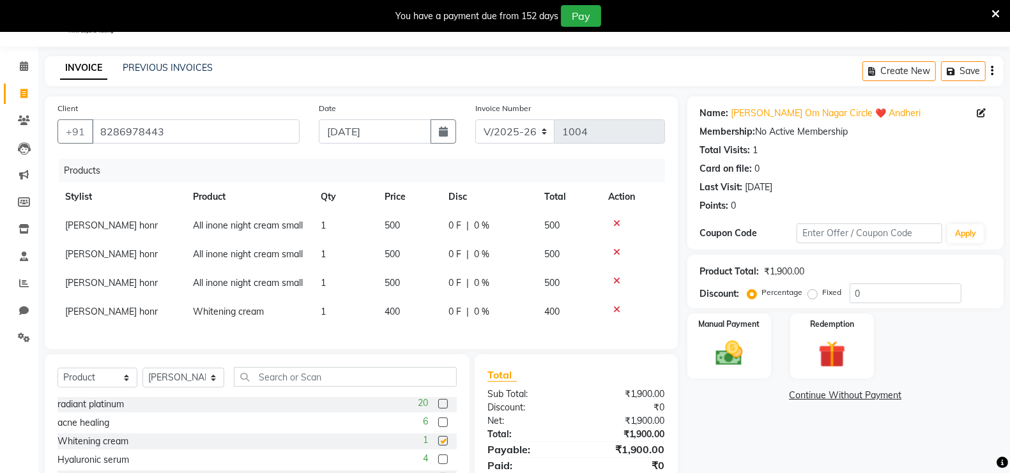
checkbox input "false"
click at [476, 225] on span "0 %" at bounding box center [481, 225] width 15 height 13
select select "80220"
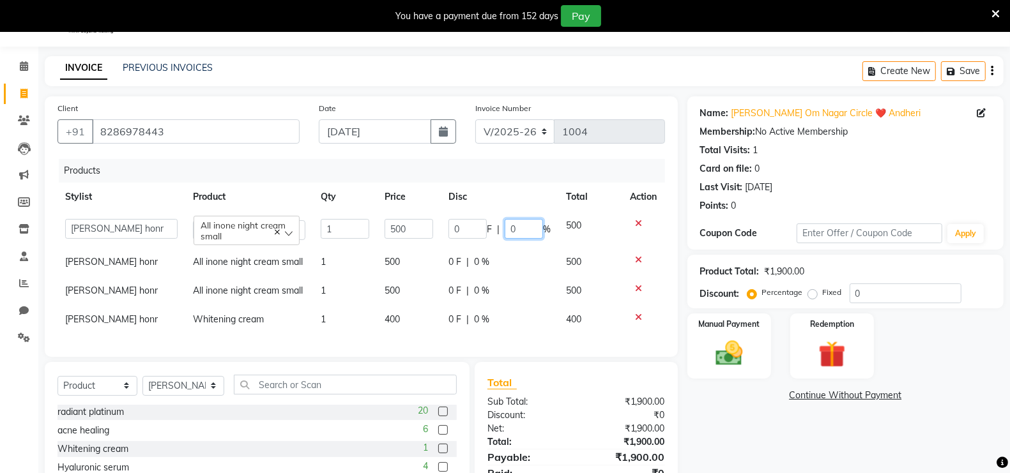
click at [523, 225] on input "0" at bounding box center [524, 229] width 38 height 20
type input "020"
click at [510, 261] on td "0 F | 0 %" at bounding box center [500, 262] width 118 height 29
select select "80220"
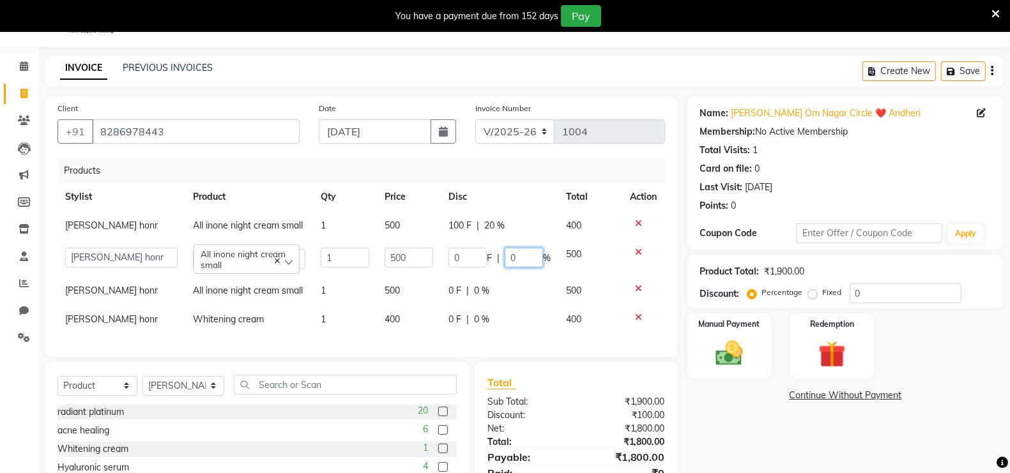
click at [519, 257] on input "0" at bounding box center [524, 258] width 38 height 20
type input "20"
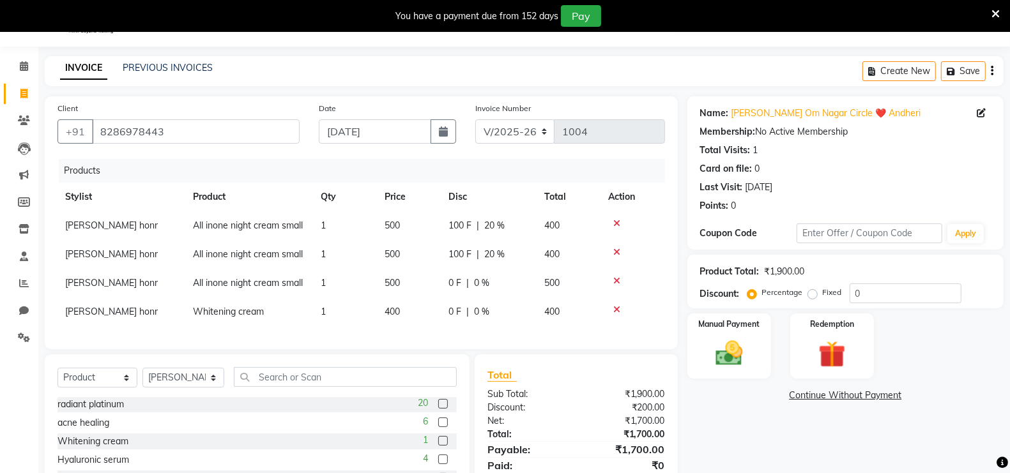
click at [492, 296] on td "0 F | 0 %" at bounding box center [489, 283] width 96 height 29
select select "80220"
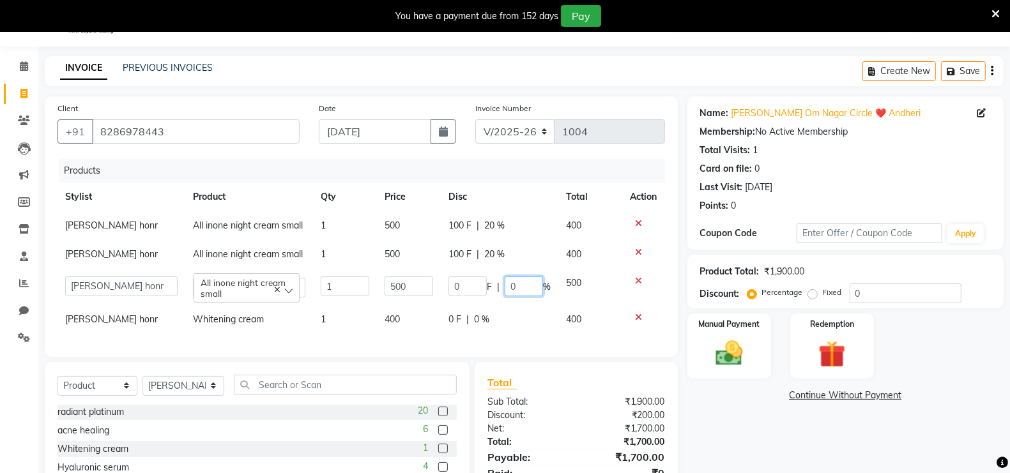
click at [526, 286] on input "0" at bounding box center [524, 287] width 38 height 20
type input "20"
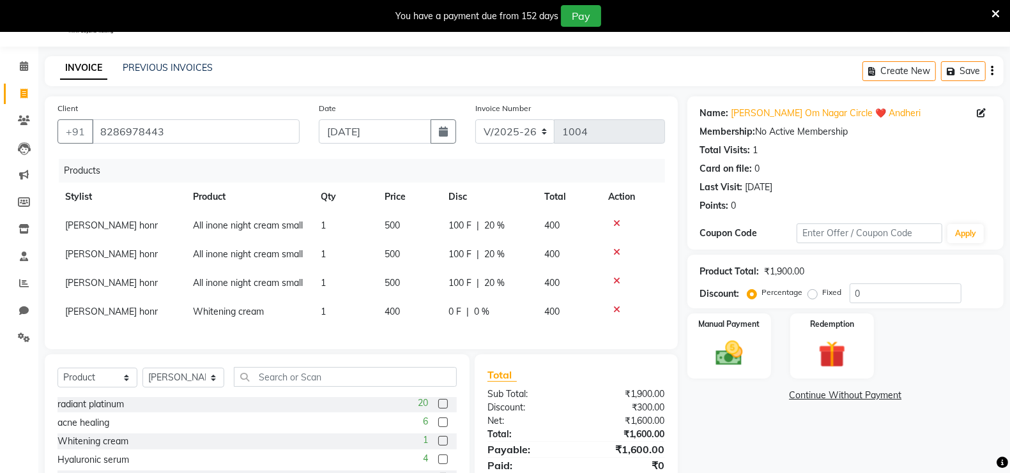
click at [494, 323] on td "0 F | 0 %" at bounding box center [489, 312] width 96 height 29
select select "80220"
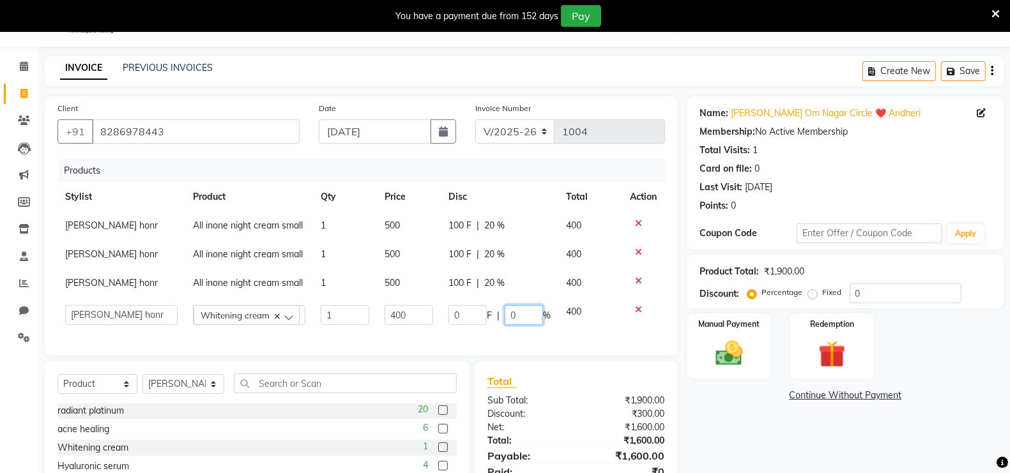
click at [519, 314] on input "0" at bounding box center [524, 315] width 38 height 20
type input "12"
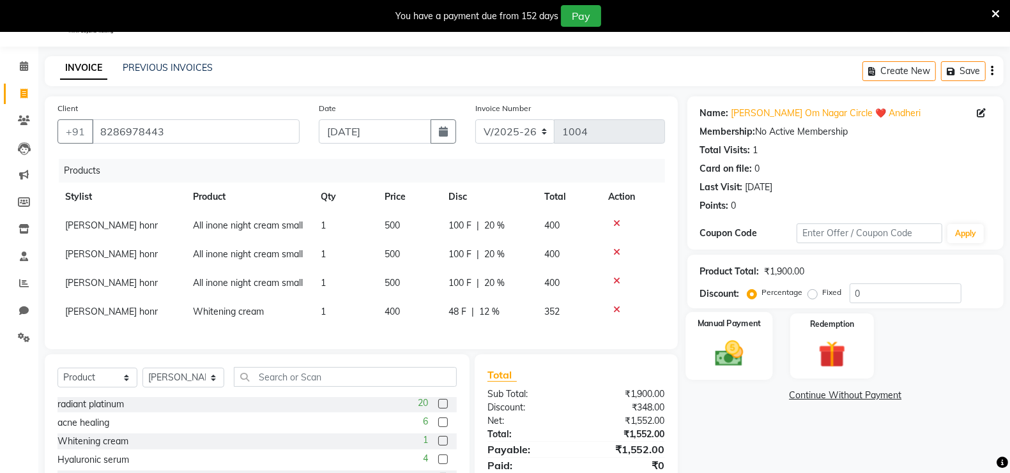
click at [735, 353] on img at bounding box center [728, 353] width 45 height 32
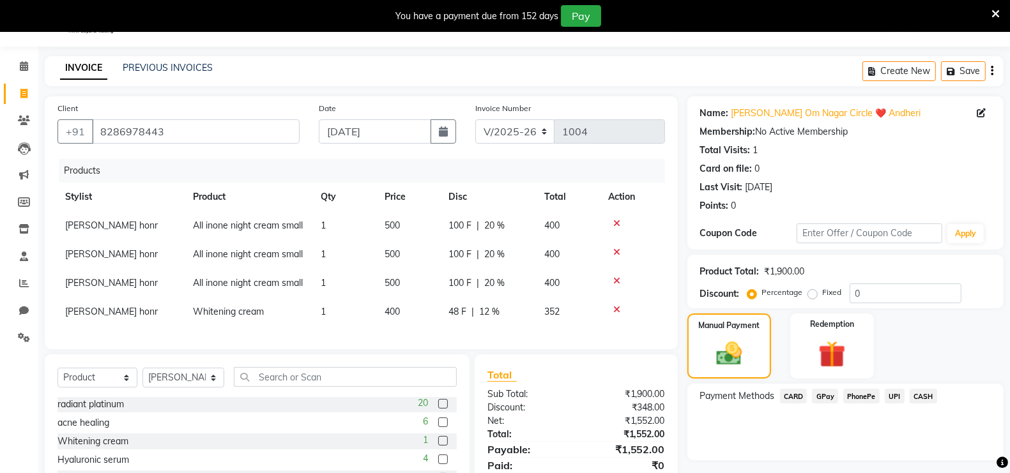
click at [489, 311] on span "12 %" at bounding box center [489, 311] width 20 height 13
select select "80220"
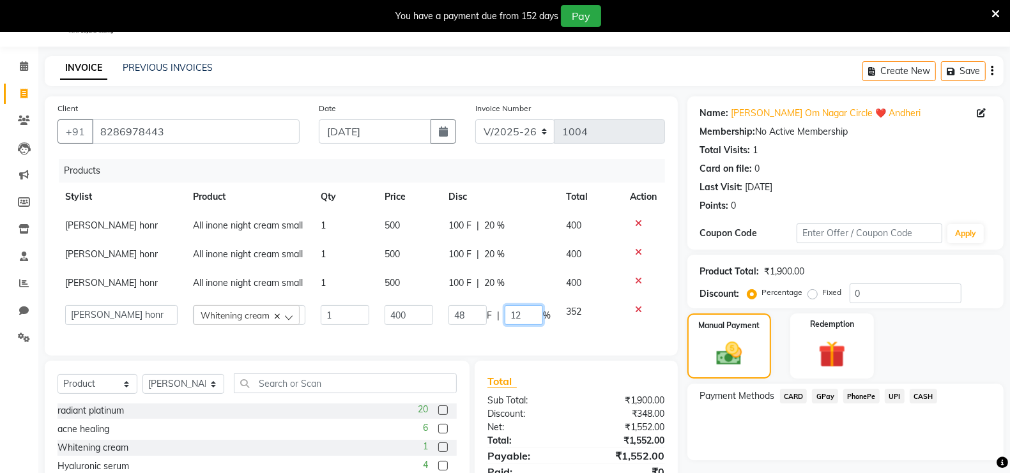
click at [526, 314] on input "12" at bounding box center [524, 315] width 38 height 20
type input "13"
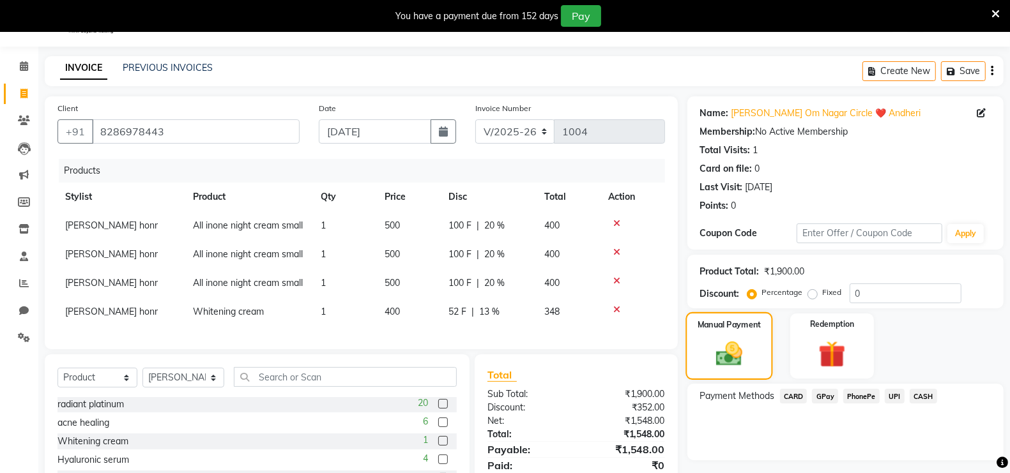
click at [738, 355] on img at bounding box center [728, 354] width 43 height 31
click at [501, 309] on div "52 F | 13 %" at bounding box center [488, 311] width 80 height 13
select select "80220"
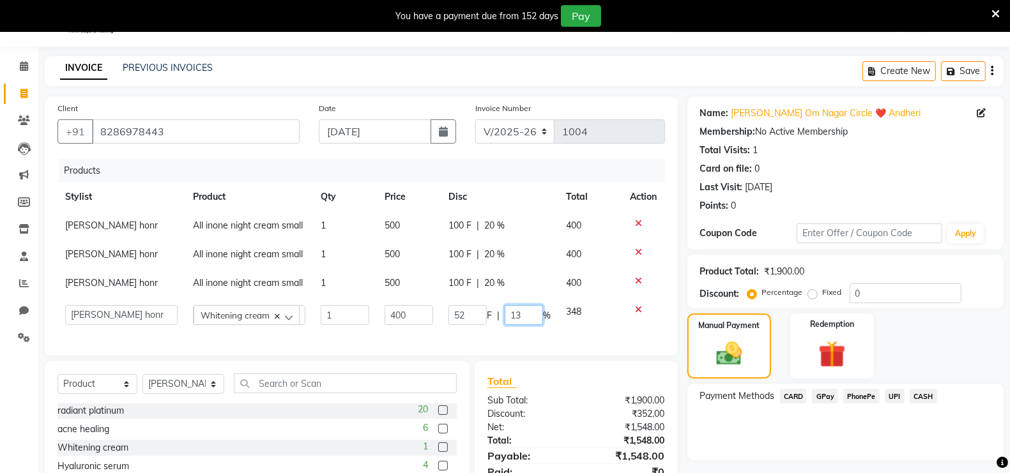
click at [526, 314] on input "13" at bounding box center [524, 315] width 38 height 20
type input "12.5"
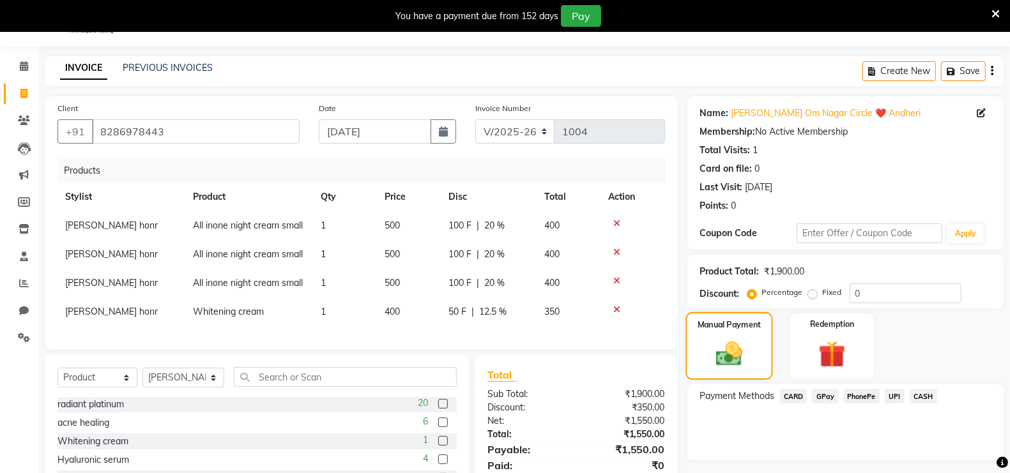
click at [723, 355] on img at bounding box center [728, 354] width 43 height 31
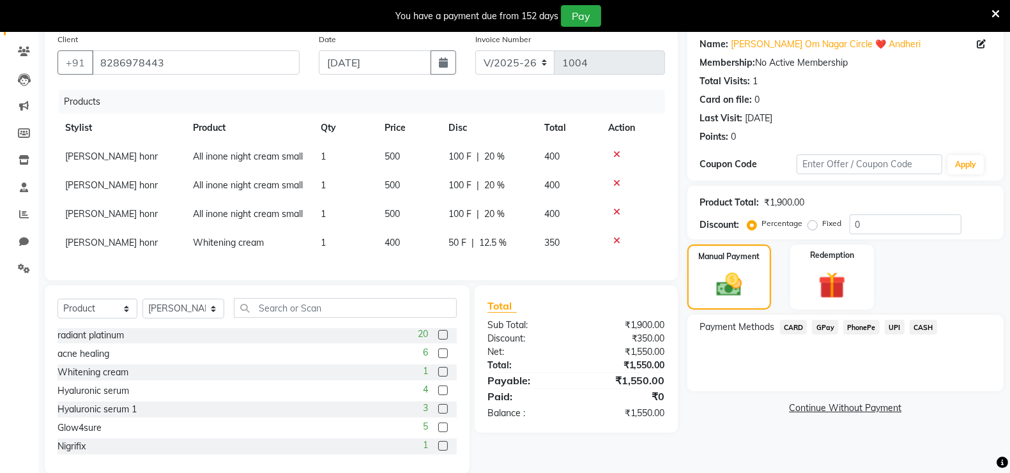
scroll to position [103, 0]
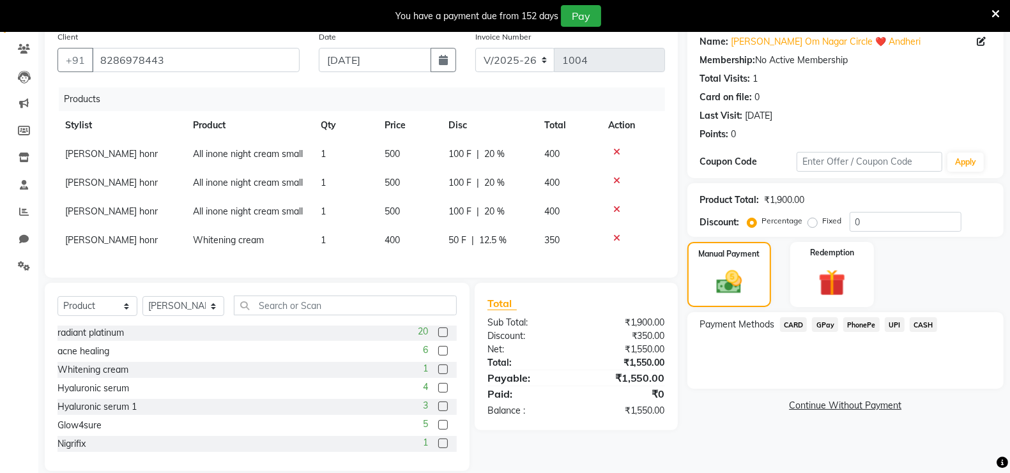
click at [822, 323] on span "GPay" at bounding box center [825, 324] width 26 height 15
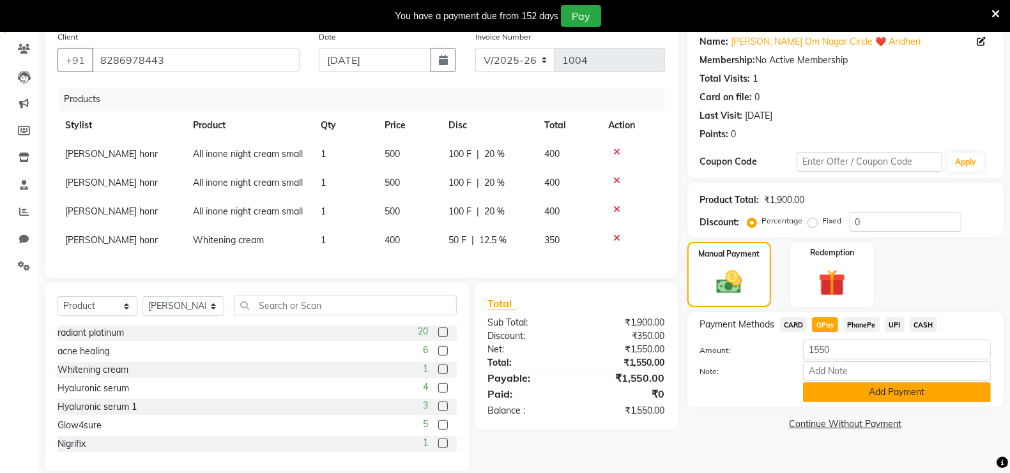
click at [880, 395] on button "Add Payment" at bounding box center [897, 393] width 188 height 20
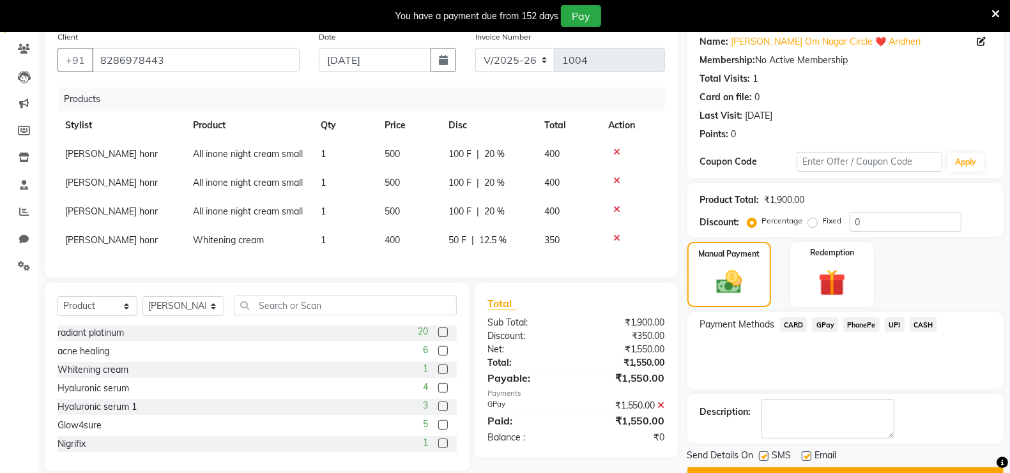
scroll to position [135, 0]
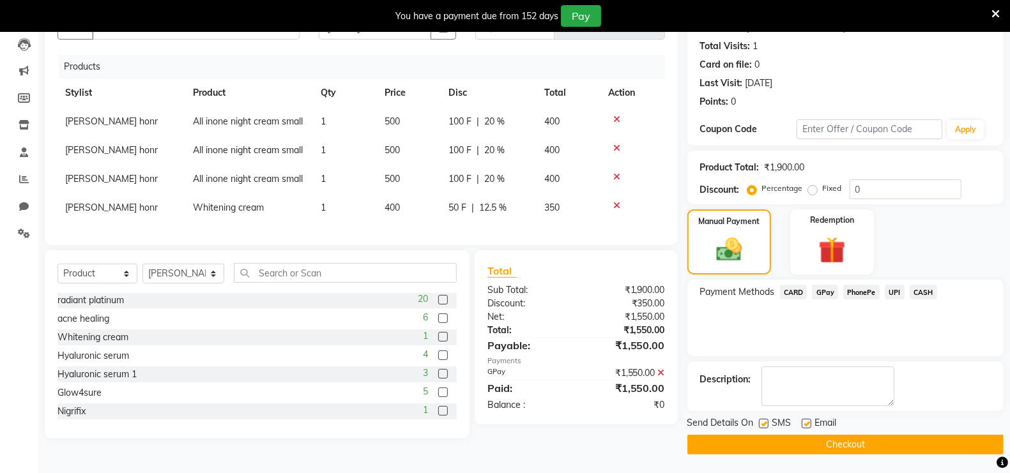
click at [861, 448] on button "Checkout" at bounding box center [845, 445] width 316 height 20
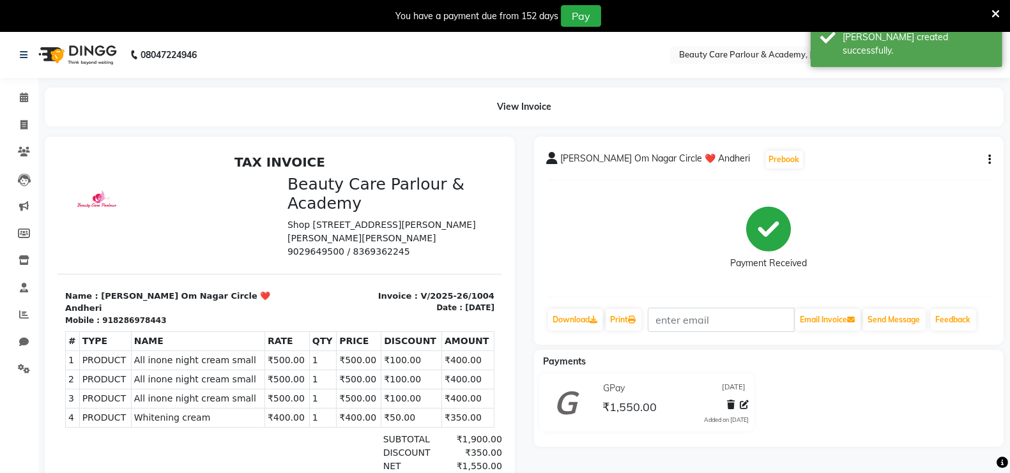
scroll to position [1, 0]
click at [23, 121] on icon at bounding box center [23, 124] width 7 height 10
select select "8049"
select select "service"
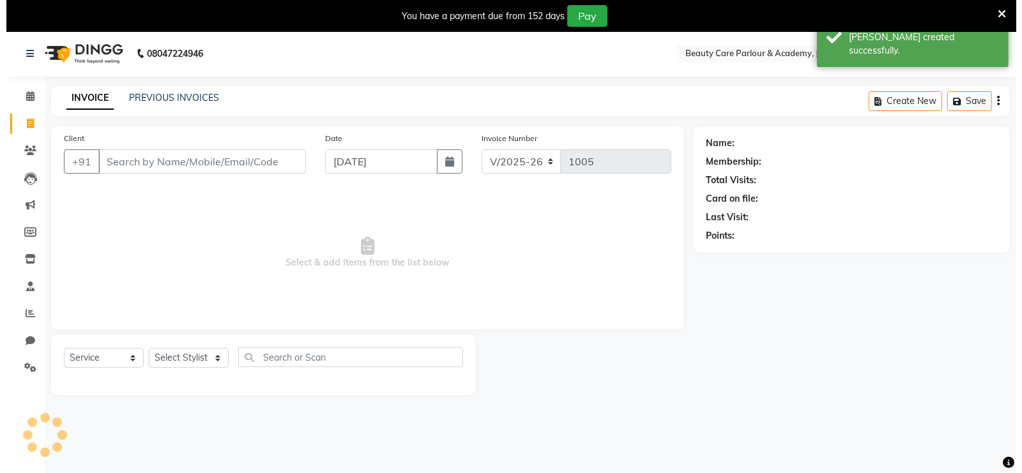
scroll to position [31, 0]
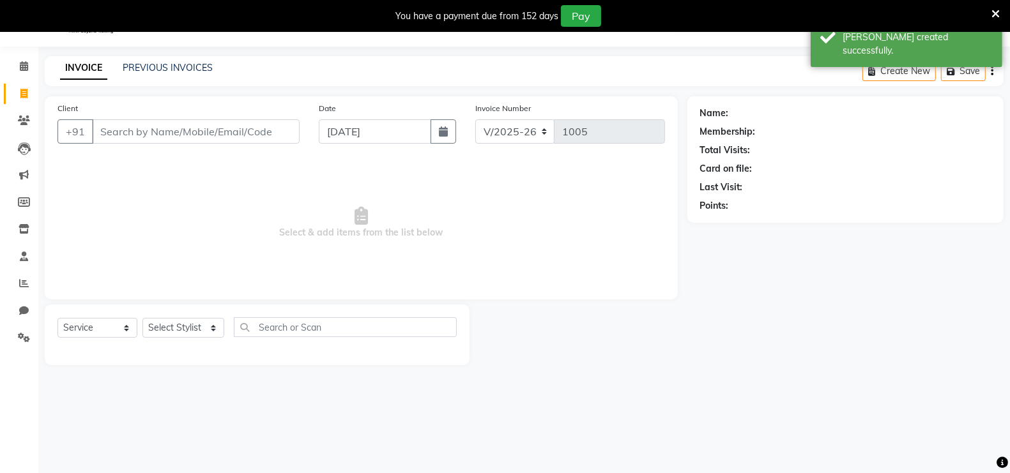
click at [103, 129] on input "Client" at bounding box center [196, 131] width 208 height 24
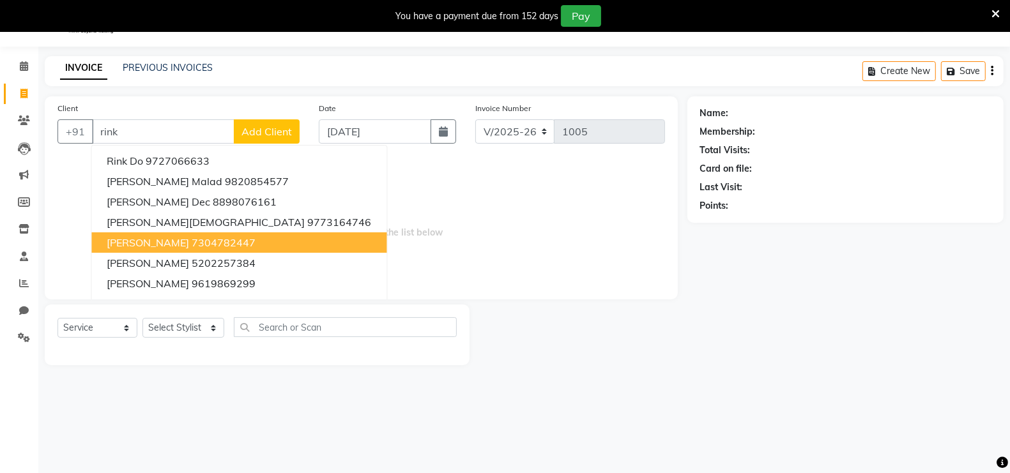
click at [190, 241] on span "[PERSON_NAME]" at bounding box center [148, 242] width 82 height 13
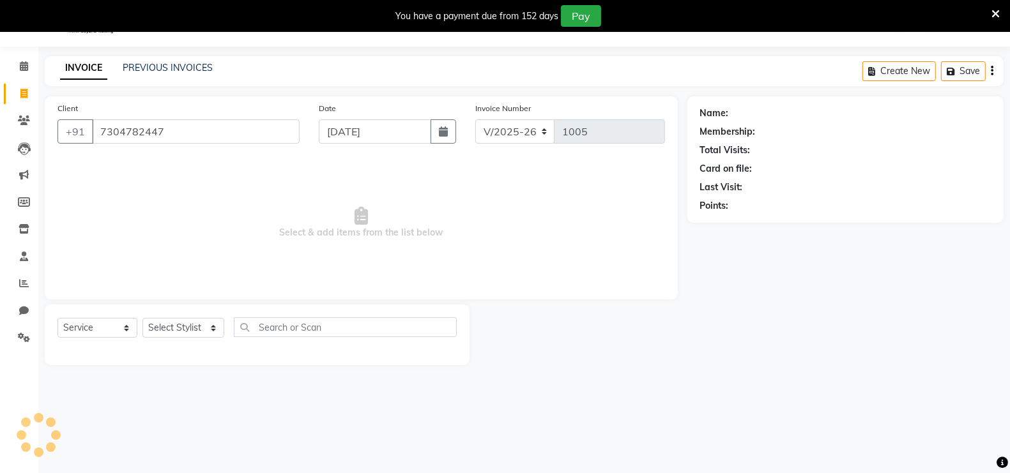
type input "7304782447"
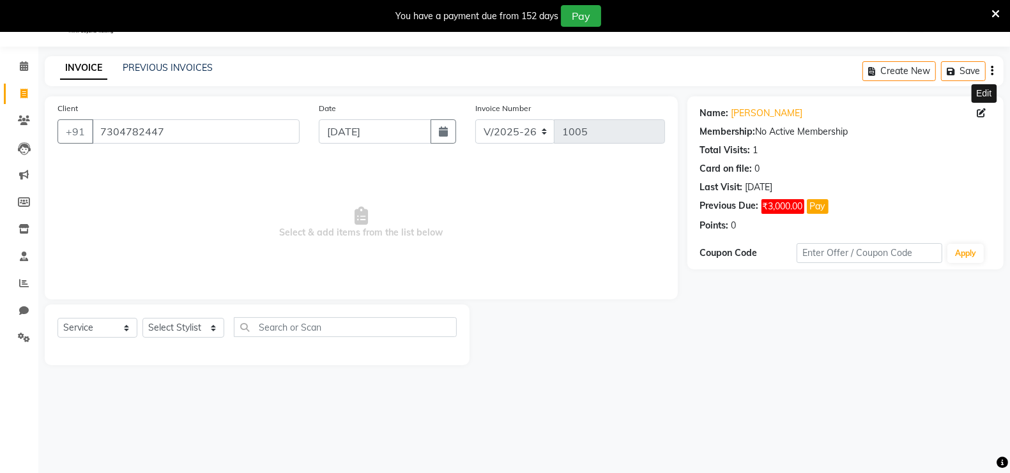
click at [978, 113] on icon at bounding box center [981, 113] width 9 height 9
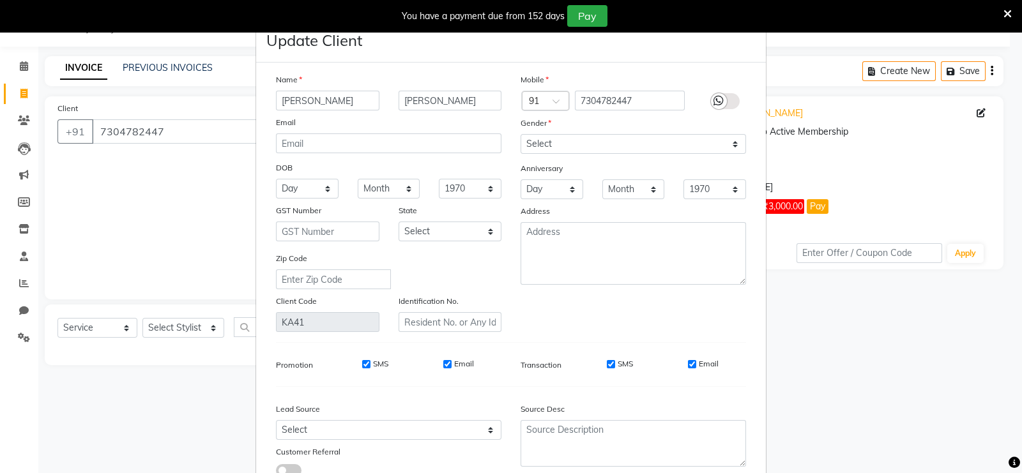
click at [895, 185] on ngb-modal-window "Update Client Name Rinki Kanojiya Andheri Email DOB Day 01 02 03 04 05 06 07 08…" at bounding box center [511, 236] width 1022 height 473
click at [802, 365] on ngb-modal-window "Update Client Name Rinki Kanojiya Andheri Email DOB Day 01 02 03 04 05 06 07 08…" at bounding box center [511, 236] width 1022 height 473
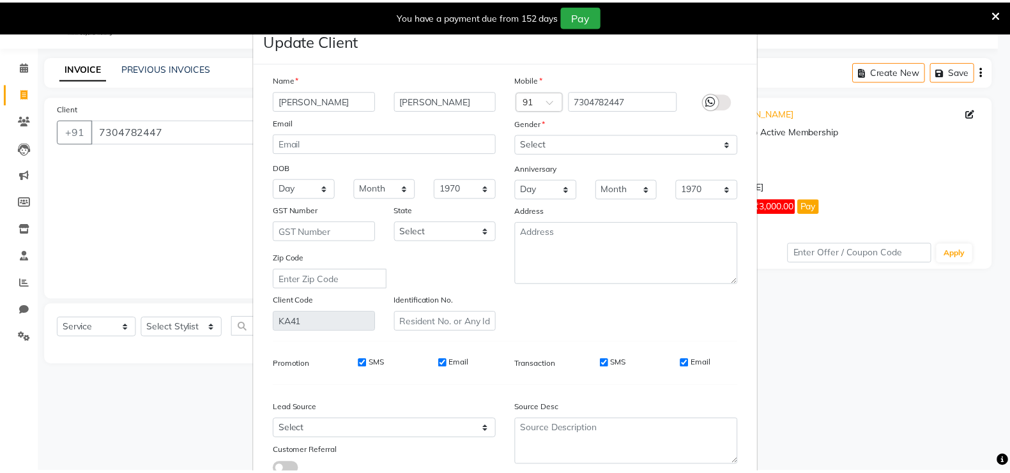
scroll to position [95, 0]
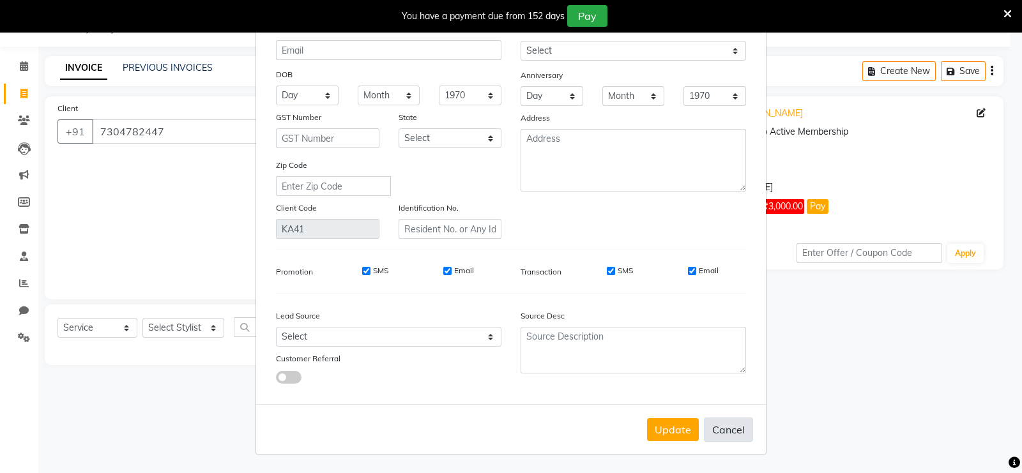
click at [720, 432] on button "Cancel" at bounding box center [728, 430] width 49 height 24
select select
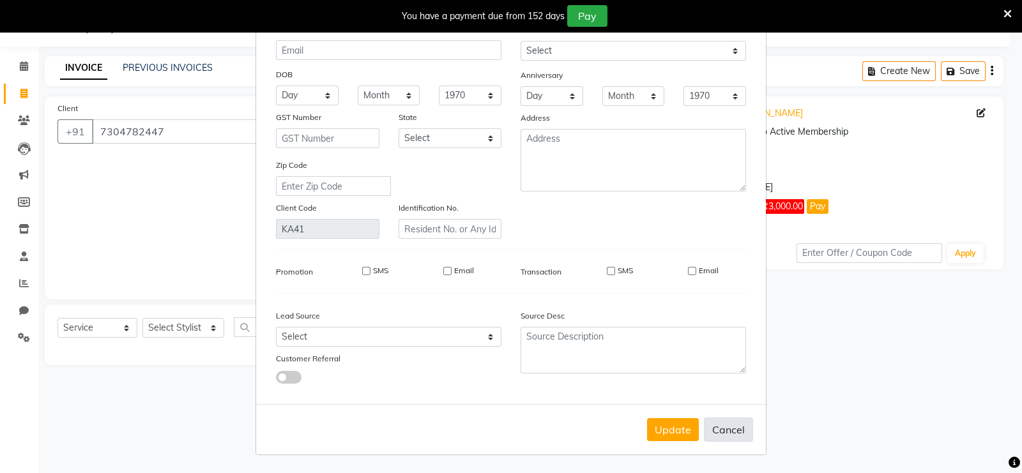
select select
checkbox input "false"
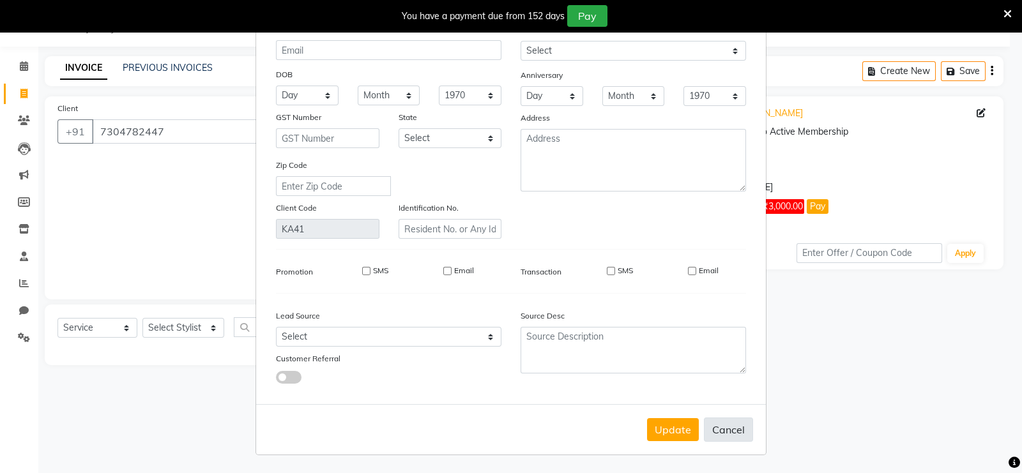
checkbox input "false"
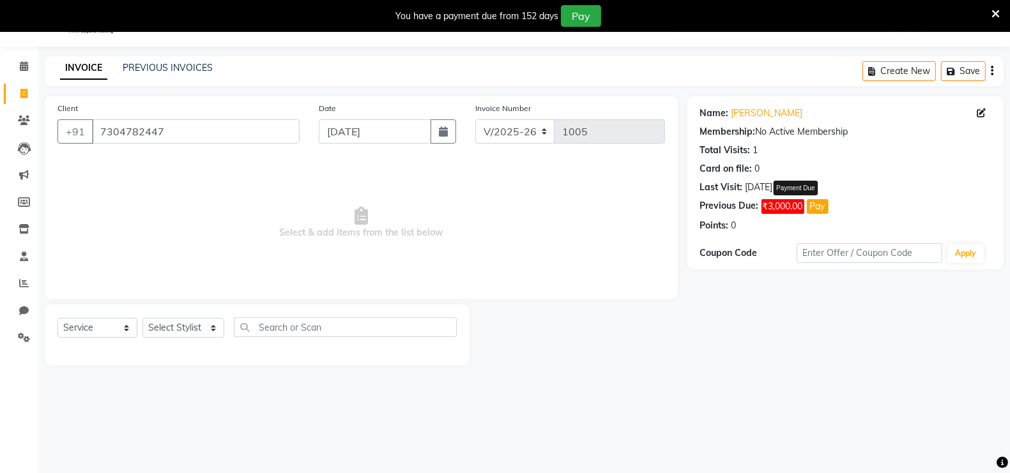
click at [781, 207] on span "₹3,000.00" at bounding box center [782, 206] width 43 height 15
click at [825, 206] on button "Pay" at bounding box center [818, 206] width 22 height 15
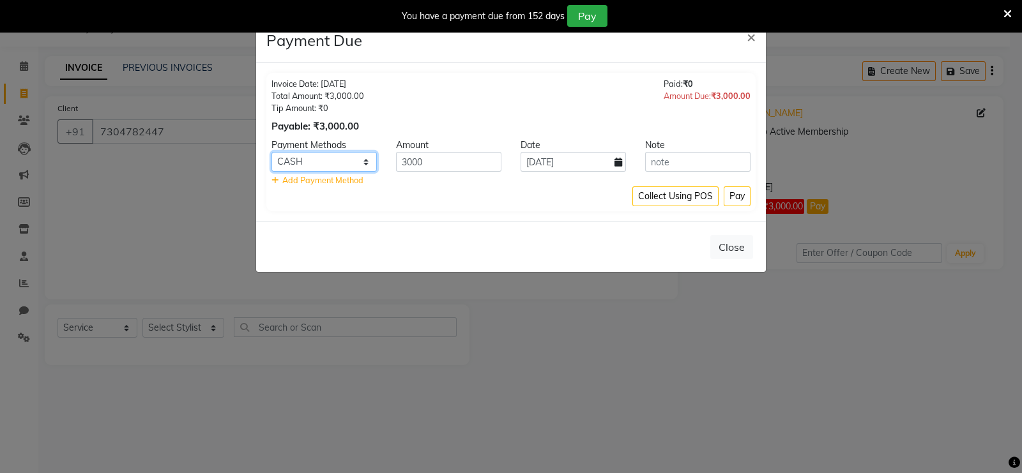
click at [324, 156] on select "CARD GPay PhonePe UPI CASH" at bounding box center [323, 162] width 105 height 20
select select "5"
click at [271, 152] on select "CARD GPay PhonePe UPI CASH" at bounding box center [323, 162] width 105 height 20
click at [737, 246] on button "Close" at bounding box center [731, 247] width 43 height 24
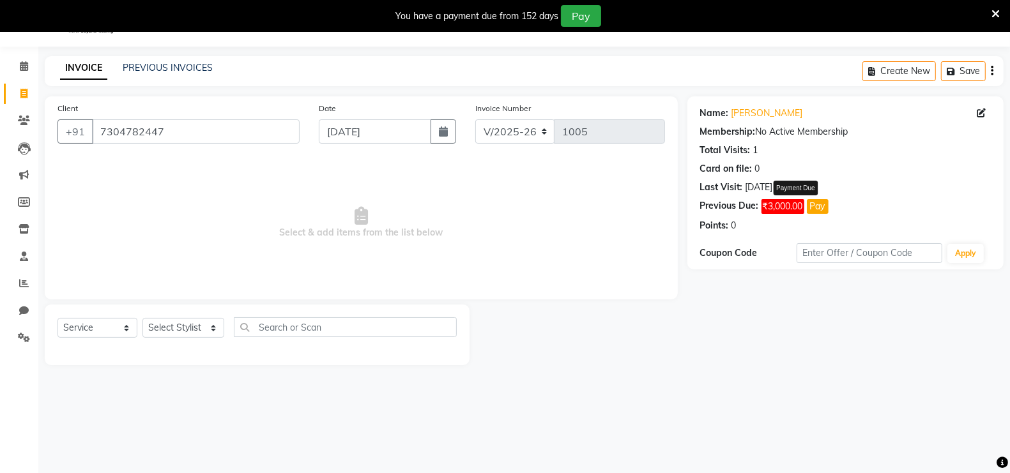
click at [815, 206] on button "Pay" at bounding box center [818, 206] width 22 height 15
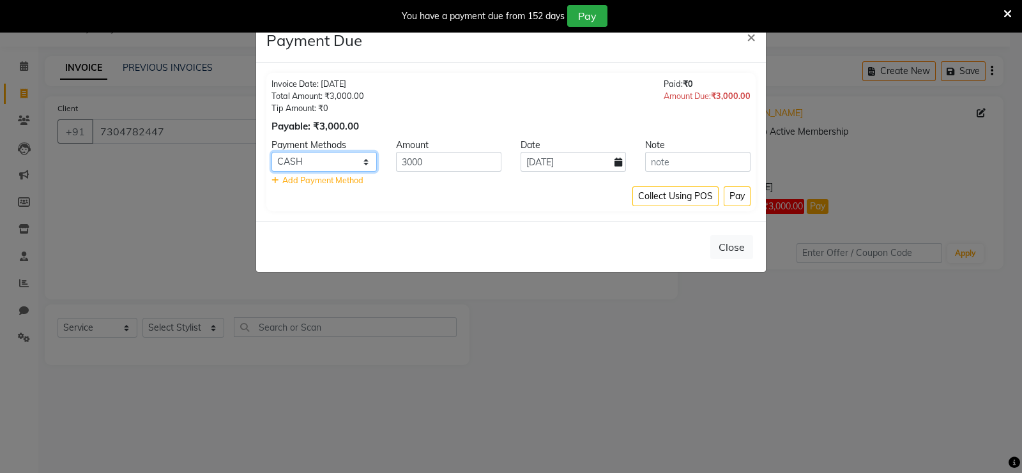
click at [316, 161] on select "CARD GPay PhonePe UPI CASH" at bounding box center [323, 162] width 105 height 20
select select "5"
click at [271, 152] on select "CARD GPay PhonePe UPI CASH" at bounding box center [323, 162] width 105 height 20
click at [739, 196] on button "Pay" at bounding box center [737, 197] width 27 height 20
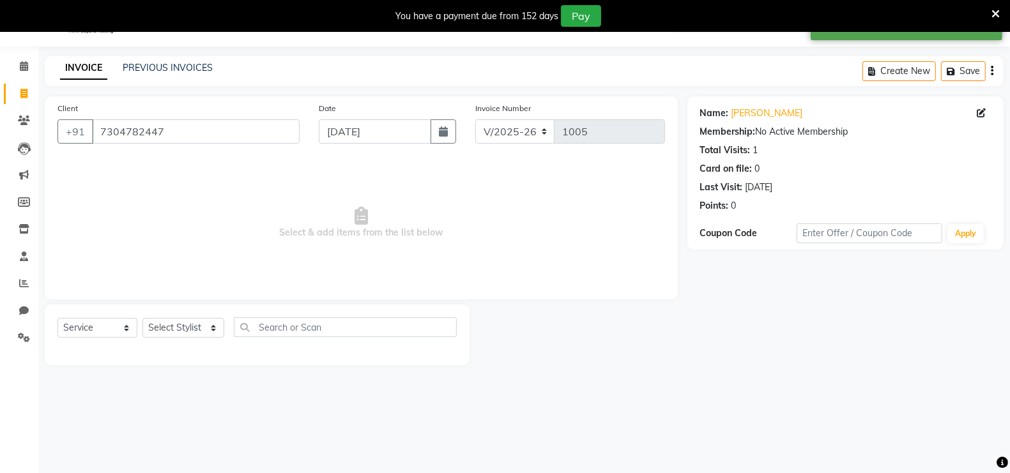
click at [995, 10] on icon at bounding box center [995, 13] width 8 height 11
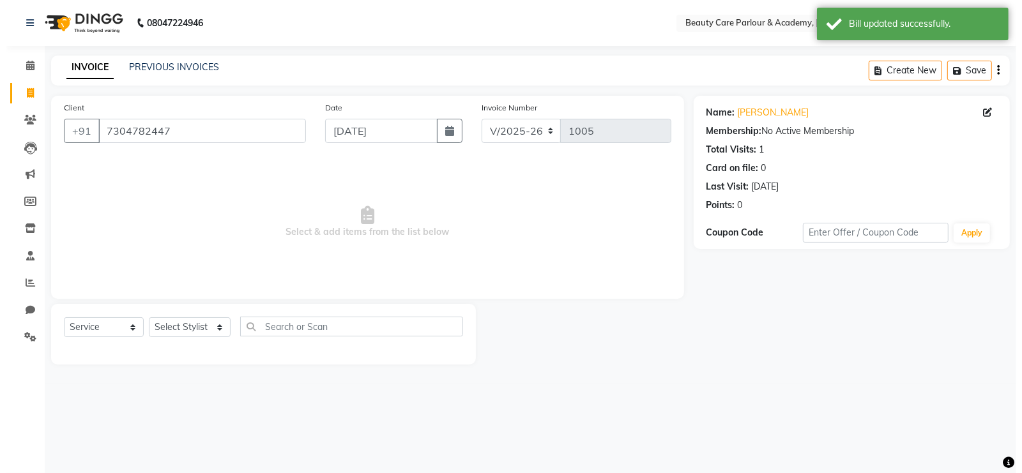
scroll to position [0, 0]
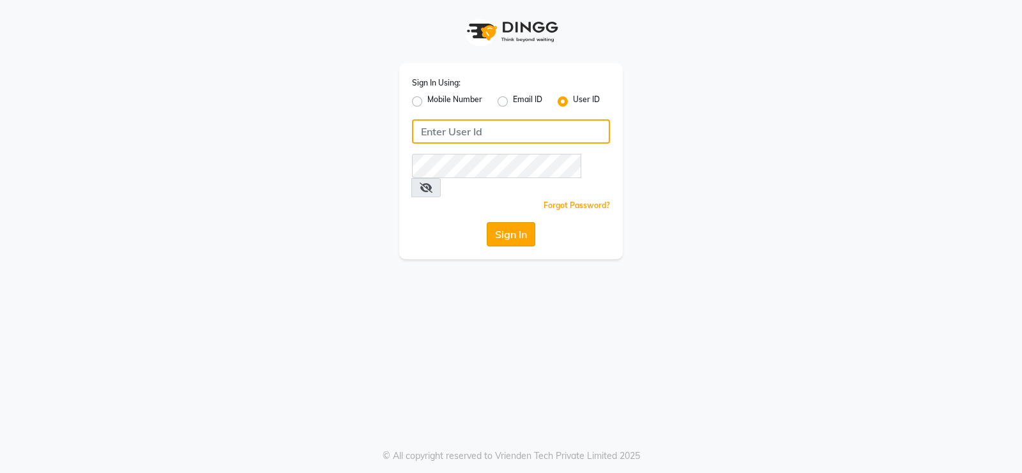
type input "Beauty"
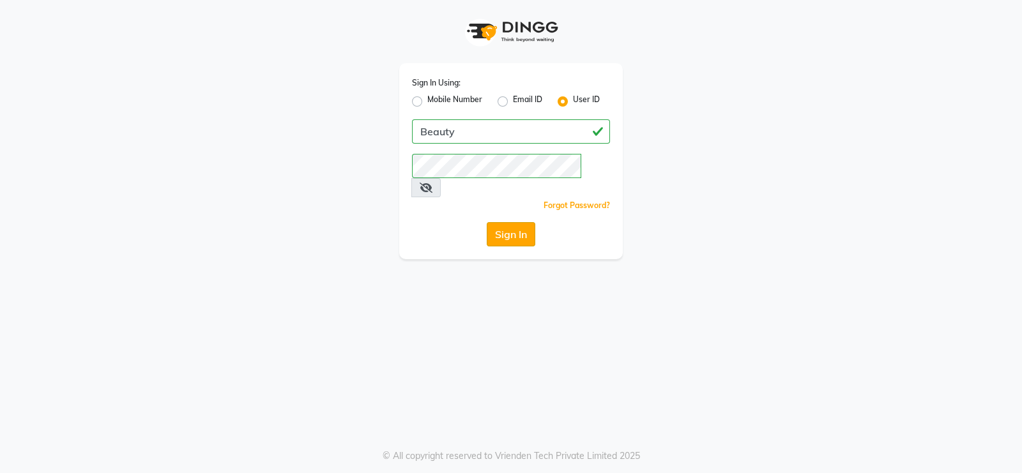
click at [511, 222] on button "Sign In" at bounding box center [511, 234] width 49 height 24
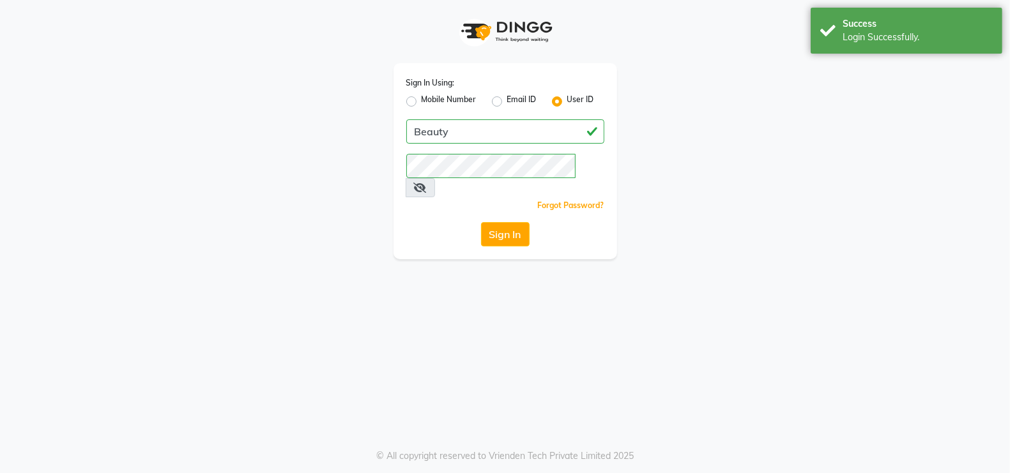
select select "100"
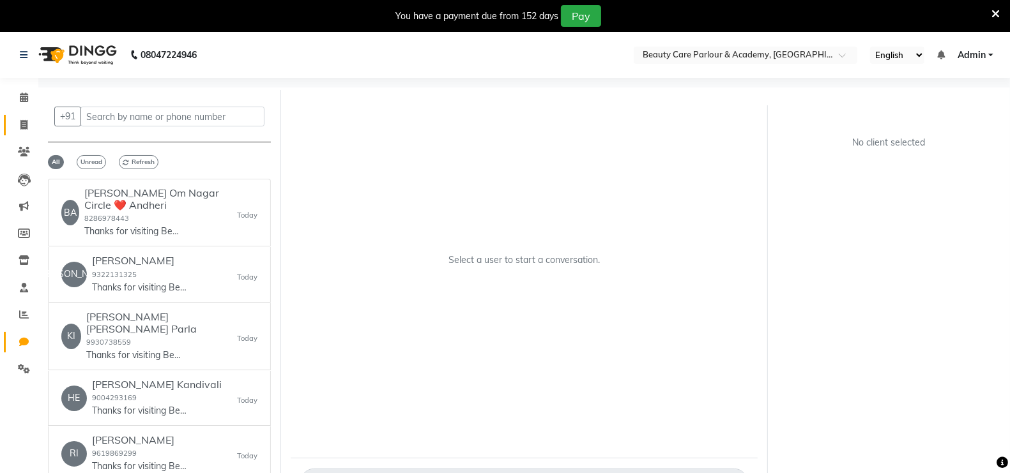
click at [26, 127] on icon at bounding box center [23, 125] width 7 height 10
select select "8049"
select select "service"
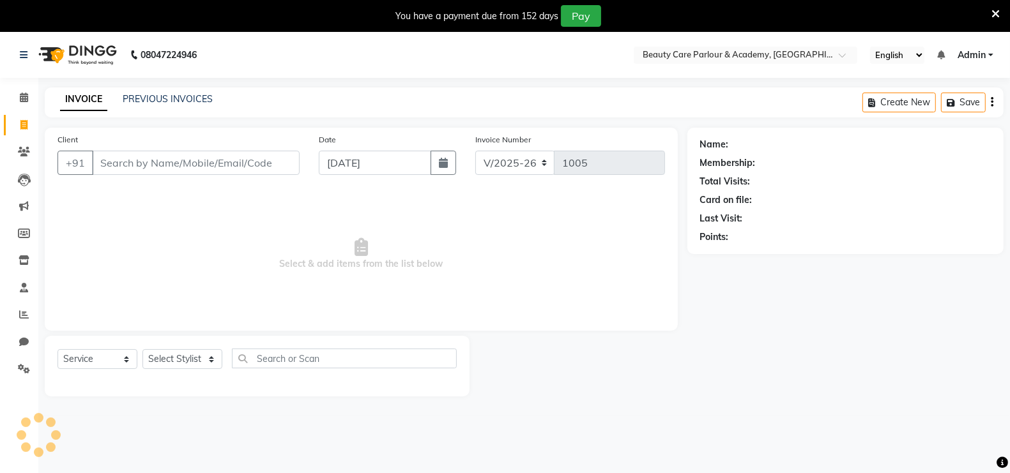
scroll to position [31, 0]
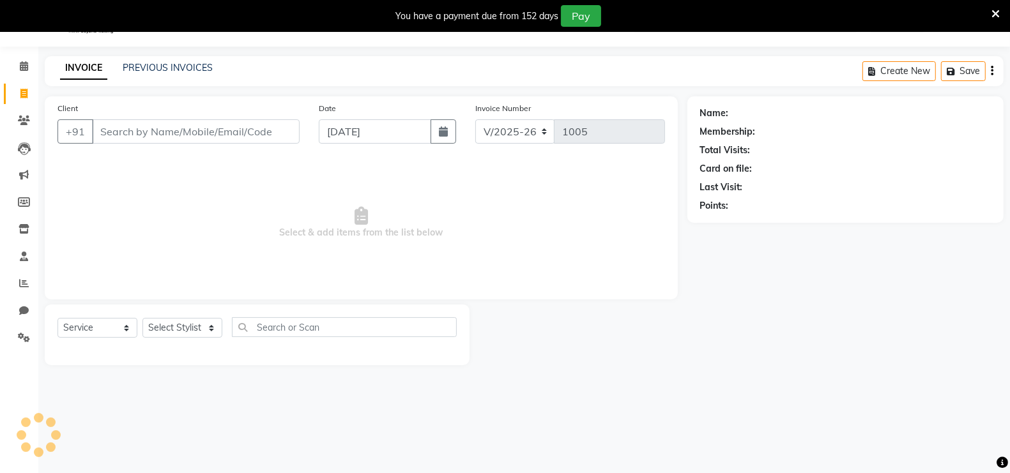
click at [102, 132] on input "Client" at bounding box center [196, 131] width 208 height 24
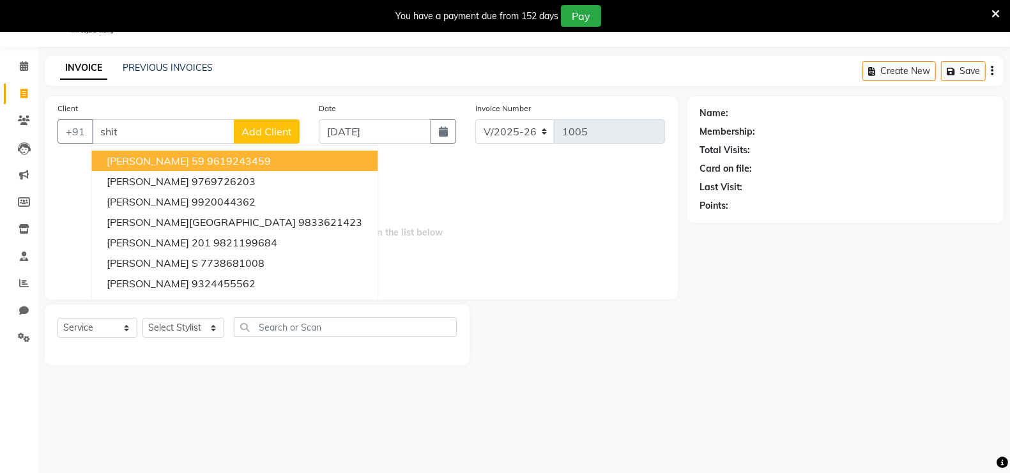
click at [127, 132] on input "shit" at bounding box center [163, 131] width 142 height 24
type input "s"
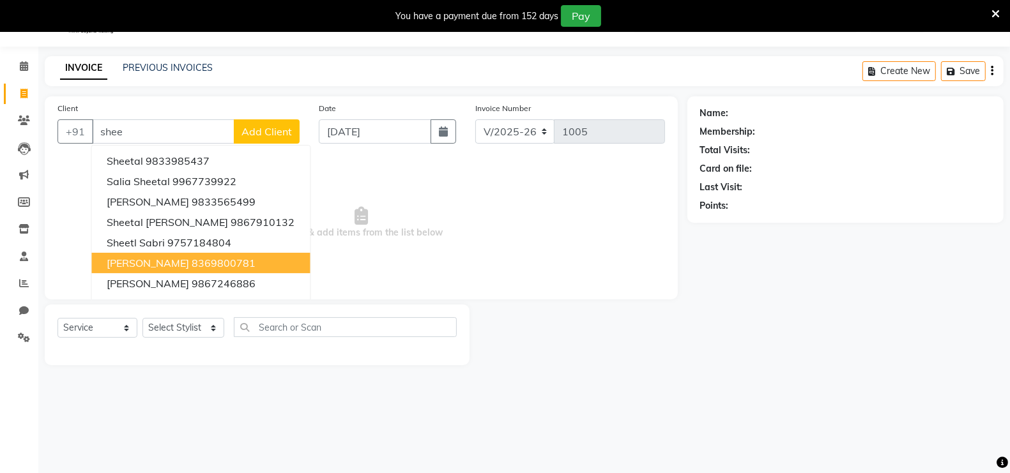
click at [167, 259] on span "[PERSON_NAME]" at bounding box center [148, 263] width 82 height 13
type input "8369800781"
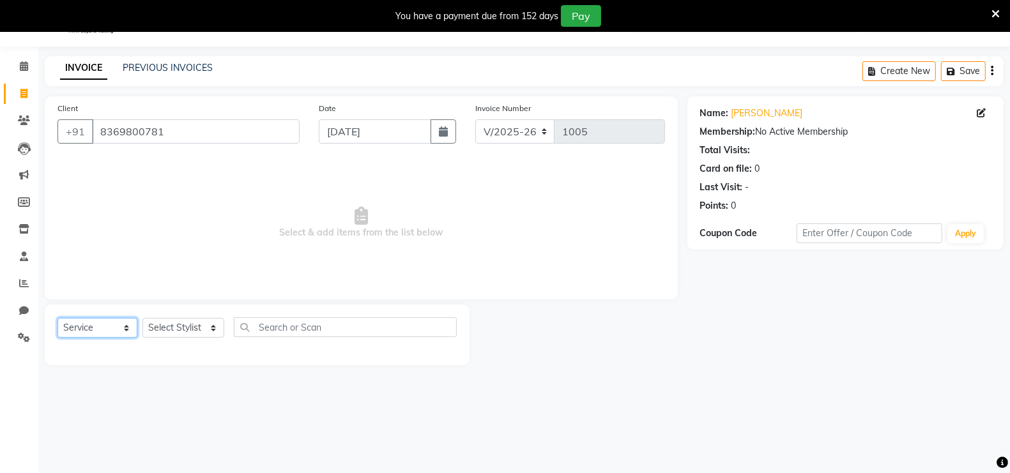
click at [100, 326] on select "Select Service Product Membership Package Voucher Prepaid Gift Card" at bounding box center [97, 328] width 80 height 20
click at [57, 318] on select "Select Service Product Membership Package Voucher Prepaid Gift Card" at bounding box center [97, 328] width 80 height 20
click at [174, 326] on select "Select Stylist [PERSON_NAME] [PERSON_NAME] [PERSON_NAME] (Beautician) [PERSON_N…" at bounding box center [183, 328] width 82 height 20
select select "76923"
click at [142, 318] on select "Select Stylist [PERSON_NAME] [PERSON_NAME] [PERSON_NAME] (Beautician) [PERSON_N…" at bounding box center [183, 328] width 82 height 20
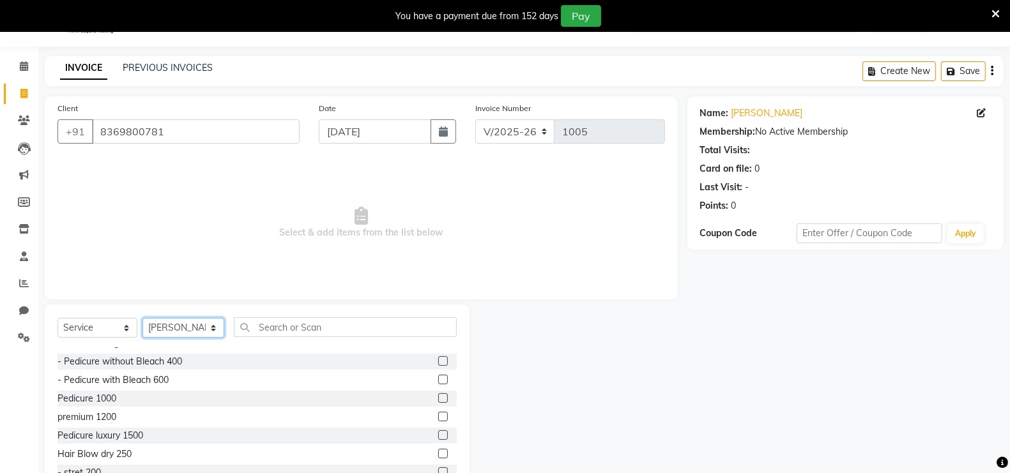
scroll to position [698, 0]
click at [438, 377] on label at bounding box center [443, 379] width 10 height 10
click at [438, 377] on input "checkbox" at bounding box center [442, 380] width 8 height 8
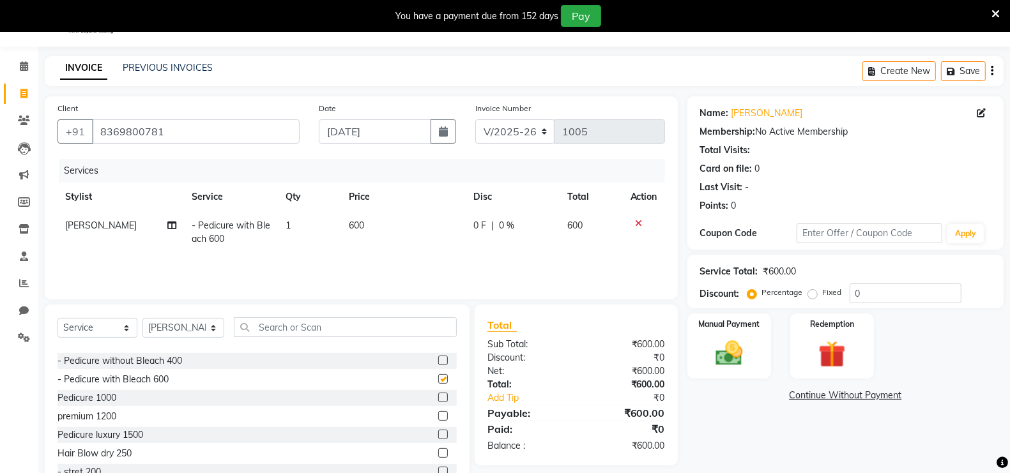
checkbox input "false"
click at [734, 353] on img at bounding box center [728, 353] width 45 height 32
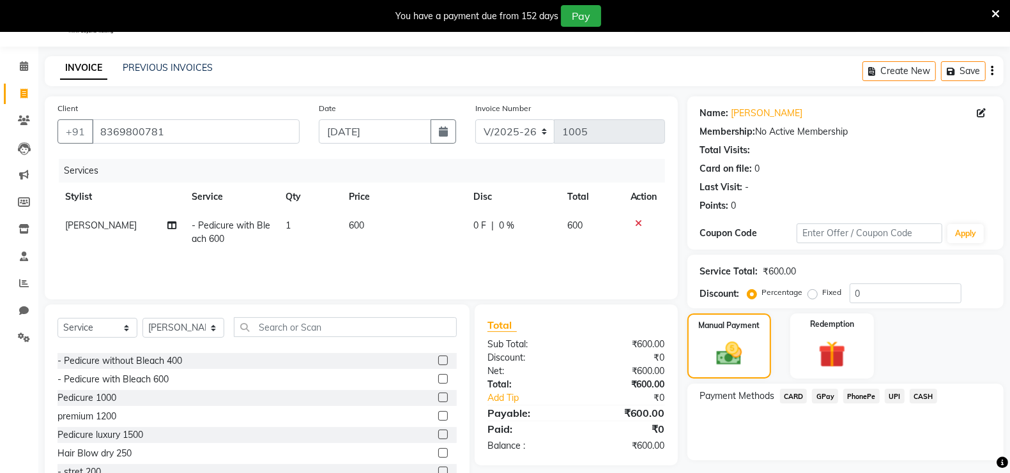
click at [928, 399] on span "CASH" at bounding box center [923, 396] width 27 height 15
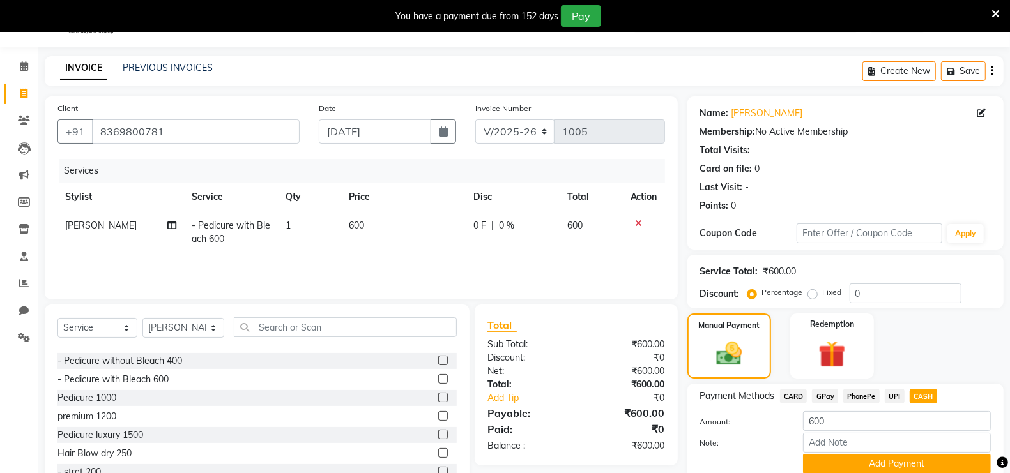
scroll to position [82, 0]
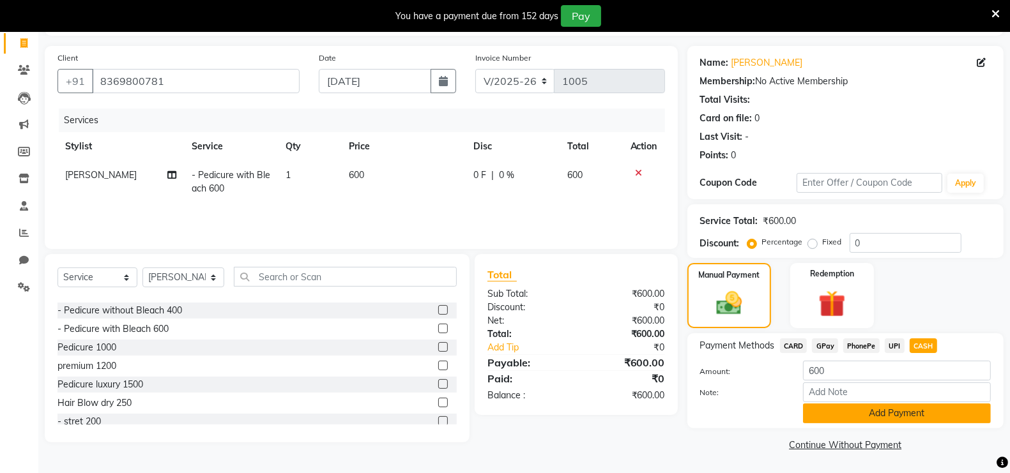
click at [861, 414] on button "Add Payment" at bounding box center [897, 414] width 188 height 20
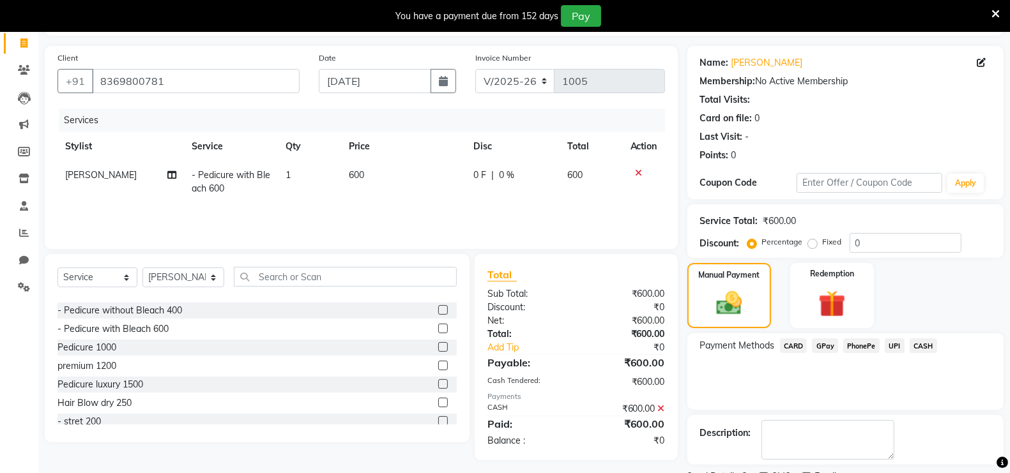
scroll to position [135, 0]
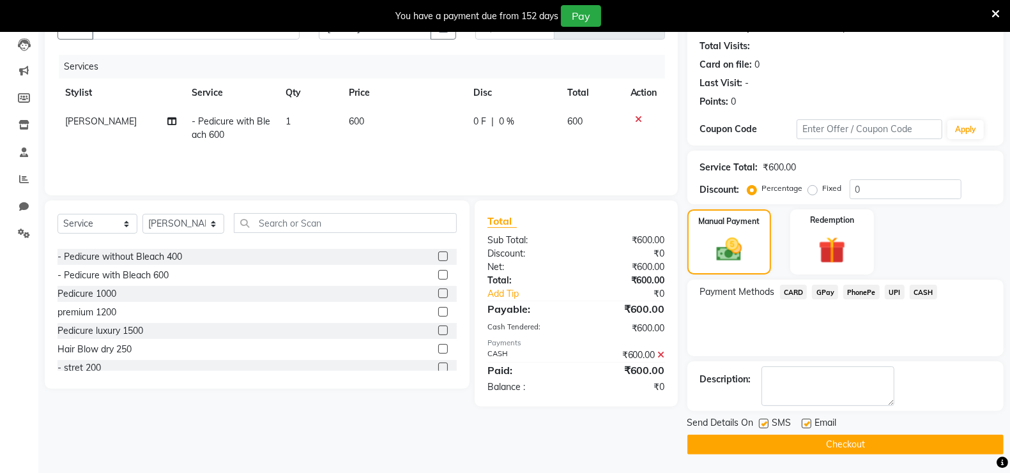
click at [854, 441] on button "Checkout" at bounding box center [845, 445] width 316 height 20
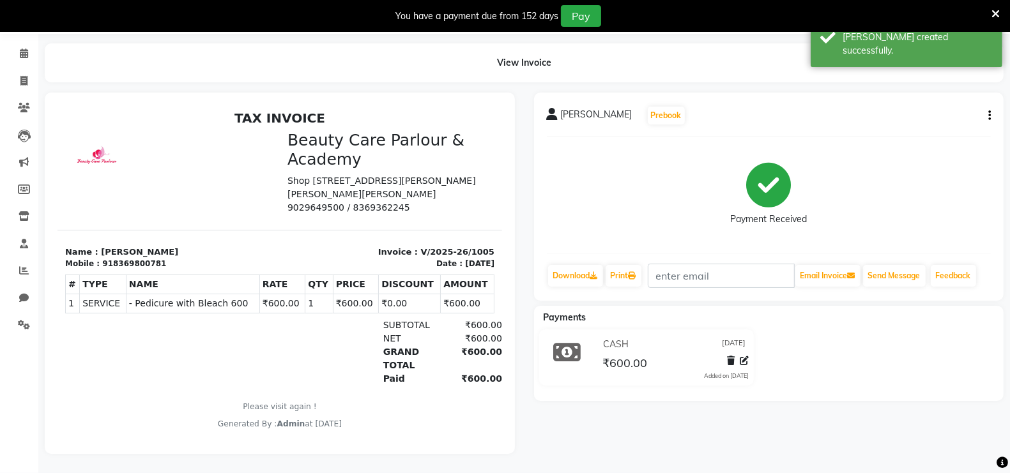
scroll to position [31, 0]
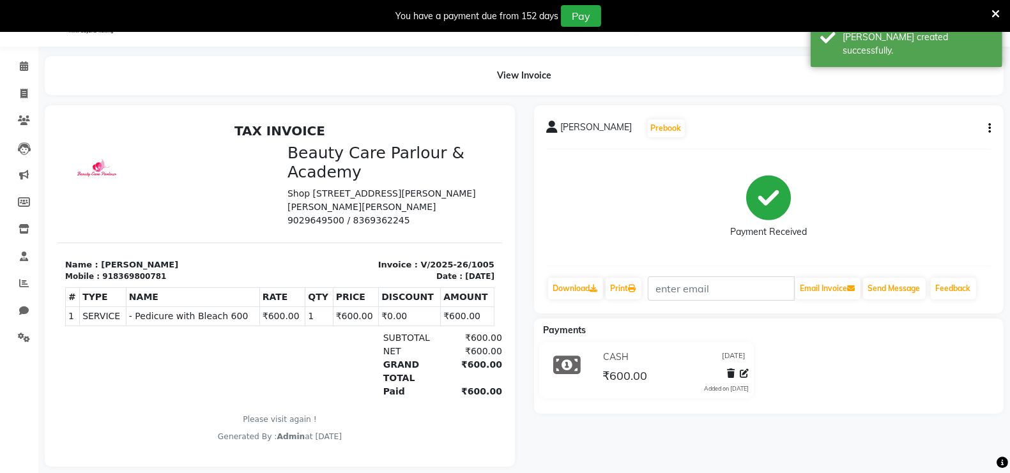
select select "8049"
select select "service"
